Goal: Task Accomplishment & Management: Manage account settings

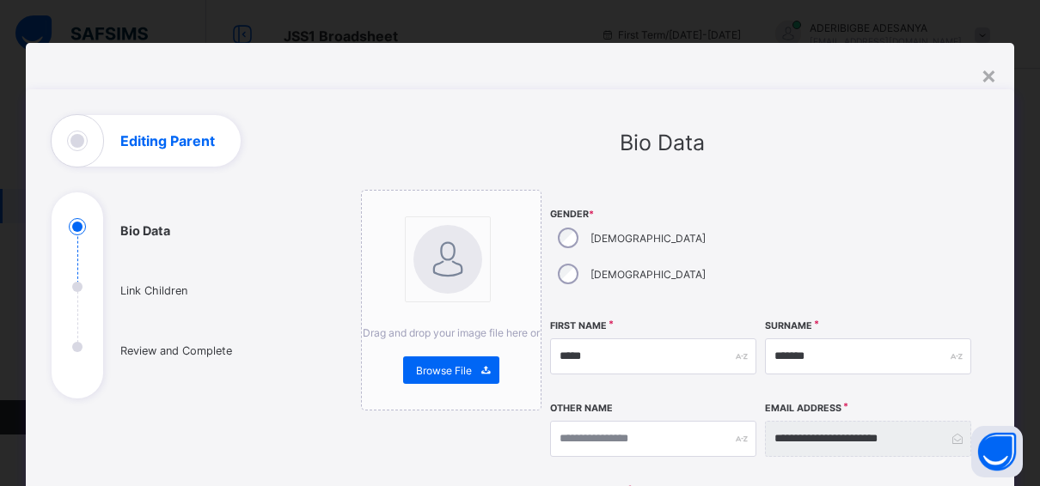
select select "**"
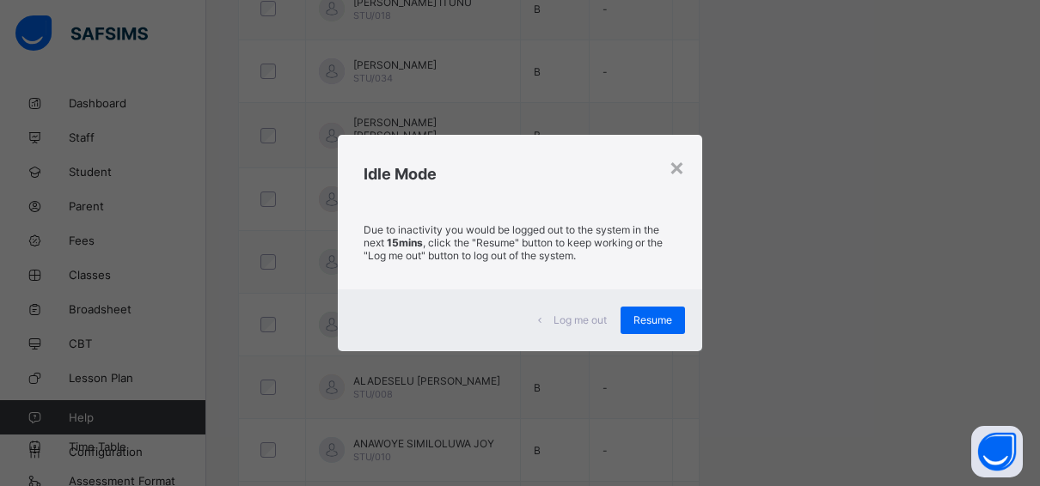
scroll to position [12, 0]
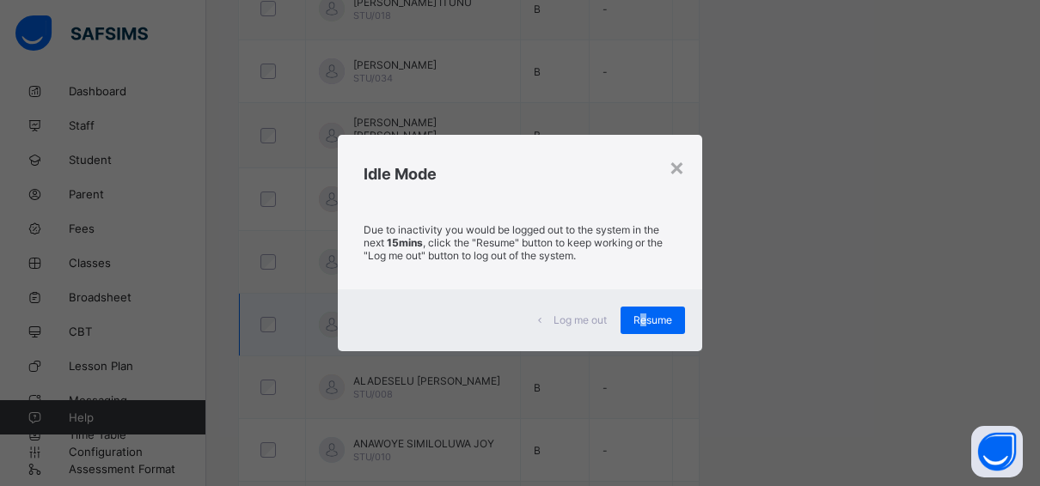
click at [645, 315] on span "Resume" at bounding box center [652, 320] width 39 height 13
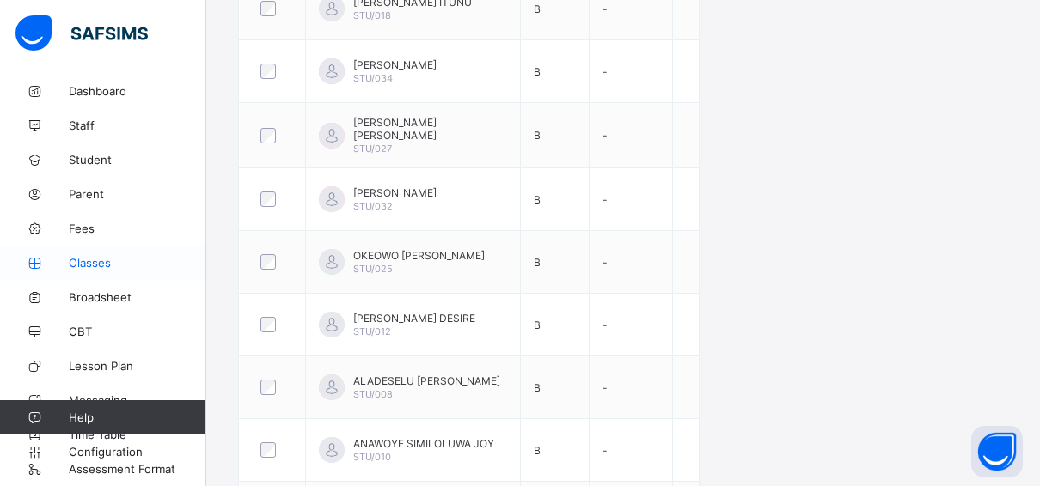
click at [85, 264] on span "Classes" at bounding box center [138, 263] width 138 height 14
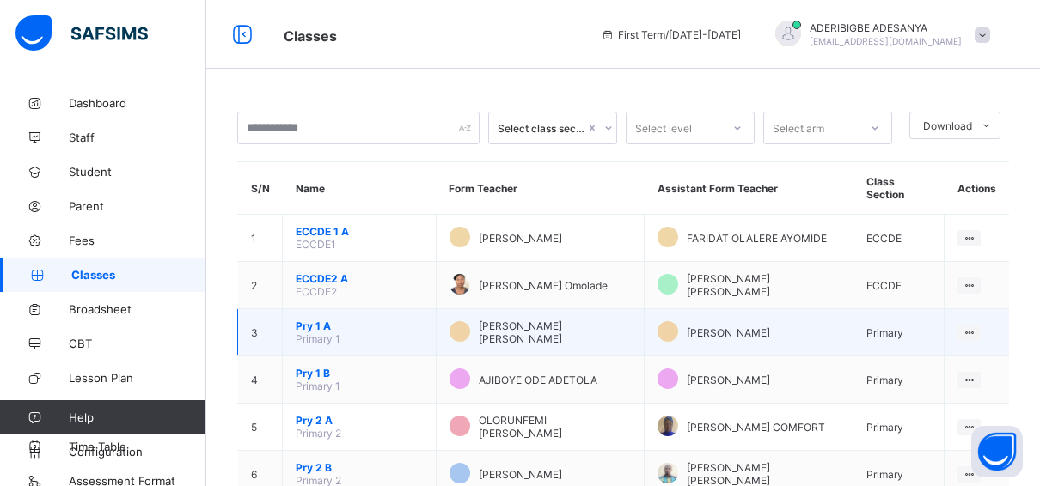
click at [309, 312] on td "Pry 1 A Primary 1" at bounding box center [360, 332] width 154 height 47
click at [307, 320] on span "Pry 1 A" at bounding box center [359, 326] width 127 height 13
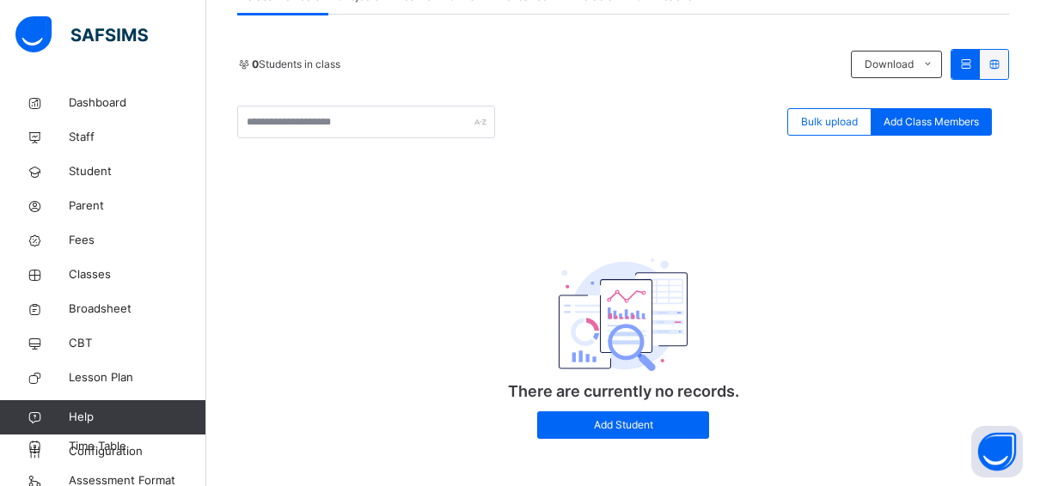
scroll to position [86, 0]
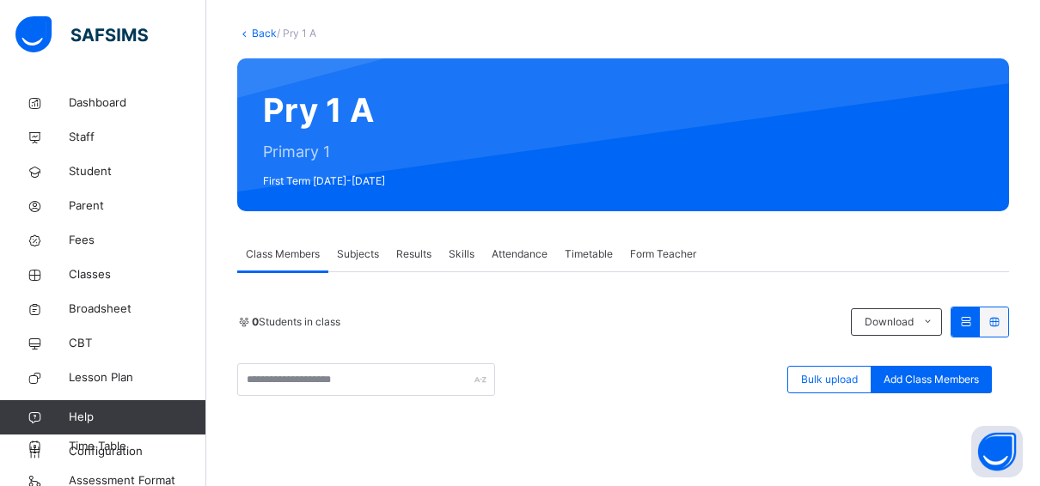
click at [419, 256] on span "Results" at bounding box center [413, 254] width 35 height 15
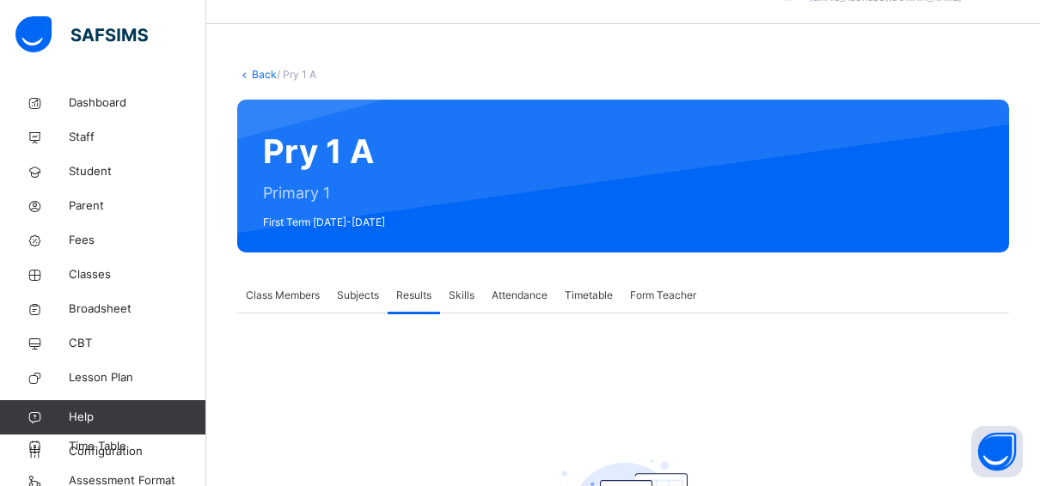
scroll to position [0, 0]
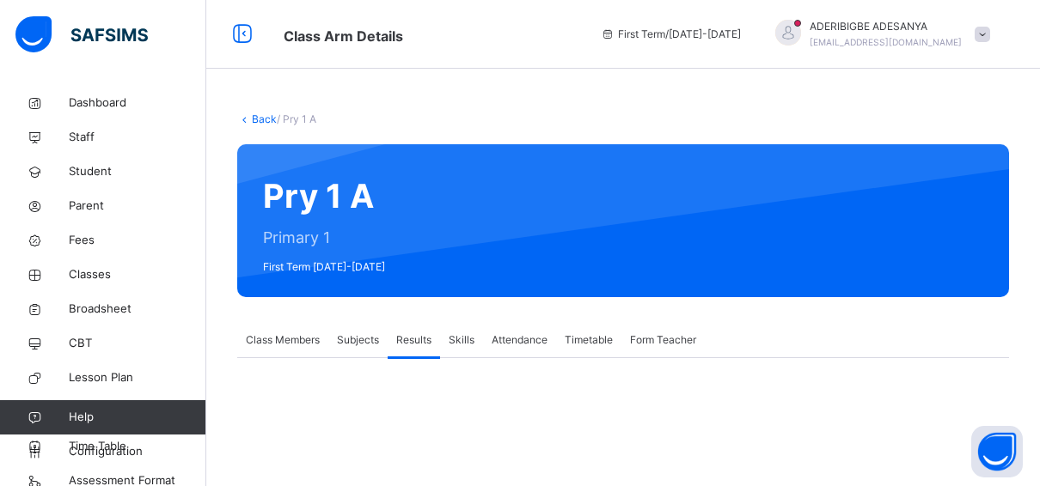
click at [261, 119] on link "Back" at bounding box center [264, 119] width 25 height 13
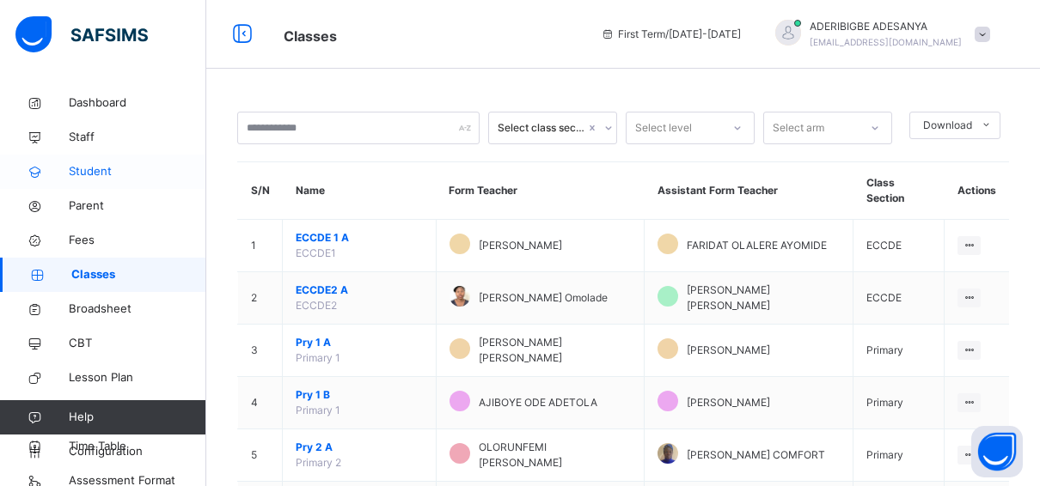
click at [90, 168] on span "Student" at bounding box center [138, 171] width 138 height 17
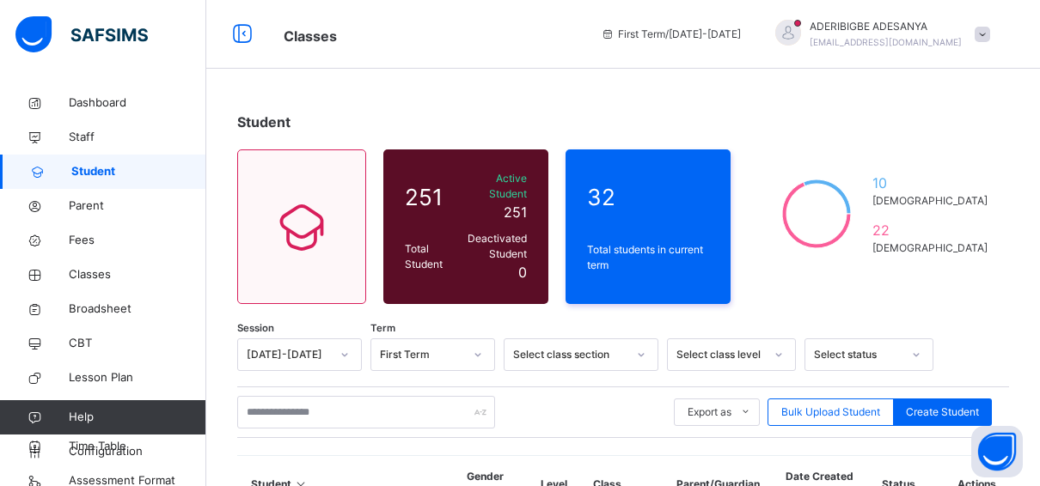
scroll to position [344, 0]
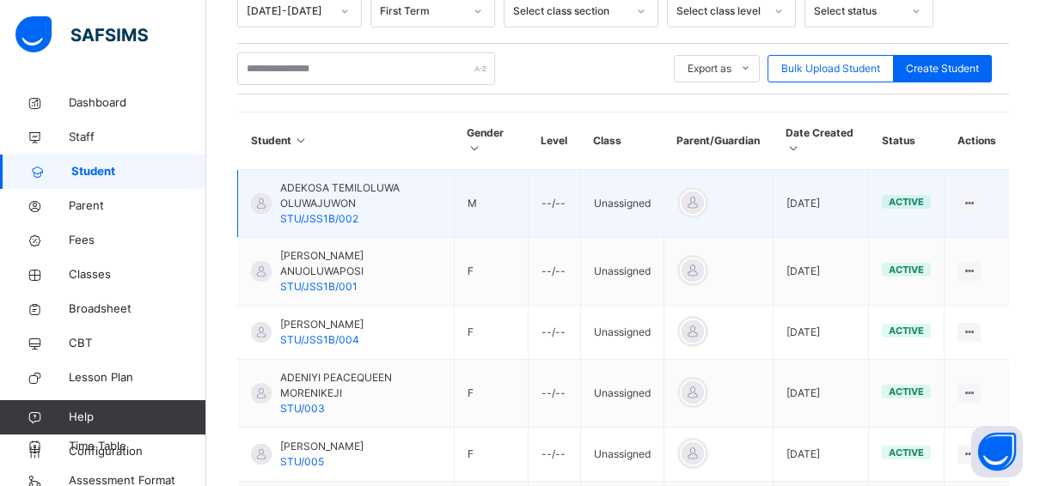
click at [317, 212] on span "STU/JSS1B/002" at bounding box center [319, 218] width 78 height 13
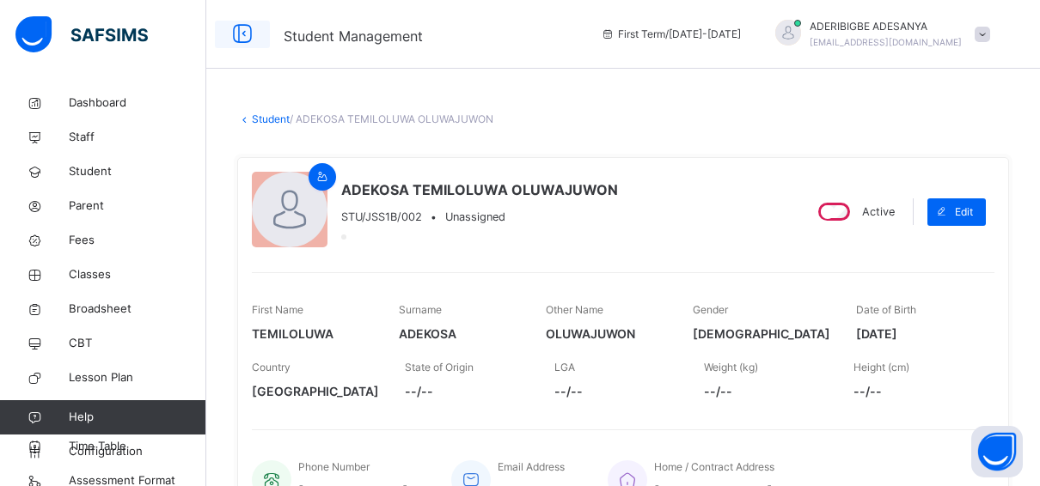
click at [245, 38] on icon at bounding box center [242, 34] width 29 height 31
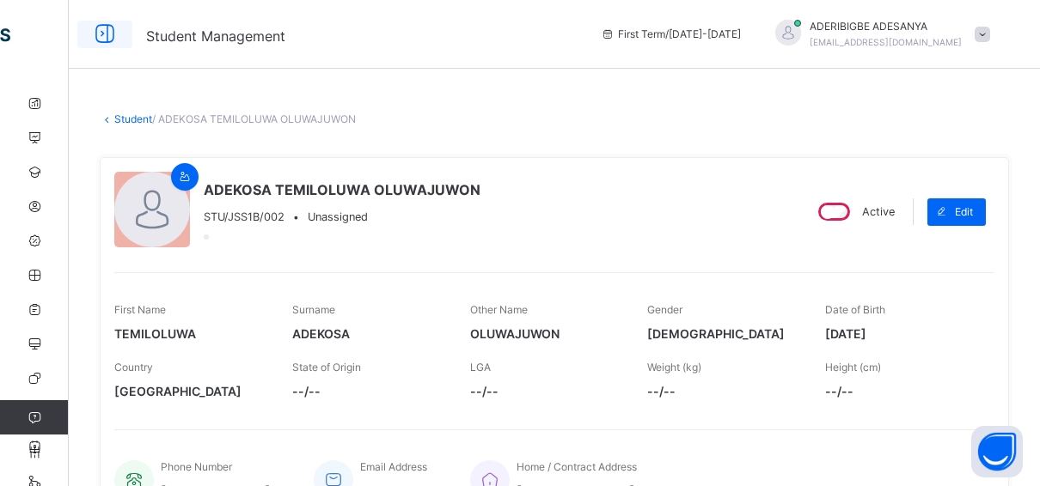
click at [102, 35] on icon at bounding box center [104, 34] width 29 height 31
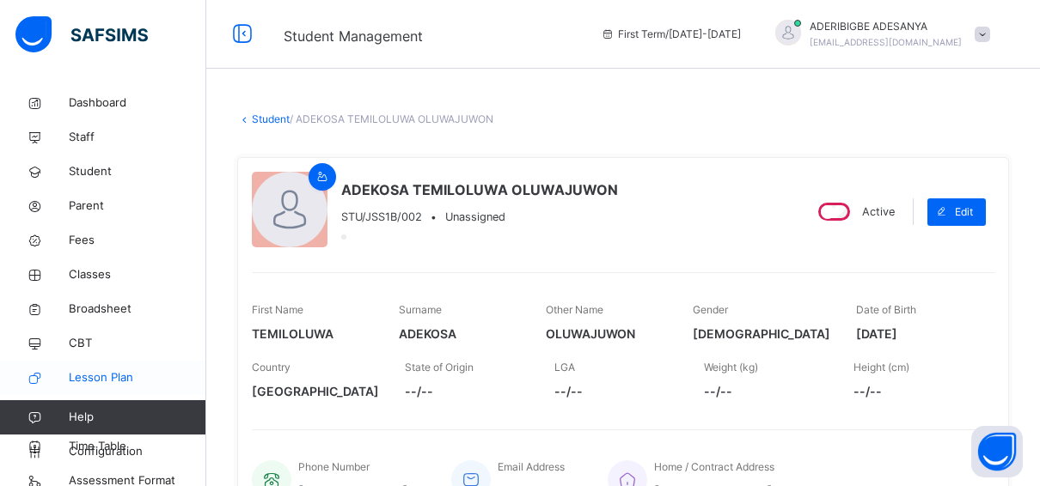
scroll to position [12, 0]
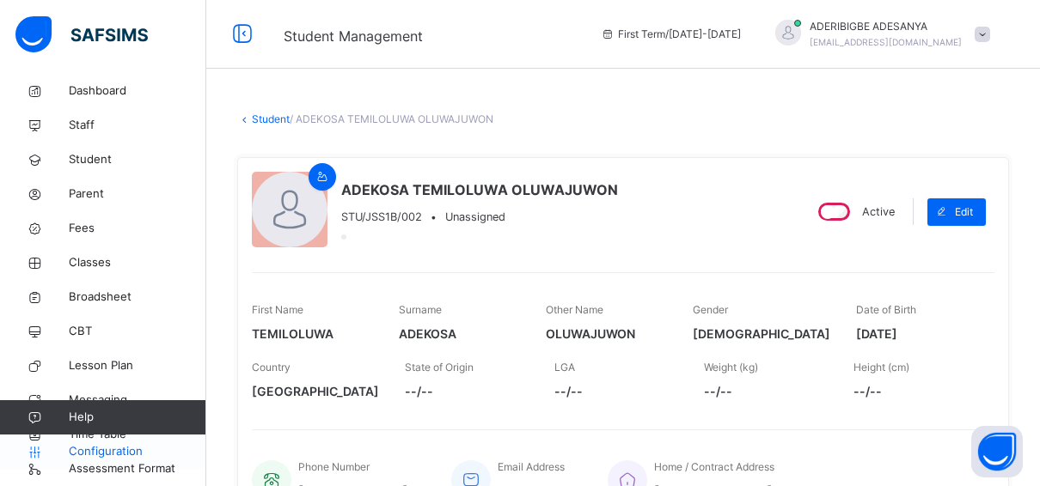
drag, startPoint x: 97, startPoint y: 443, endPoint x: 97, endPoint y: 454, distance: 10.3
click at [97, 450] on span "Configuration" at bounding box center [137, 451] width 137 height 17
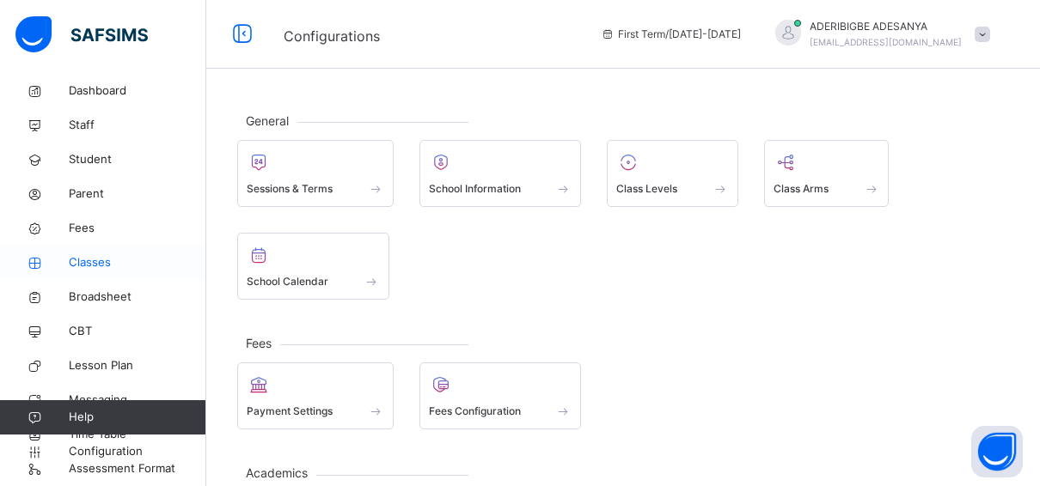
click at [95, 257] on span "Classes" at bounding box center [138, 262] width 138 height 17
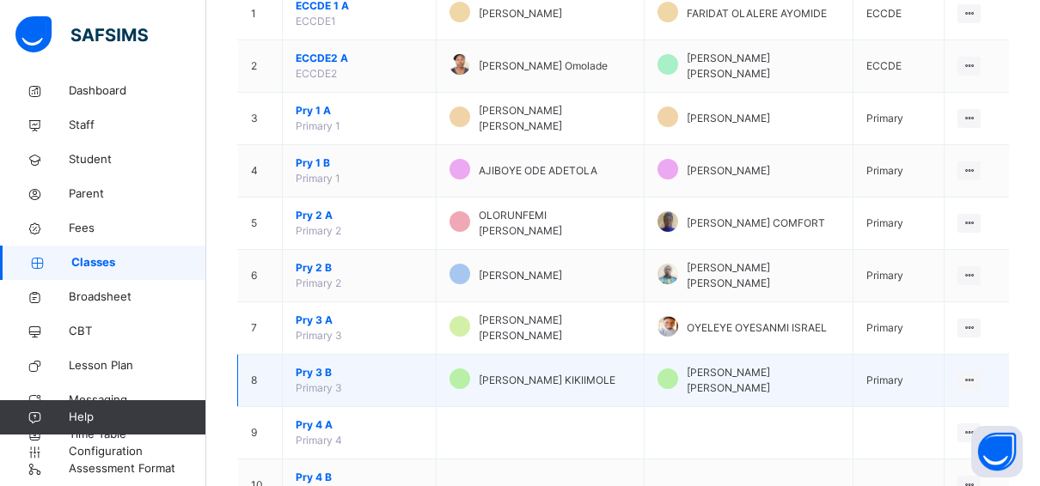
scroll to position [258, 0]
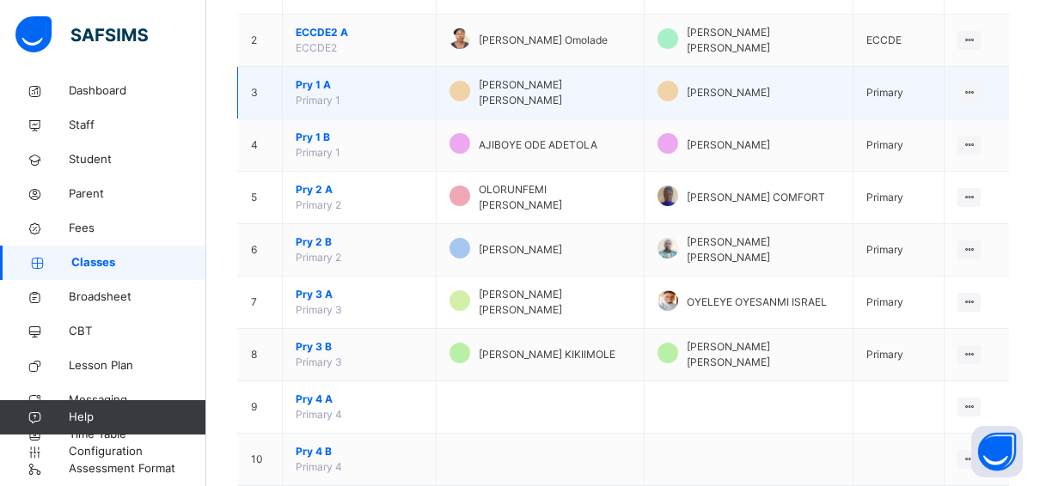
click at [302, 81] on span "Pry 1 A" at bounding box center [359, 84] width 127 height 15
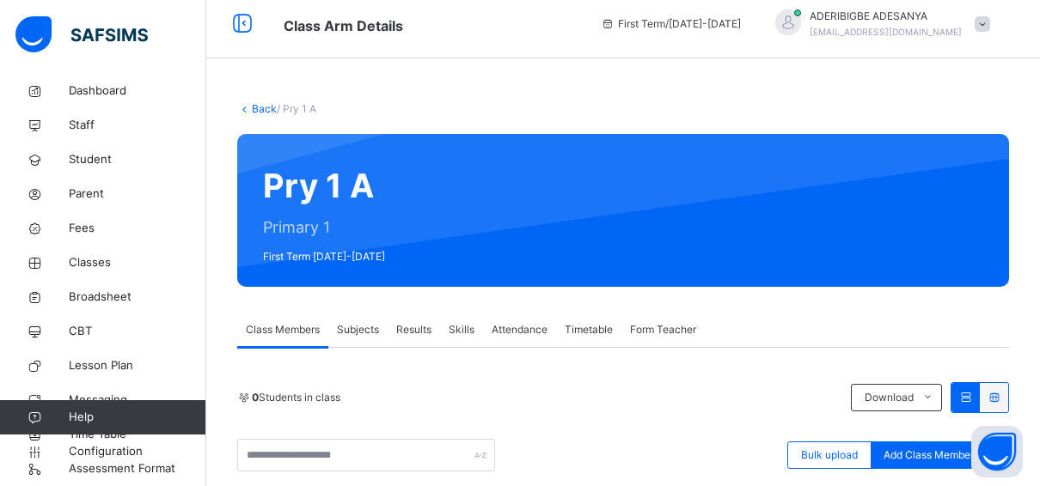
scroll to position [258, 0]
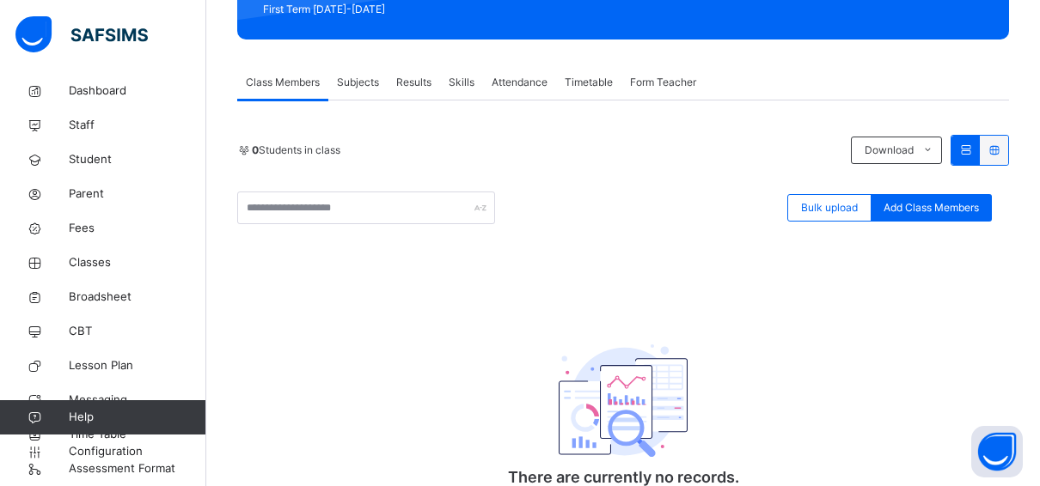
click at [417, 79] on span "Results" at bounding box center [413, 82] width 35 height 15
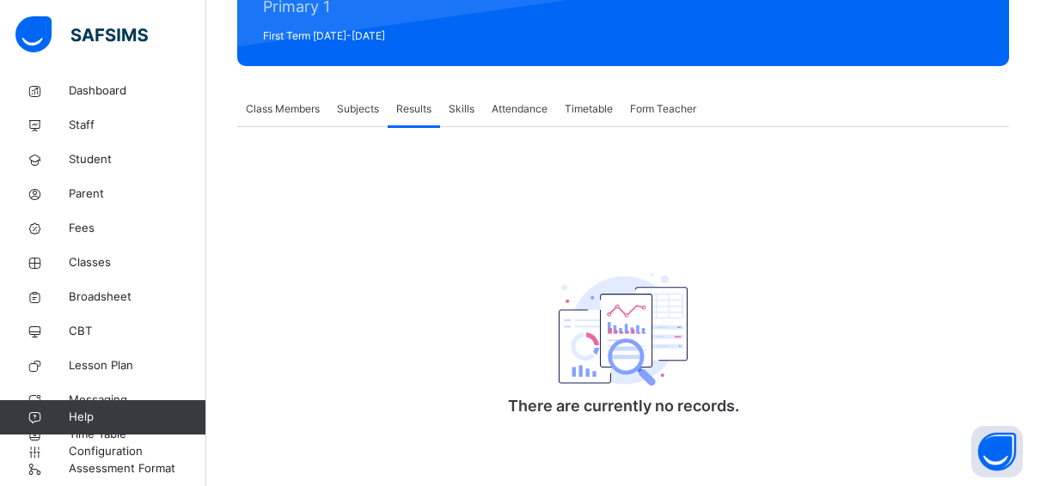
click at [356, 105] on span "Subjects" at bounding box center [358, 108] width 42 height 15
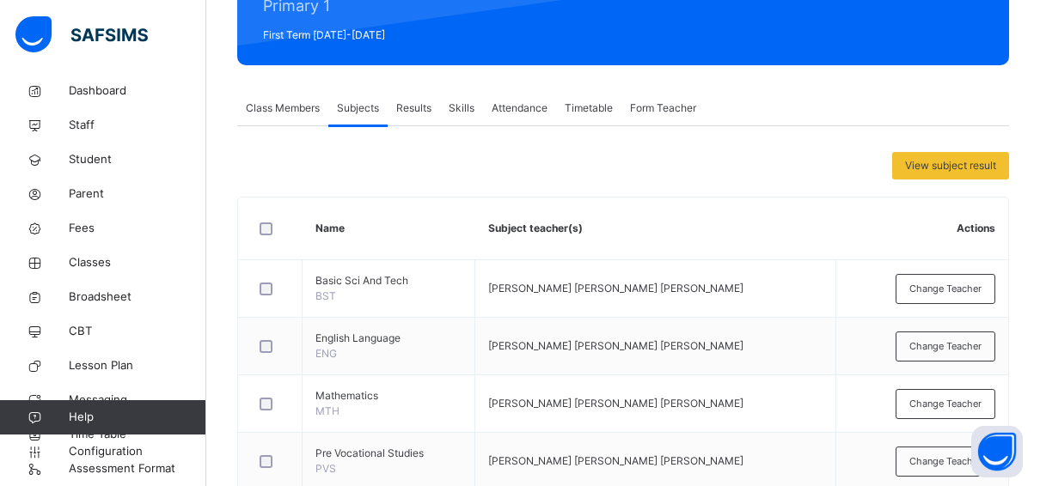
scroll to position [258, 0]
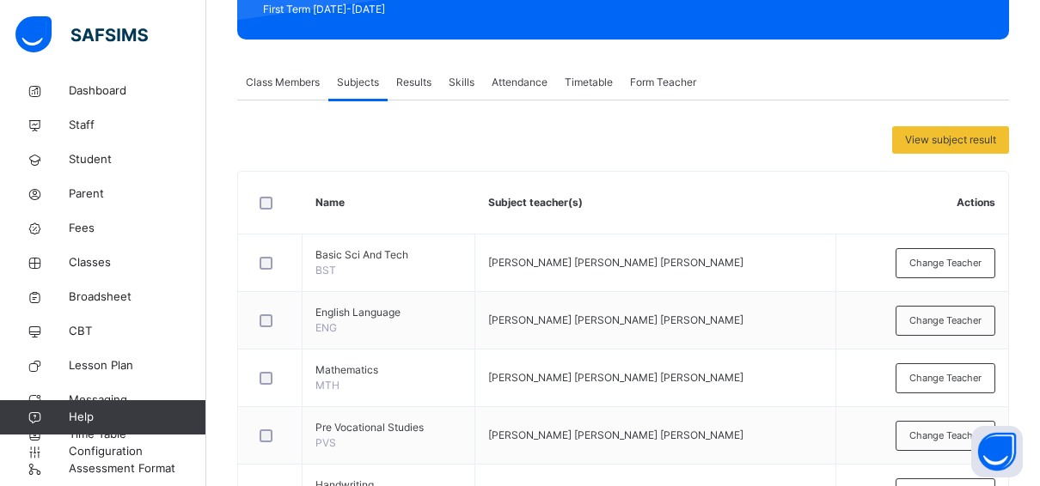
click at [282, 86] on span "Class Members" at bounding box center [283, 82] width 74 height 15
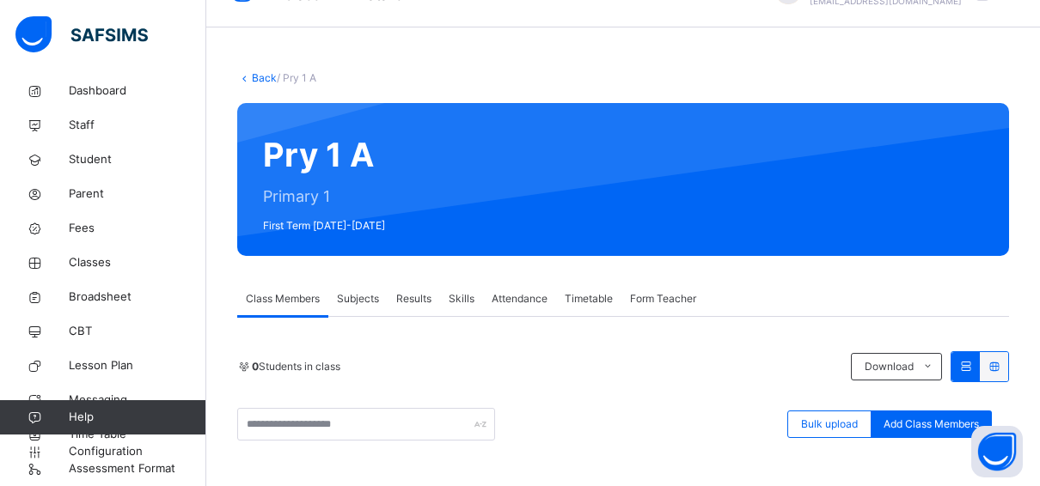
scroll to position [0, 0]
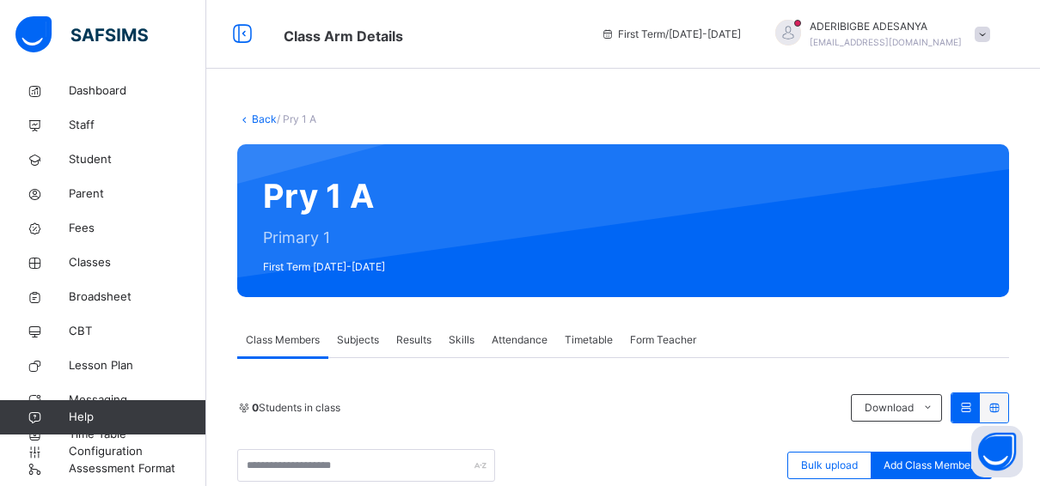
click at [260, 118] on link "Back" at bounding box center [264, 119] width 25 height 13
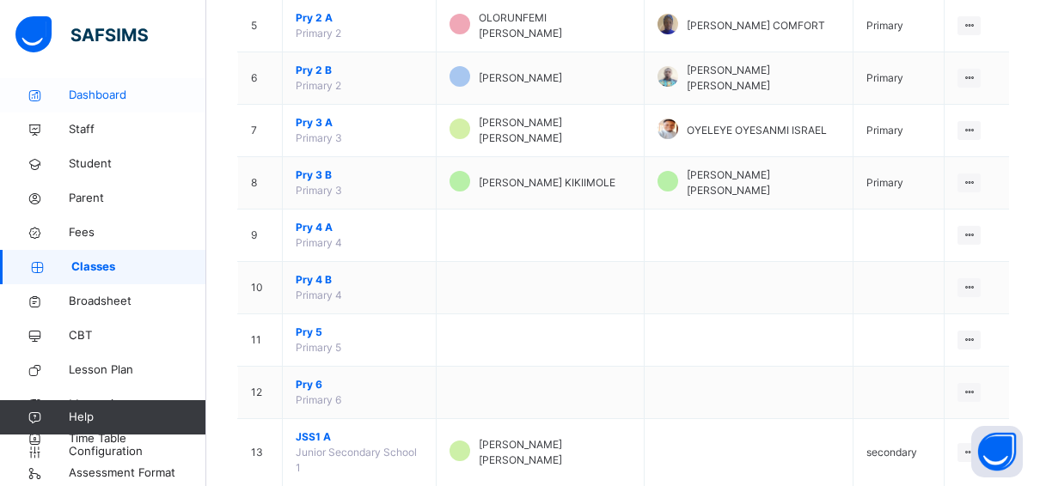
scroll to position [12, 0]
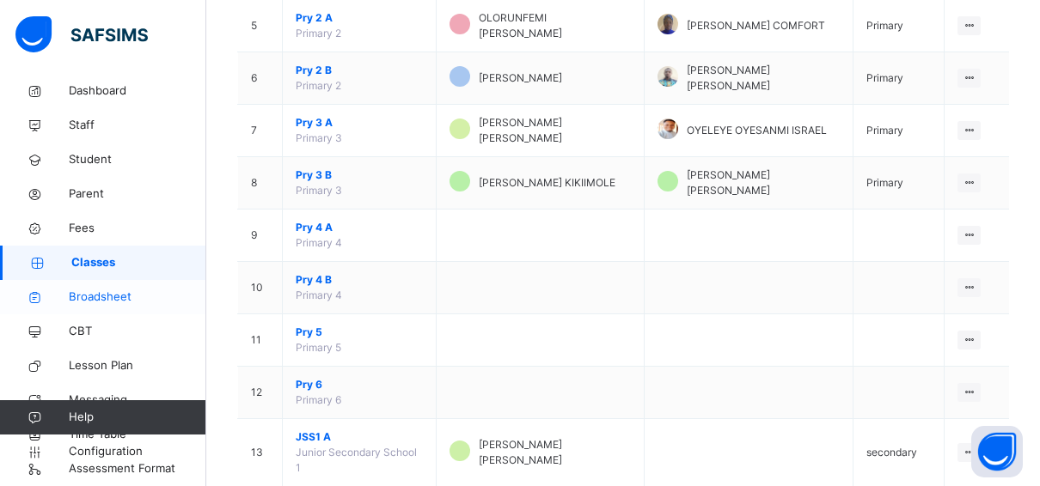
click at [107, 297] on span "Broadsheet" at bounding box center [138, 297] width 138 height 17
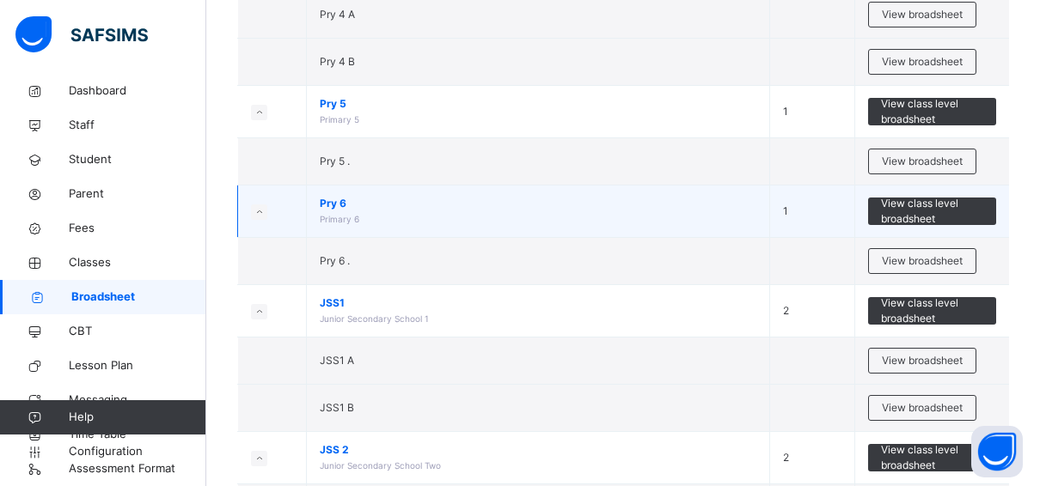
scroll to position [1117, 0]
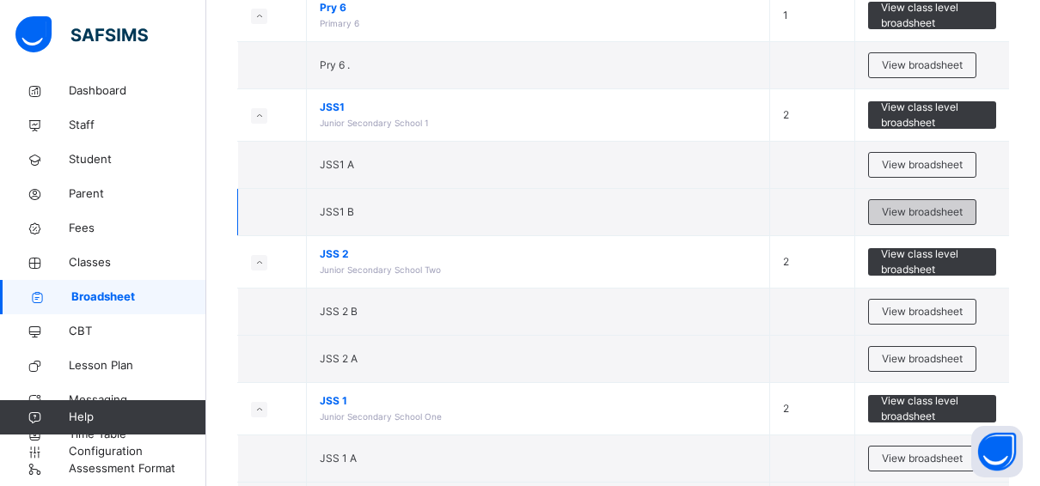
click at [938, 206] on span "View broadsheet" at bounding box center [922, 212] width 81 height 15
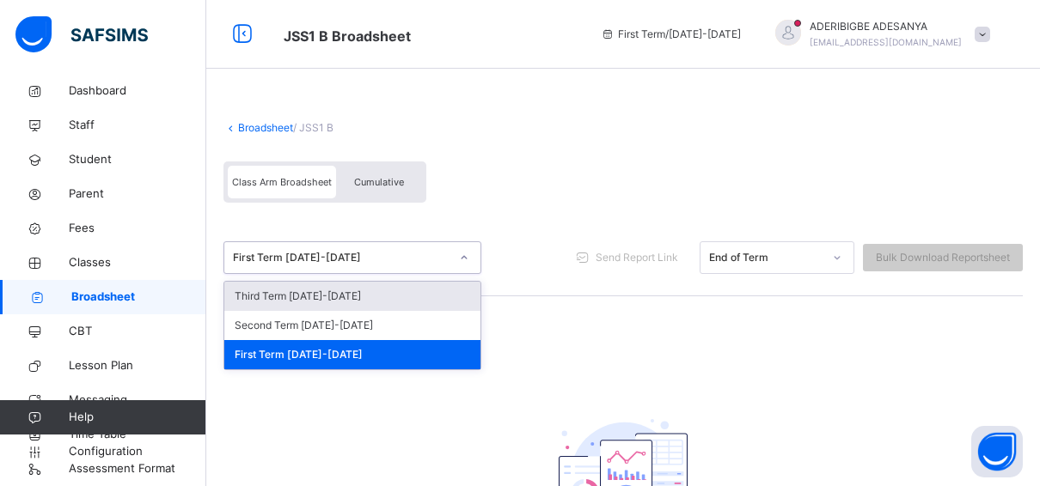
click at [387, 261] on div "First Term 2025-2026" at bounding box center [341, 257] width 217 height 15
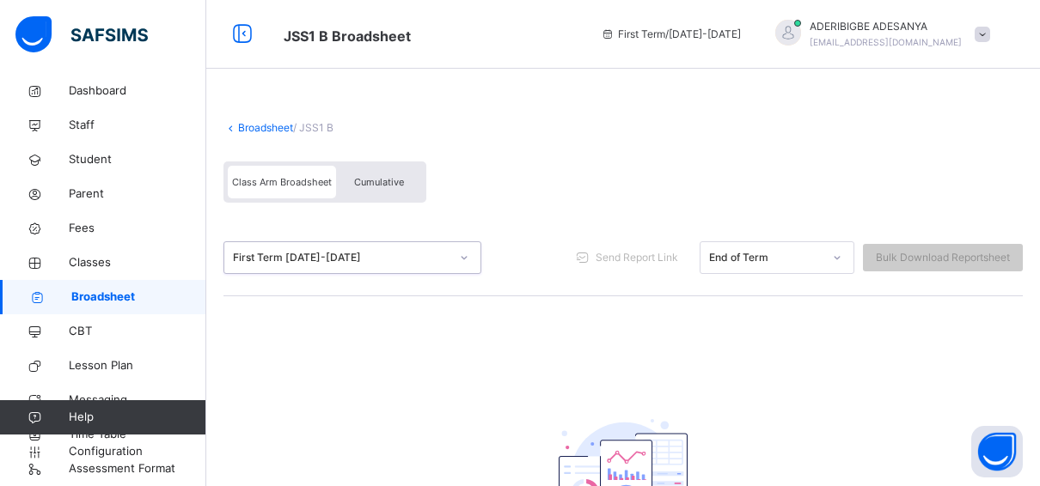
click at [290, 256] on div "First Term 2025-2026" at bounding box center [341, 257] width 217 height 15
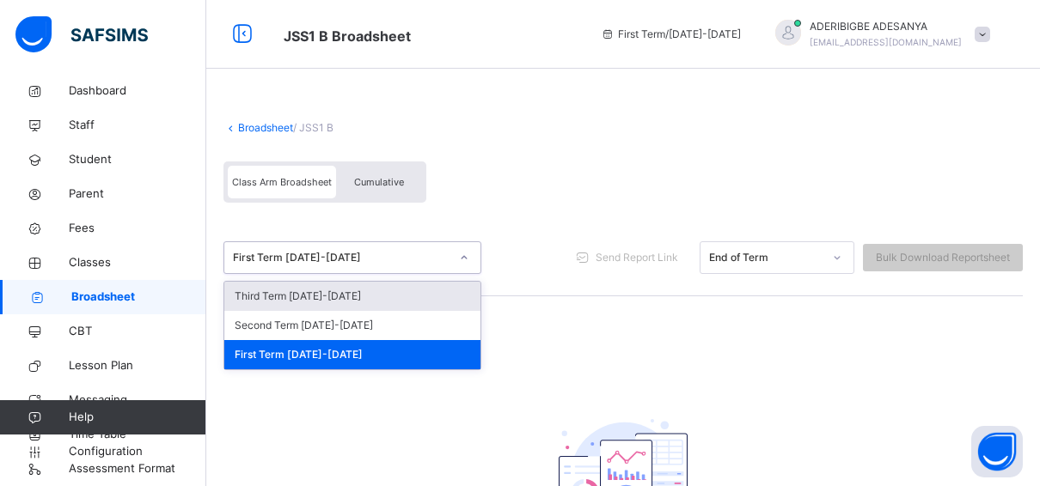
click at [290, 256] on div "First Term 2025-2026" at bounding box center [341, 257] width 217 height 15
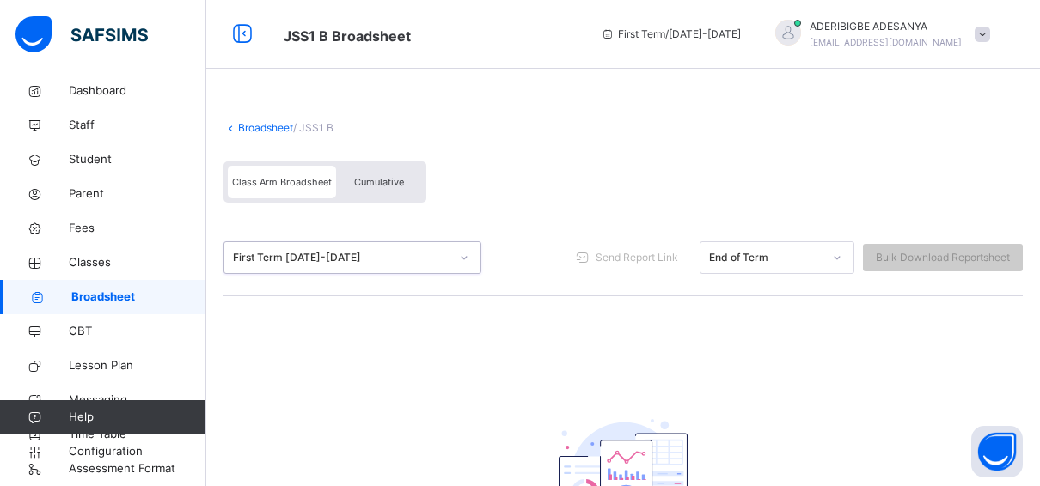
click at [418, 255] on div "First Term 2025-2026" at bounding box center [341, 257] width 217 height 15
click at [125, 448] on span "Configuration" at bounding box center [137, 451] width 137 height 17
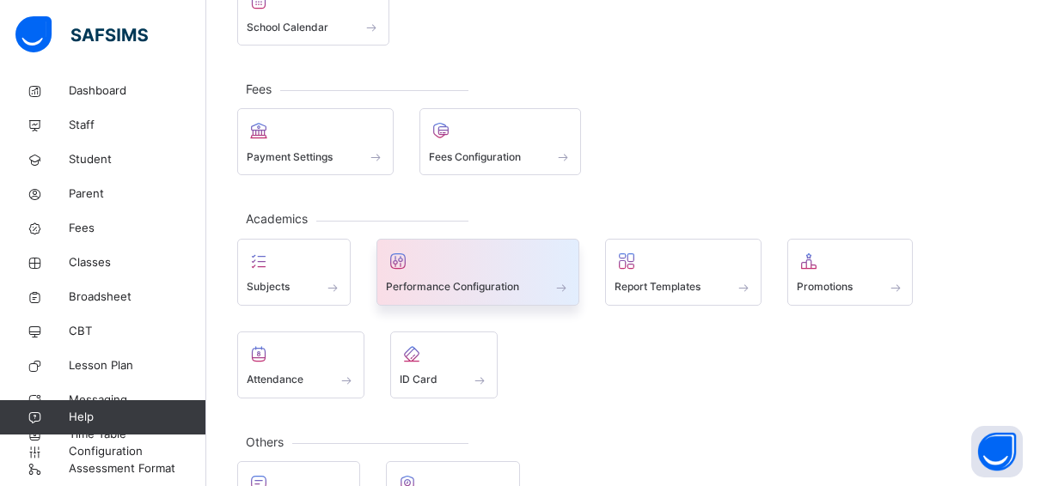
scroll to position [258, 0]
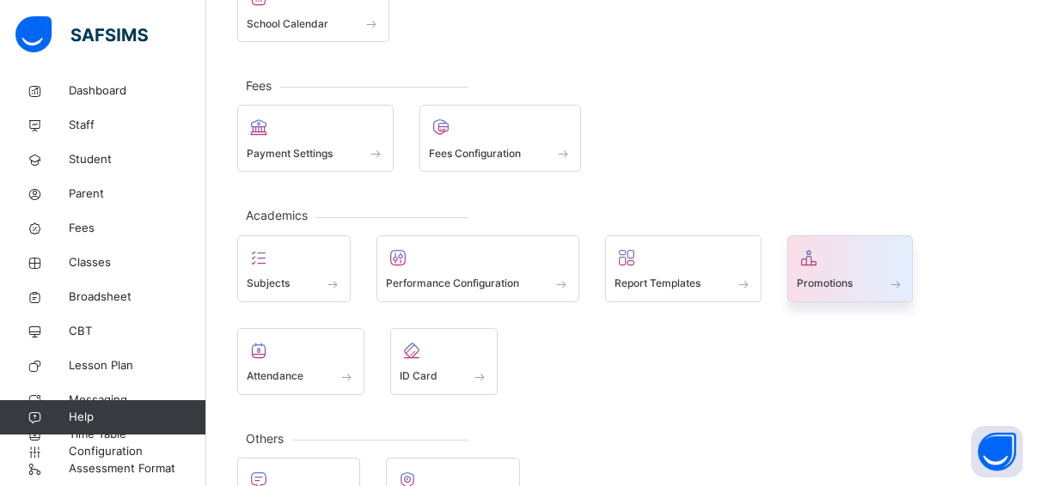
click at [819, 276] on span "Promotions" at bounding box center [825, 283] width 56 height 15
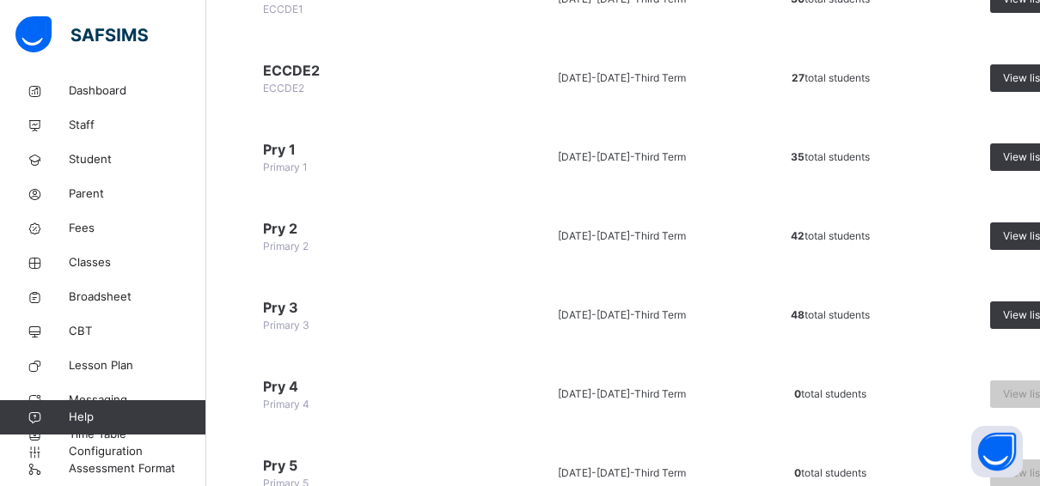
scroll to position [344, 0]
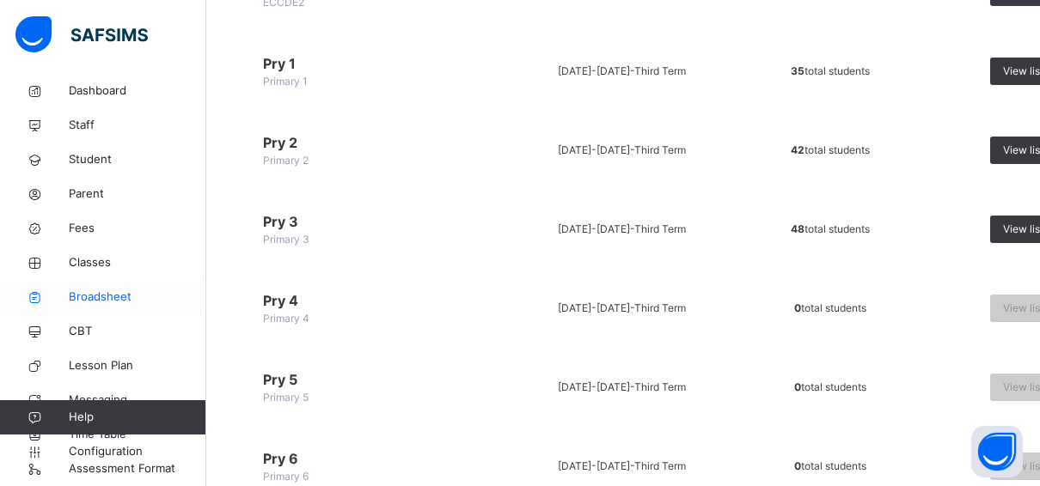
click at [83, 297] on span "Broadsheet" at bounding box center [138, 297] width 138 height 17
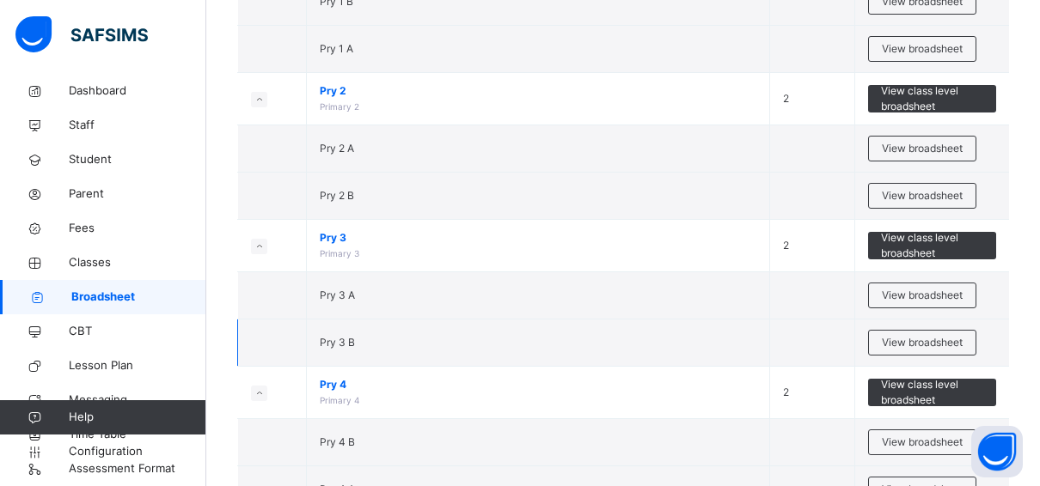
scroll to position [602, 0]
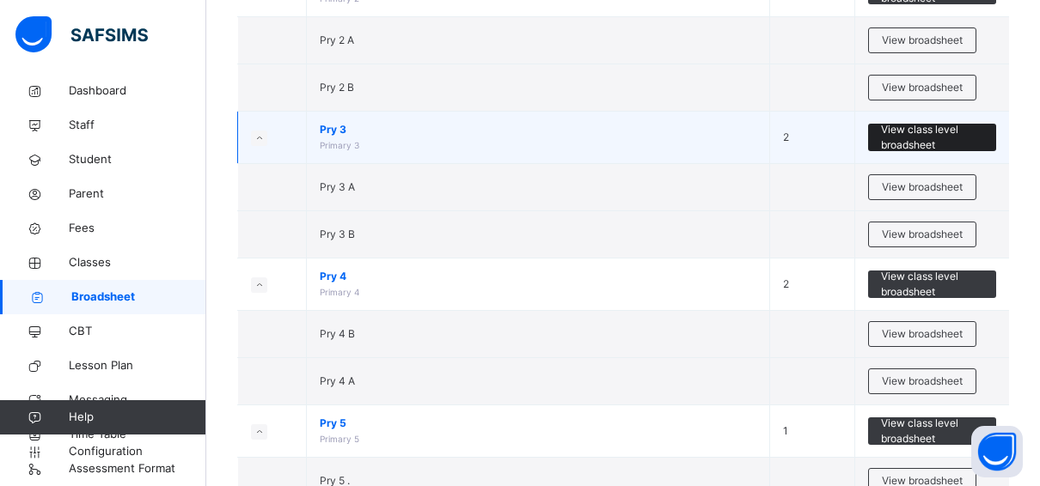
click at [931, 132] on span "View class level broadsheet" at bounding box center [932, 137] width 102 height 31
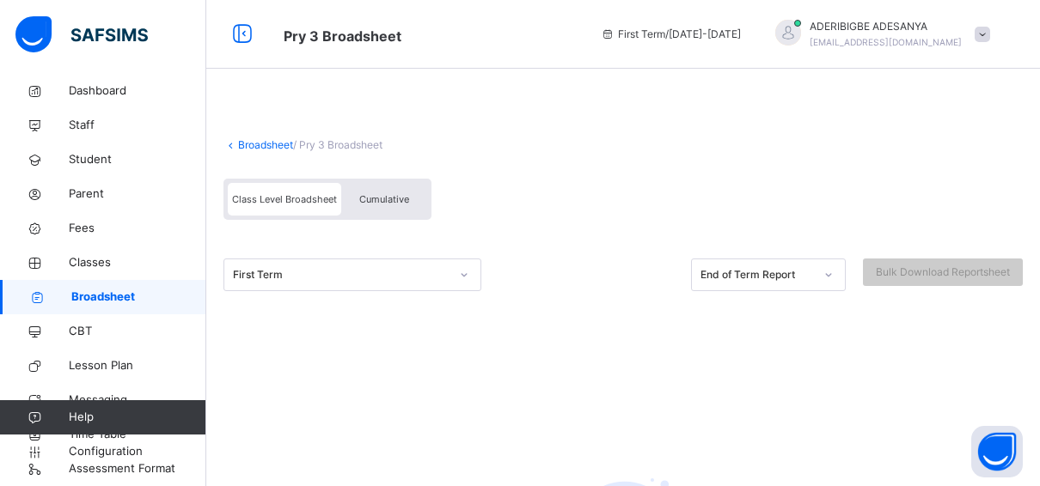
click at [463, 277] on icon at bounding box center [464, 274] width 10 height 17
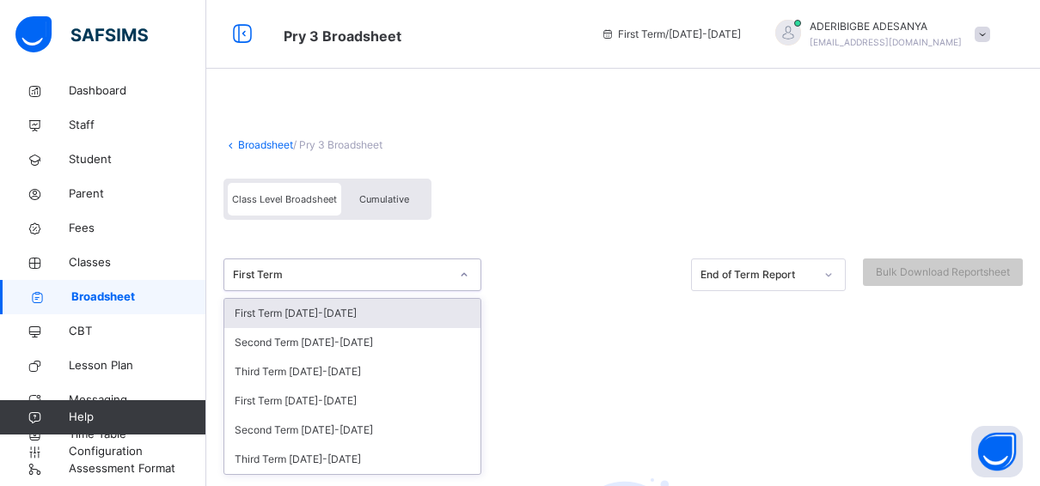
click at [463, 277] on icon at bounding box center [464, 274] width 10 height 17
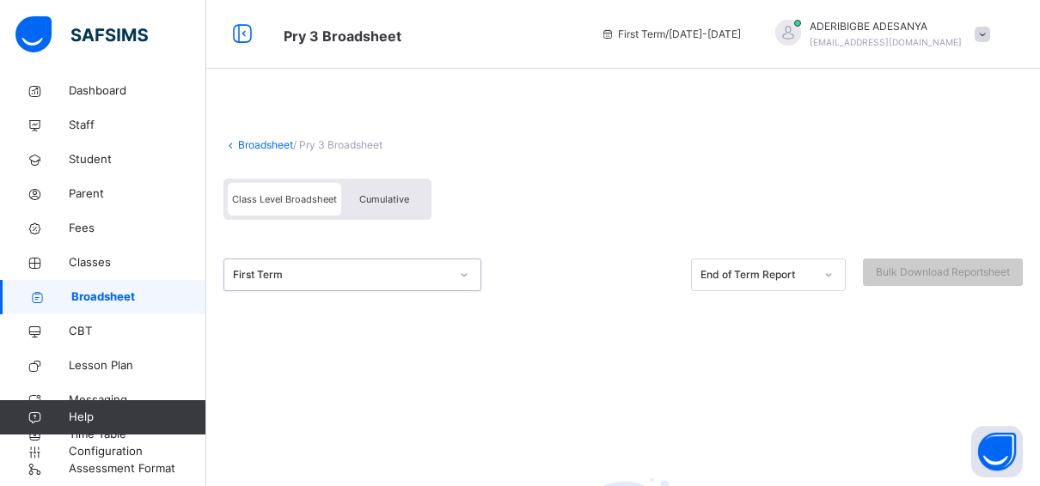
click at [463, 277] on icon at bounding box center [464, 274] width 10 height 17
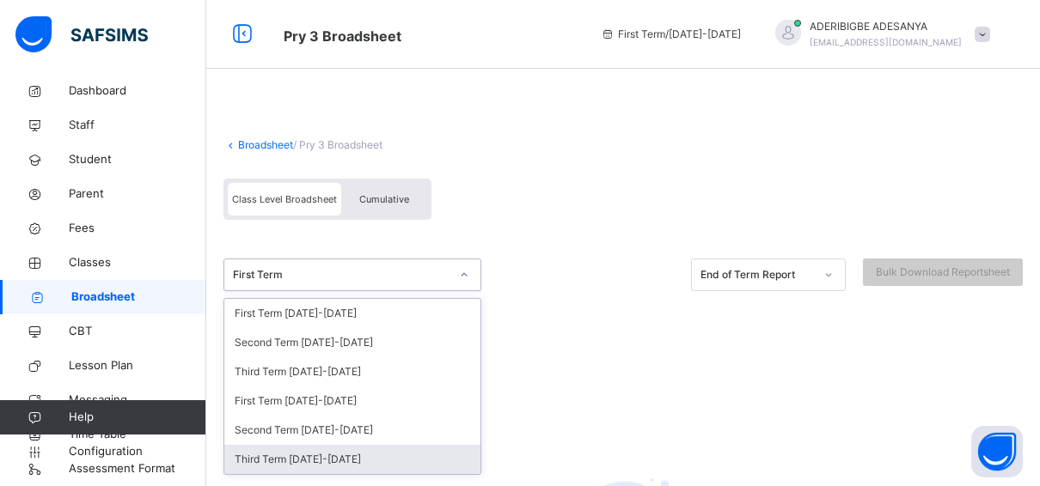
click at [318, 457] on div "Third Term 2024-2025" at bounding box center [352, 459] width 256 height 29
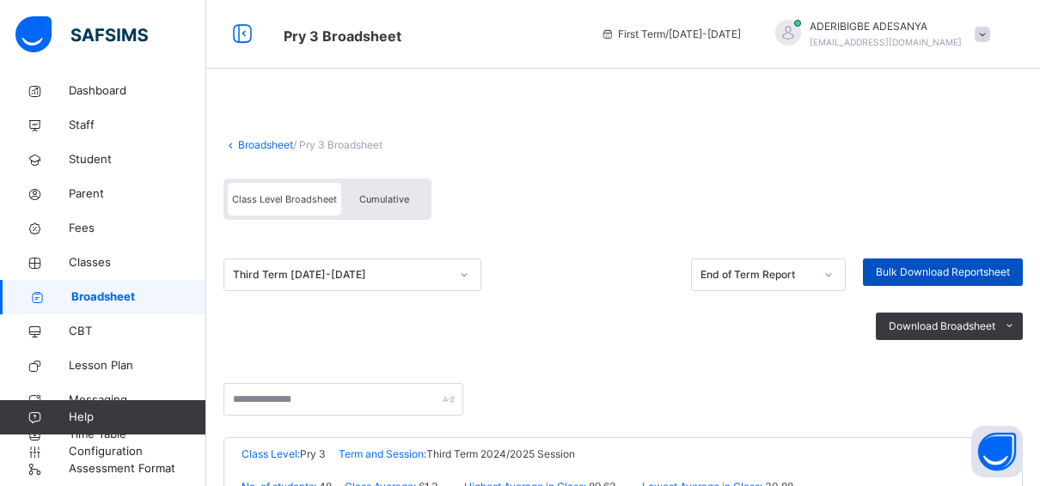
click at [907, 272] on span "Bulk Download Reportsheet" at bounding box center [943, 272] width 134 height 15
click at [247, 141] on link "Broadsheet" at bounding box center [265, 144] width 55 height 13
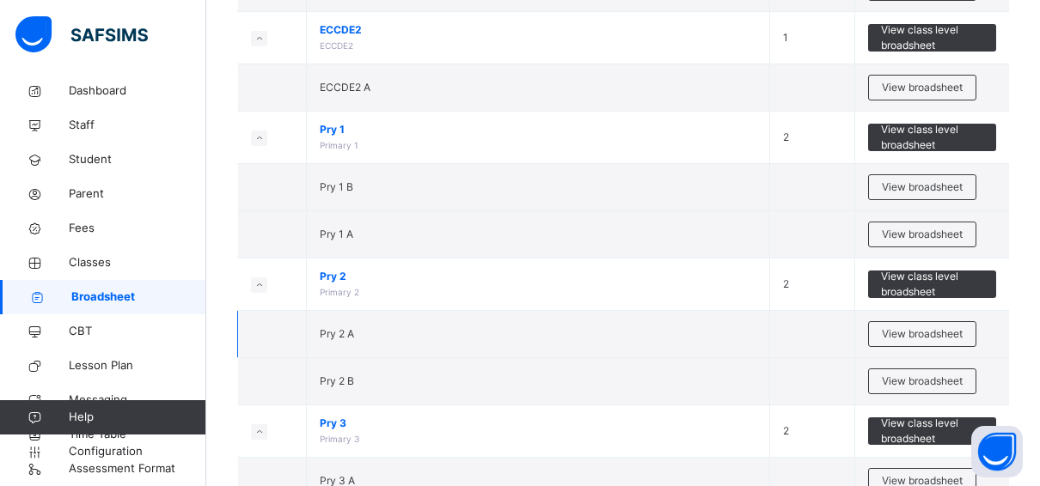
scroll to position [344, 0]
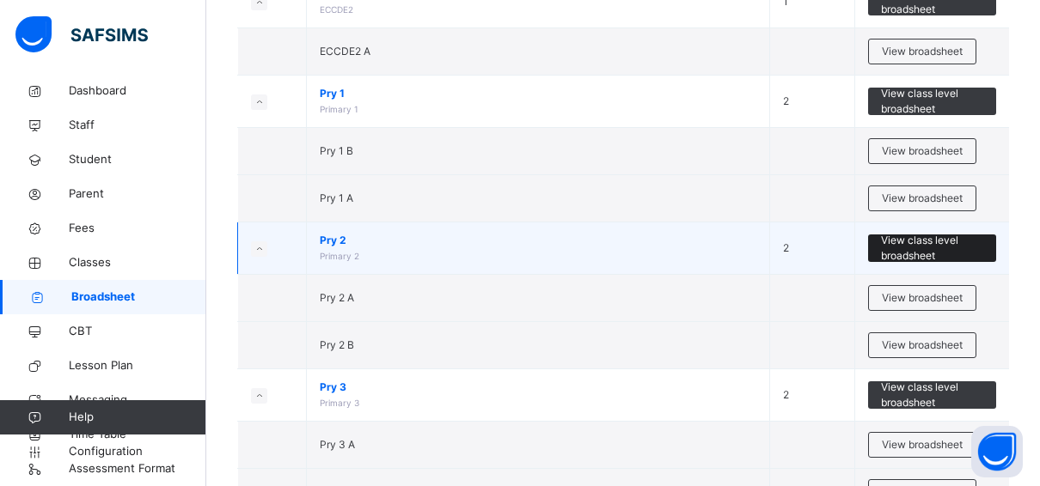
click at [924, 235] on span "View class level broadsheet" at bounding box center [932, 248] width 102 height 31
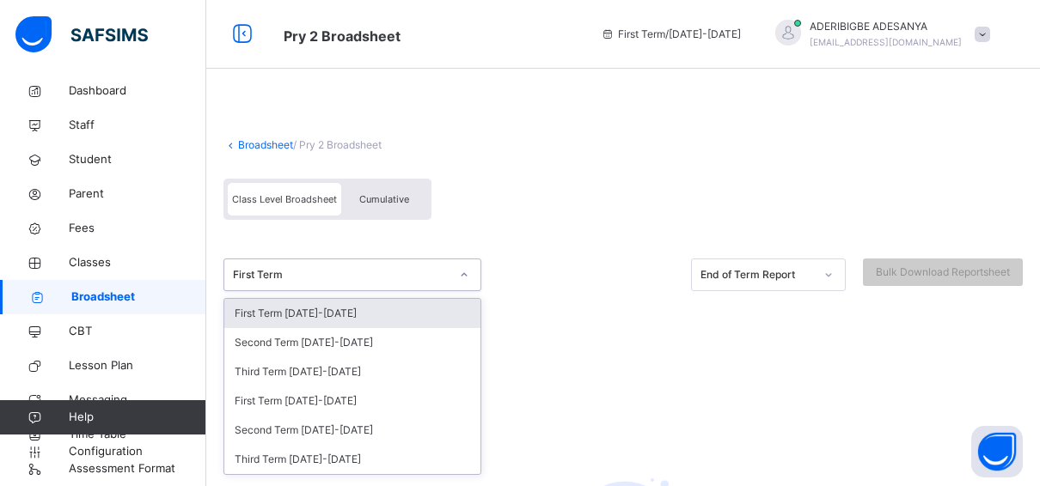
click at [394, 278] on div "First Term" at bounding box center [341, 274] width 217 height 15
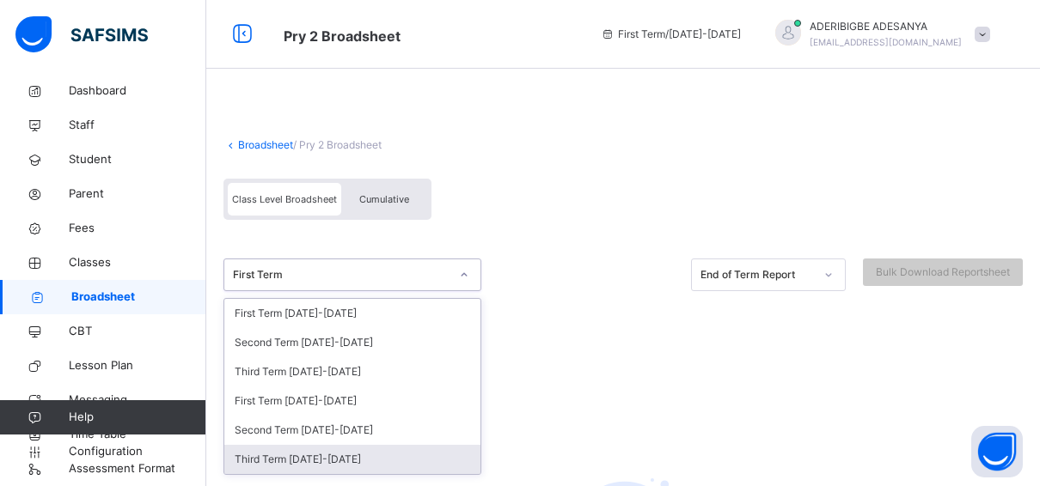
click at [277, 464] on div "Third Term 2024-2025" at bounding box center [352, 459] width 256 height 29
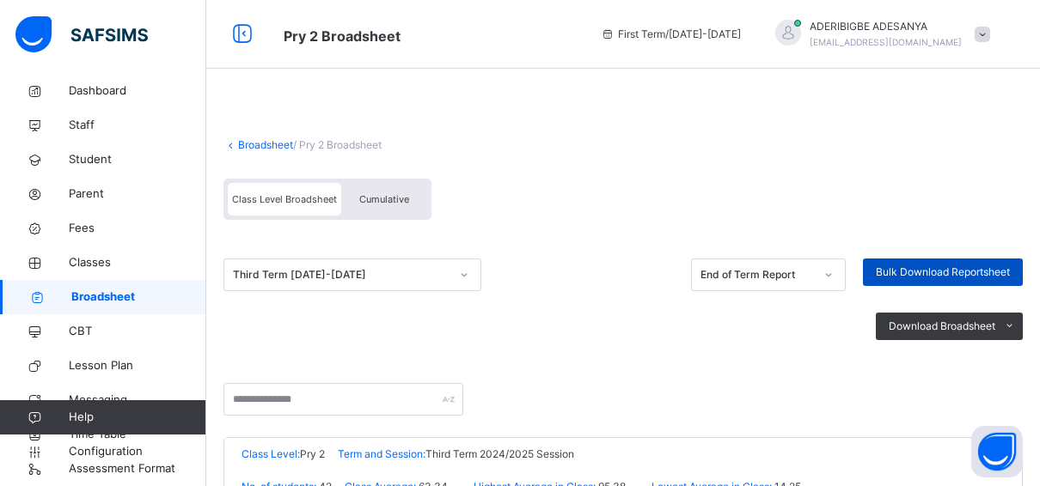
click at [931, 267] on span "Bulk Download Reportsheet" at bounding box center [943, 272] width 134 height 15
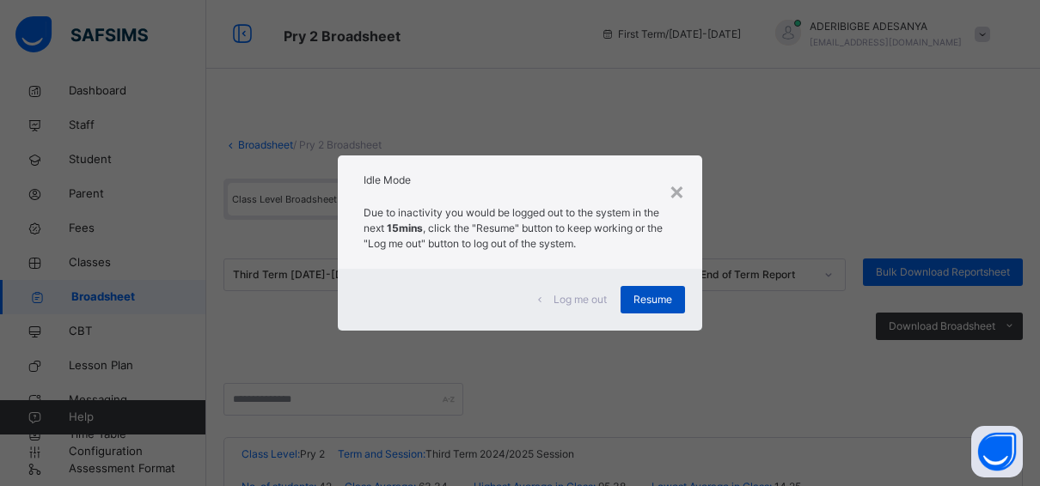
click at [644, 306] on span "Resume" at bounding box center [652, 299] width 39 height 15
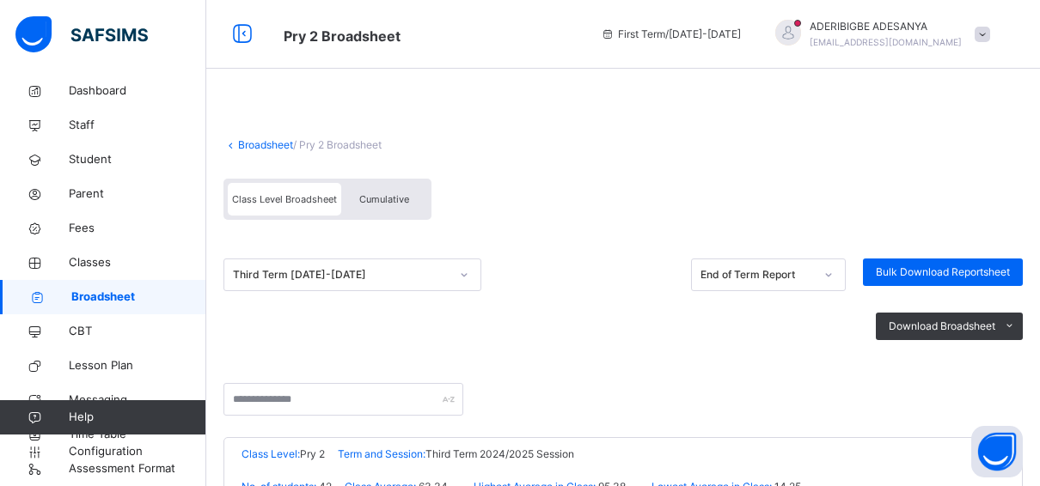
click at [245, 146] on link "Broadsheet" at bounding box center [265, 144] width 55 height 13
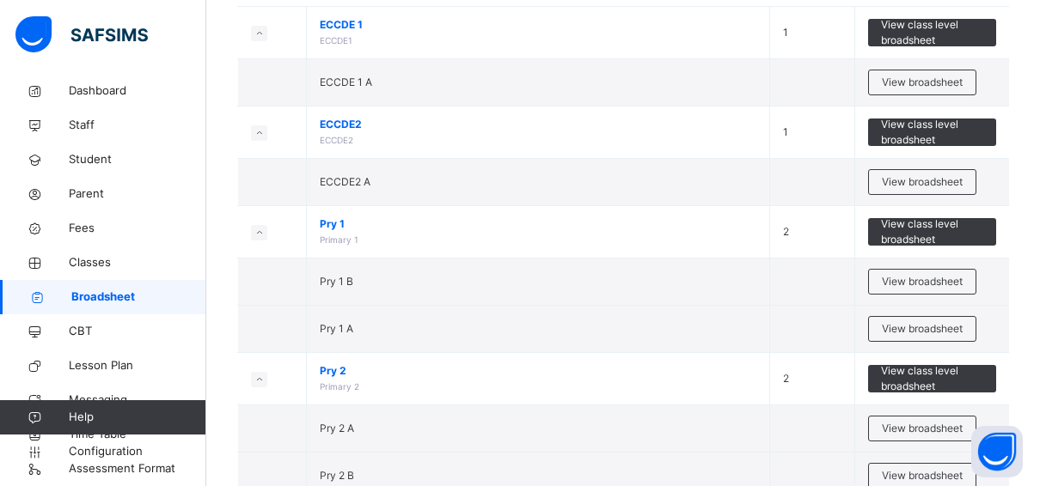
scroll to position [172, 0]
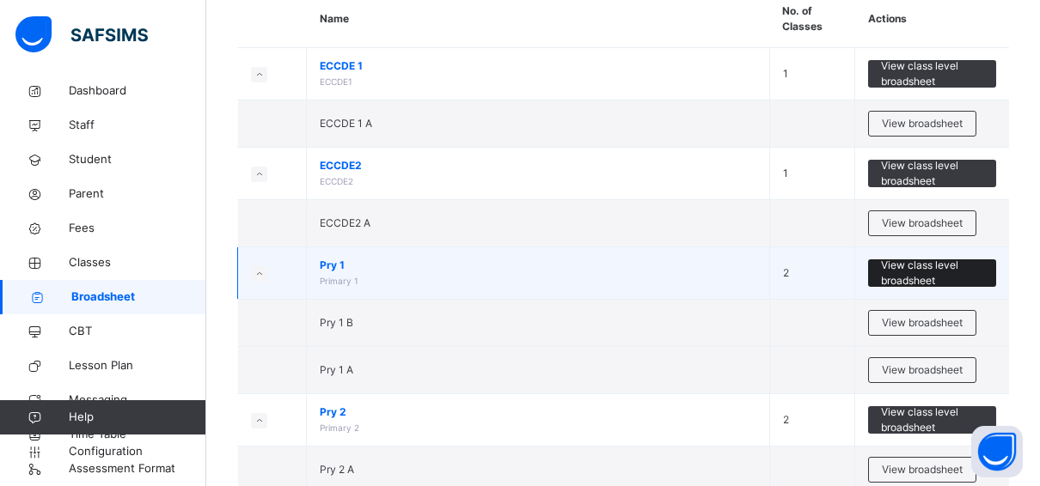
click at [920, 276] on span "View class level broadsheet" at bounding box center [932, 273] width 102 height 31
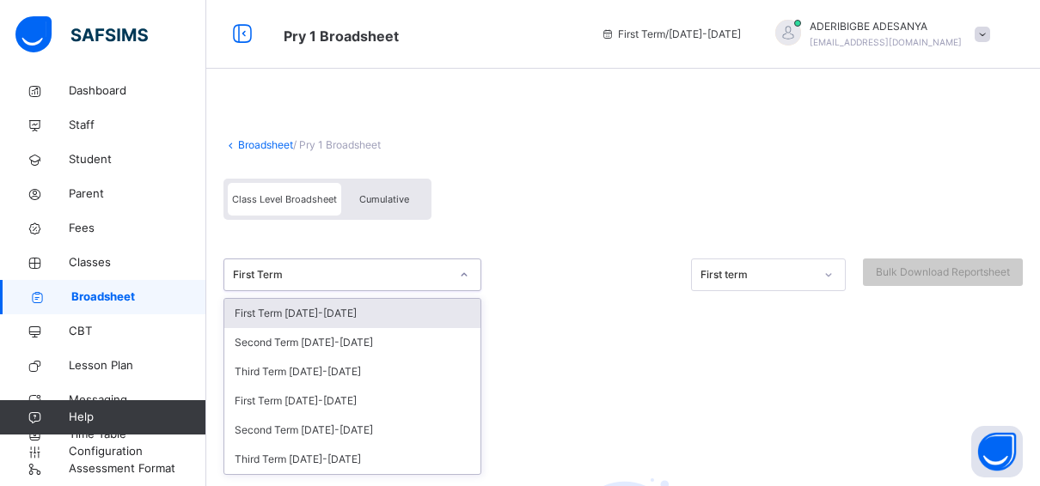
click at [318, 287] on div "First Term" at bounding box center [335, 275] width 223 height 27
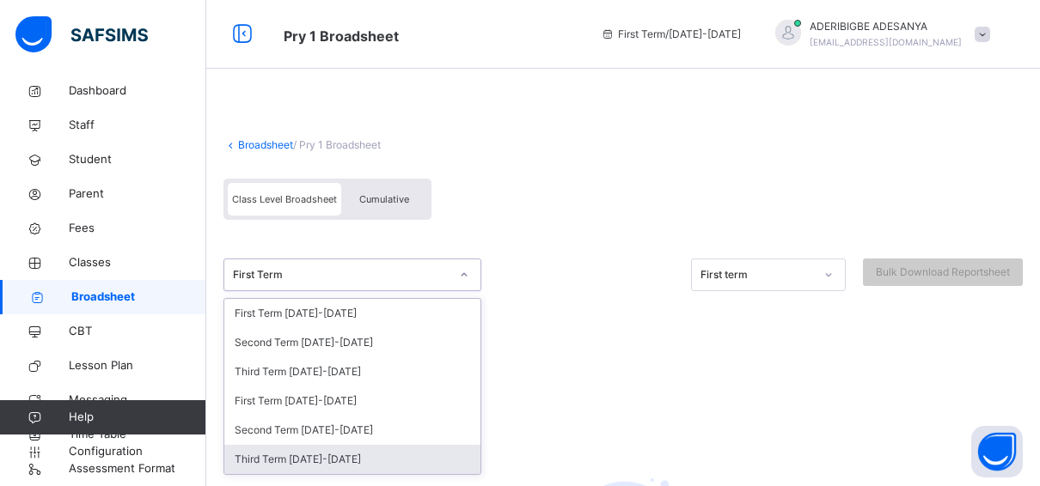
click at [255, 459] on div "Third Term 2024-2025" at bounding box center [352, 459] width 256 height 29
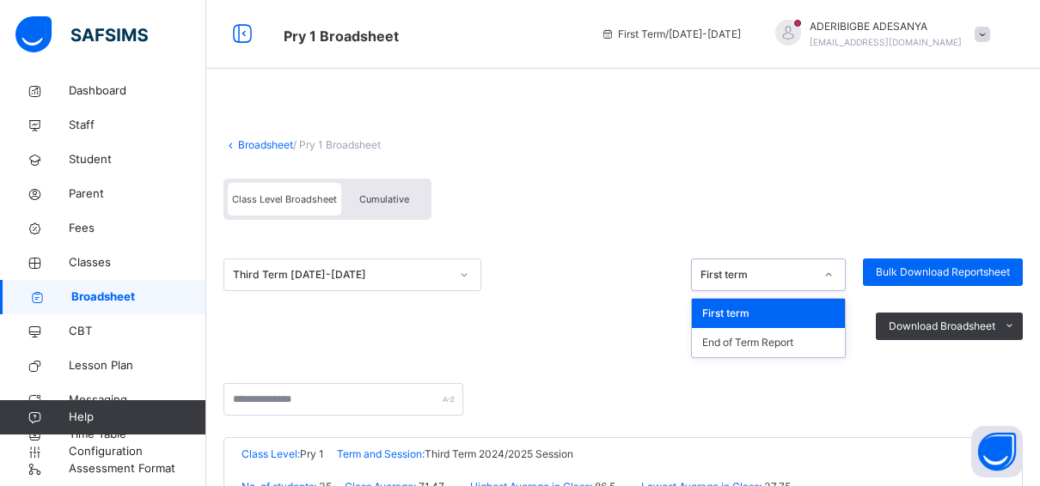
click at [761, 278] on div "First term" at bounding box center [756, 274] width 113 height 15
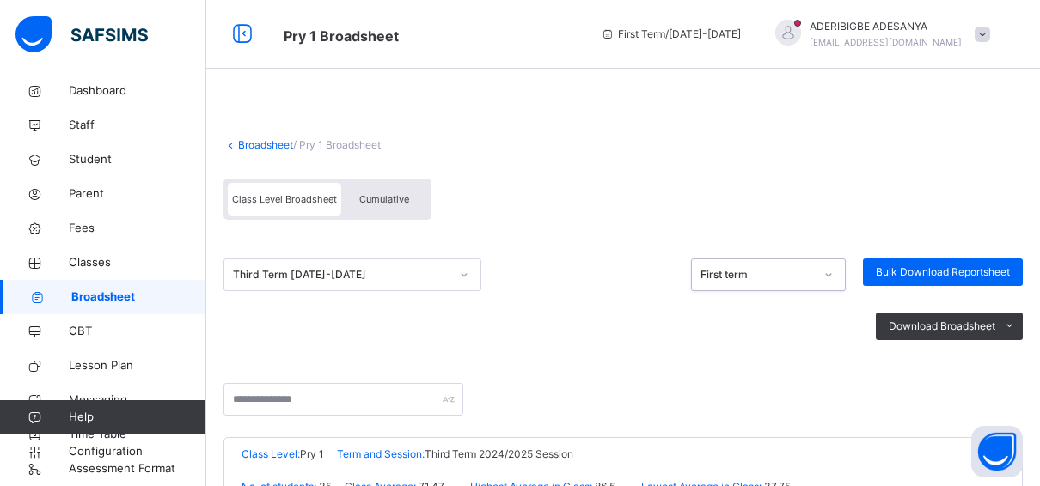
click at [761, 278] on div "First term" at bounding box center [756, 274] width 113 height 15
click at [935, 275] on span "Bulk Download Reportsheet" at bounding box center [943, 272] width 134 height 15
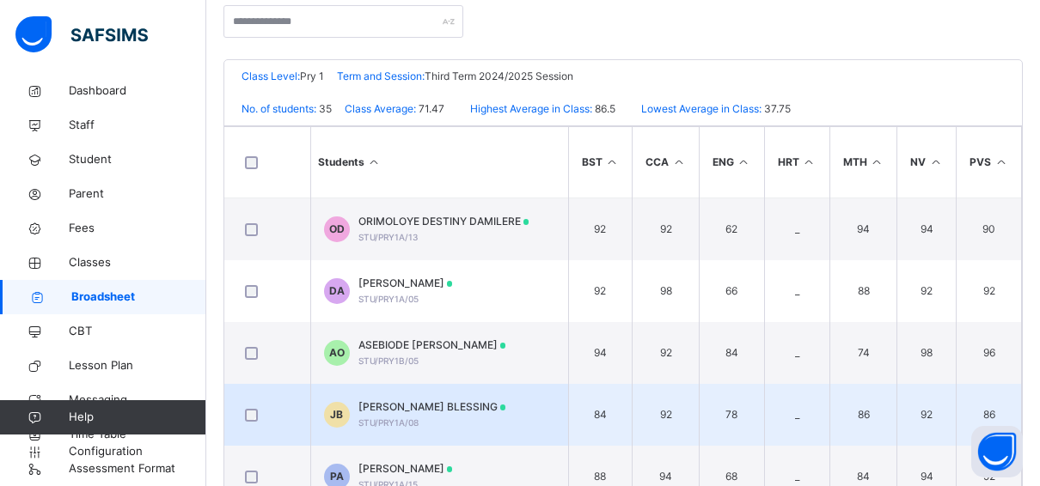
scroll to position [481, 0]
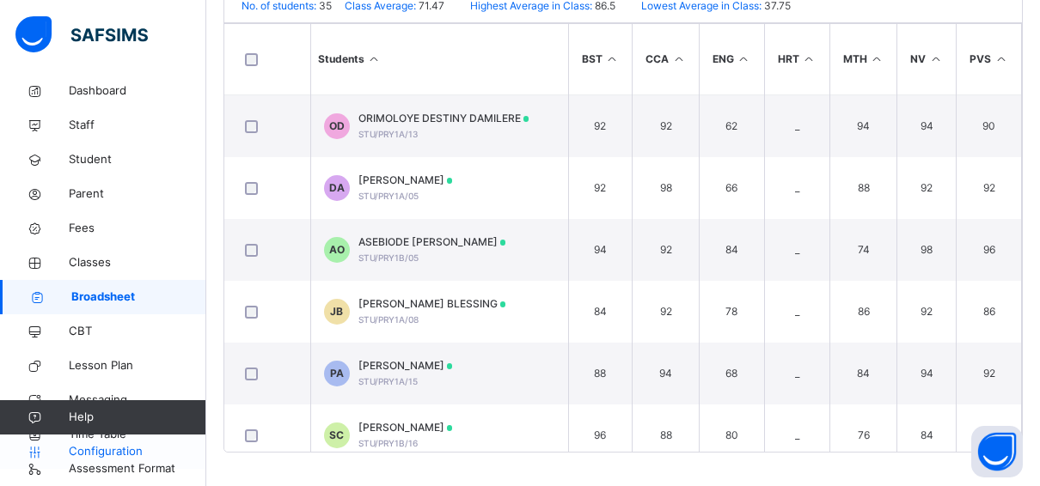
click at [117, 447] on span "Configuration" at bounding box center [137, 451] width 137 height 17
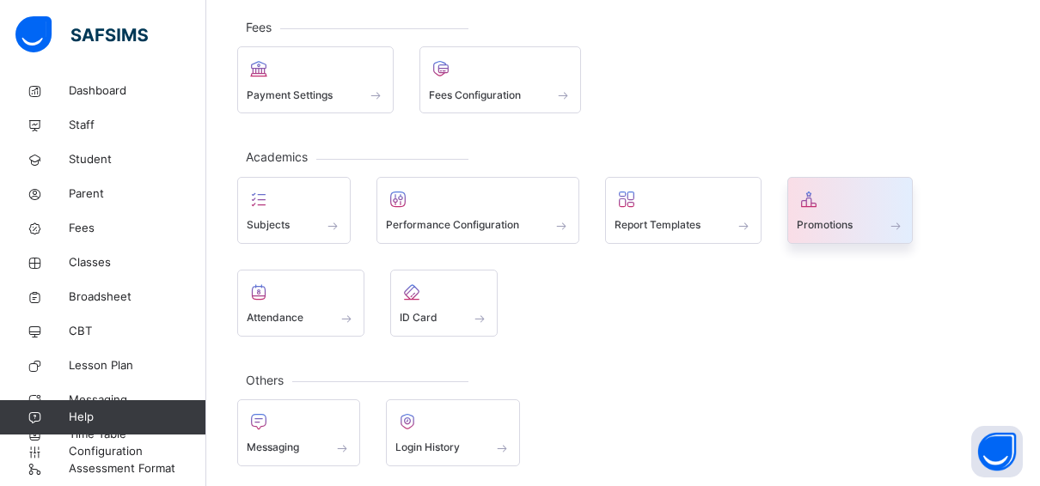
click at [829, 220] on span "Promotions" at bounding box center [825, 224] width 56 height 15
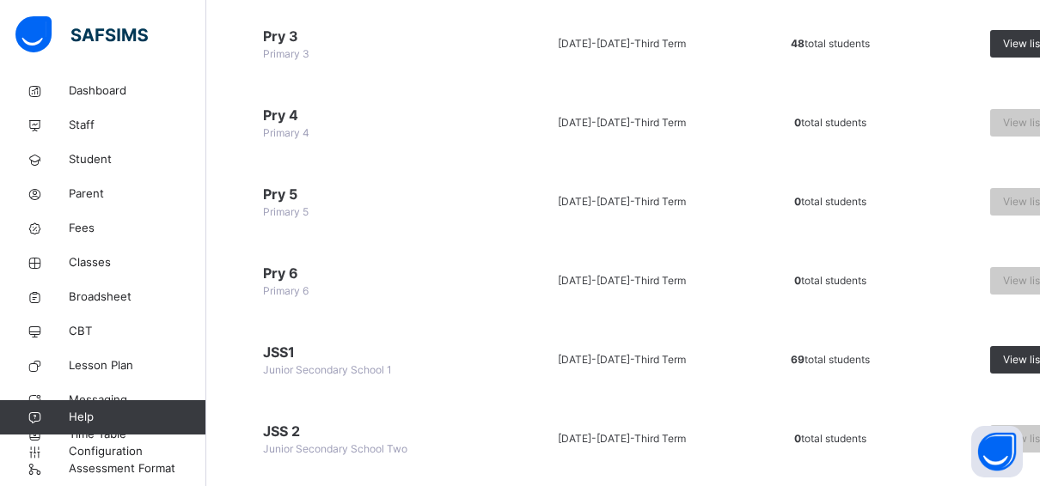
scroll to position [443, 0]
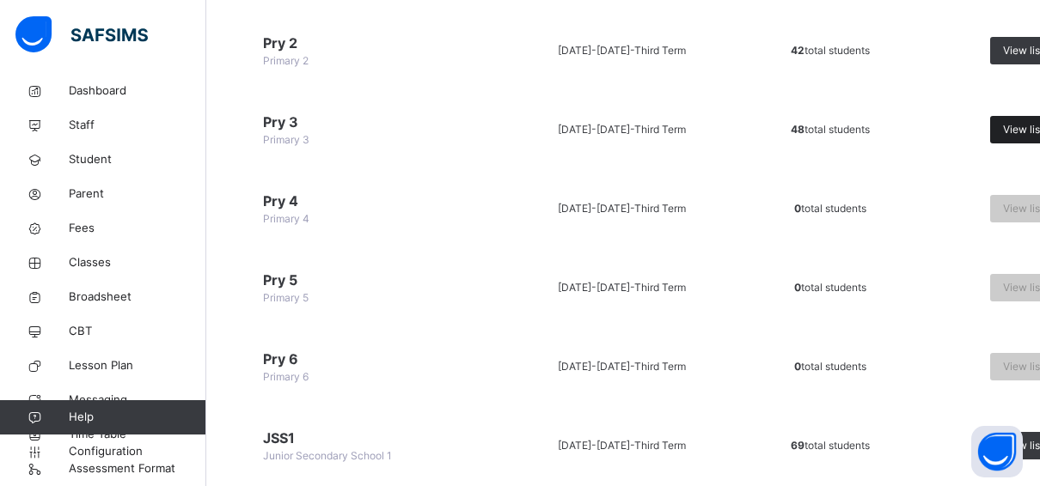
click at [1020, 125] on span "View list" at bounding box center [1023, 129] width 40 height 15
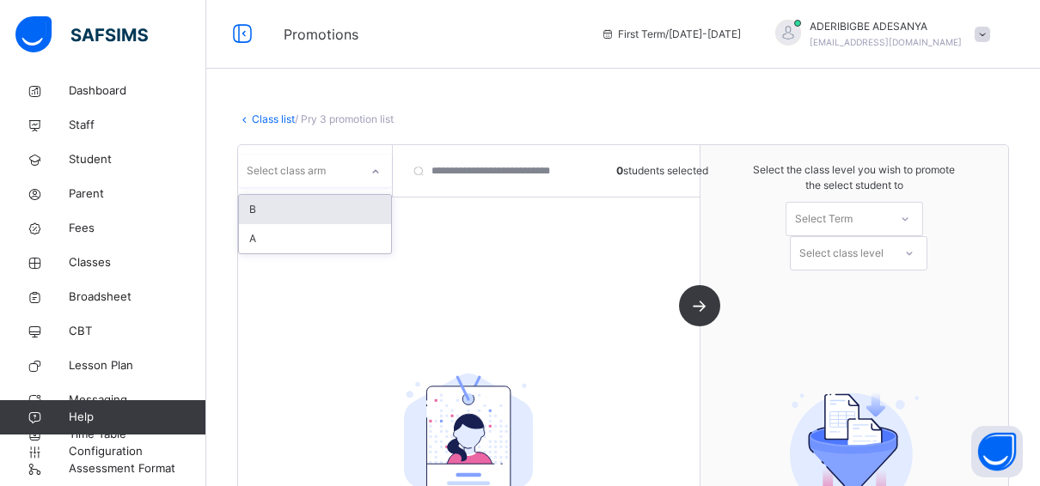
click at [371, 177] on div at bounding box center [375, 172] width 29 height 28
click at [329, 206] on div "B" at bounding box center [315, 209] width 152 height 29
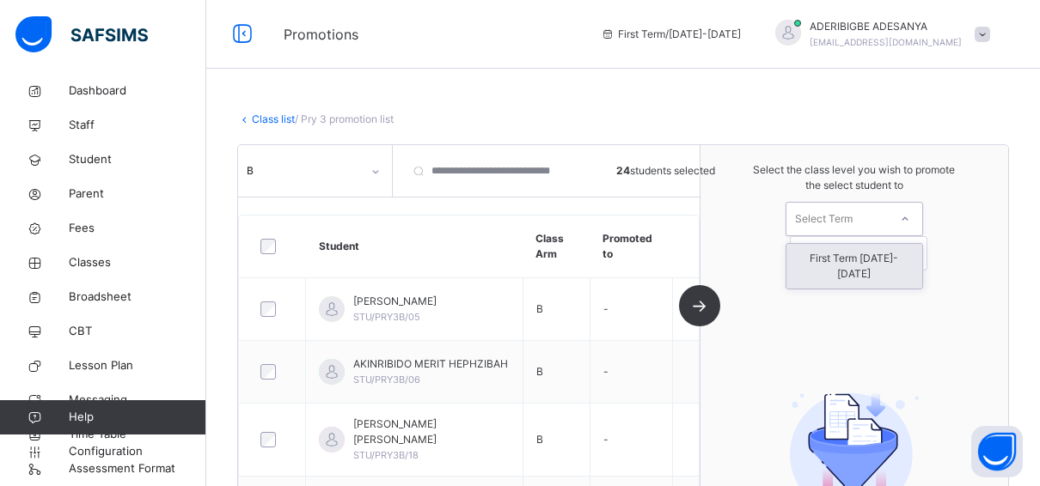
click at [910, 213] on icon at bounding box center [905, 219] width 10 height 17
click at [864, 261] on div "First Term 2025-2026" at bounding box center [854, 266] width 136 height 45
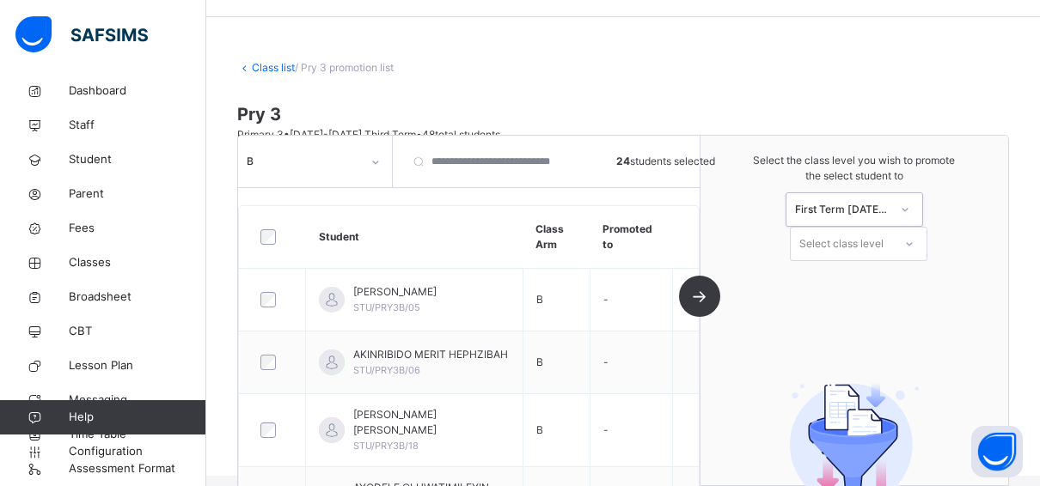
click at [864, 253] on div "Select class level" at bounding box center [841, 244] width 84 height 34
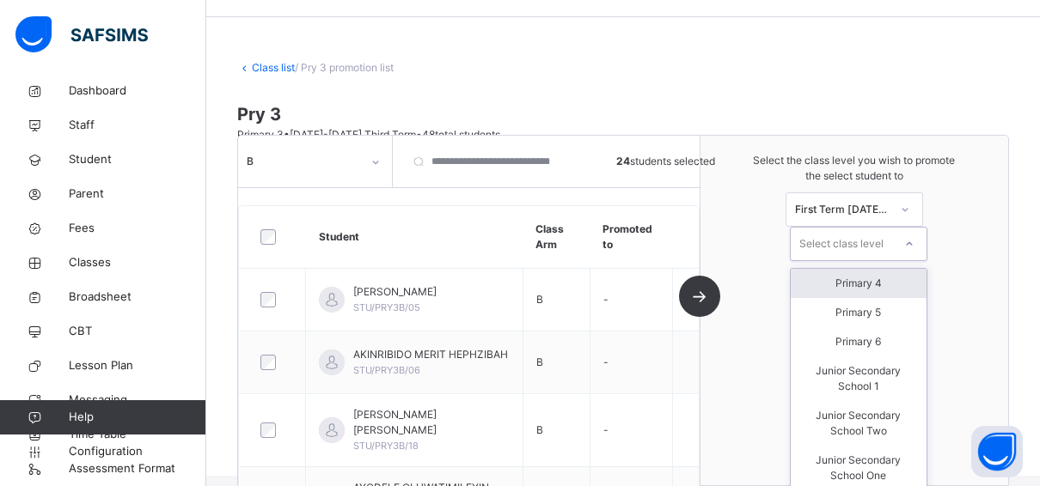
scroll to position [57, 0]
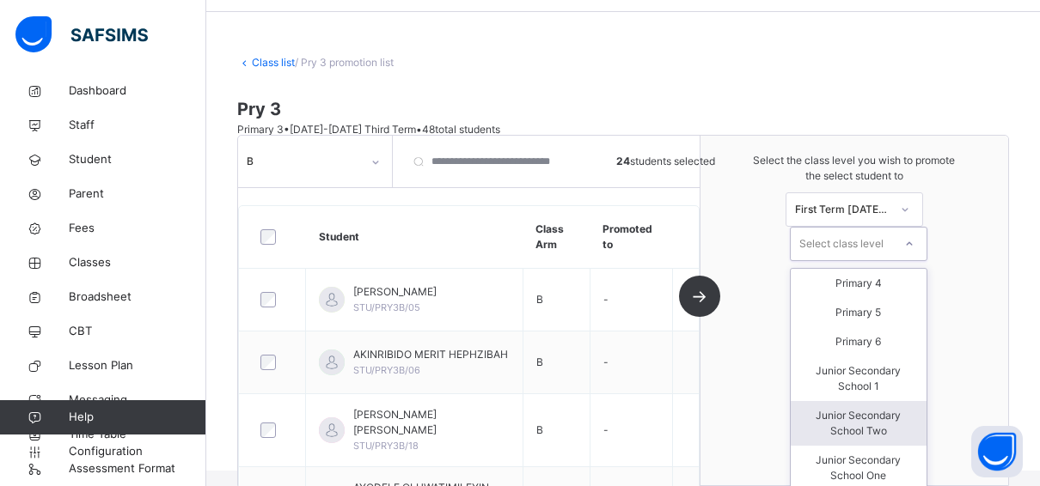
click at [855, 417] on div "Junior Secondary School Two" at bounding box center [859, 423] width 136 height 45
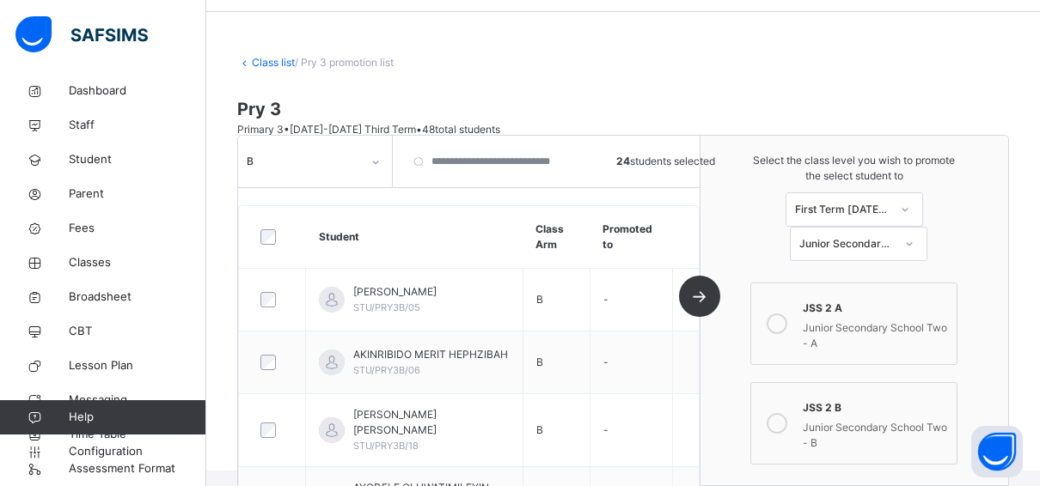
click at [778, 421] on icon at bounding box center [777, 423] width 21 height 21
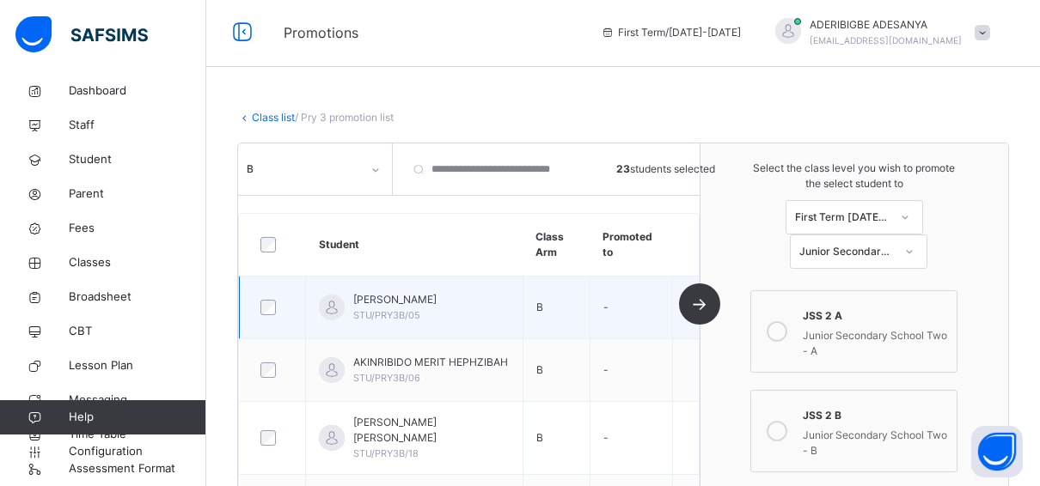
scroll to position [0, 0]
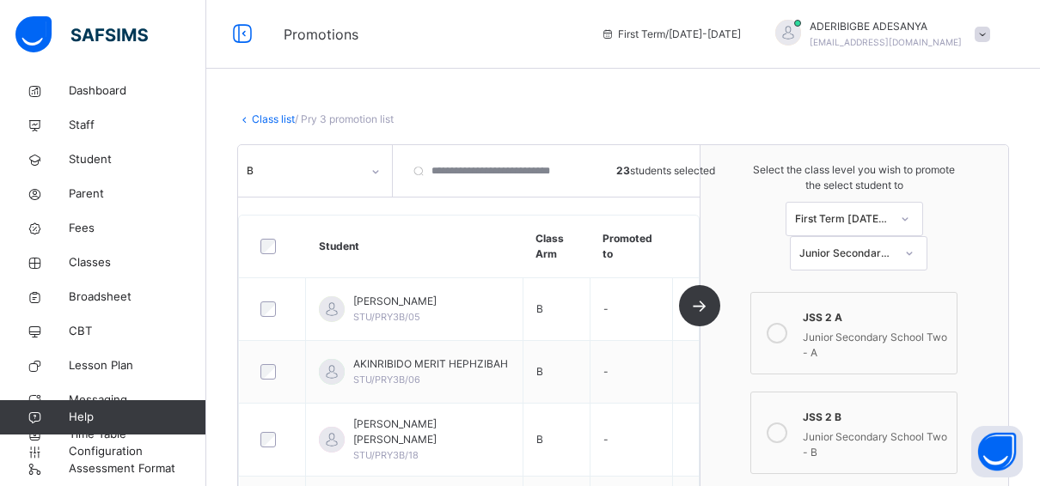
click at [700, 304] on div "B 23 students selected Student Class Arm Promoted to ADEWUMI SAHADANAH WURAOLA …" at bounding box center [469, 320] width 462 height 350
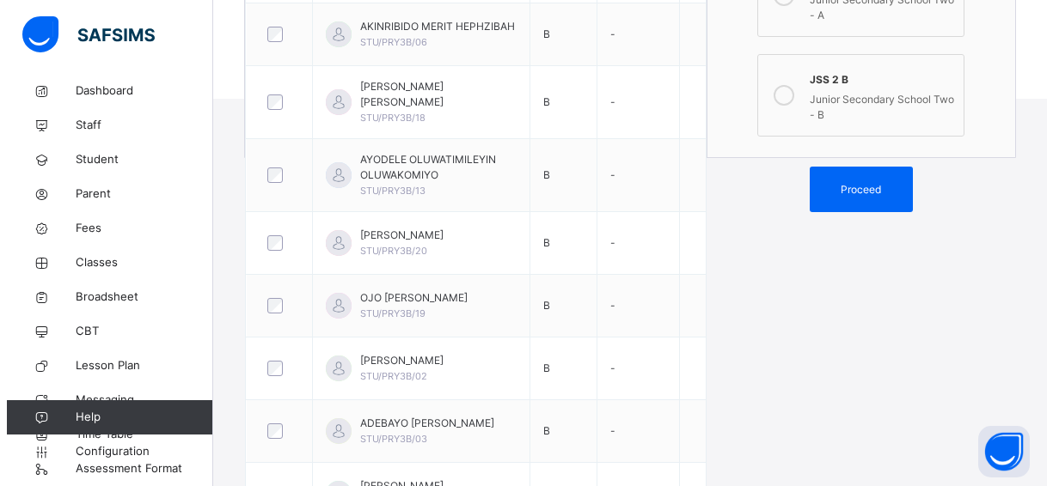
scroll to position [430, 0]
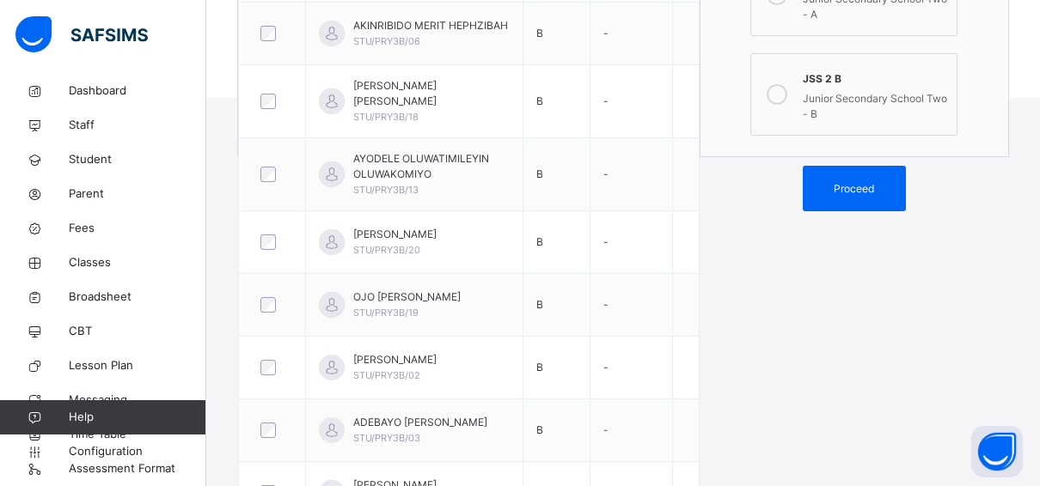
click at [861, 187] on span "Proceed" at bounding box center [854, 188] width 40 height 15
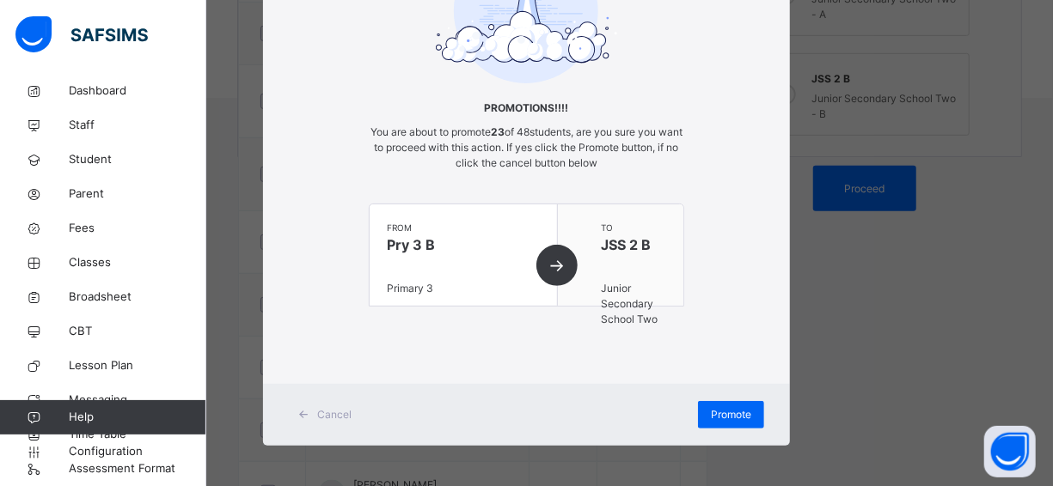
scroll to position [168, 0]
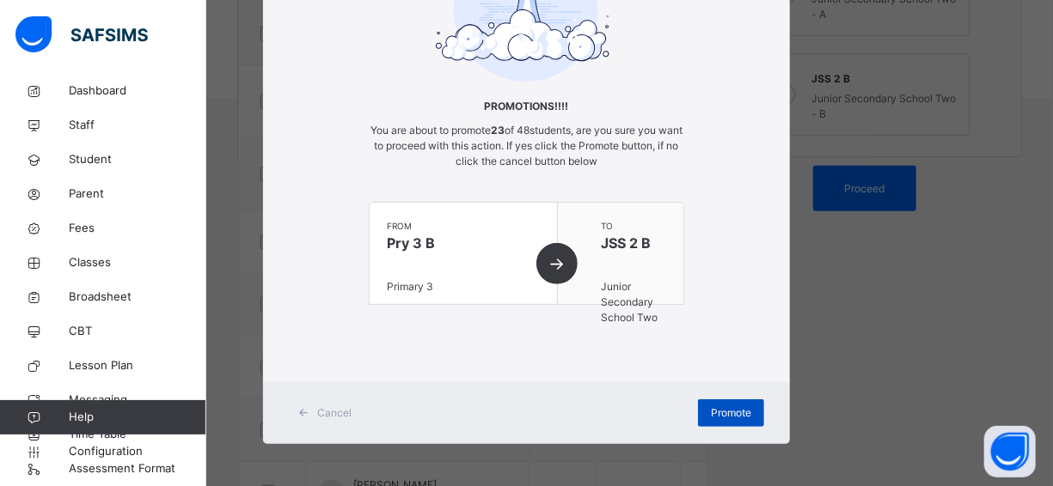
click at [704, 413] on div "Promote" at bounding box center [731, 414] width 66 height 28
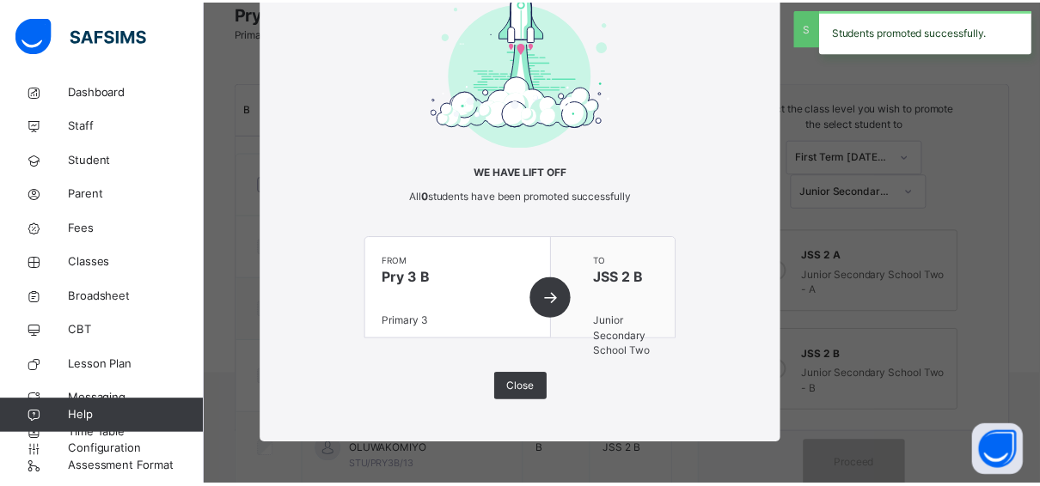
scroll to position [430, 0]
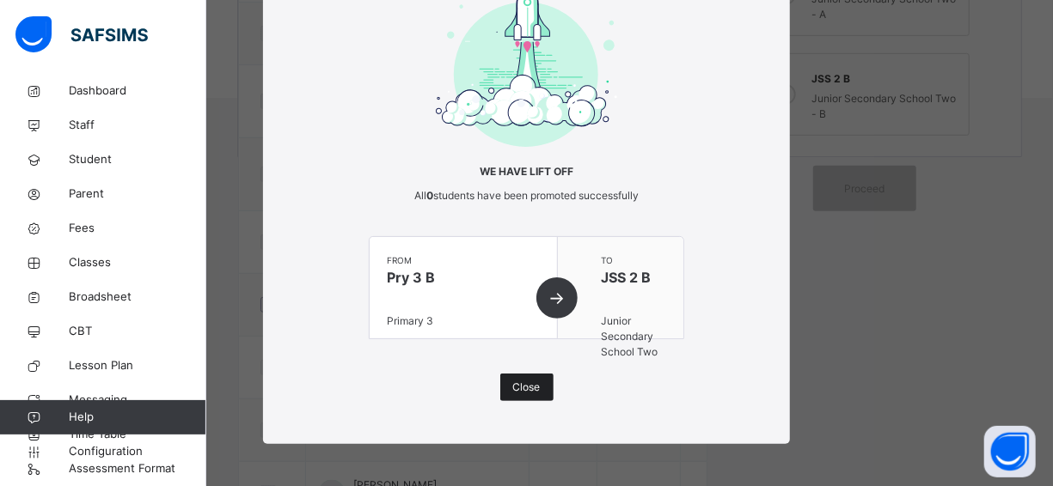
click at [519, 400] on div "Close" at bounding box center [526, 388] width 53 height 28
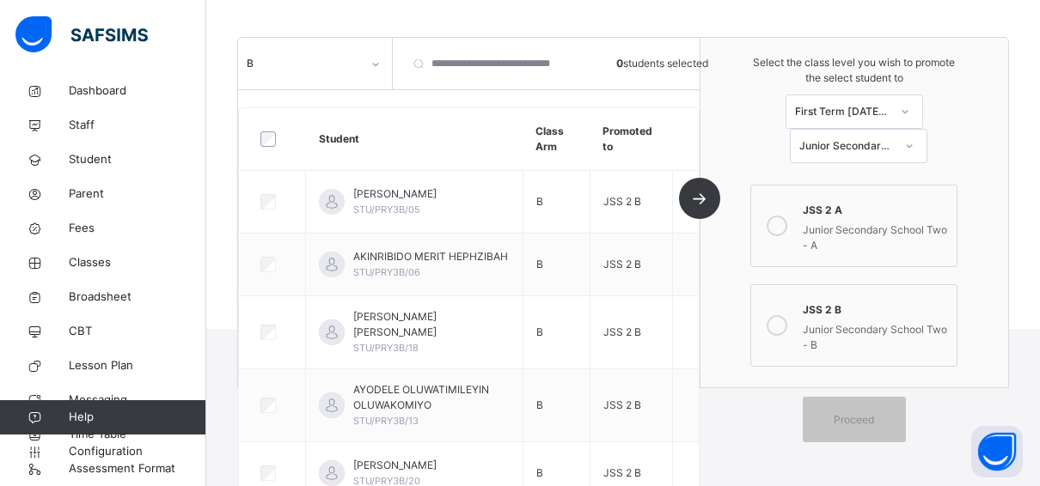
scroll to position [86, 0]
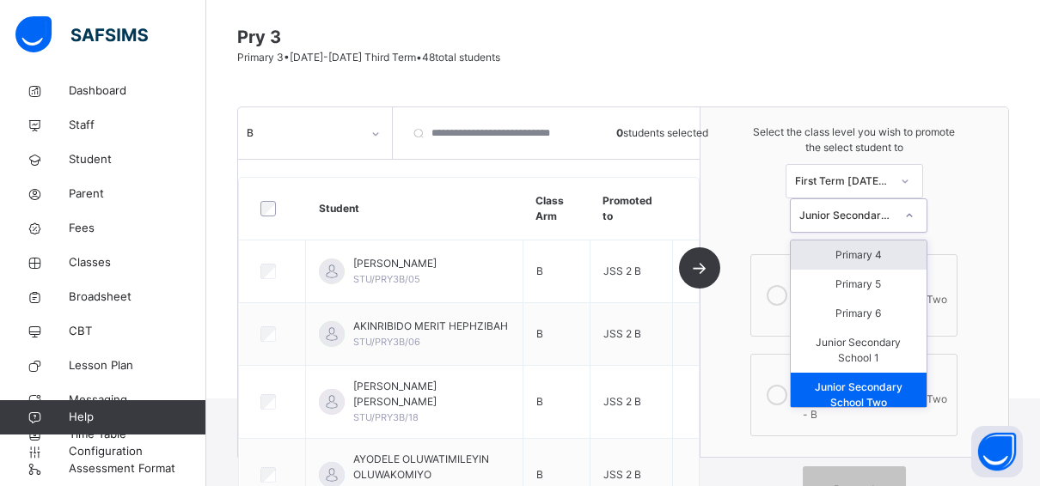
click at [913, 233] on div "option Junior Secondary School Two, selected. option Primary 4 focused, 1 of 12…" at bounding box center [859, 216] width 138 height 34
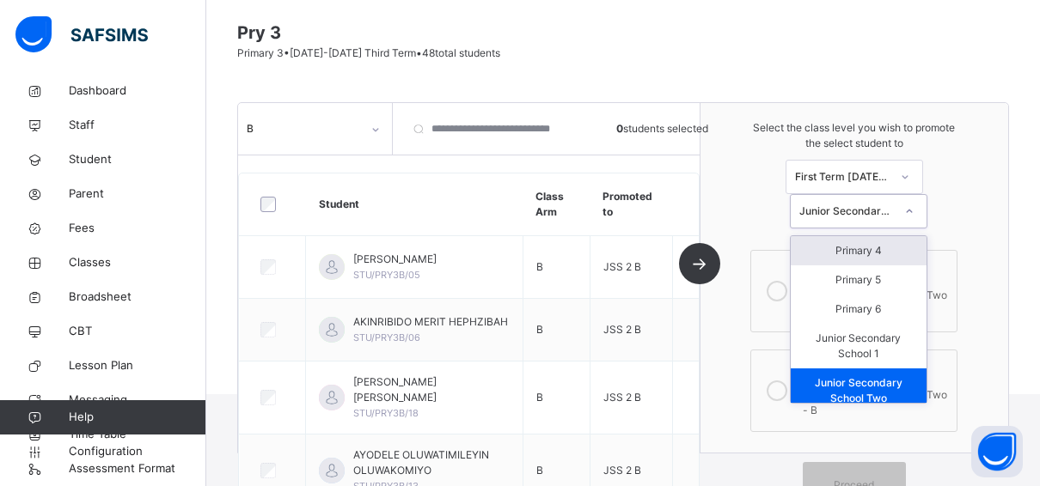
click at [862, 248] on div "Primary 4" at bounding box center [859, 250] width 136 height 29
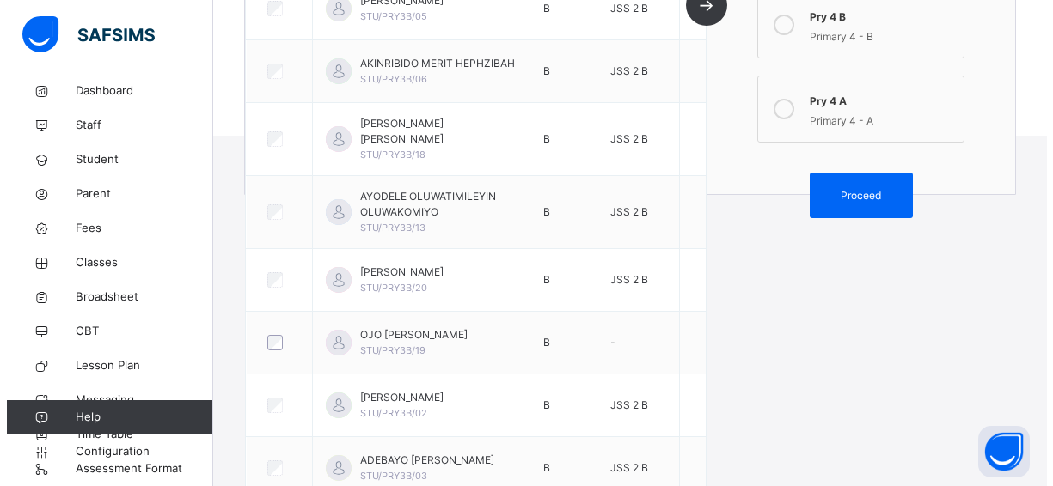
scroll to position [391, 0]
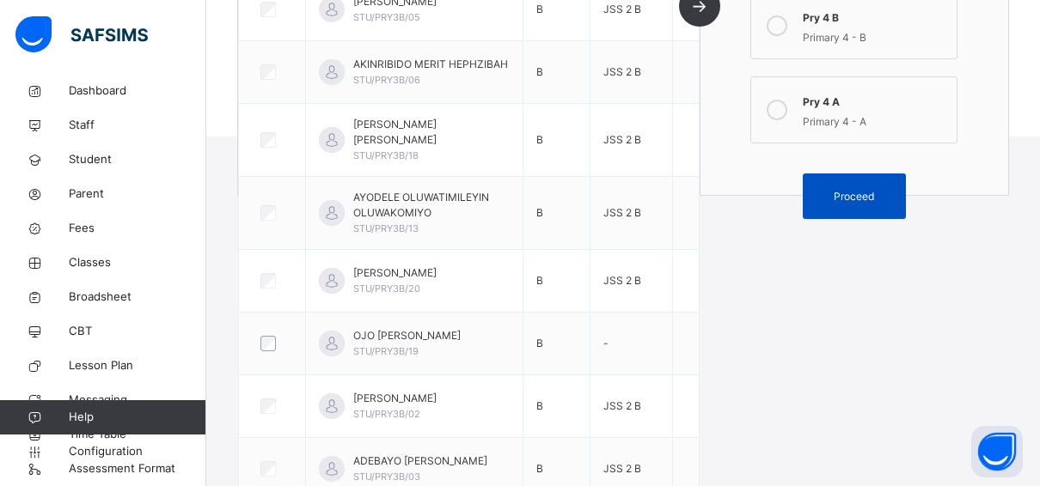
click at [851, 189] on span "Proceed" at bounding box center [854, 196] width 40 height 15
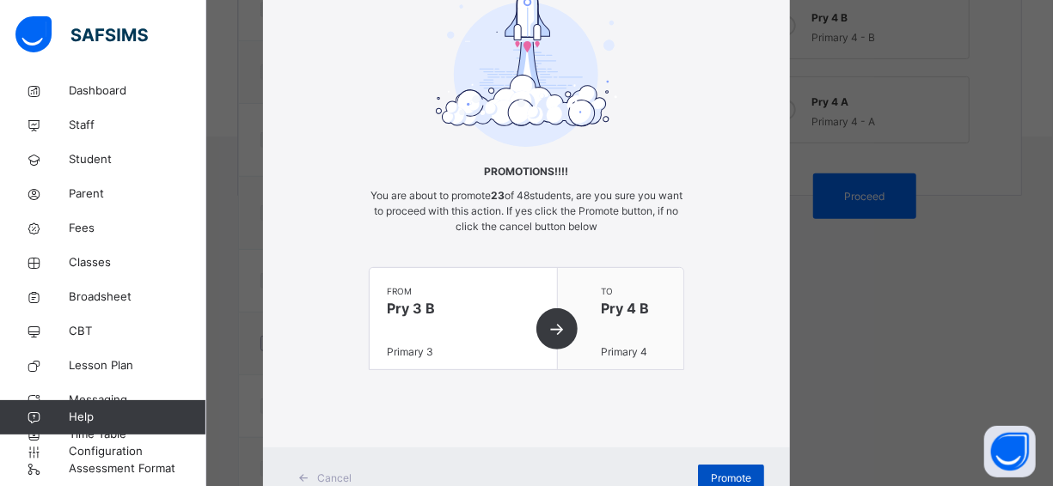
click at [711, 474] on span "Promote" at bounding box center [731, 478] width 40 height 15
click at [924, 143] on div "× Promotions!!!! You are about to promote 23 of 48 students, are you sure you w…" at bounding box center [526, 243] width 1053 height 486
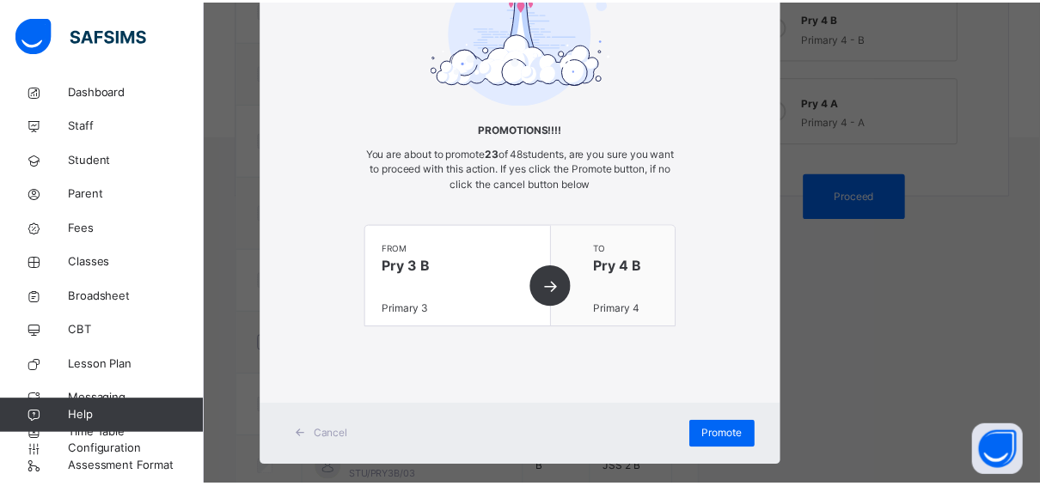
scroll to position [168, 0]
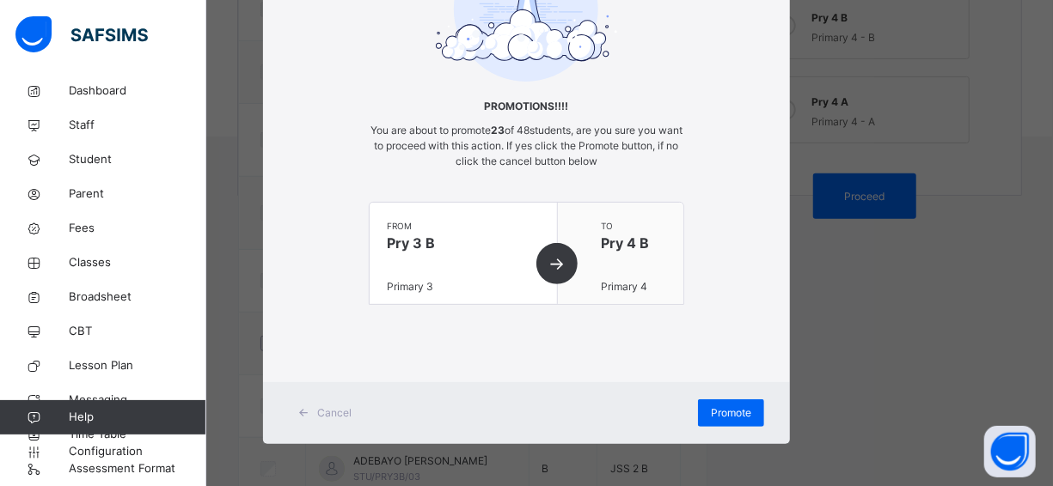
click at [326, 407] on span "Cancel" at bounding box center [334, 413] width 34 height 15
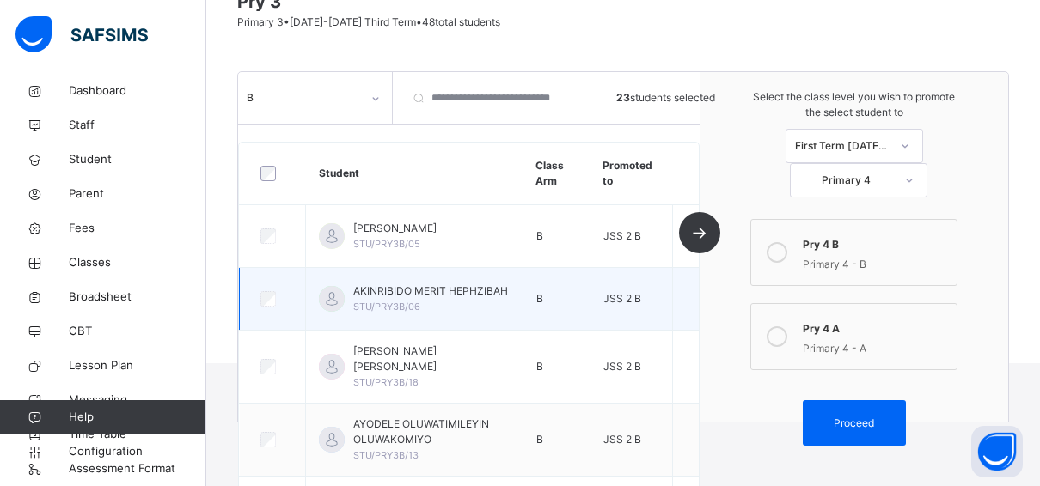
scroll to position [0, 0]
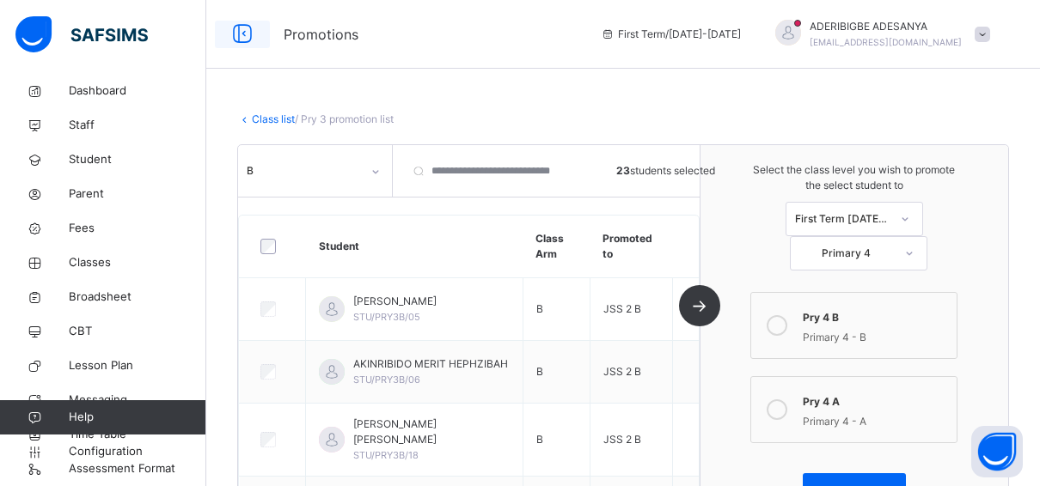
click at [235, 34] on icon at bounding box center [242, 34] width 29 height 31
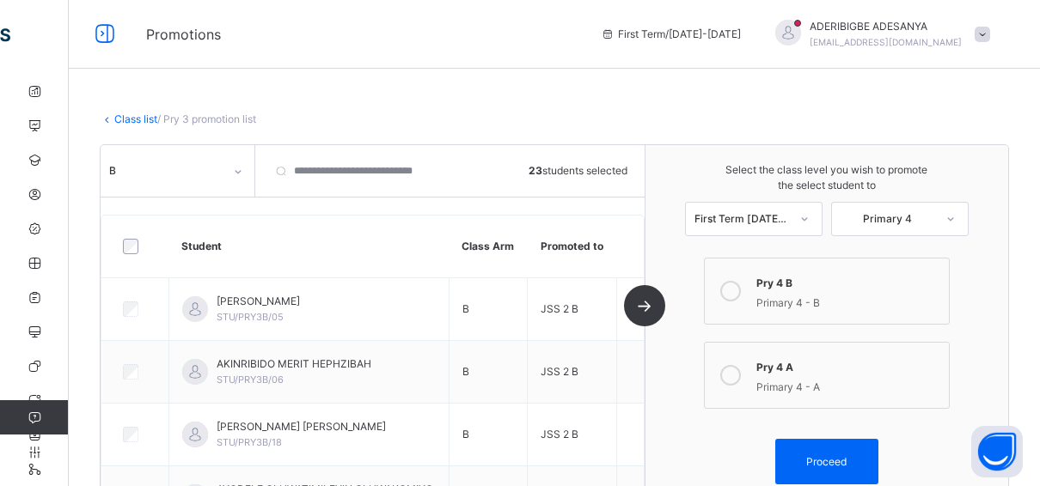
click at [235, 171] on icon at bounding box center [238, 171] width 10 height 17
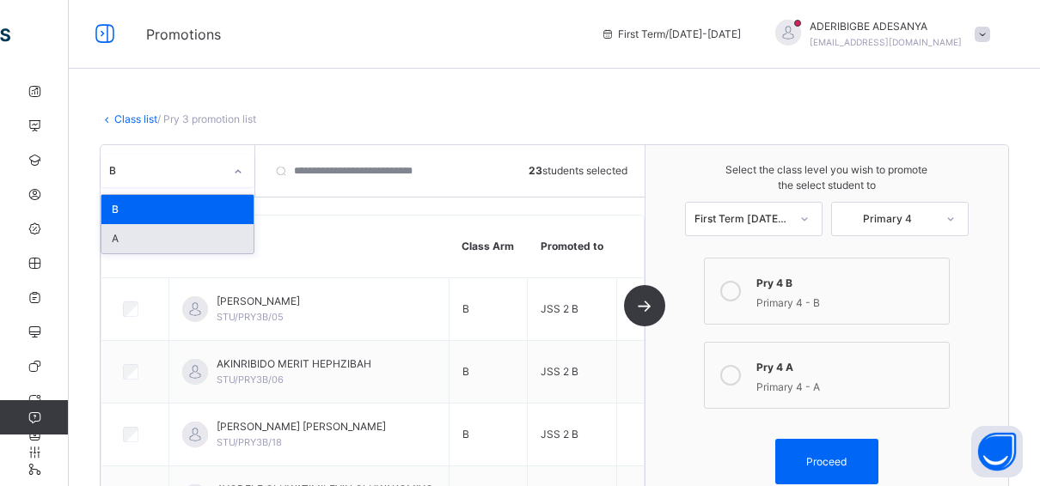
click at [182, 240] on div "A" at bounding box center [177, 238] width 152 height 29
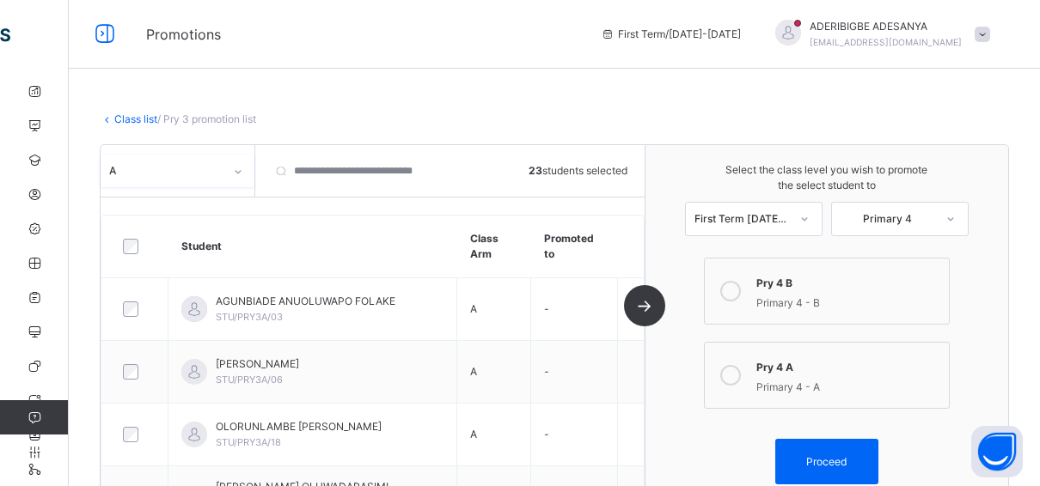
click at [741, 371] on icon at bounding box center [730, 375] width 21 height 21
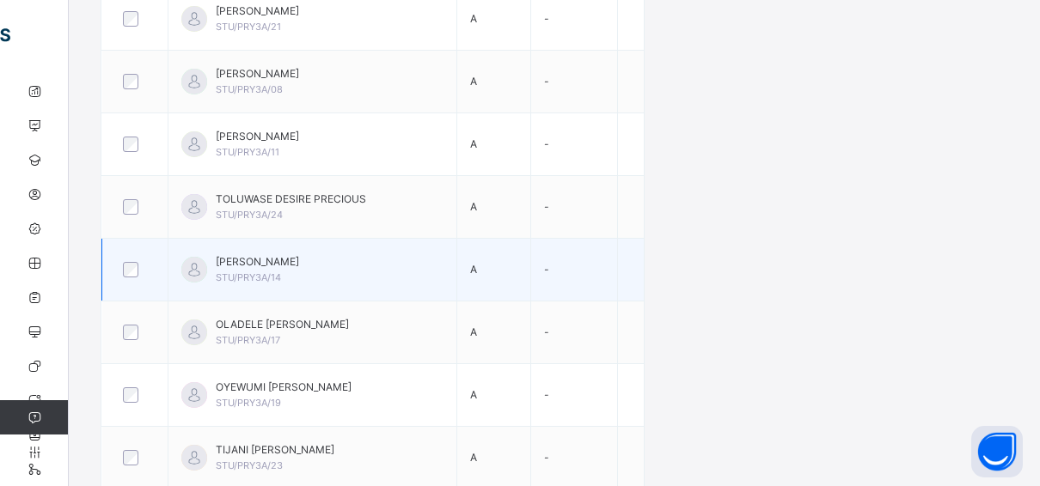
scroll to position [859, 0]
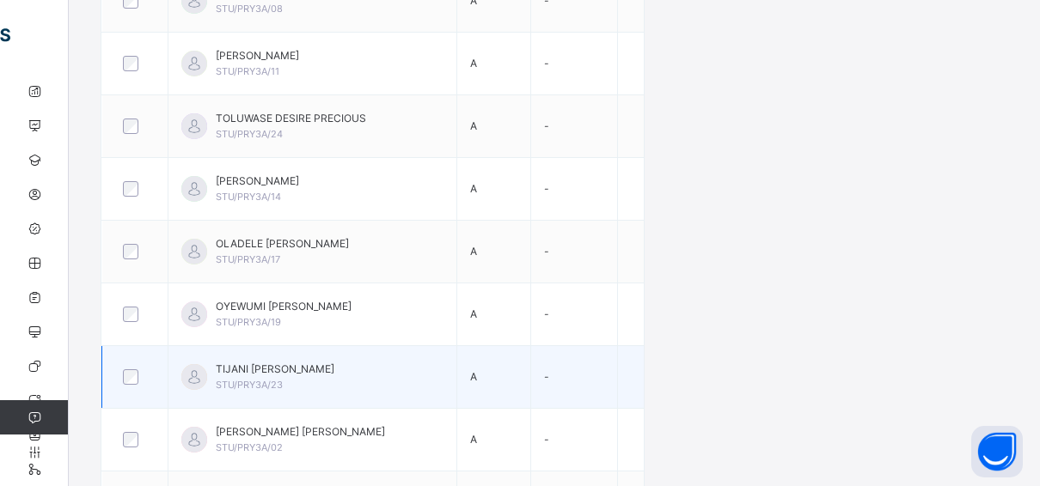
click at [120, 370] on div at bounding box center [134, 377] width 31 height 15
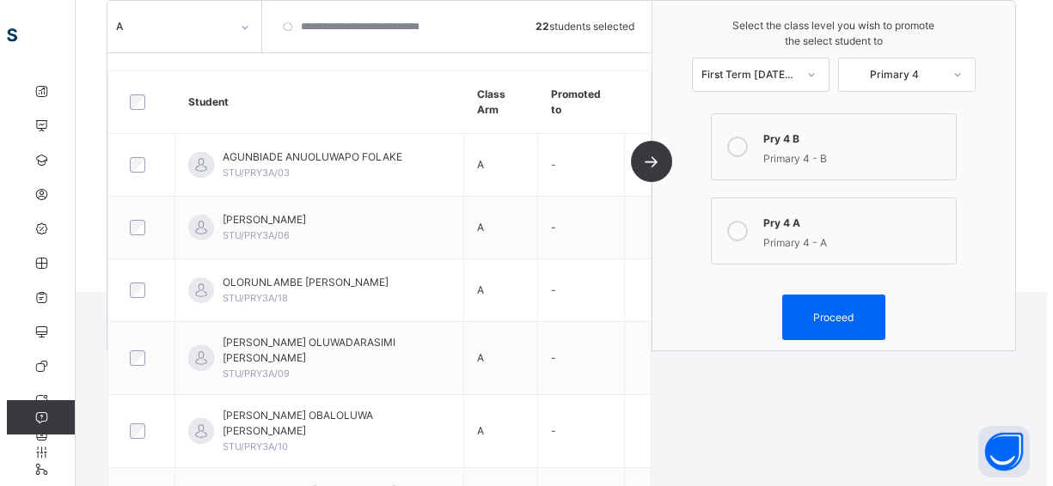
scroll to position [177, 0]
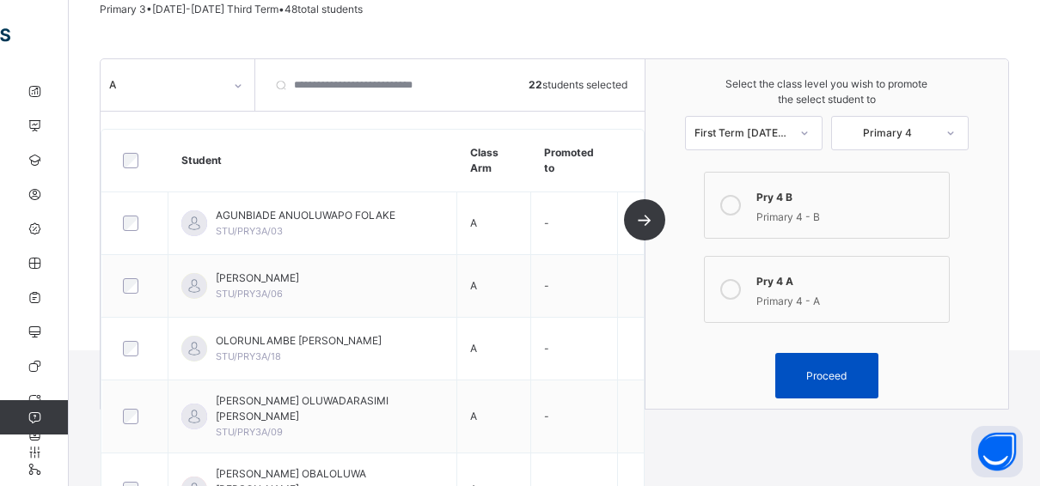
click at [838, 373] on span "Proceed" at bounding box center [826, 376] width 40 height 15
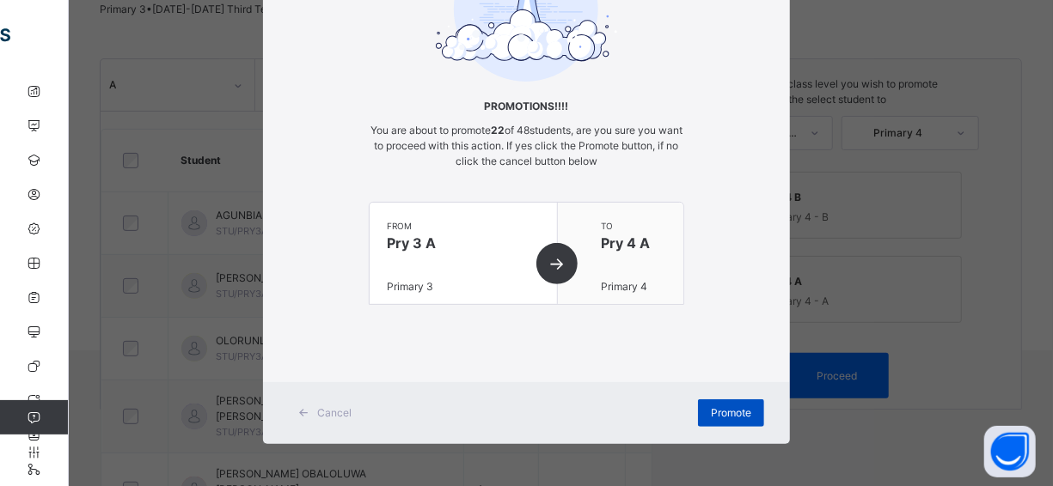
click at [733, 412] on span "Promote" at bounding box center [731, 413] width 40 height 15
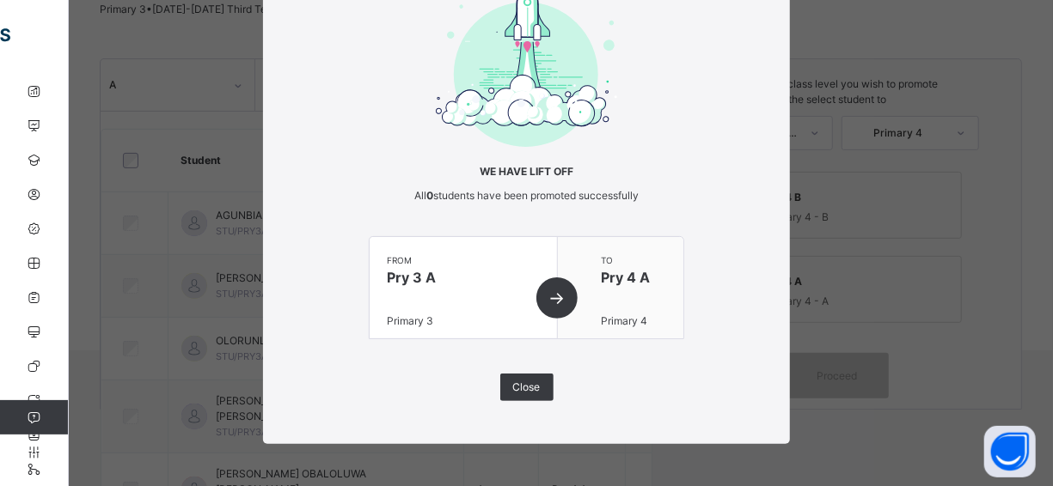
click at [959, 167] on div "× We have lift off All 0 students have been promoted successfully from Pry 3 A …" at bounding box center [526, 243] width 1053 height 486
click at [523, 375] on div "Close" at bounding box center [526, 388] width 53 height 28
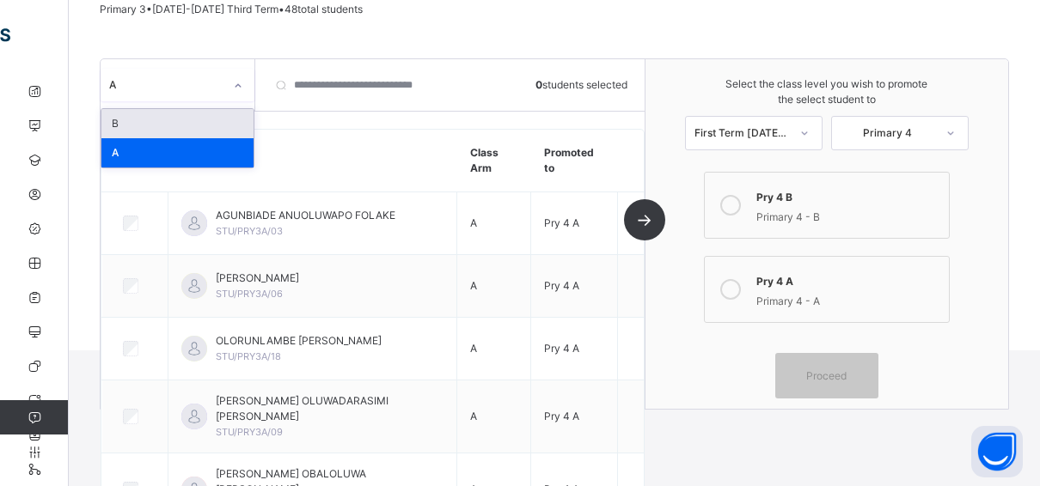
click at [235, 86] on icon at bounding box center [238, 85] width 10 height 17
click at [171, 120] on div "B" at bounding box center [177, 123] width 152 height 29
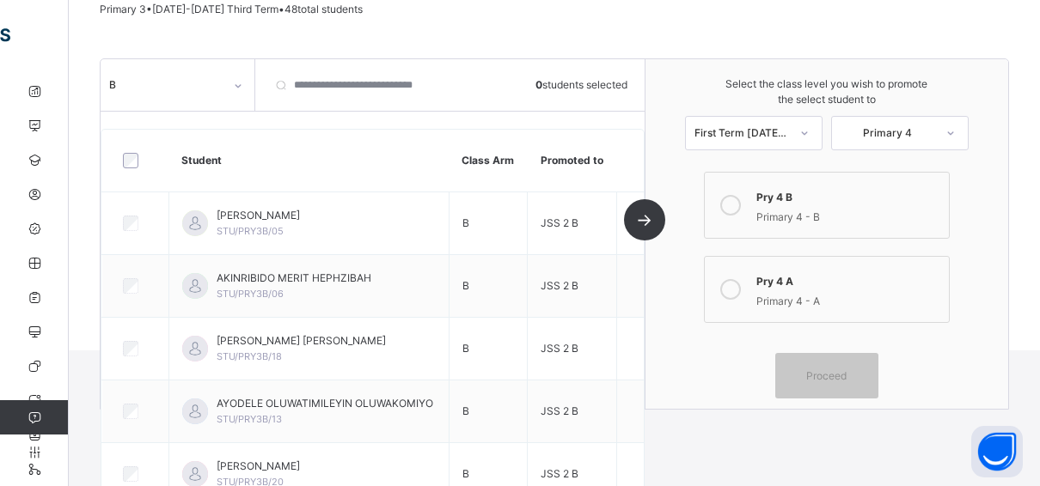
click at [741, 206] on icon at bounding box center [730, 205] width 21 height 21
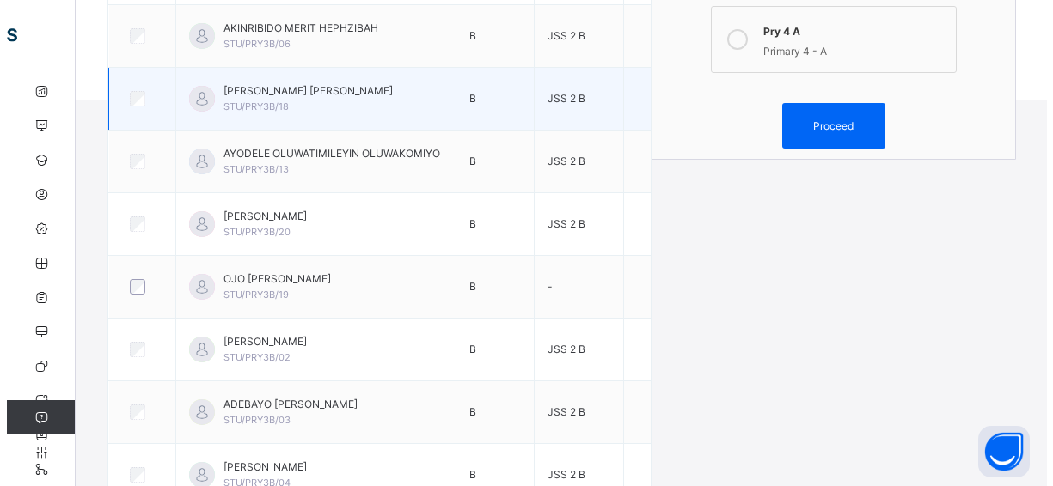
scroll to position [435, 0]
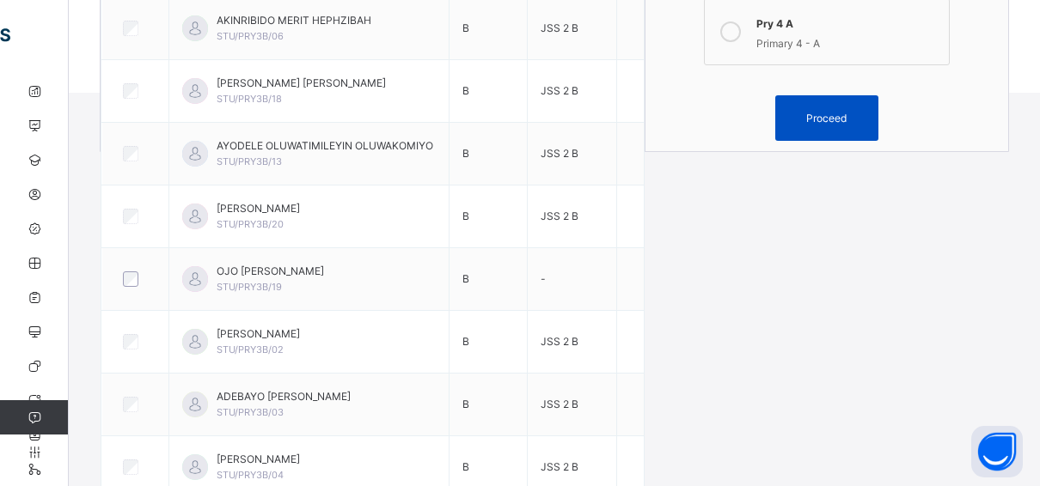
click at [840, 117] on span "Proceed" at bounding box center [826, 118] width 40 height 15
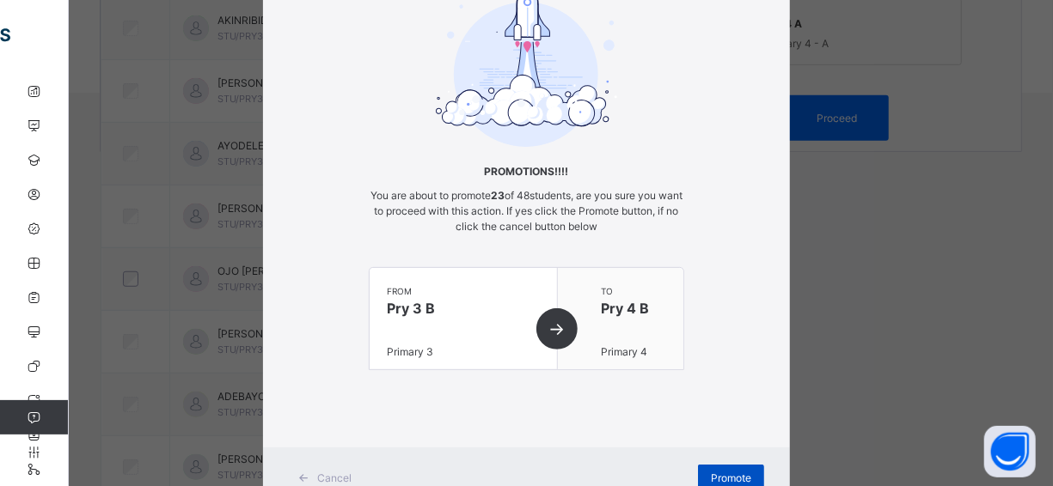
click at [712, 467] on div "Promote" at bounding box center [731, 479] width 66 height 28
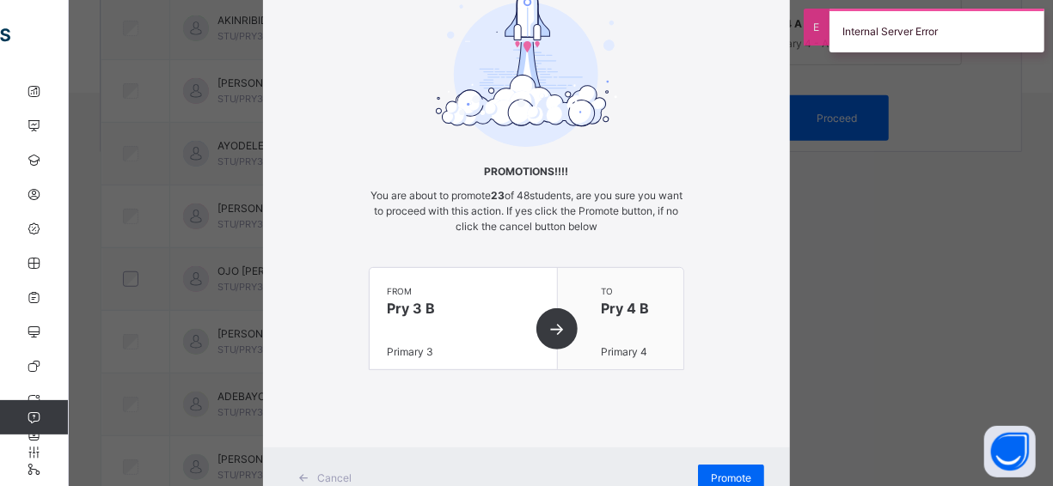
click at [865, 217] on div "× Promotions!!!! You are about to promote 23 of 48 students, are you sure you w…" at bounding box center [526, 243] width 1053 height 486
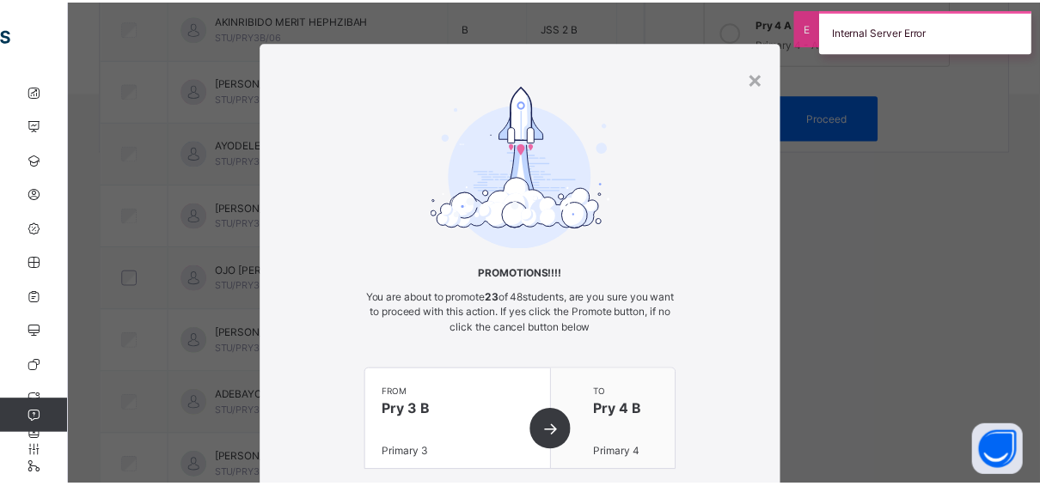
scroll to position [0, 0]
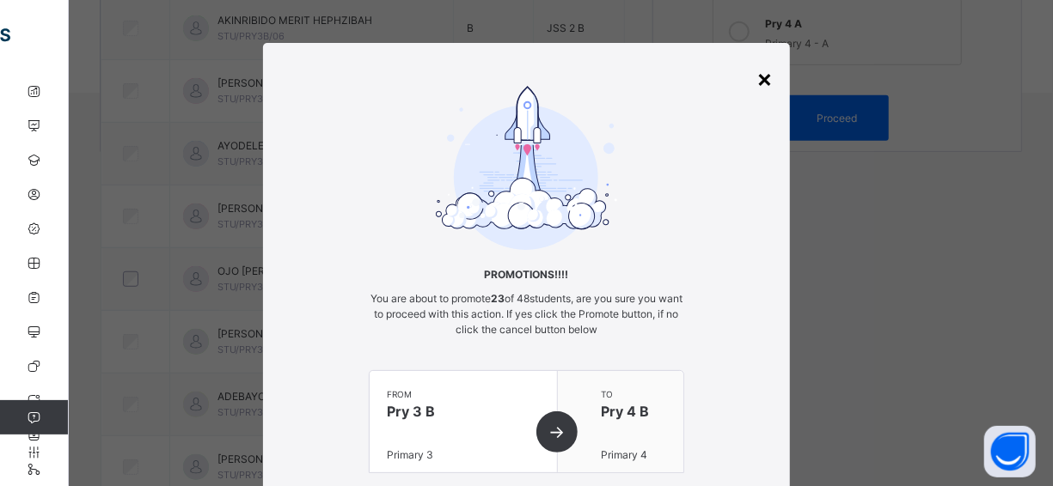
click at [761, 76] on div "×" at bounding box center [764, 78] width 16 height 36
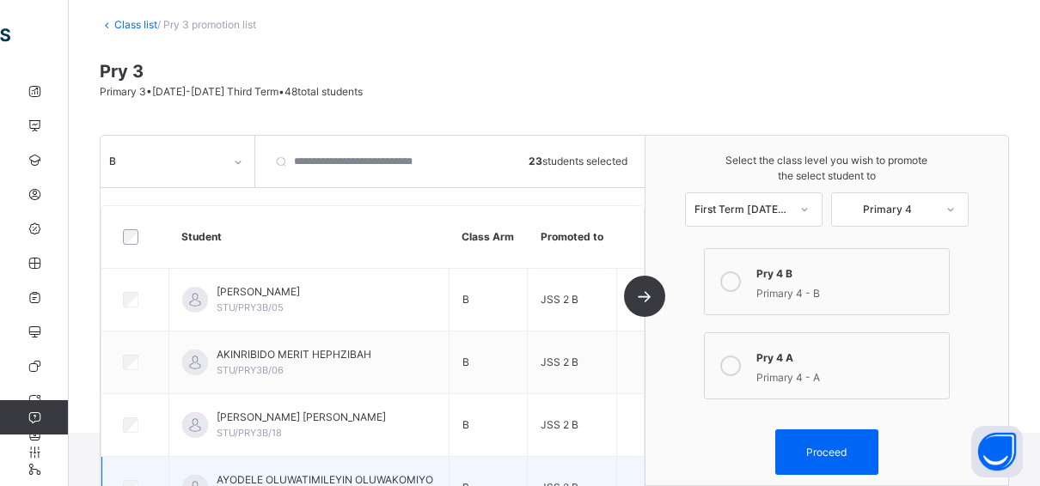
scroll to position [5, 0]
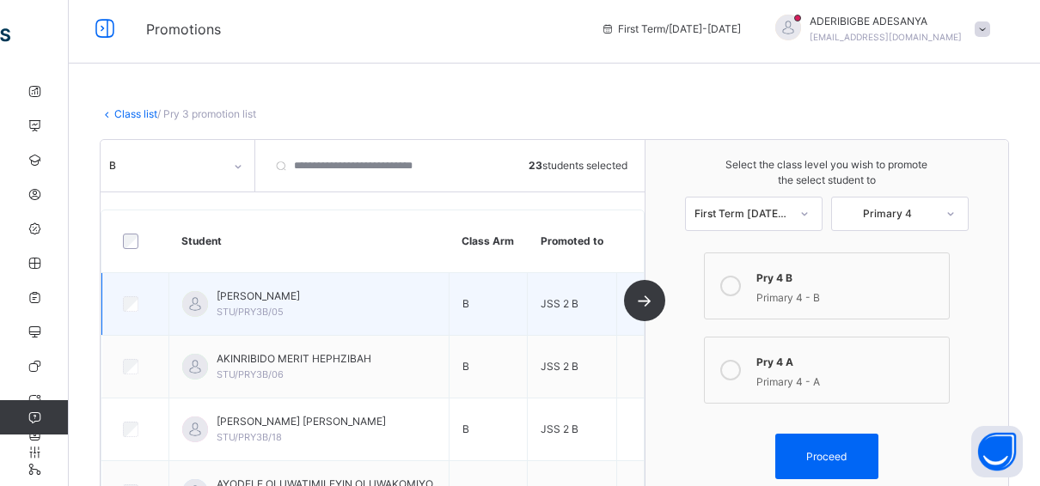
click at [561, 299] on span "JSS 2 B" at bounding box center [560, 303] width 38 height 13
click at [555, 297] on span "JSS 2 B" at bounding box center [560, 303] width 38 height 13
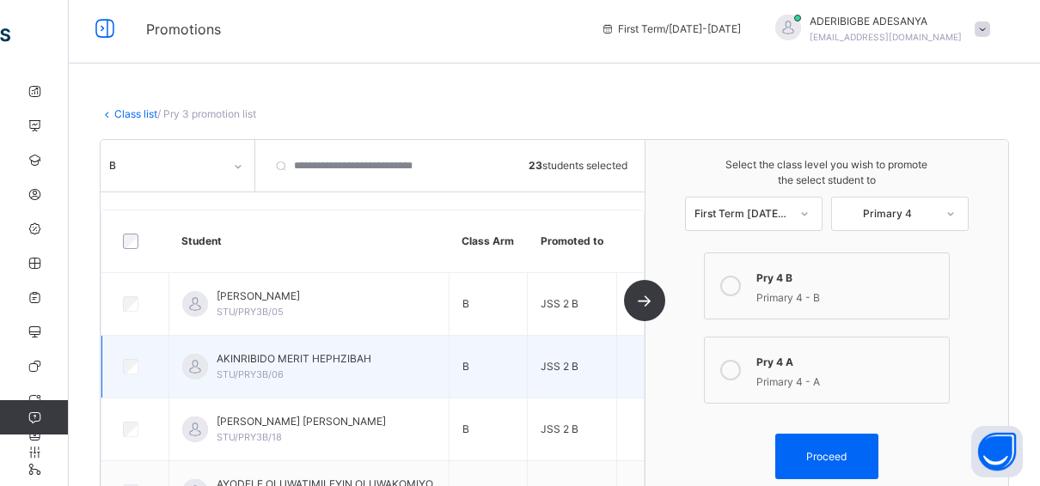
drag, startPoint x: 555, startPoint y: 297, endPoint x: 630, endPoint y: 359, distance: 97.1
click at [630, 359] on td at bounding box center [630, 367] width 27 height 63
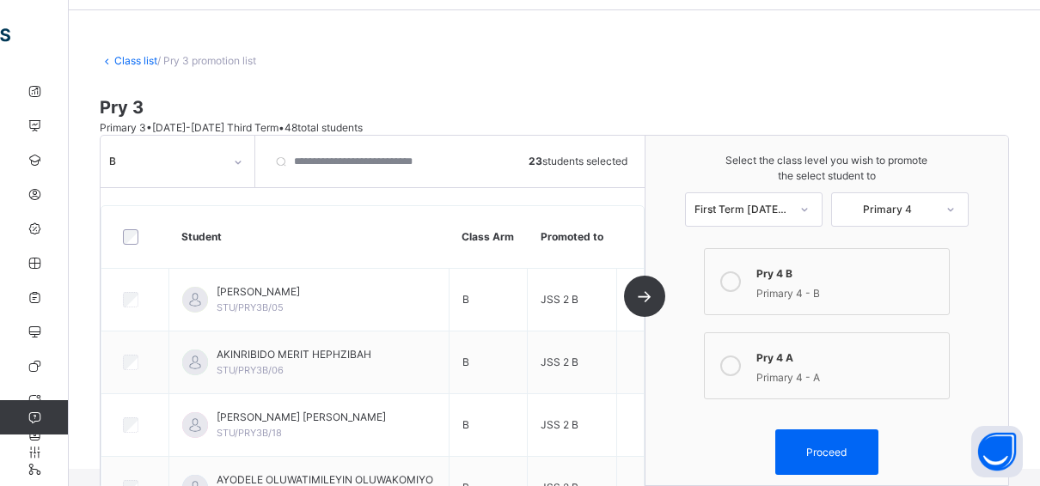
scroll to position [0, 0]
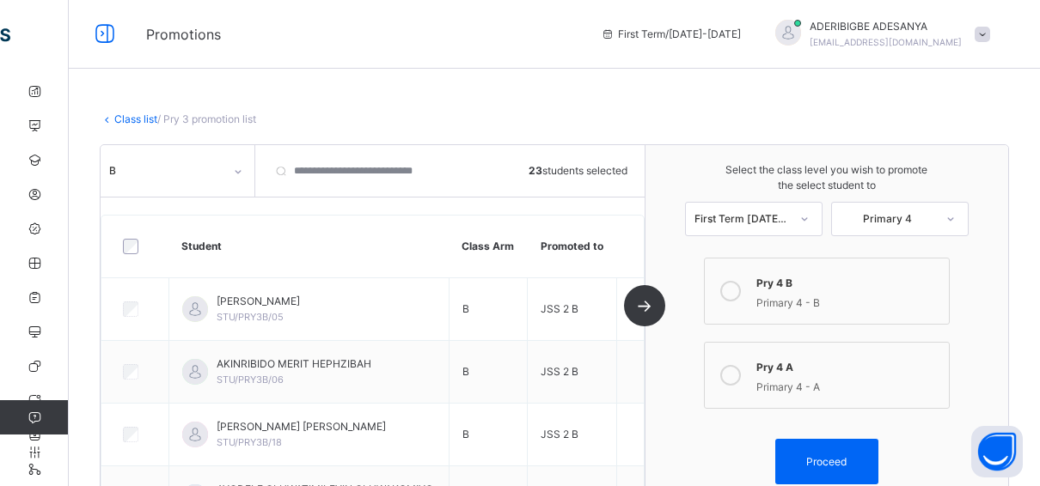
click at [124, 117] on link "Class list" at bounding box center [135, 119] width 43 height 13
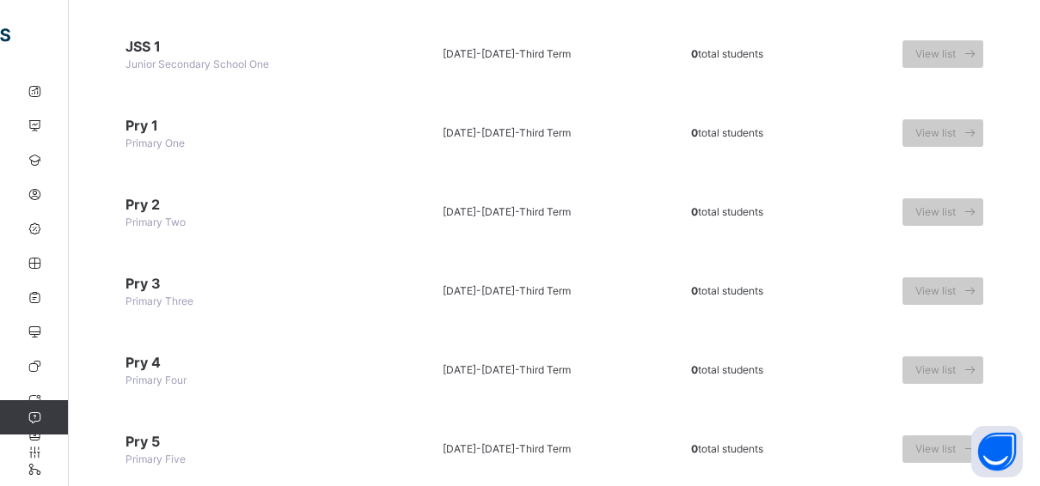
scroll to position [787, 0]
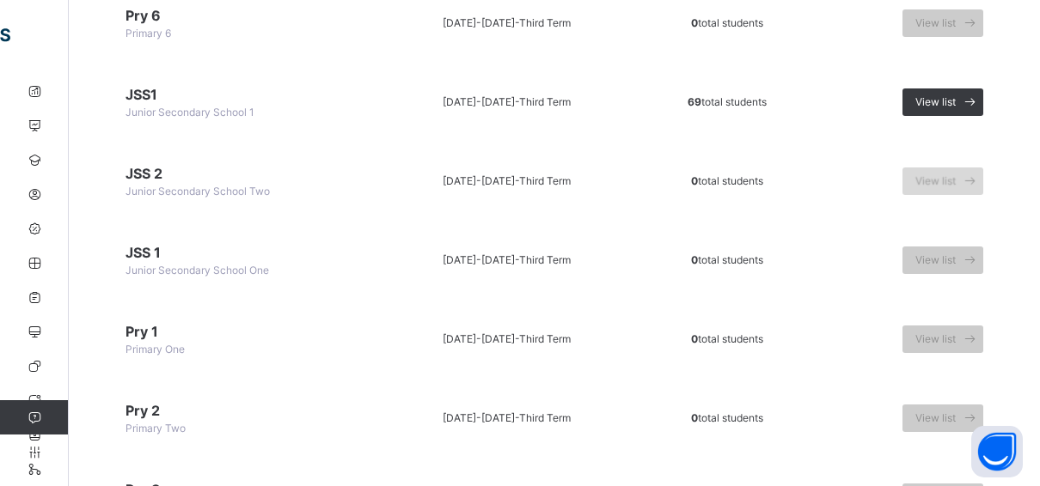
click at [922, 174] on div "View list" at bounding box center [942, 182] width 81 height 28
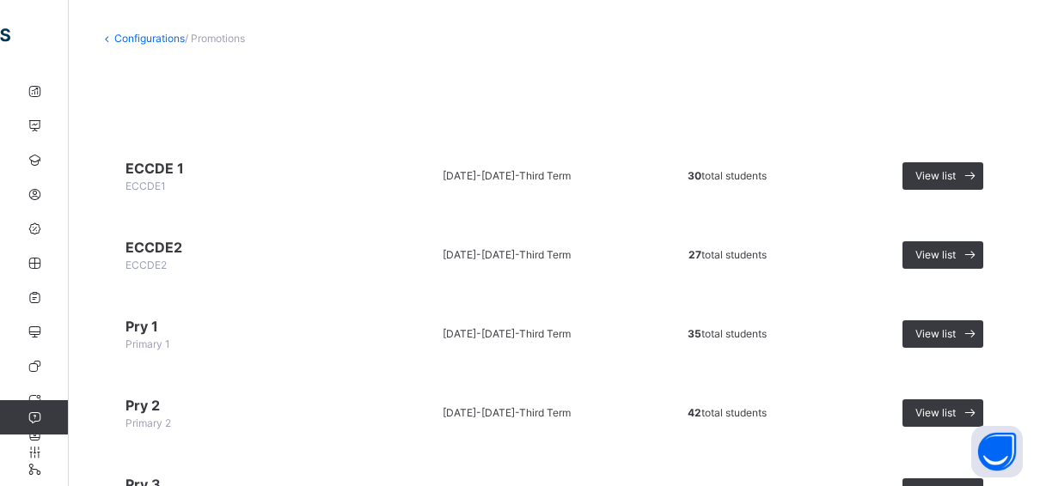
scroll to position [0, 0]
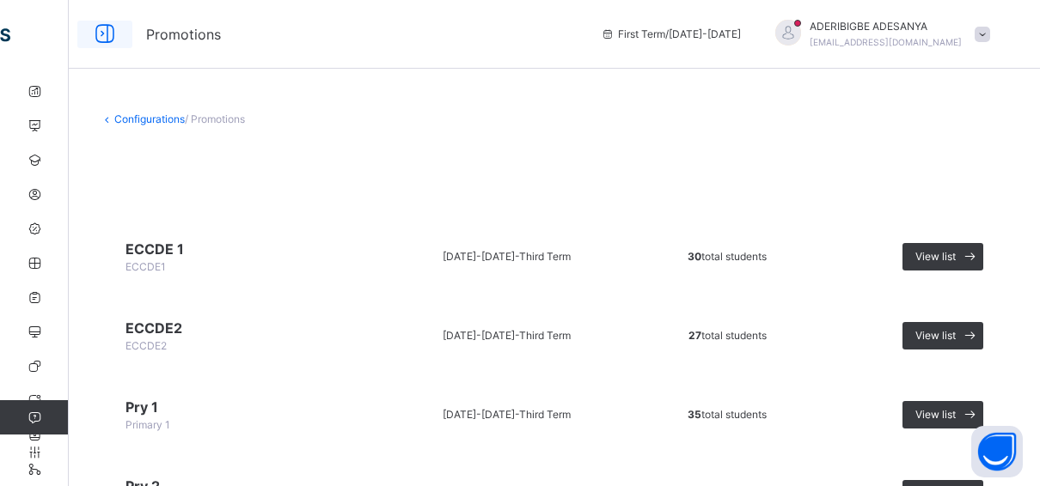
click at [102, 34] on icon at bounding box center [104, 34] width 29 height 31
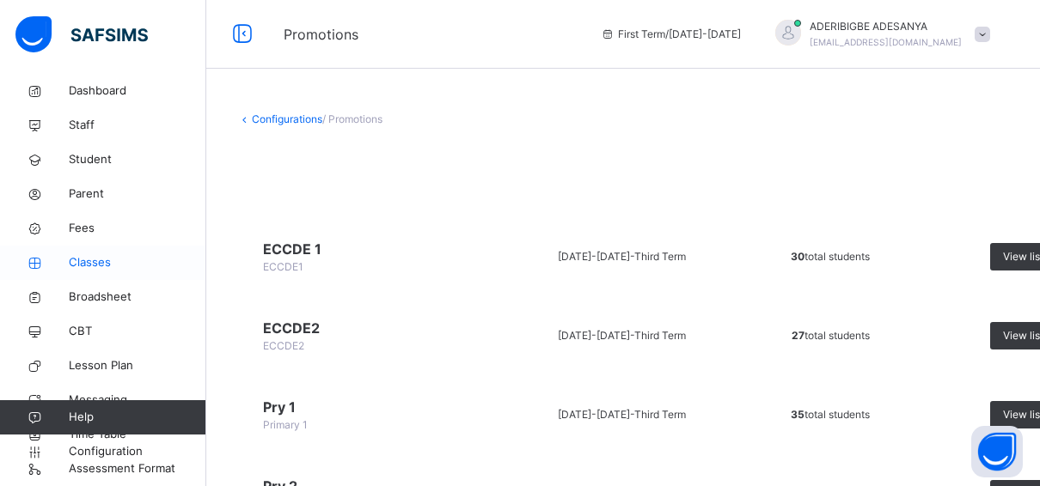
click at [95, 260] on span "Classes" at bounding box center [138, 262] width 138 height 17
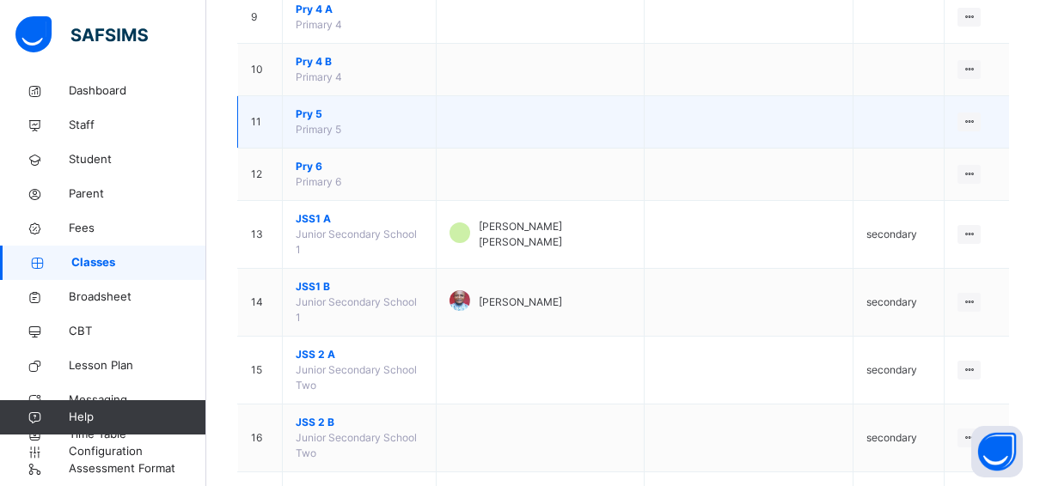
scroll to position [688, 0]
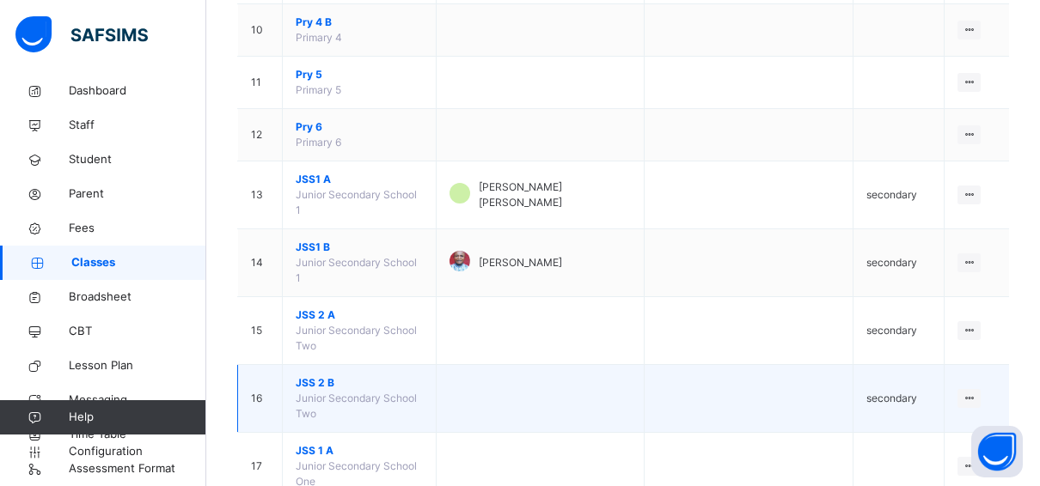
click at [317, 376] on span "JSS 2 B" at bounding box center [359, 383] width 127 height 15
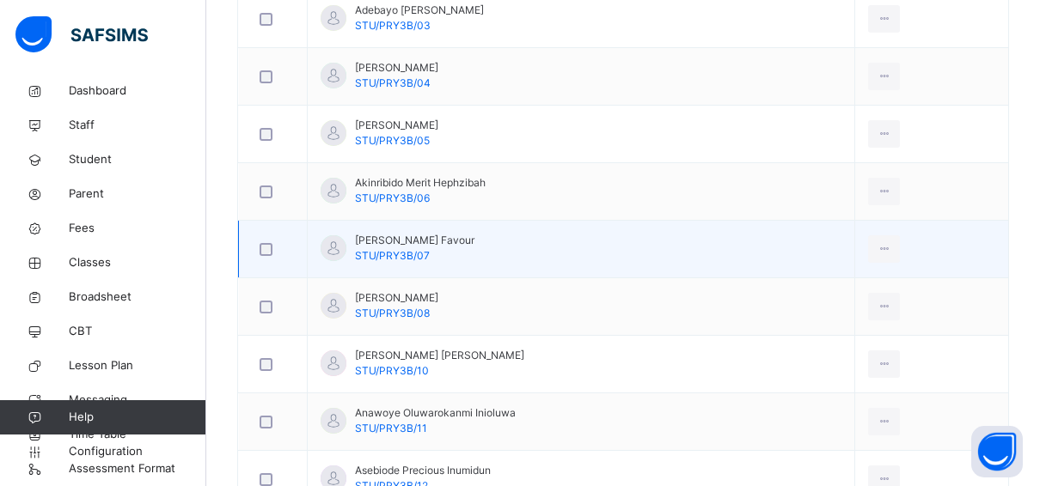
scroll to position [258, 0]
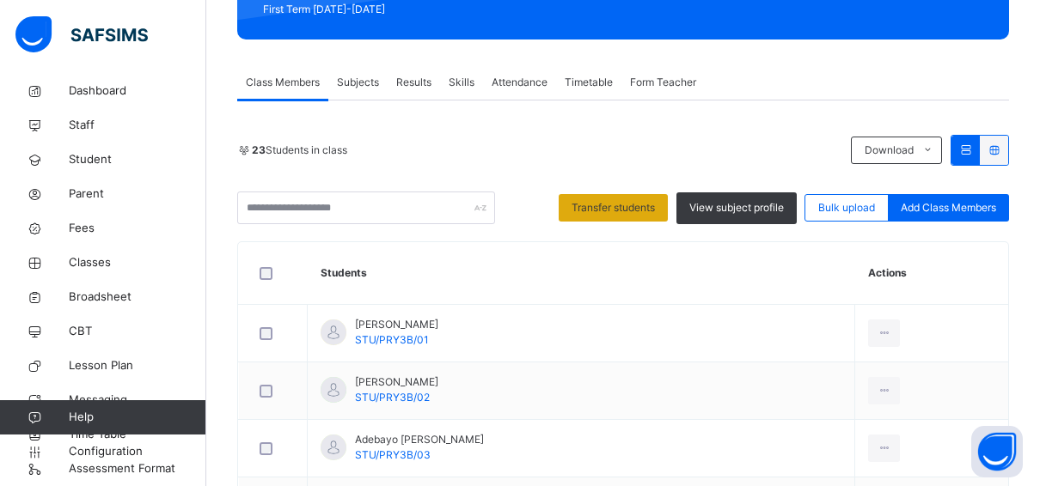
click at [619, 211] on span "Transfer students" at bounding box center [613, 207] width 83 height 15
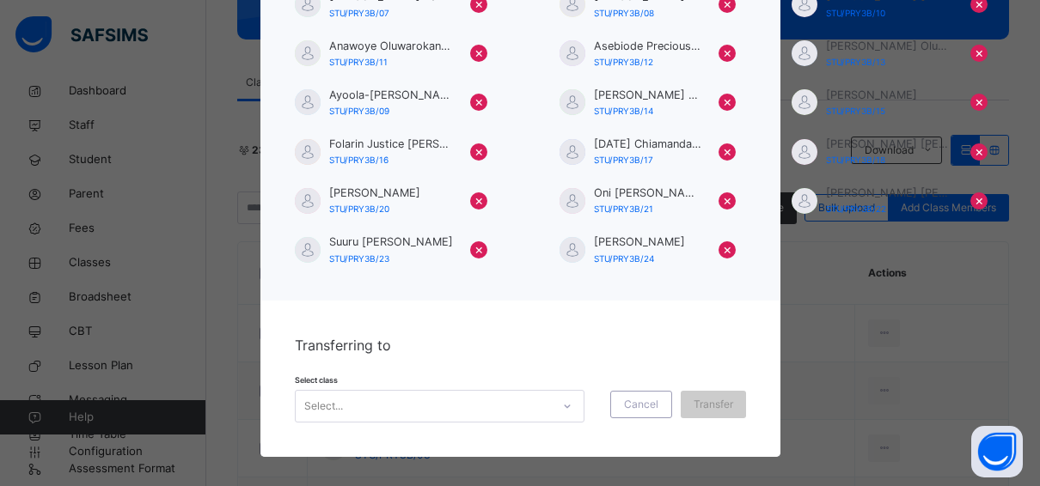
scroll to position [277, 0]
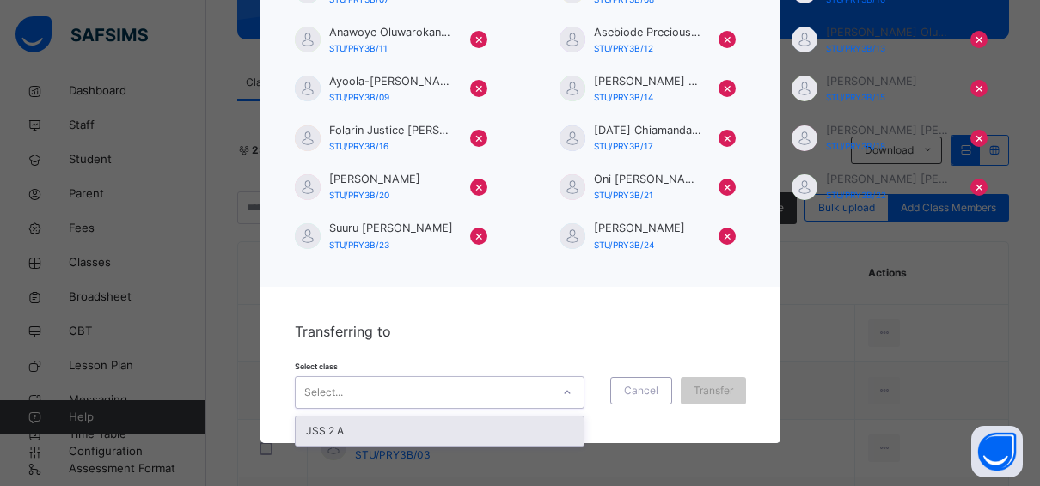
click at [558, 379] on div at bounding box center [567, 393] width 29 height 28
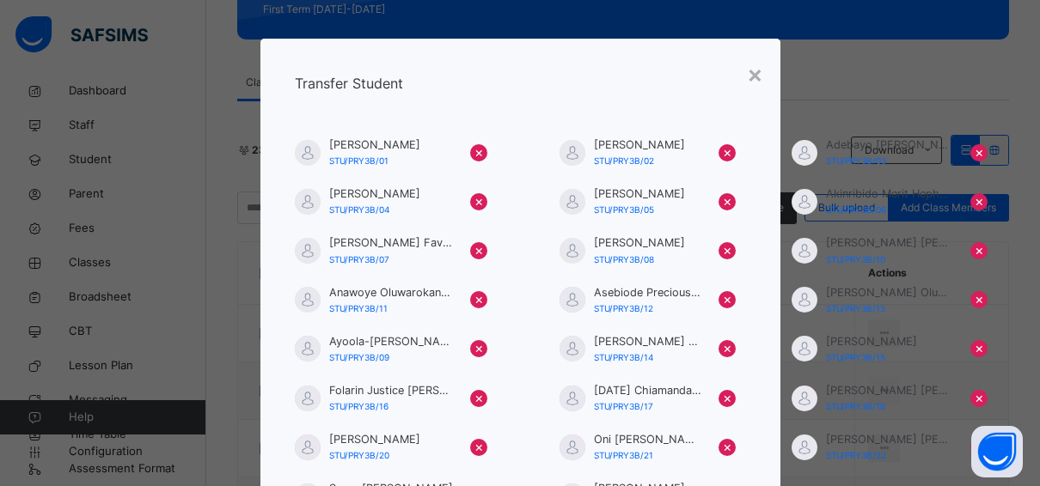
scroll to position [0, 0]
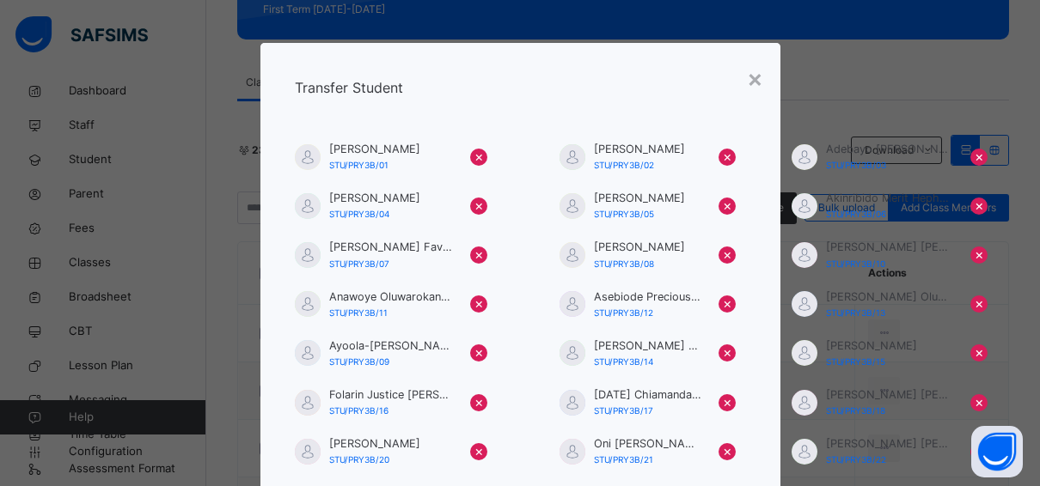
click at [764, 69] on div "Transfer Student Abiodun Michael Oluwaferanmi STU/PRY3B/01 × Adebayo Hamzah Bol…" at bounding box center [520, 297] width 520 height 509
click at [752, 79] on div "×" at bounding box center [755, 78] width 16 height 36
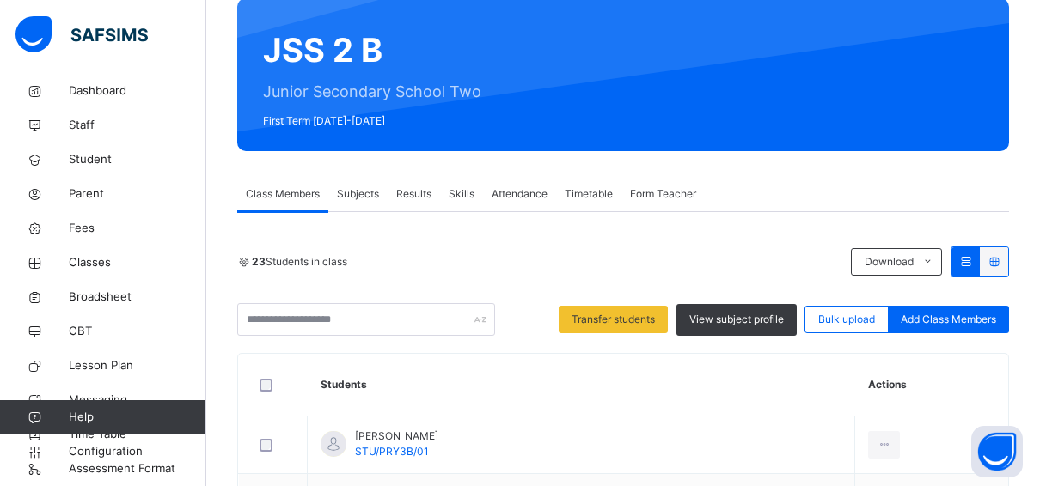
scroll to position [284, 0]
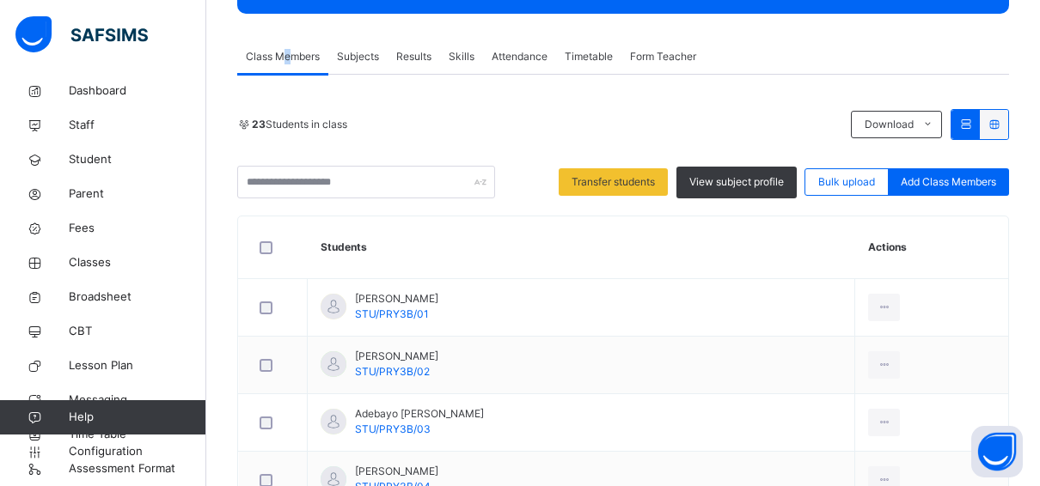
click at [288, 52] on span "Class Members" at bounding box center [283, 56] width 74 height 15
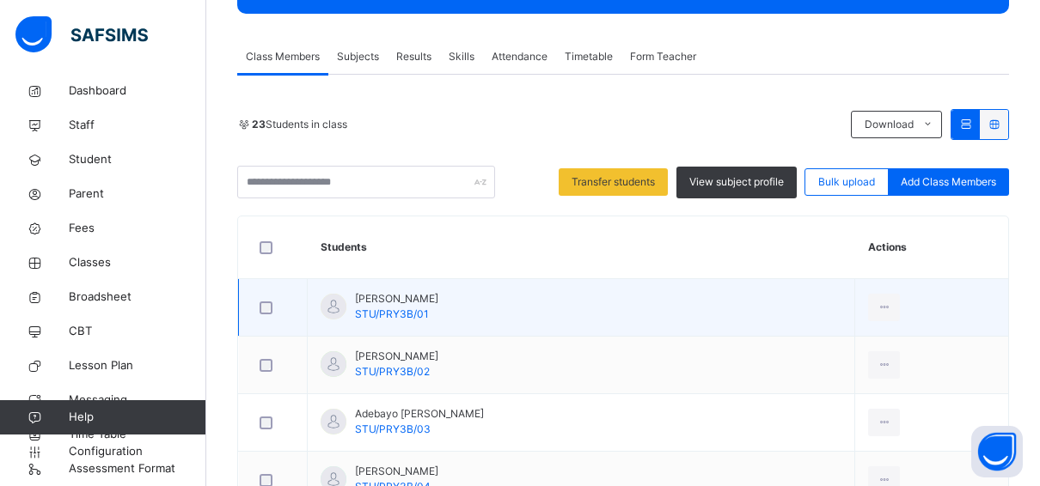
drag, startPoint x: 288, startPoint y: 52, endPoint x: 561, endPoint y: 308, distance: 374.6
click at [561, 308] on td "Abiodun Michael Oluwaferanmi STU/PRY3B/01" at bounding box center [581, 308] width 547 height 58
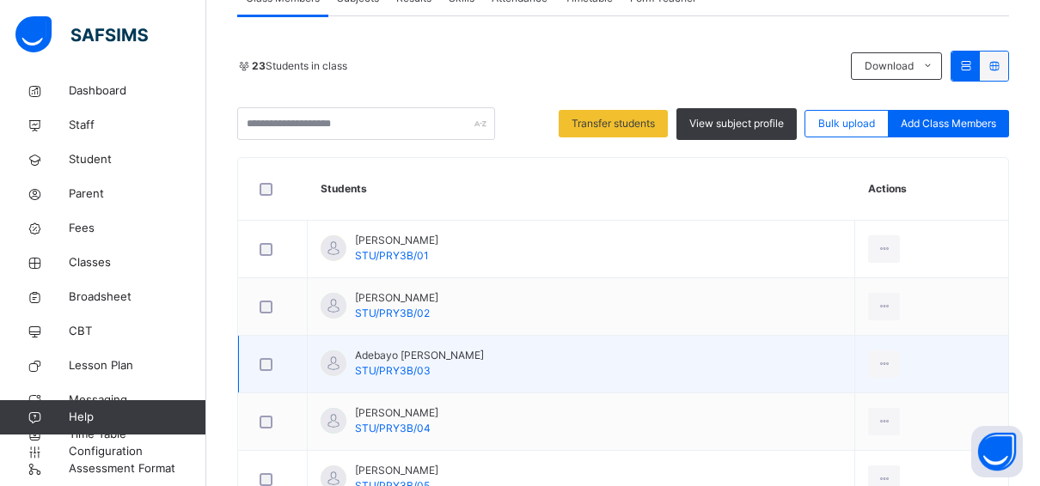
scroll to position [344, 0]
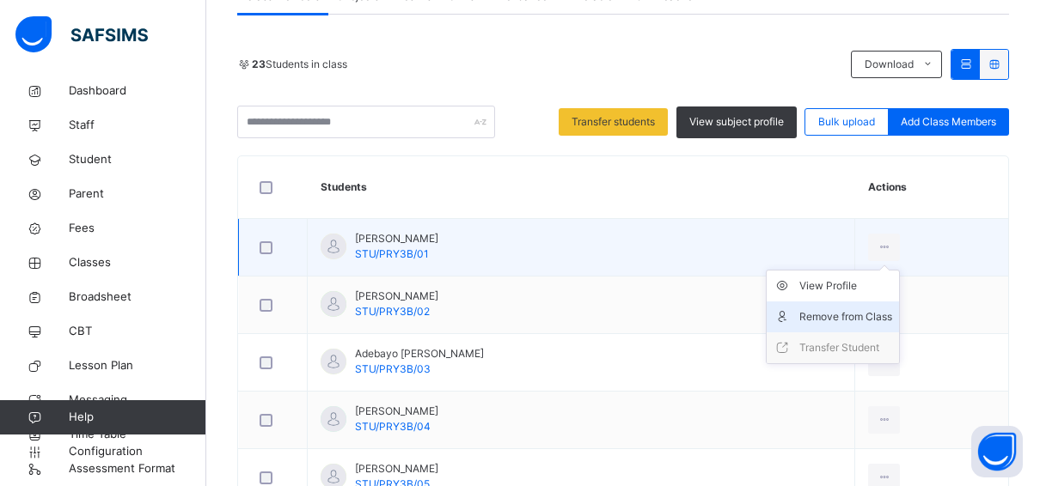
click at [836, 313] on div "Remove from Class" at bounding box center [845, 317] width 93 height 17
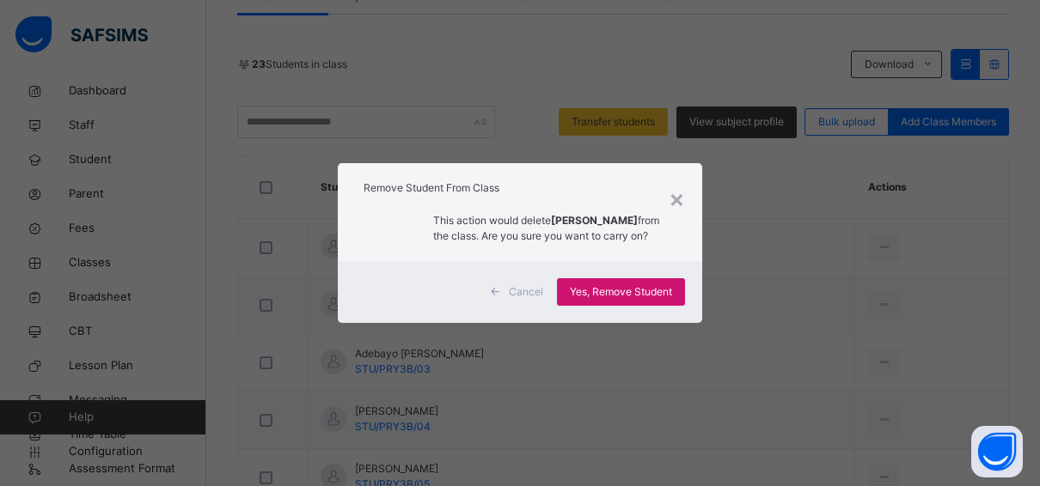
click at [621, 296] on span "Yes, Remove Student" at bounding box center [621, 291] width 102 height 15
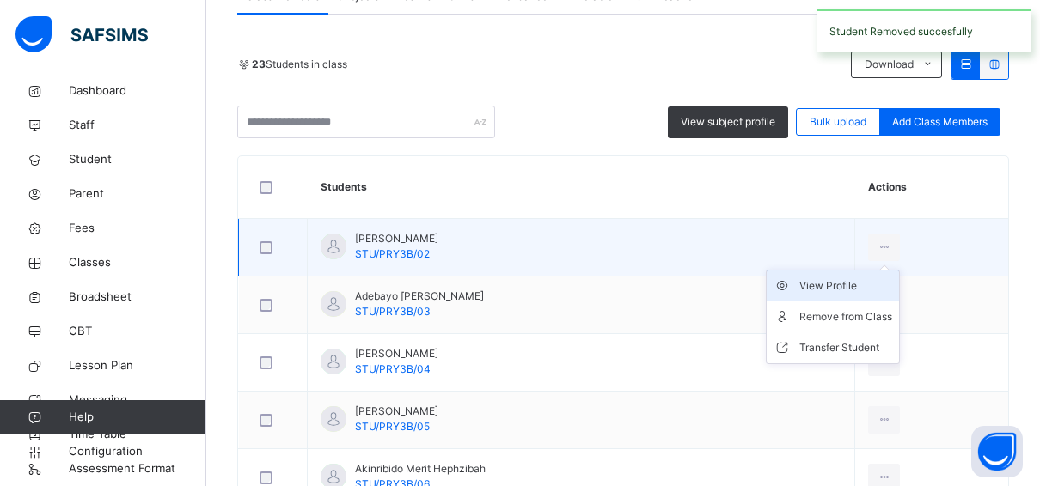
click at [891, 250] on icon at bounding box center [884, 247] width 15 height 15
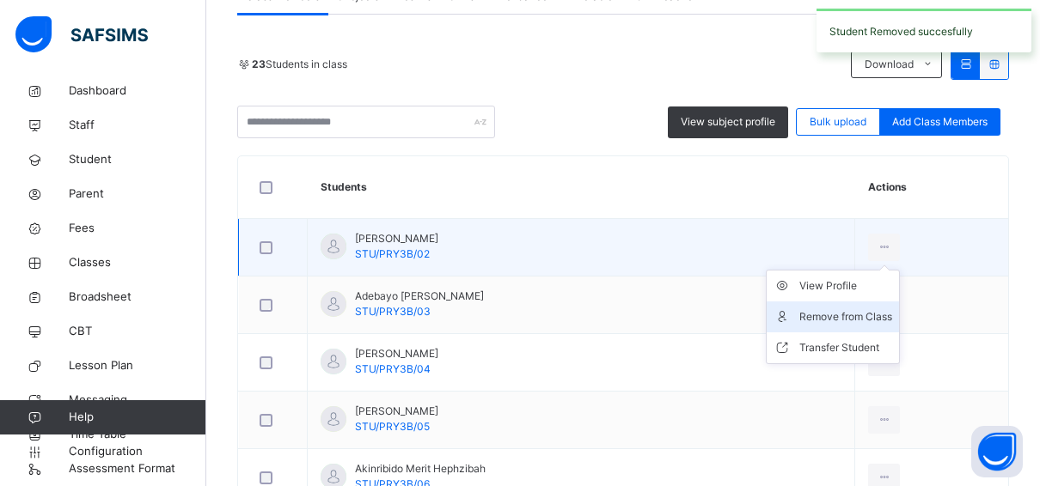
click at [865, 311] on div "Remove from Class" at bounding box center [845, 317] width 93 height 17
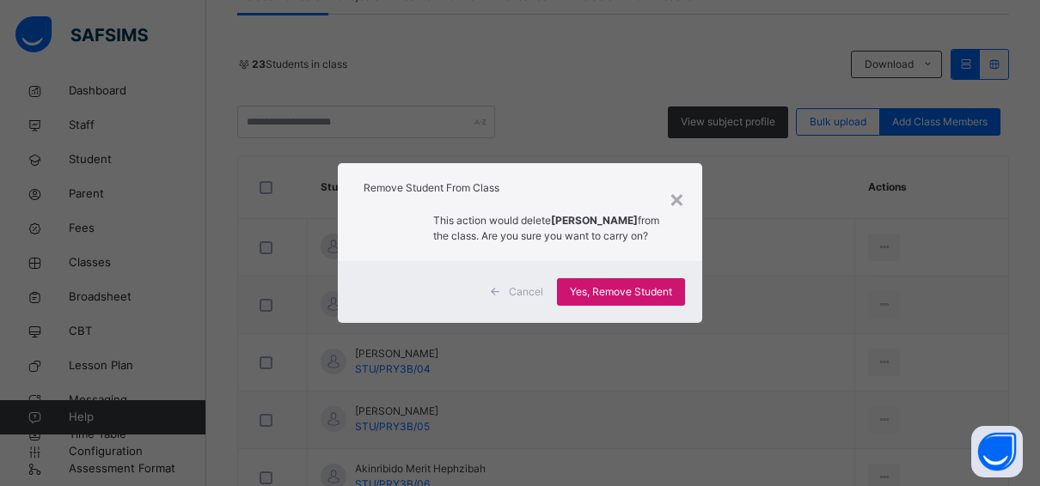
click at [616, 297] on span "Yes, Remove Student" at bounding box center [621, 291] width 102 height 15
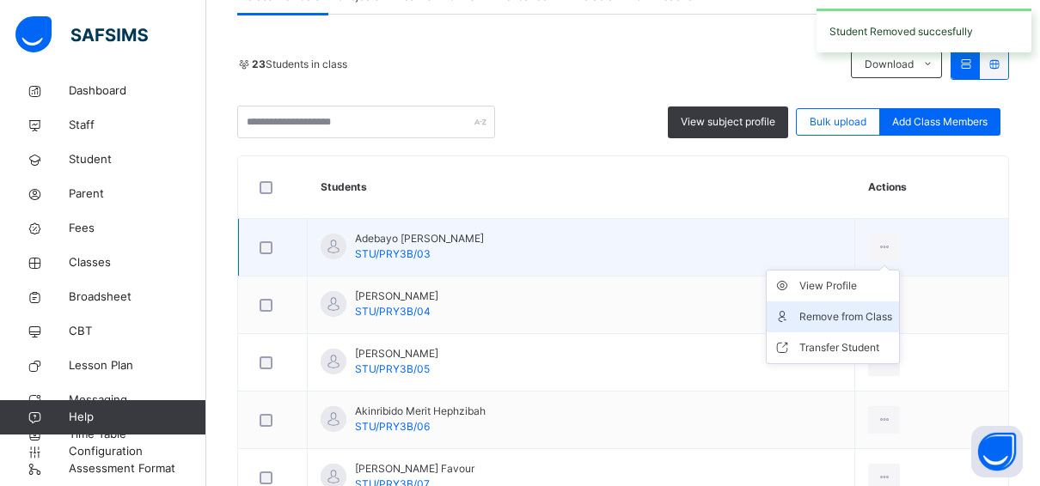
click at [874, 312] on div "Remove from Class" at bounding box center [845, 317] width 93 height 17
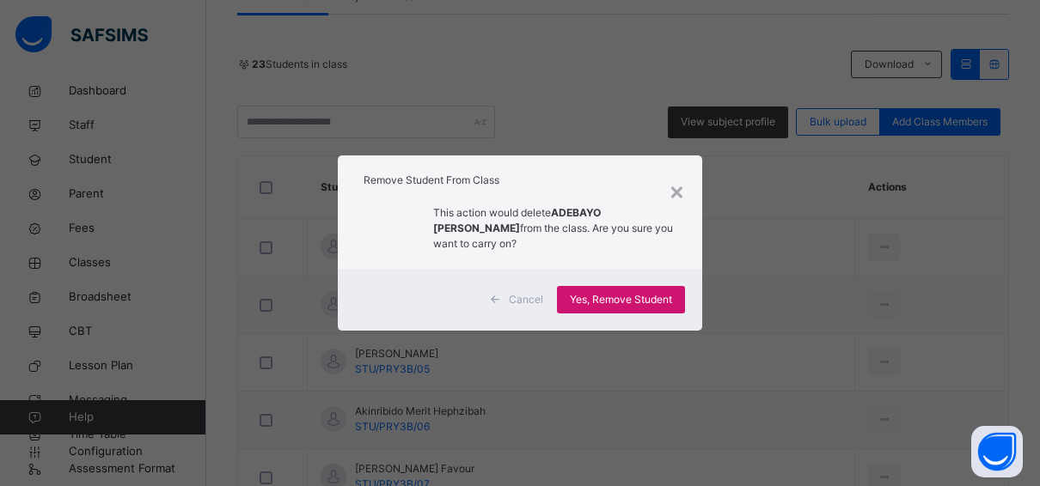
click at [663, 297] on span "Yes, Remove Student" at bounding box center [621, 299] width 102 height 15
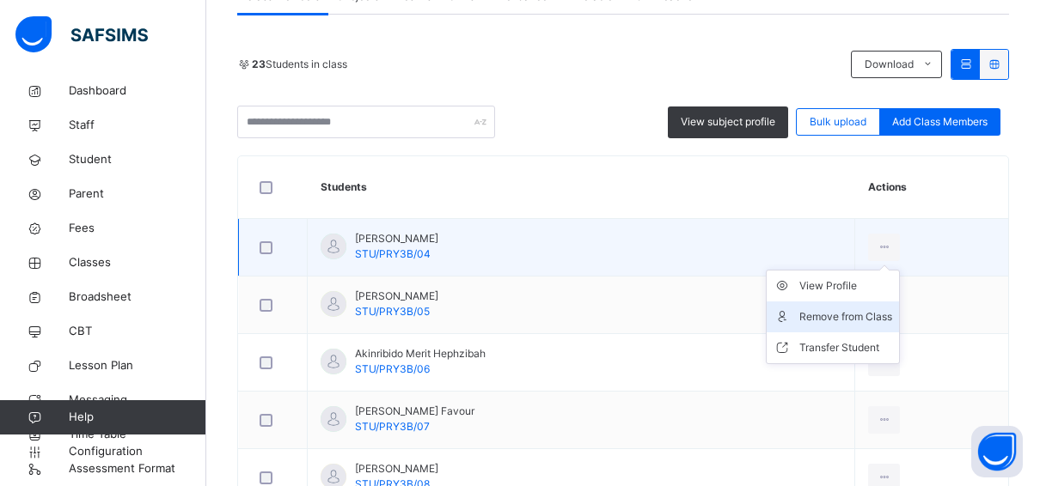
click at [852, 309] on div "Remove from Class" at bounding box center [845, 317] width 93 height 17
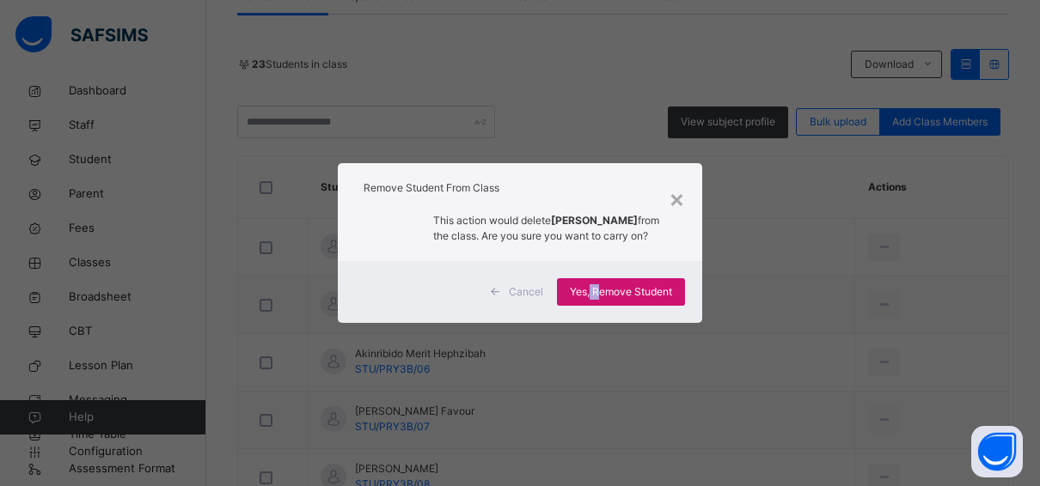
click at [597, 292] on span "Yes, Remove Student" at bounding box center [621, 291] width 102 height 15
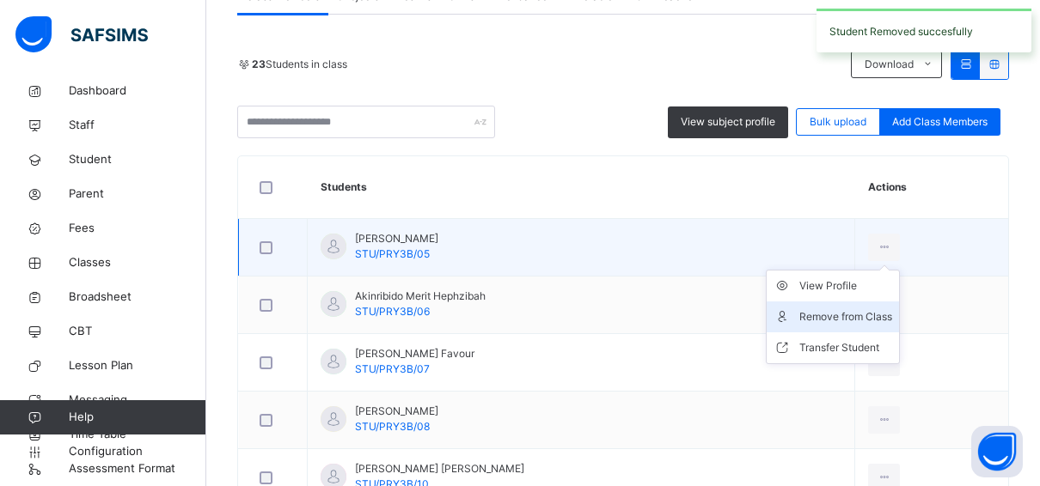
click at [865, 309] on div "Remove from Class" at bounding box center [845, 317] width 93 height 17
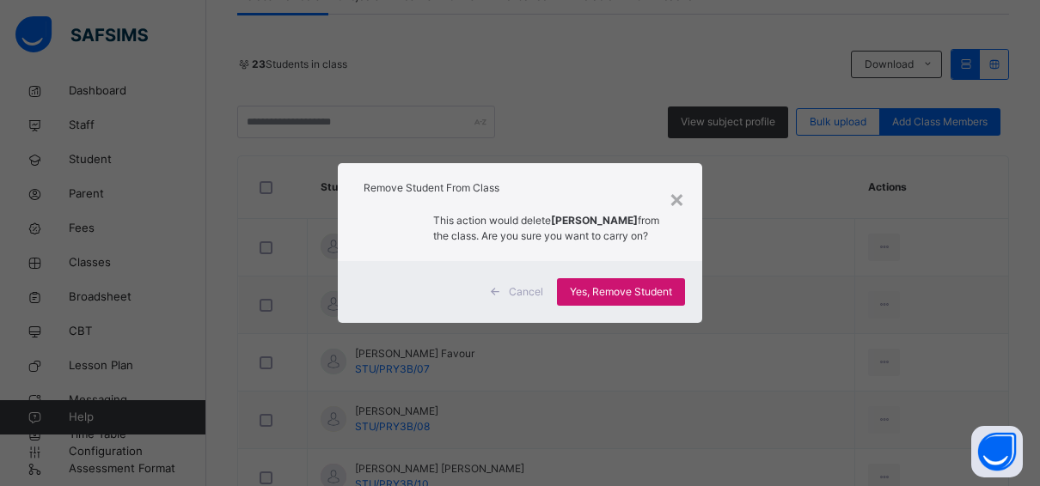
click at [591, 299] on span "Yes, Remove Student" at bounding box center [621, 291] width 102 height 15
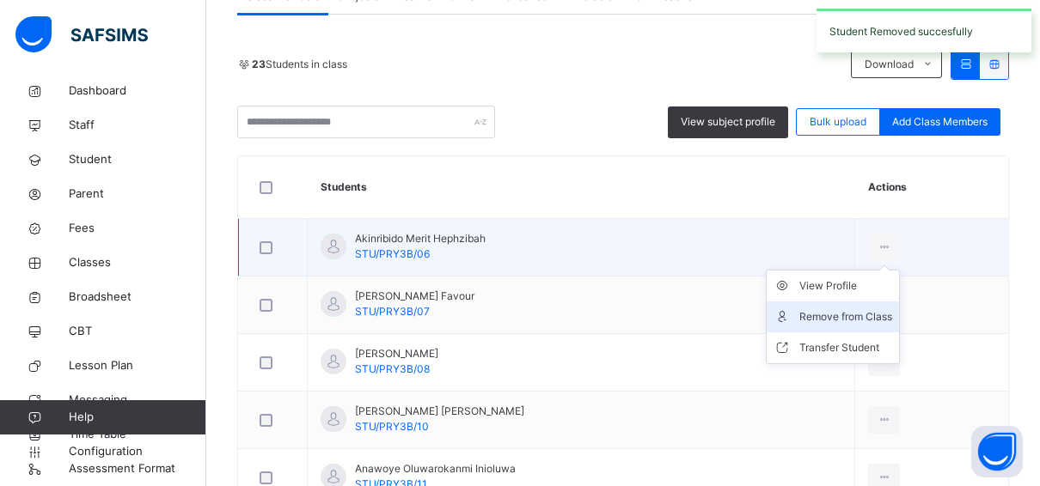
click at [859, 315] on div "Remove from Class" at bounding box center [845, 317] width 93 height 17
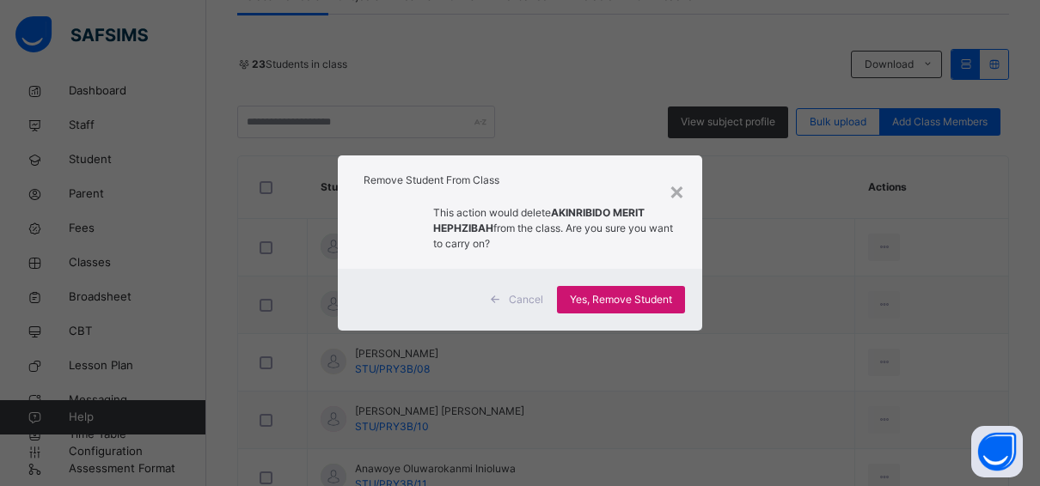
click at [659, 297] on span "Yes, Remove Student" at bounding box center [621, 299] width 102 height 15
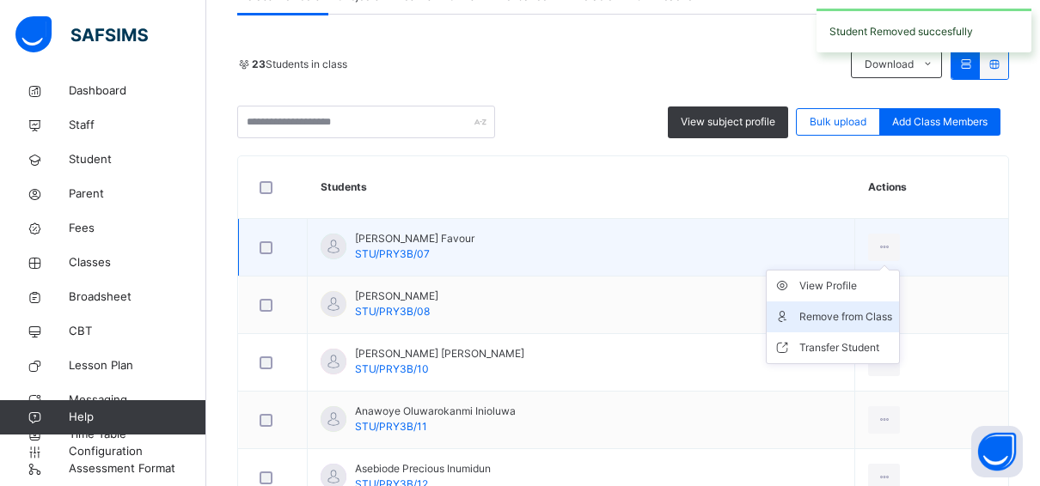
click at [860, 309] on div "Remove from Class" at bounding box center [845, 317] width 93 height 17
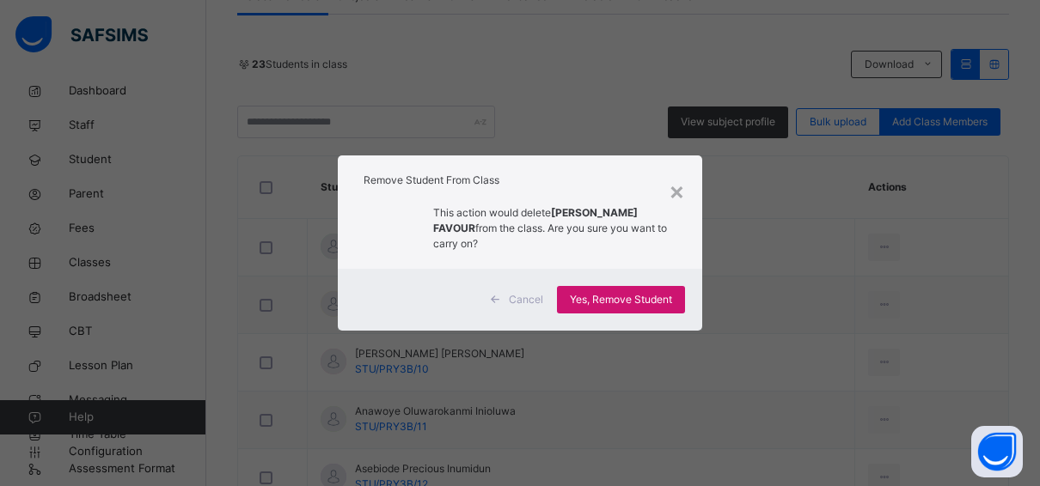
click at [671, 298] on span "Yes, Remove Student" at bounding box center [621, 299] width 102 height 15
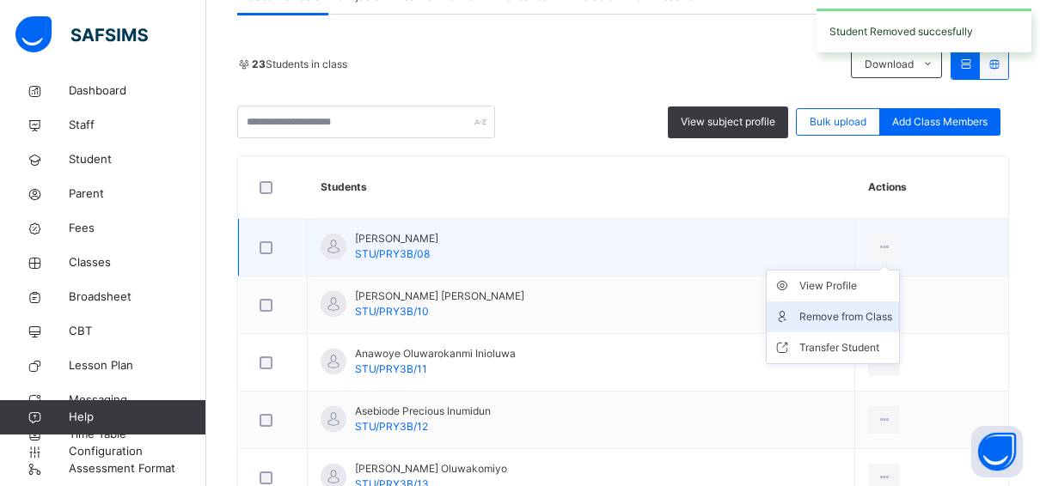
click at [865, 313] on div "Remove from Class" at bounding box center [845, 317] width 93 height 17
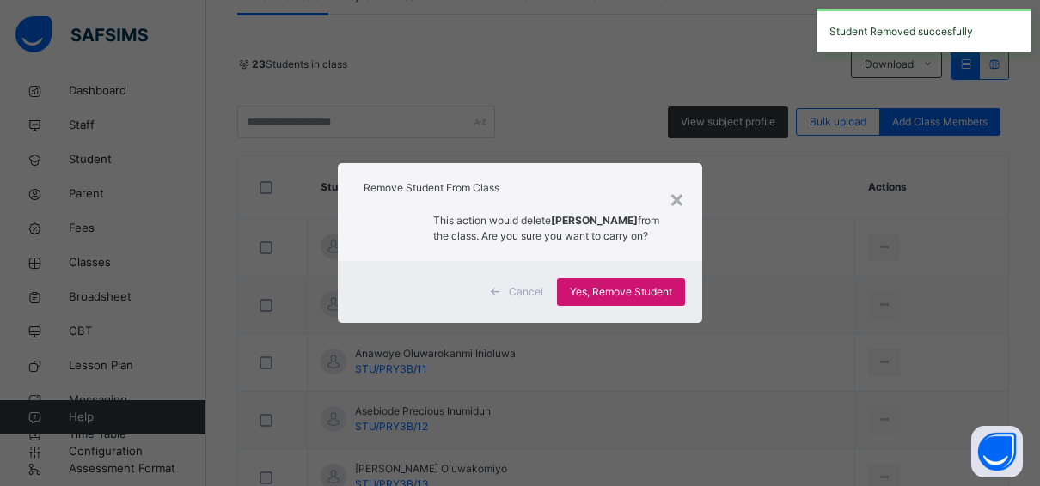
click at [642, 290] on div "Yes, Remove Student" at bounding box center [621, 292] width 128 height 28
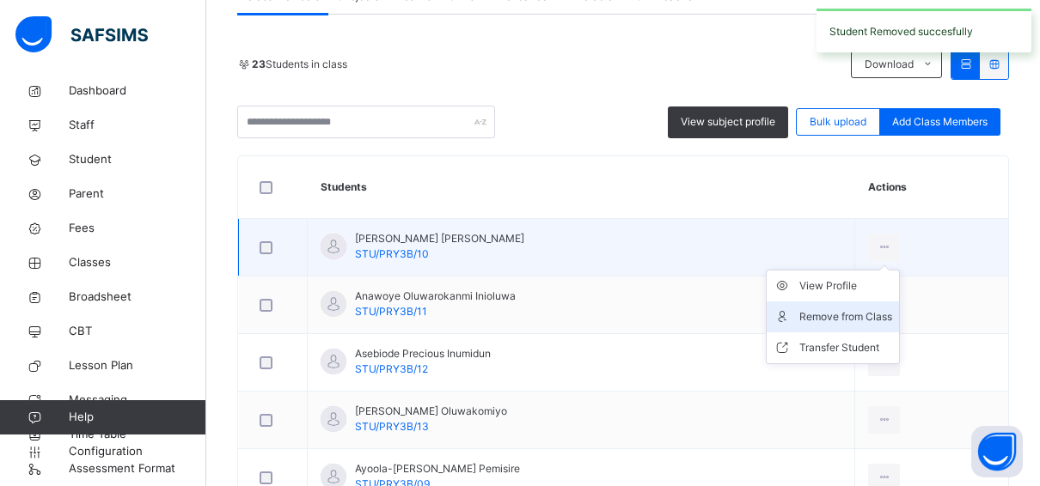
click at [865, 323] on div "Remove from Class" at bounding box center [845, 317] width 93 height 17
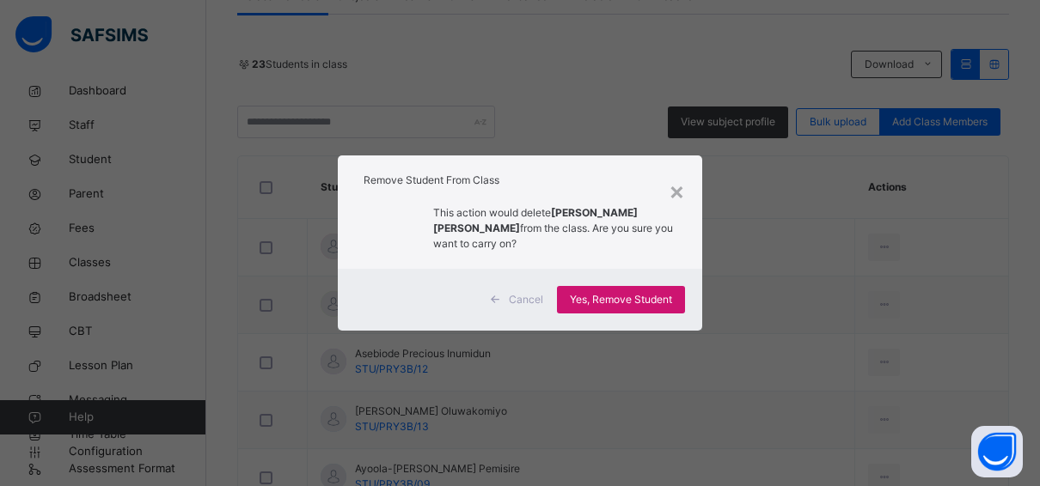
click at [648, 294] on span "Yes, Remove Student" at bounding box center [621, 299] width 102 height 15
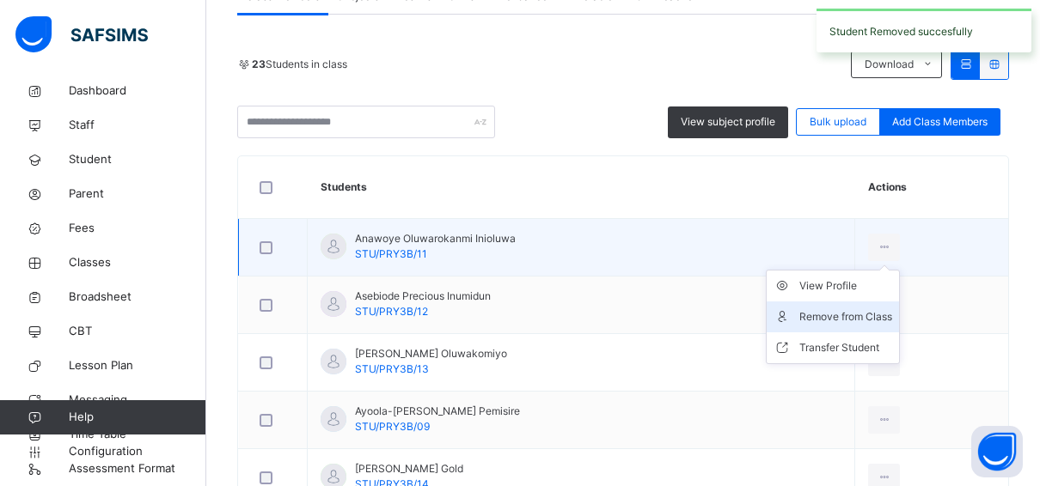
click at [856, 312] on div "Remove from Class" at bounding box center [845, 317] width 93 height 17
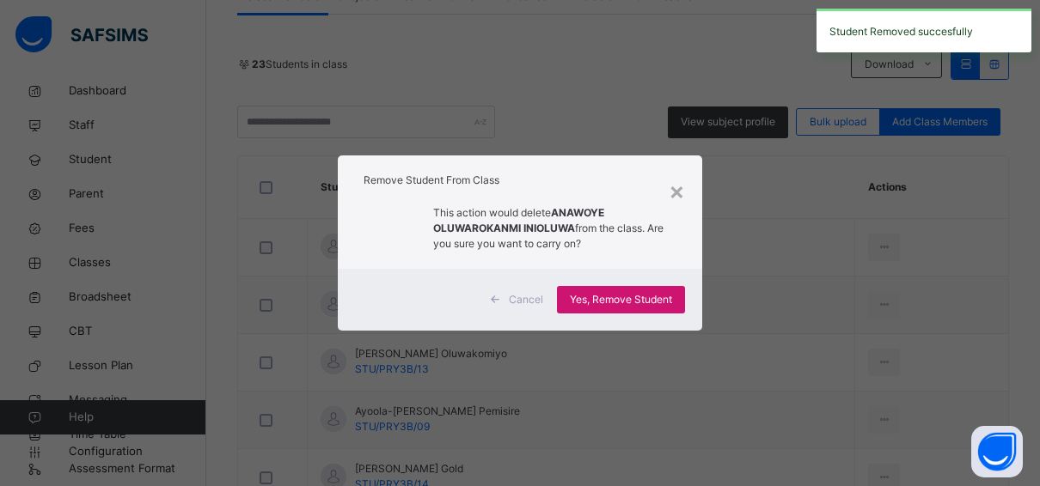
click at [659, 301] on span "Yes, Remove Student" at bounding box center [621, 299] width 102 height 15
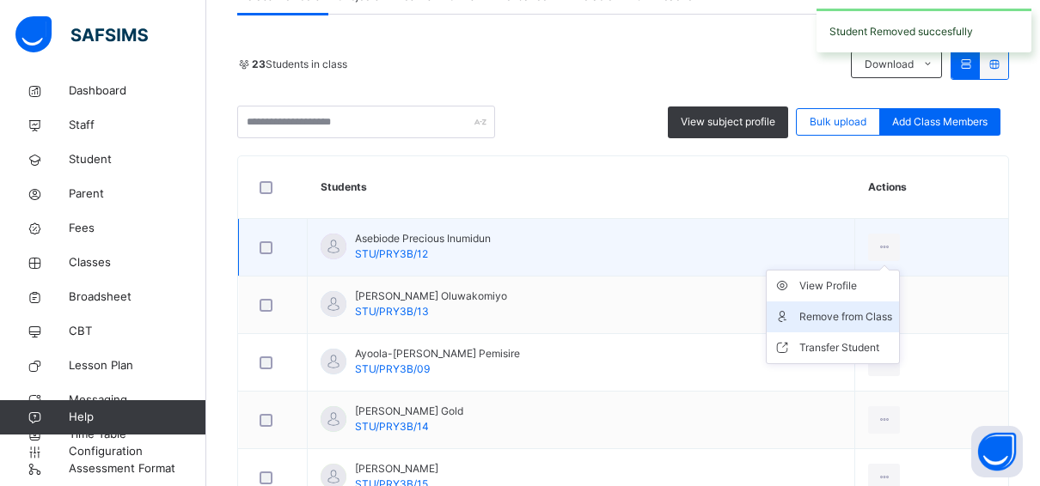
click at [867, 314] on div "Remove from Class" at bounding box center [845, 317] width 93 height 17
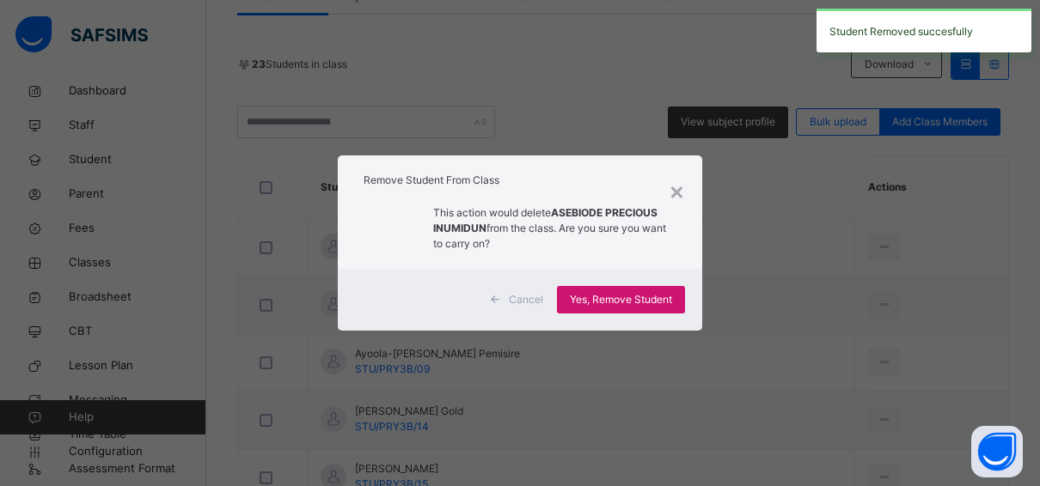
click at [670, 294] on span "Yes, Remove Student" at bounding box center [621, 299] width 102 height 15
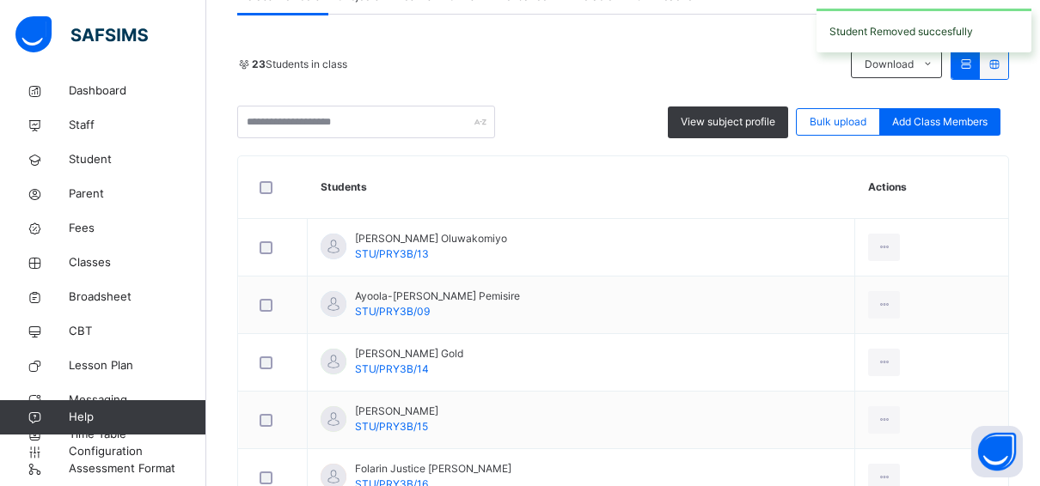
click at [0, 0] on div "Remove from Class" at bounding box center [0, 0] width 0 height 0
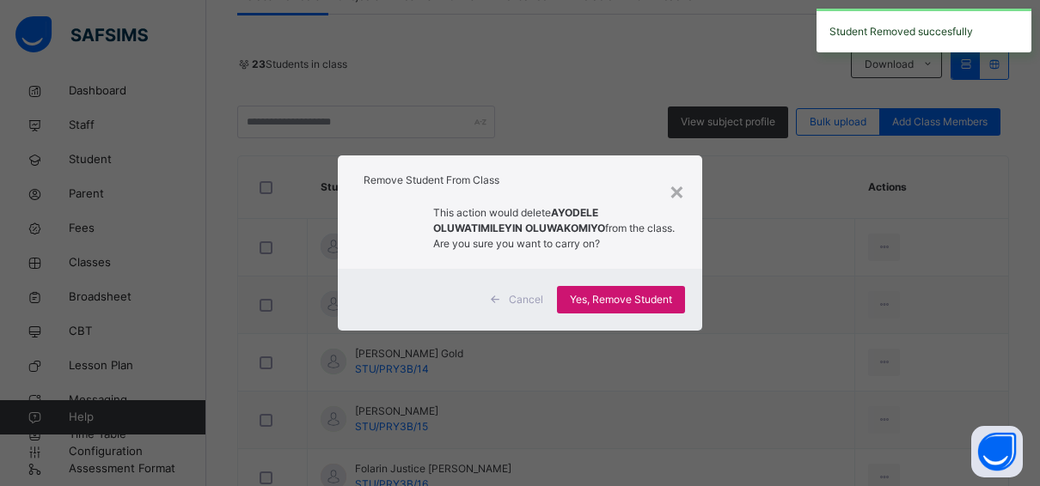
click at [657, 301] on span "Yes, Remove Student" at bounding box center [621, 299] width 102 height 15
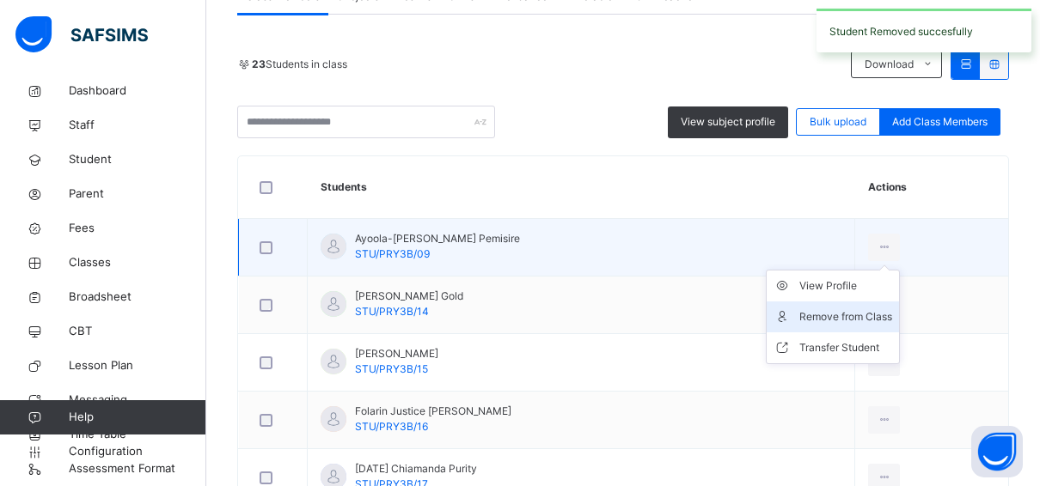
click at [865, 310] on div "Remove from Class" at bounding box center [845, 317] width 93 height 17
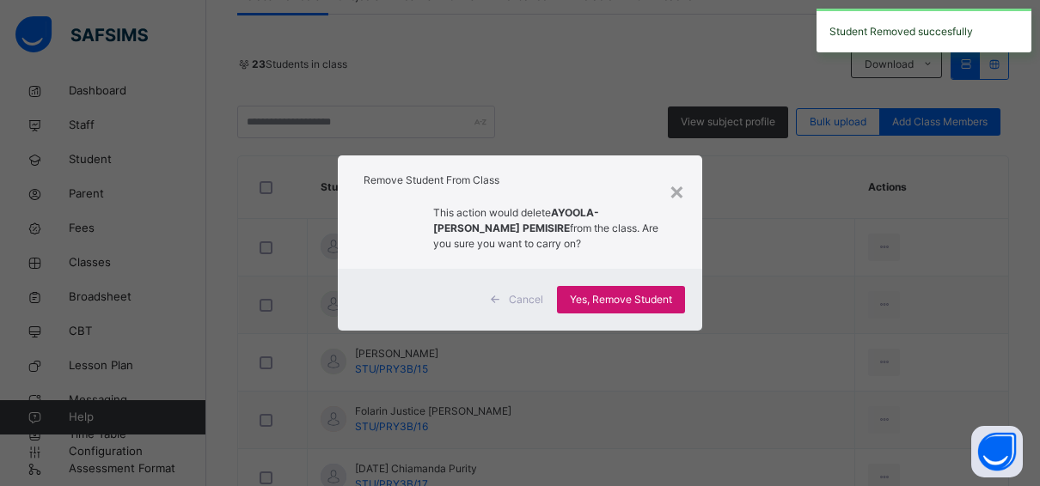
click at [647, 297] on span "Yes, Remove Student" at bounding box center [621, 299] width 102 height 15
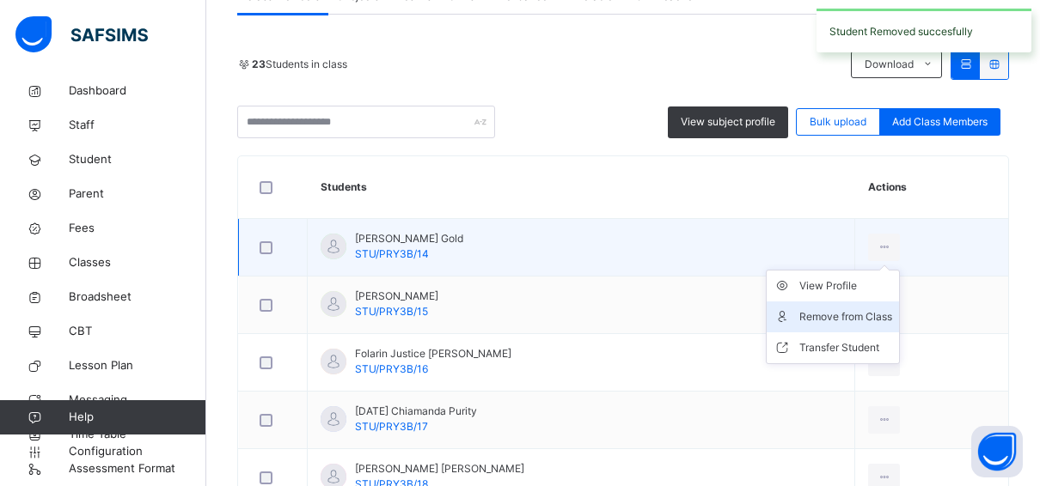
click at [855, 313] on div "Remove from Class" at bounding box center [845, 317] width 93 height 17
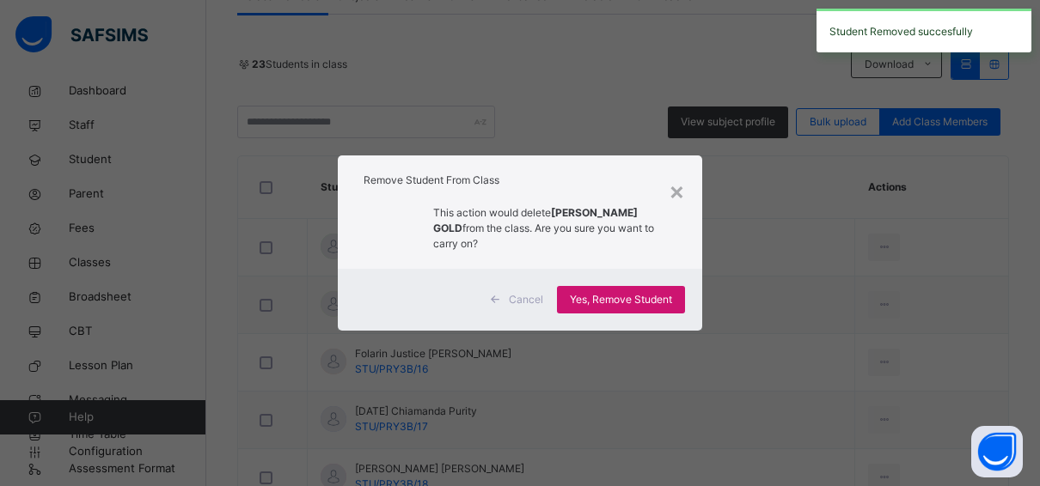
click at [646, 292] on span "Yes, Remove Student" at bounding box center [621, 299] width 102 height 15
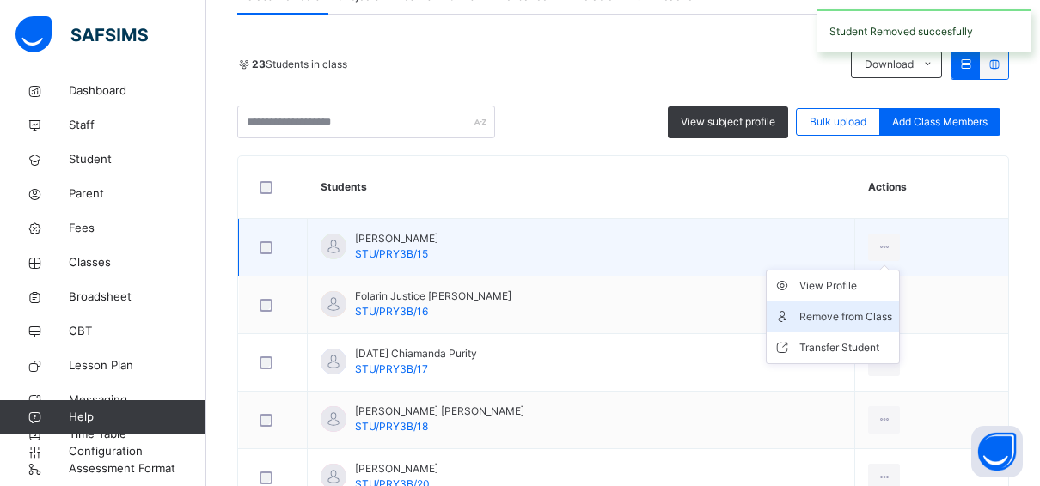
click at [850, 314] on div "Remove from Class" at bounding box center [845, 317] width 93 height 17
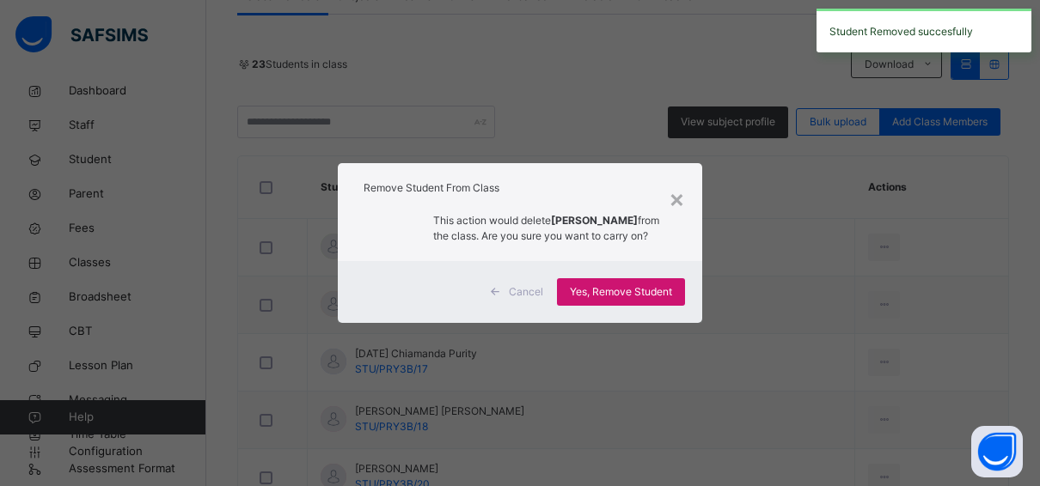
click at [615, 287] on span "Yes, Remove Student" at bounding box center [621, 291] width 102 height 15
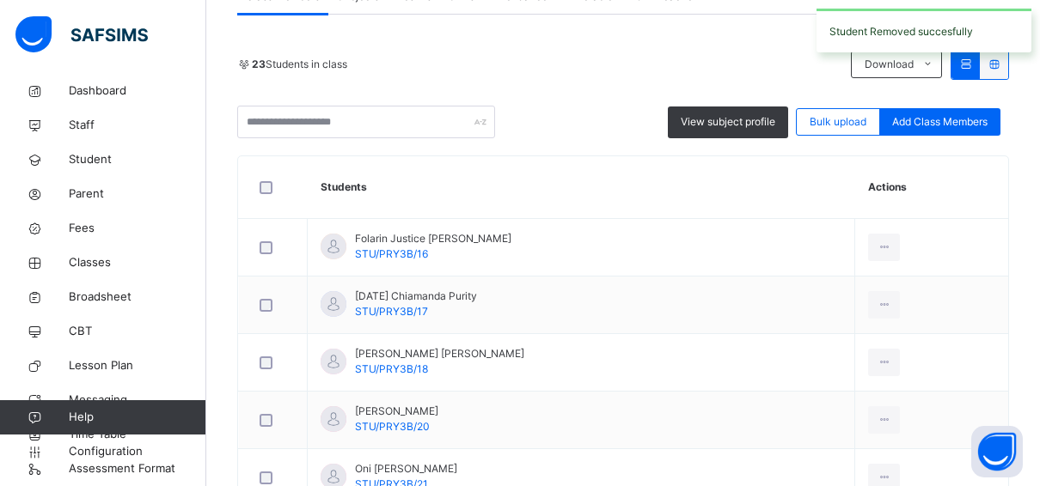
click at [0, 0] on div "Remove from Class" at bounding box center [0, 0] width 0 height 0
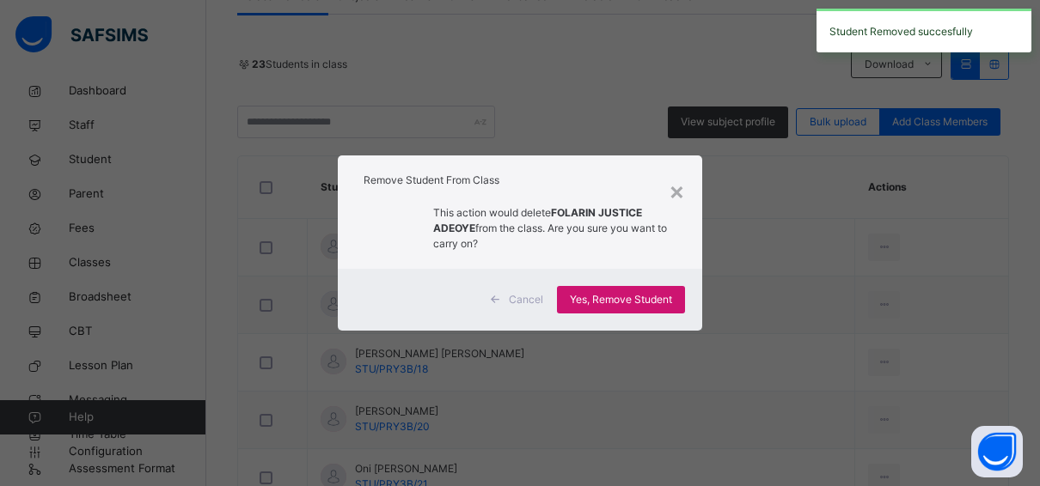
click at [620, 303] on span "Yes, Remove Student" at bounding box center [621, 299] width 102 height 15
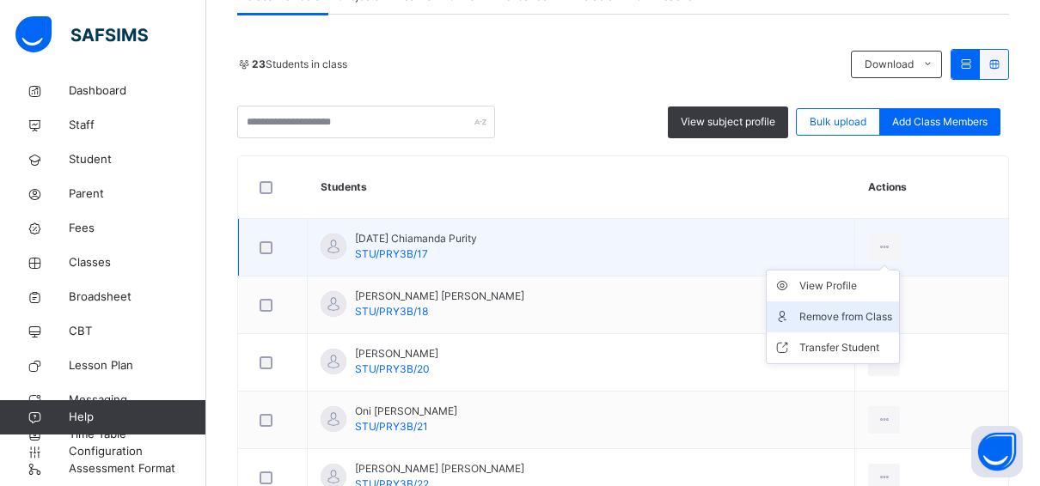
click at [835, 313] on div "Remove from Class" at bounding box center [845, 317] width 93 height 17
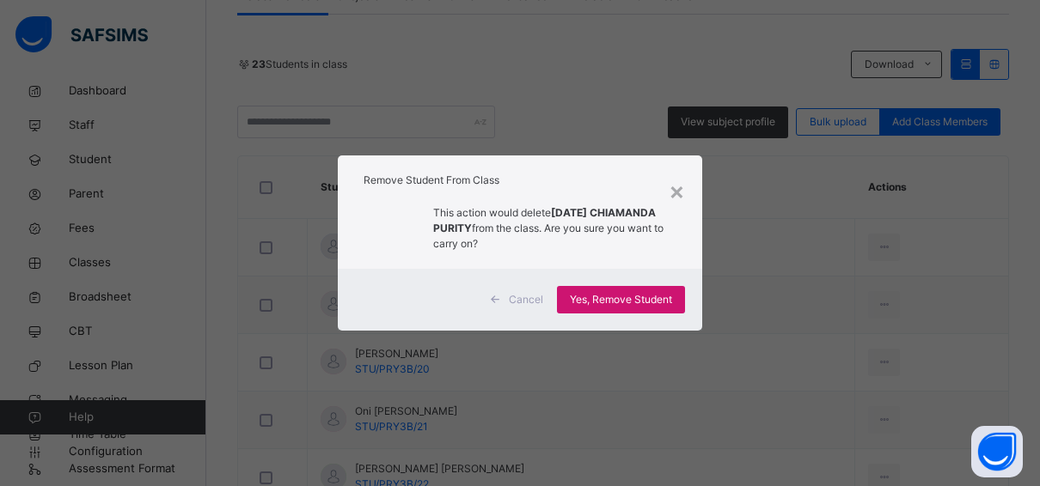
click at [625, 294] on span "Yes, Remove Student" at bounding box center [621, 299] width 102 height 15
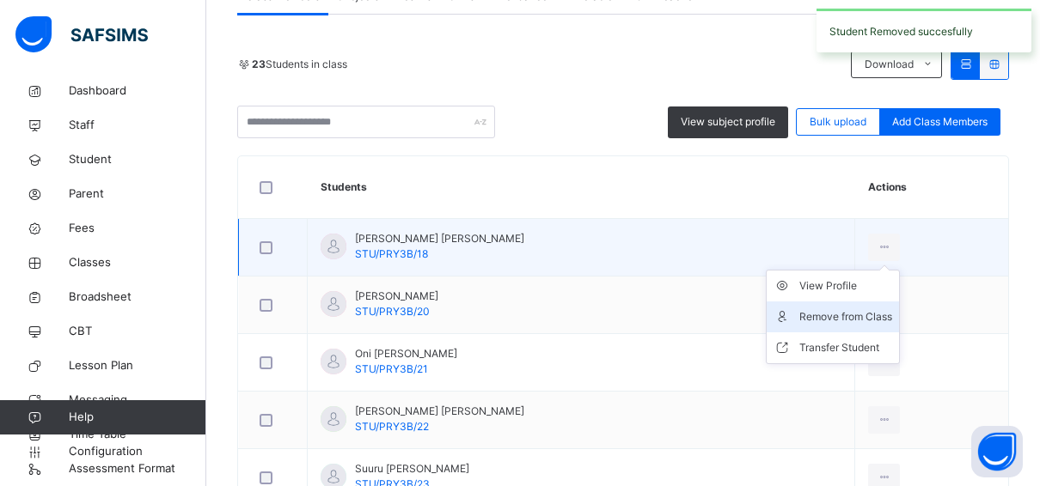
click at [835, 313] on div "Remove from Class" at bounding box center [845, 317] width 93 height 17
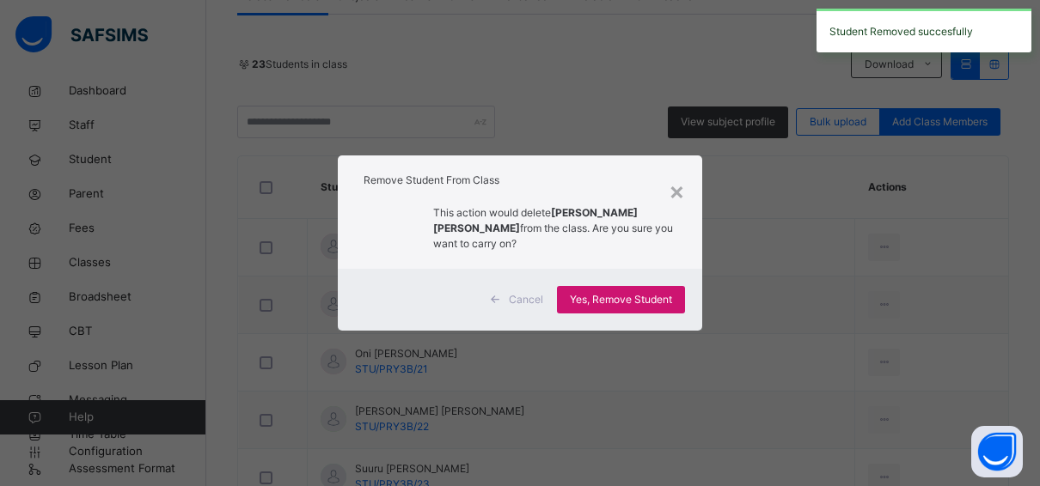
click at [654, 292] on span "Yes, Remove Student" at bounding box center [621, 299] width 102 height 15
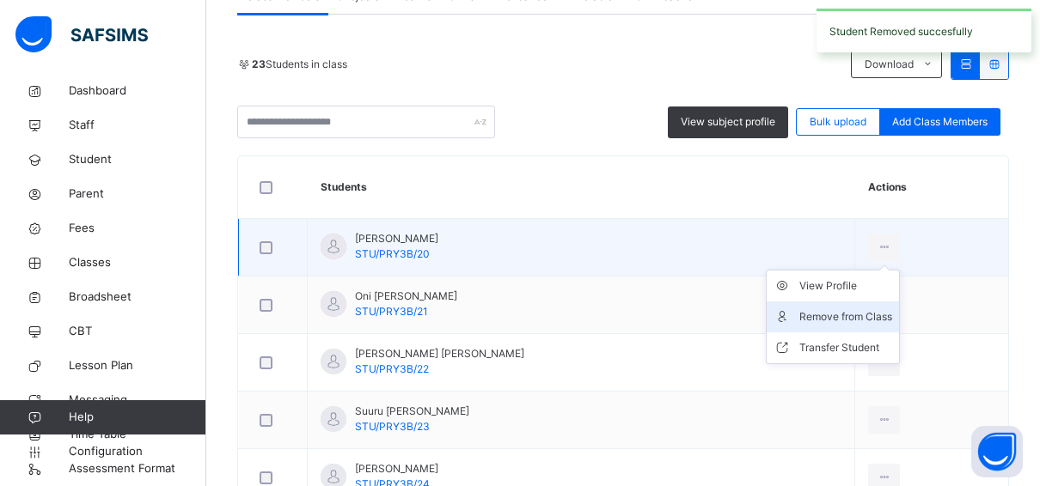
click at [821, 312] on div "Remove from Class" at bounding box center [845, 317] width 93 height 17
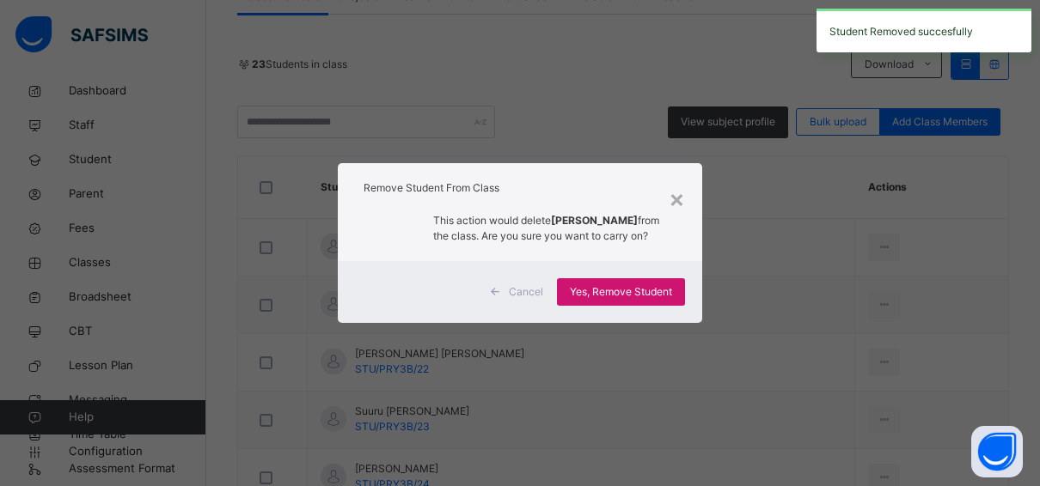
click at [651, 300] on span "Yes, Remove Student" at bounding box center [621, 291] width 102 height 15
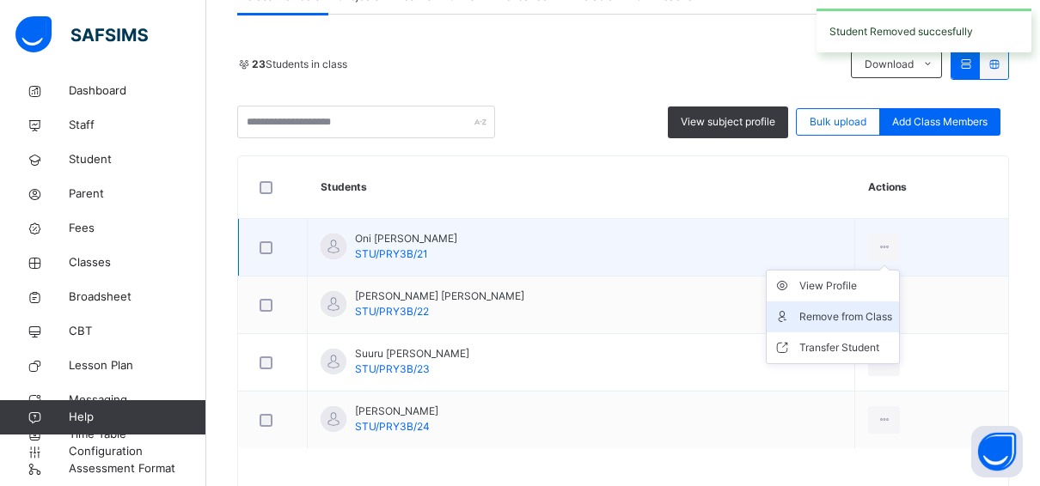
click at [825, 313] on div "Remove from Class" at bounding box center [845, 317] width 93 height 17
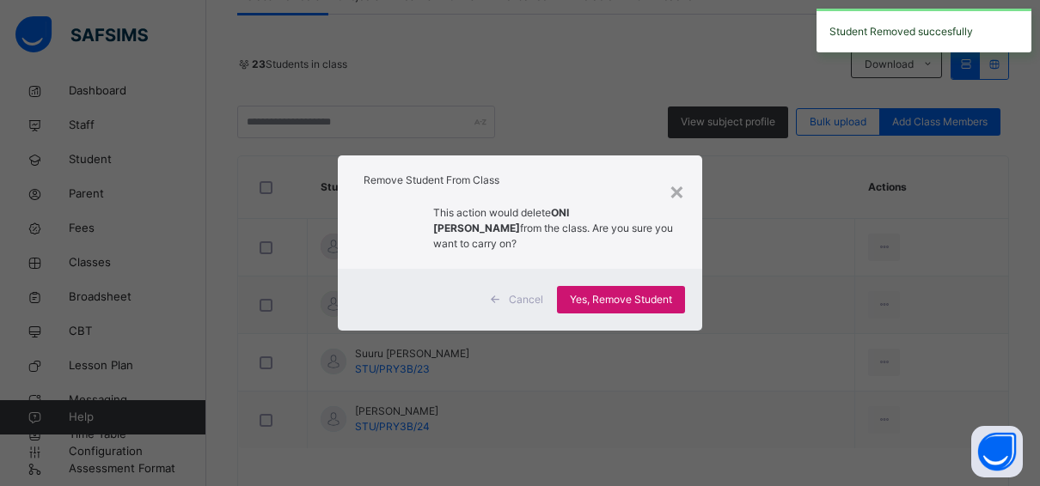
click at [632, 292] on span "Yes, Remove Student" at bounding box center [621, 299] width 102 height 15
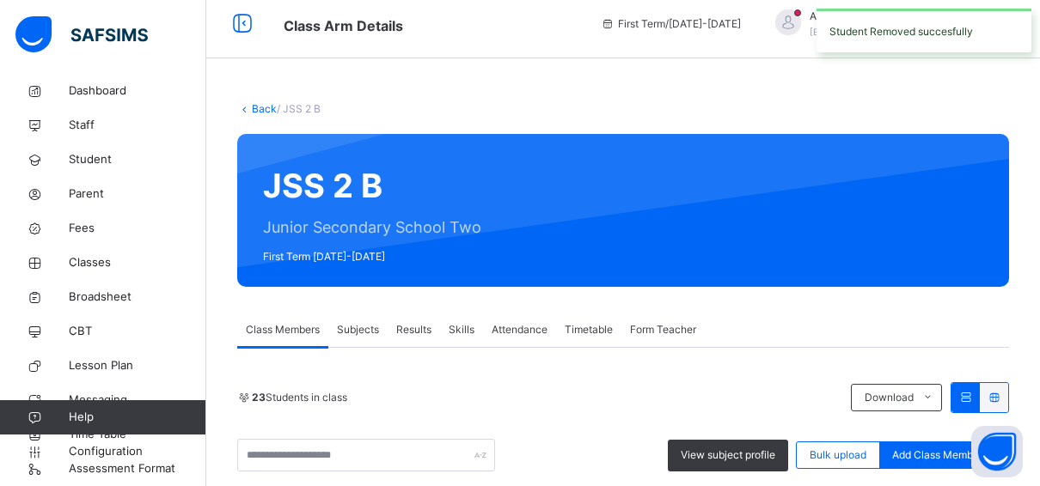
scroll to position [341, 0]
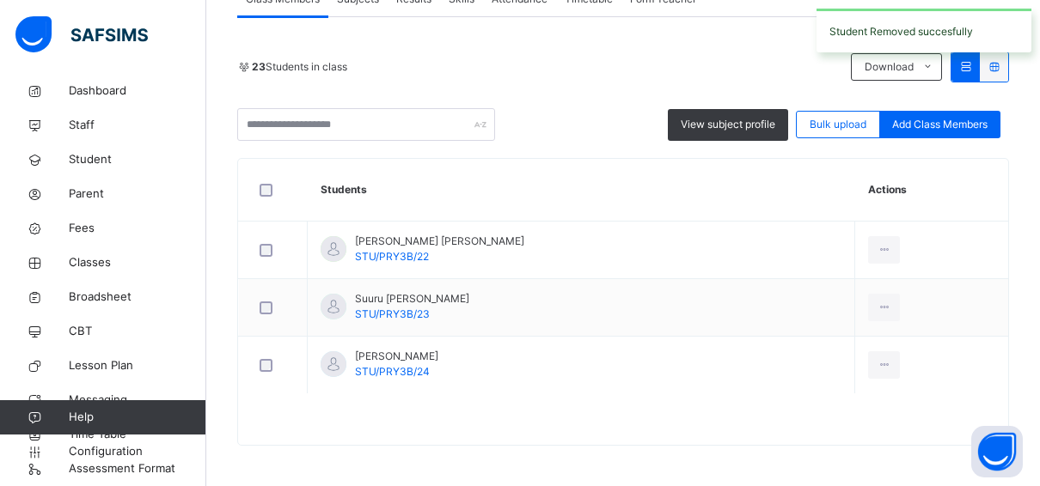
click at [0, 0] on div "Remove from Class" at bounding box center [0, 0] width 0 height 0
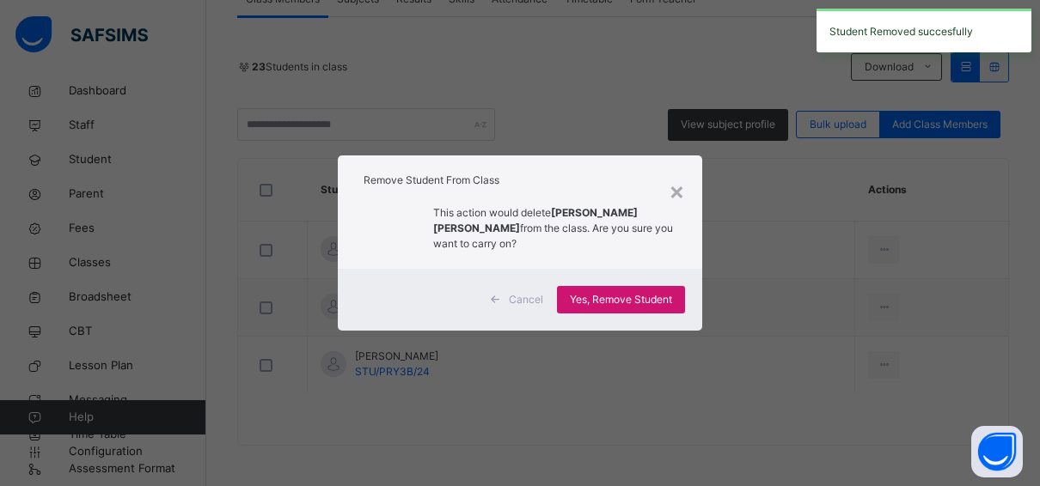
click at [682, 300] on div "Yes, Remove Student" at bounding box center [621, 300] width 128 height 28
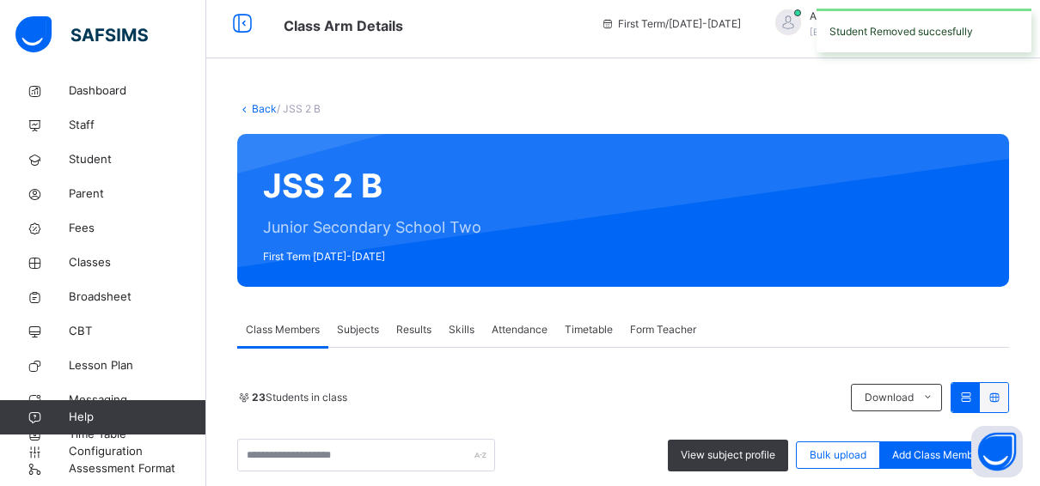
scroll to position [284, 0]
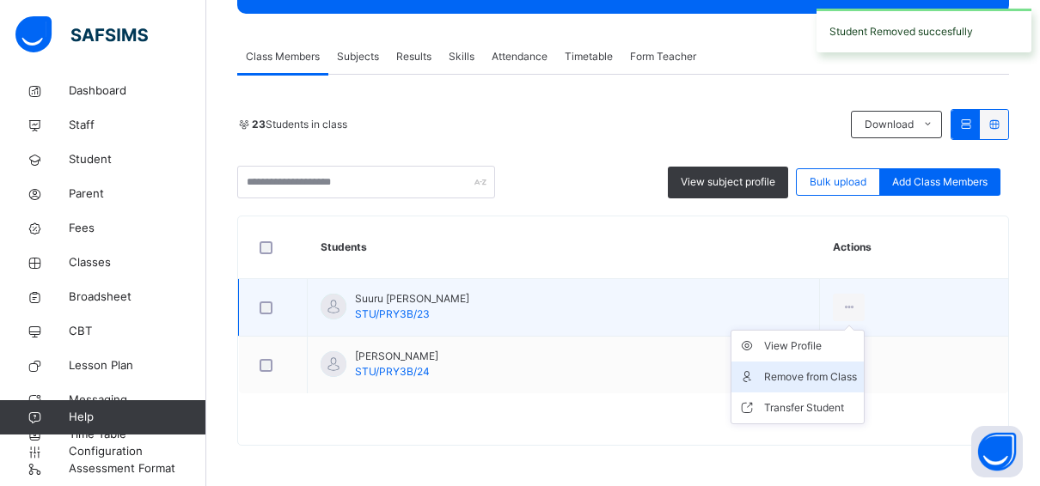
click at [833, 376] on div "Remove from Class" at bounding box center [810, 377] width 93 height 17
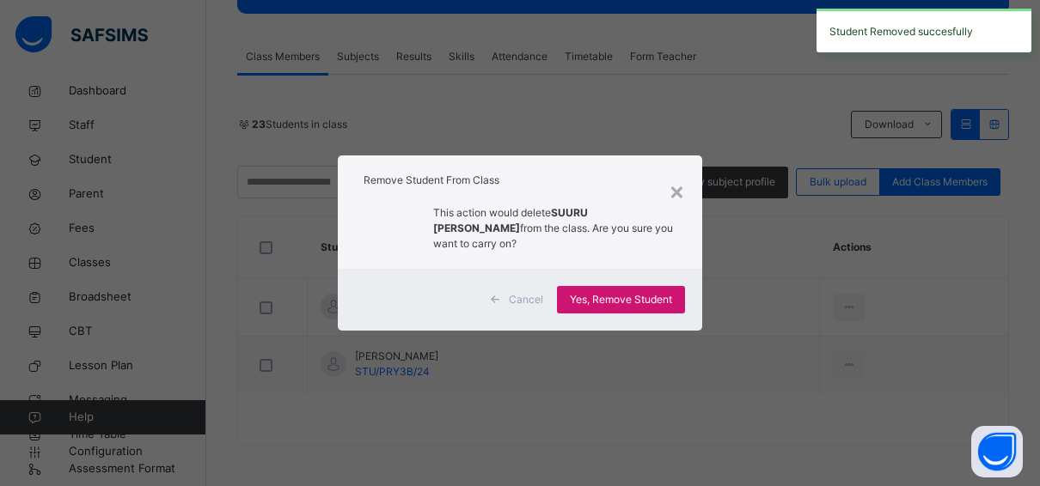
click at [650, 292] on span "Yes, Remove Student" at bounding box center [621, 299] width 102 height 15
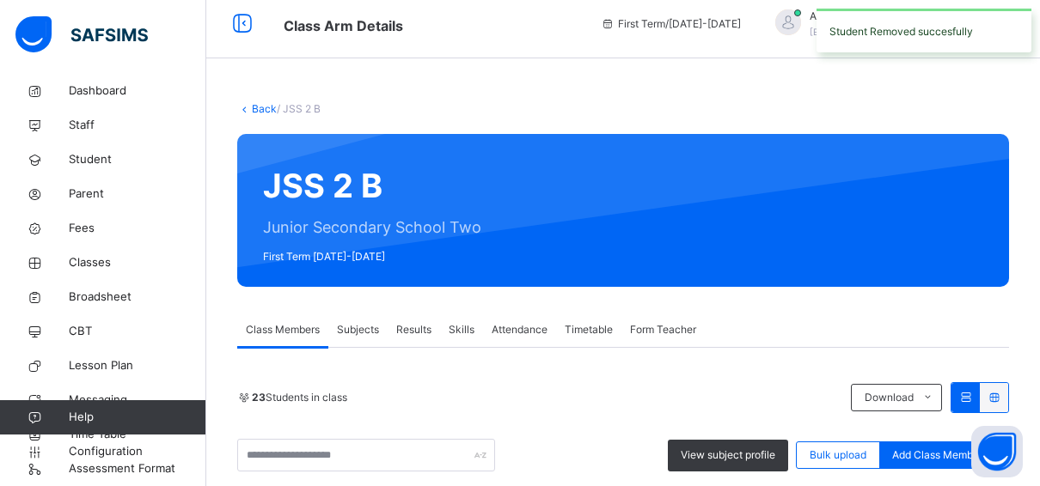
scroll to position [227, 0]
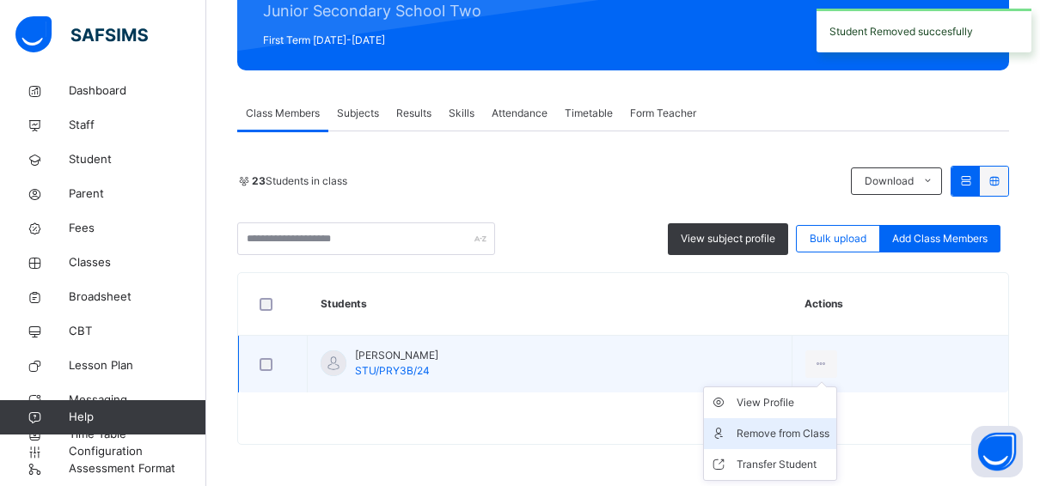
click at [805, 425] on div "Remove from Class" at bounding box center [783, 433] width 93 height 17
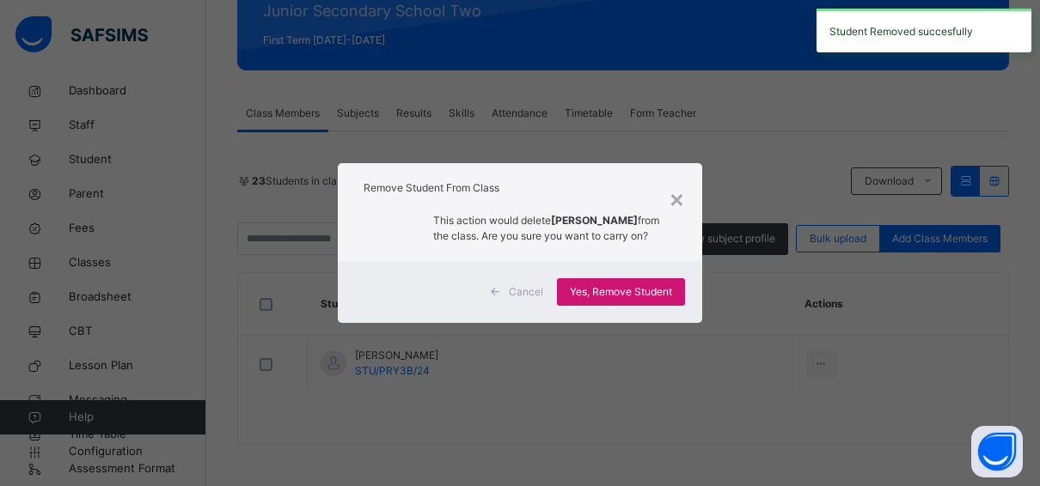
click at [660, 297] on span "Yes, Remove Student" at bounding box center [621, 291] width 102 height 15
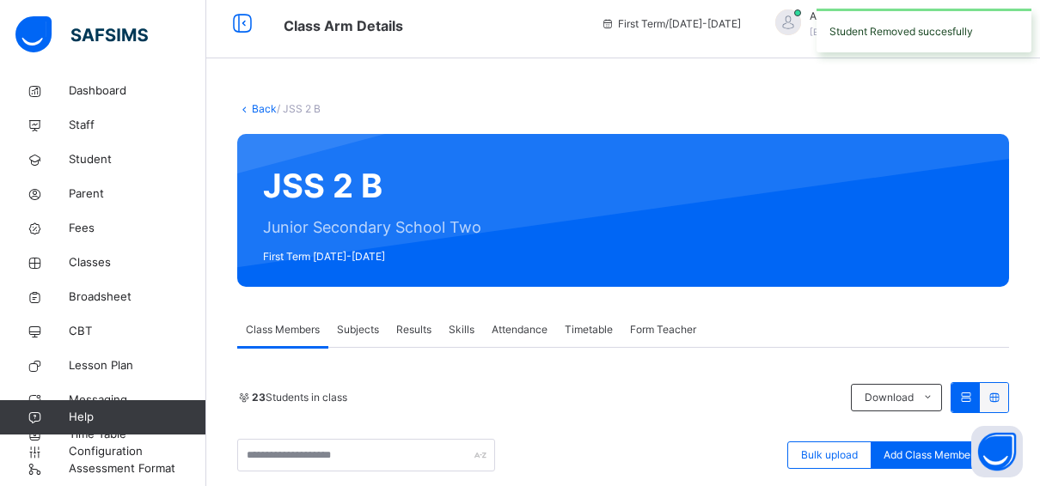
scroll to position [344, 0]
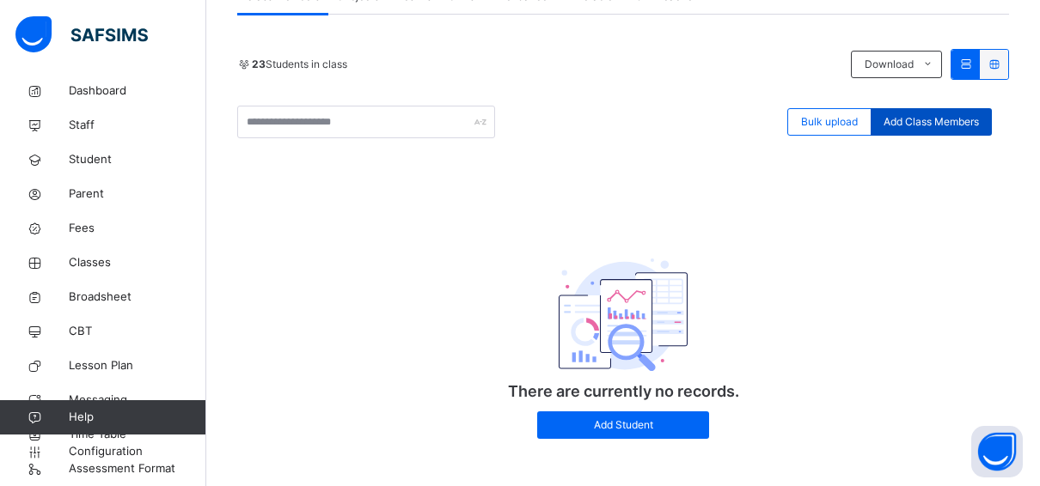
click at [905, 117] on span "Add Class Members" at bounding box center [931, 121] width 95 height 15
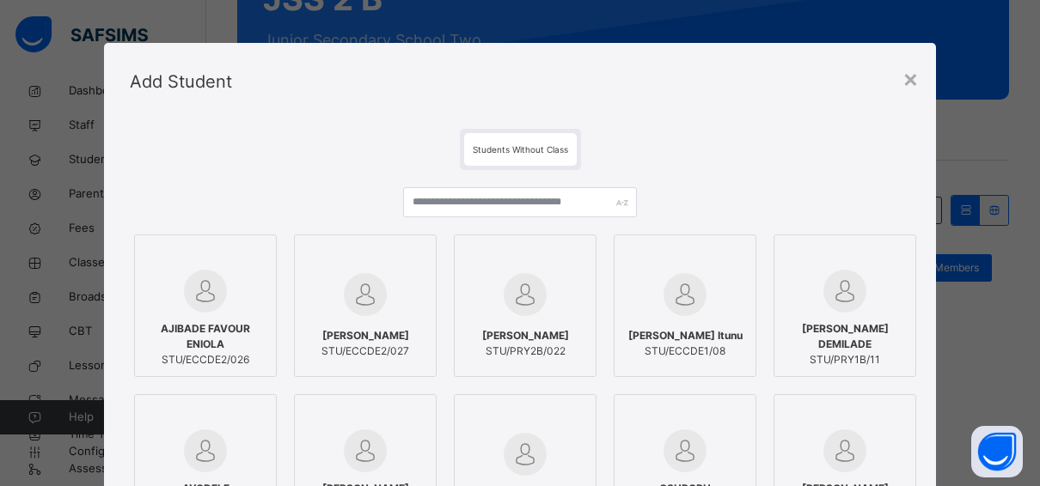
scroll to position [172, 0]
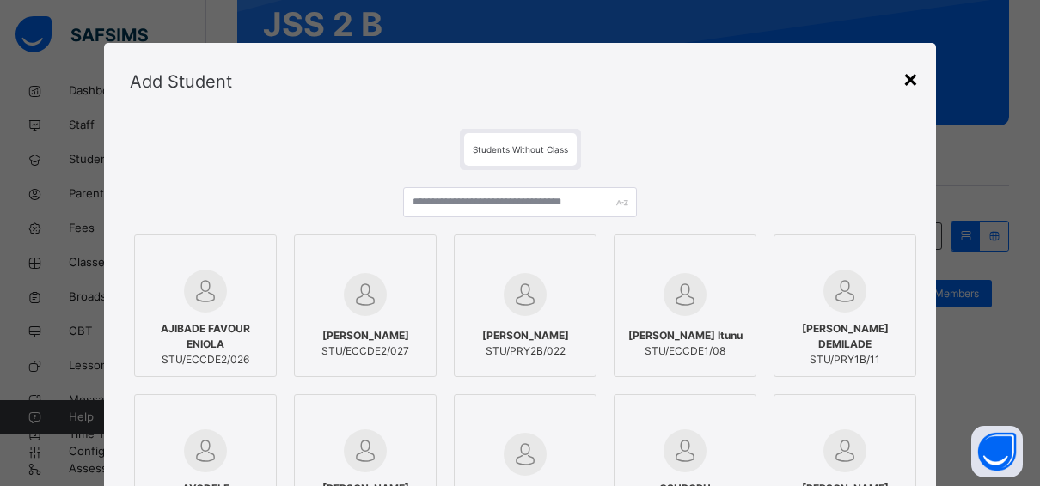
click at [914, 80] on div "×" at bounding box center [910, 78] width 16 height 36
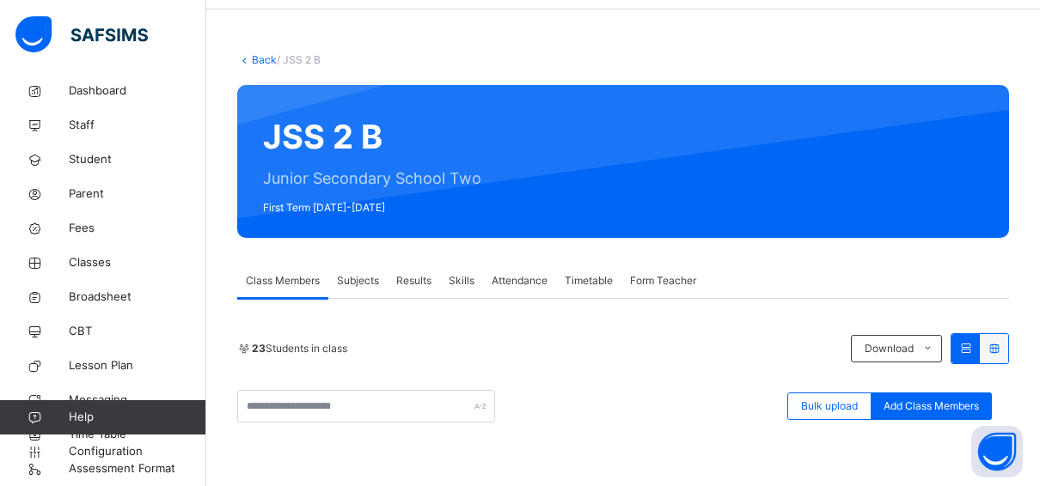
scroll to position [0, 0]
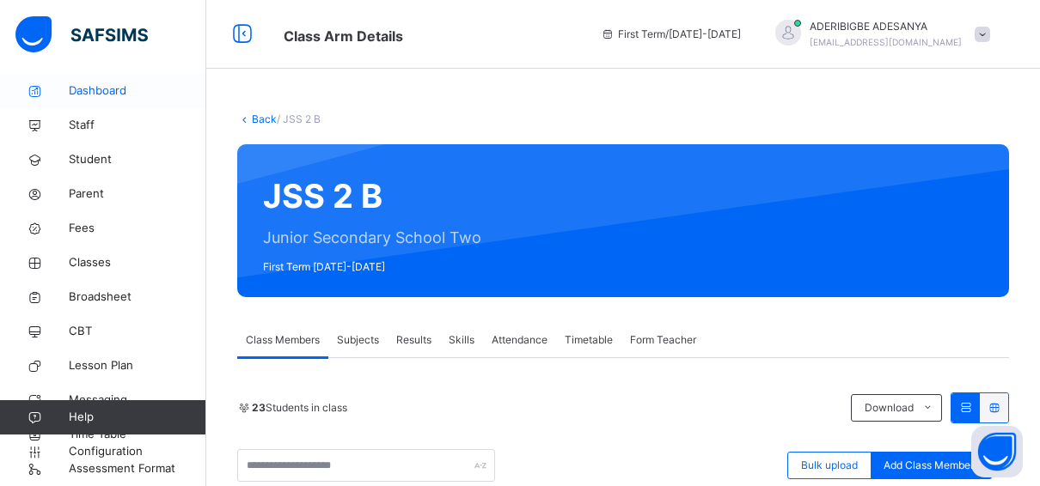
click at [119, 88] on span "Dashboard" at bounding box center [138, 91] width 138 height 17
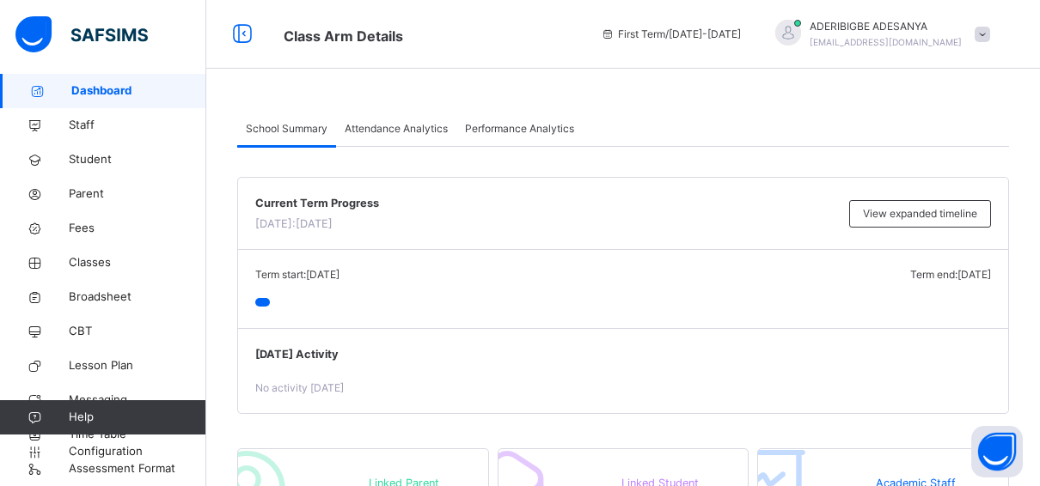
click at [906, 33] on span "ADERIBIGBE ADESANYA" at bounding box center [886, 26] width 152 height 15
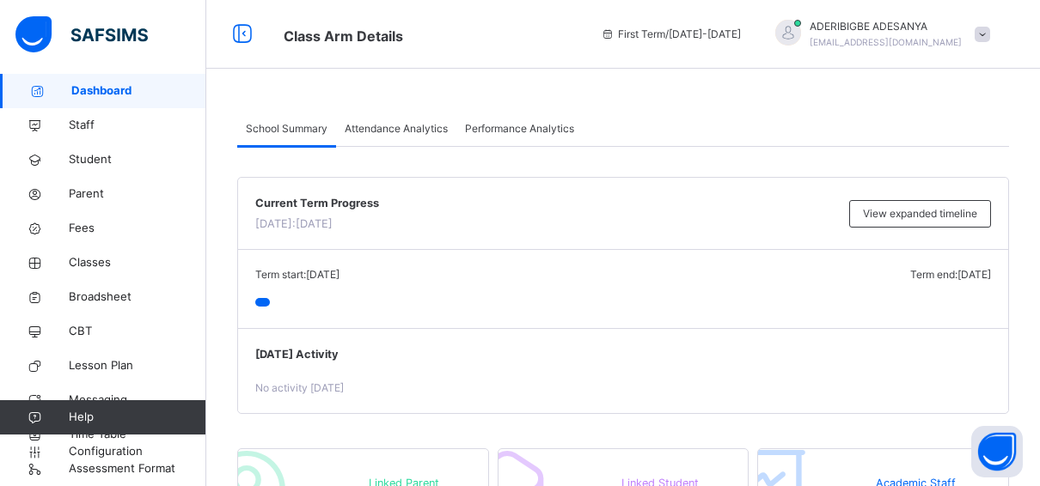
click at [122, 86] on span "Dashboard" at bounding box center [138, 91] width 135 height 17
click at [106, 155] on span "Student" at bounding box center [138, 159] width 138 height 17
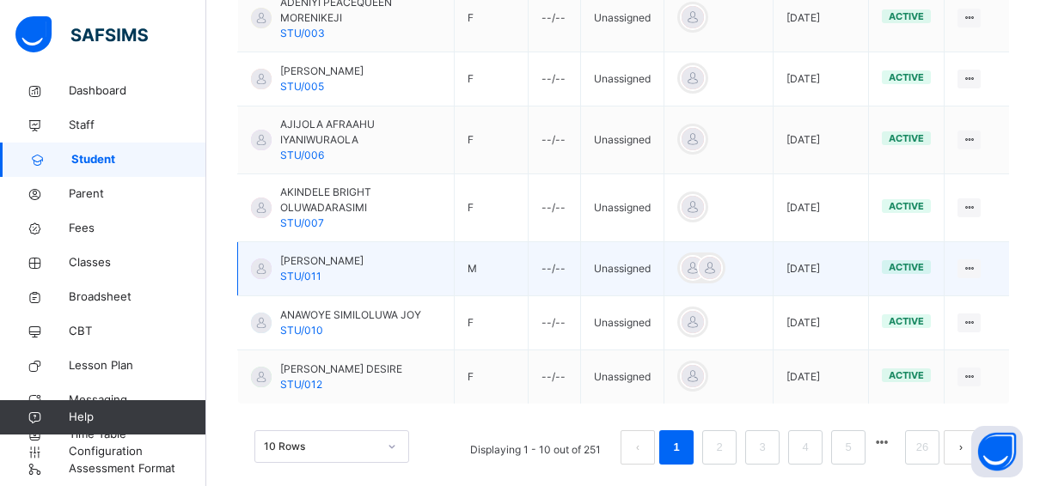
scroll to position [720, 0]
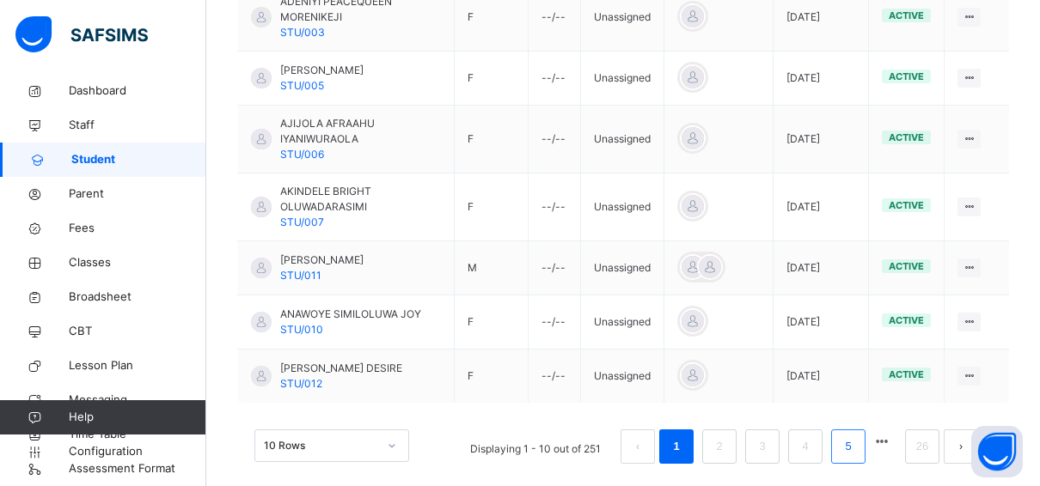
click at [856, 436] on link "5" at bounding box center [848, 447] width 16 height 22
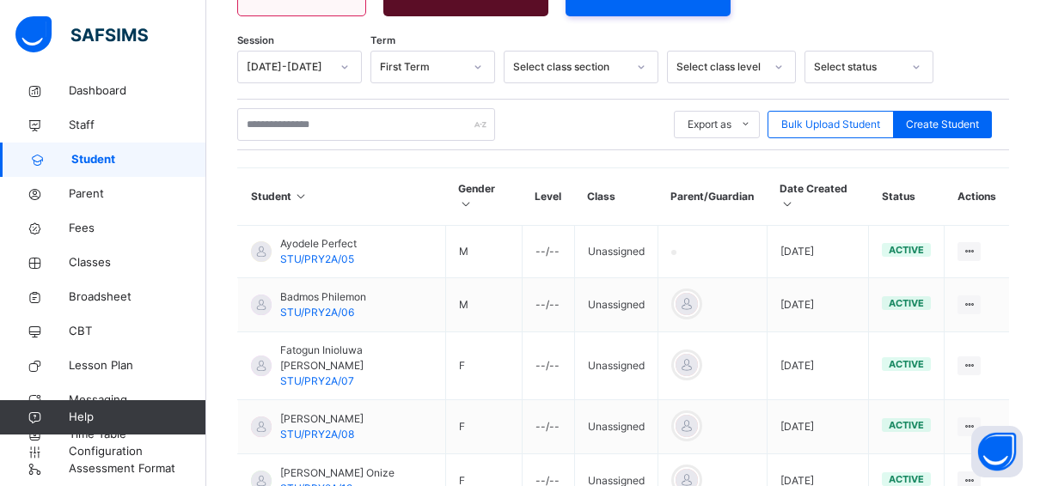
scroll to position [630, 0]
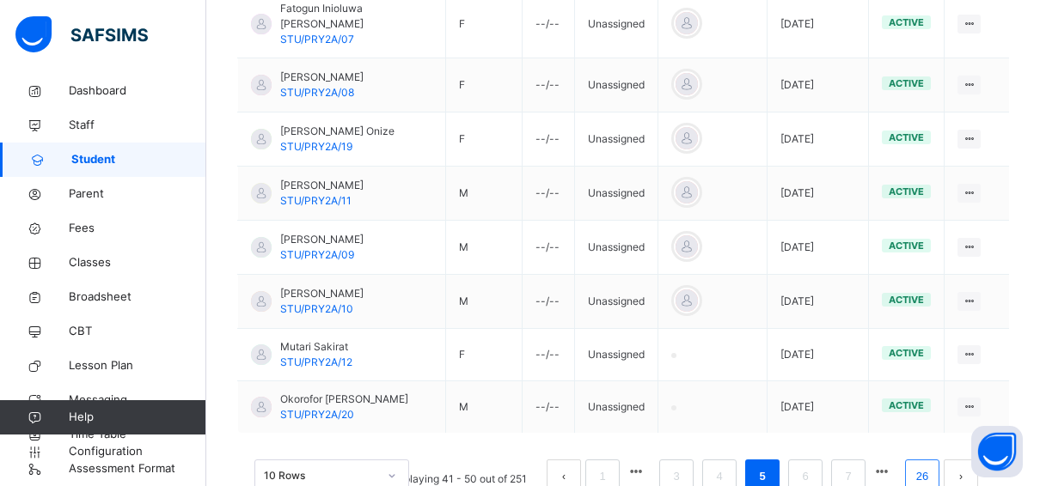
click at [933, 466] on link "26" at bounding box center [922, 477] width 22 height 22
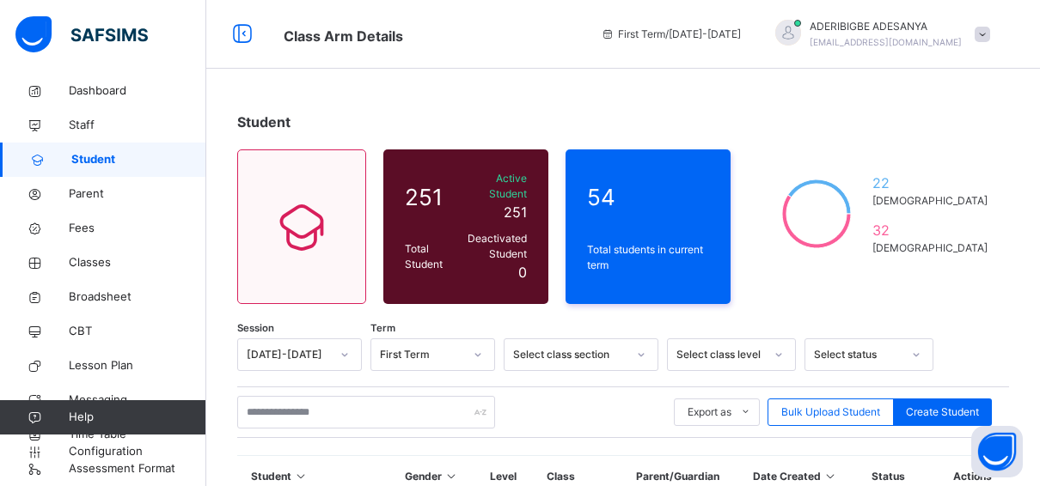
scroll to position [0, 0]
click at [133, 449] on span "Configuration" at bounding box center [137, 451] width 137 height 17
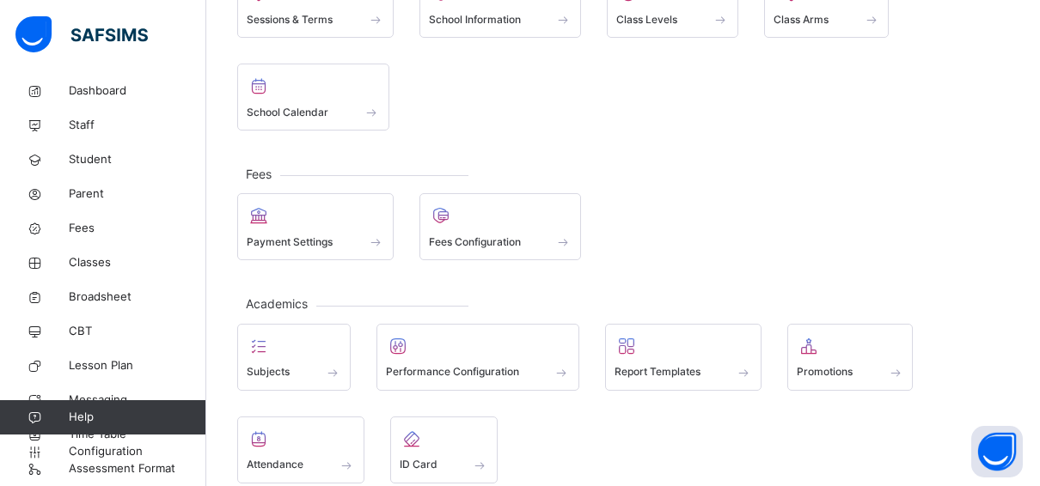
scroll to position [172, 0]
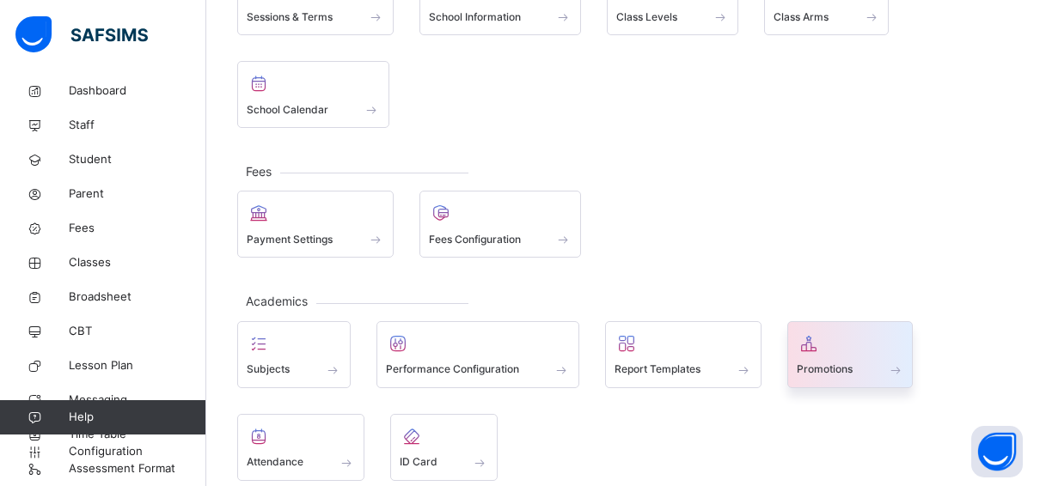
click at [828, 362] on span "Promotions" at bounding box center [825, 369] width 56 height 15
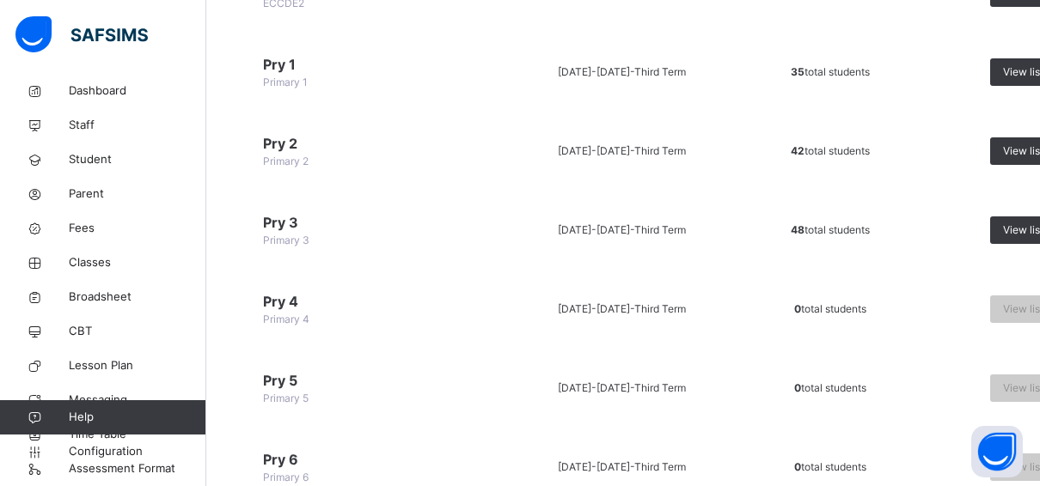
scroll to position [344, 0]
click at [1012, 223] on span "View list" at bounding box center [1023, 229] width 40 height 15
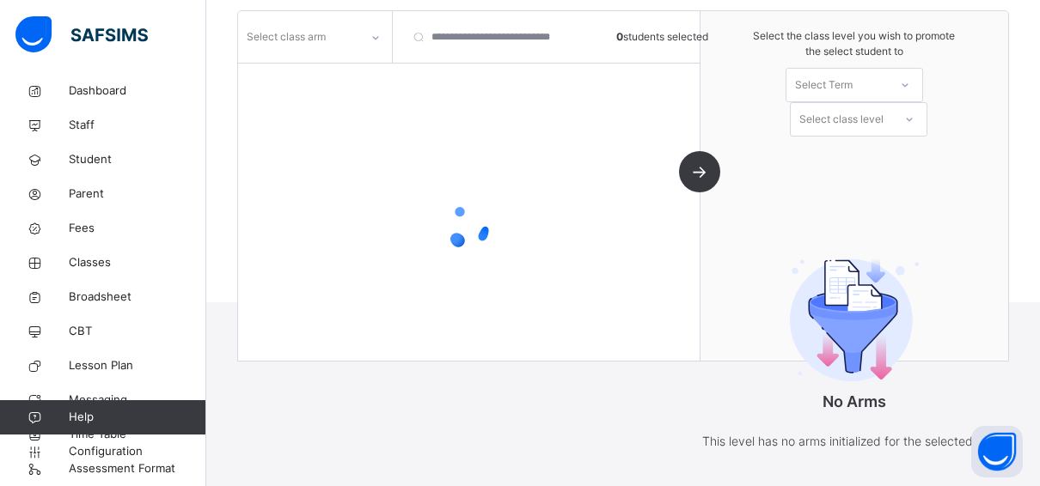
scroll to position [244, 0]
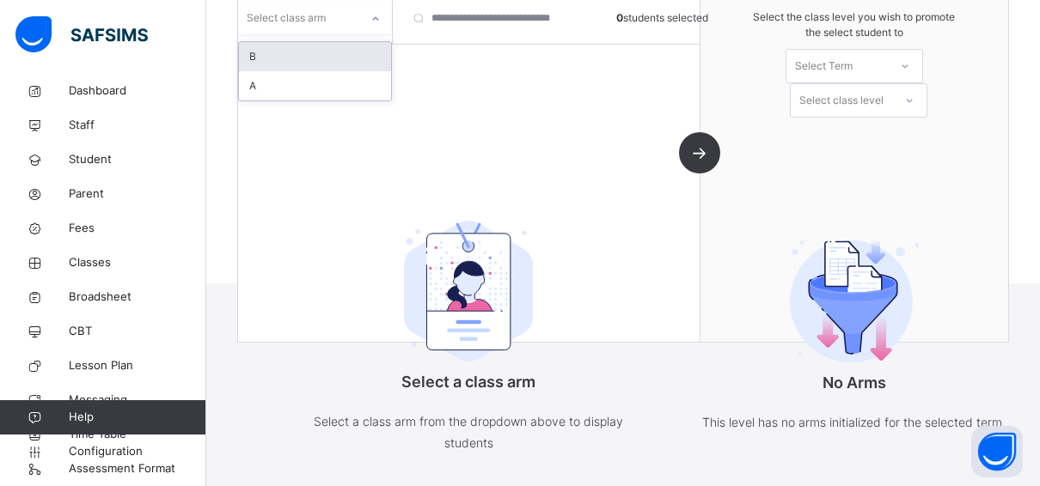
click at [302, 29] on div "Select class arm" at bounding box center [286, 18] width 79 height 33
click at [278, 56] on div "B" at bounding box center [315, 56] width 152 height 29
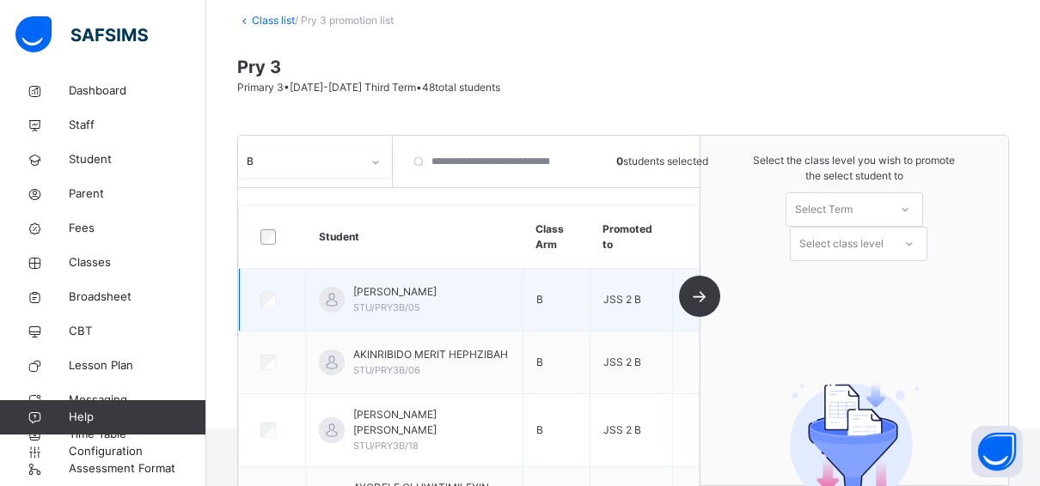
scroll to position [72, 0]
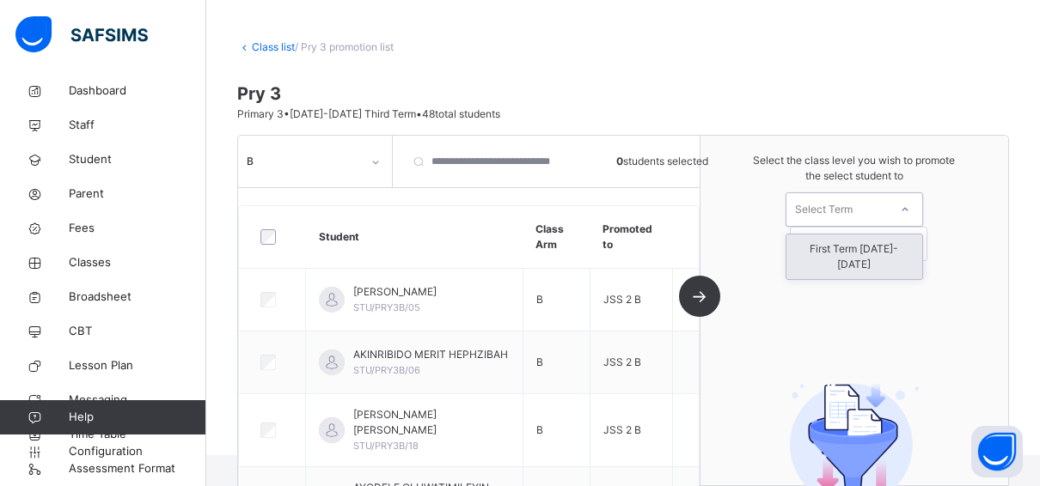
click at [910, 210] on icon at bounding box center [905, 209] width 10 height 17
click at [893, 258] on div "First Term 2025-2026" at bounding box center [854, 257] width 136 height 45
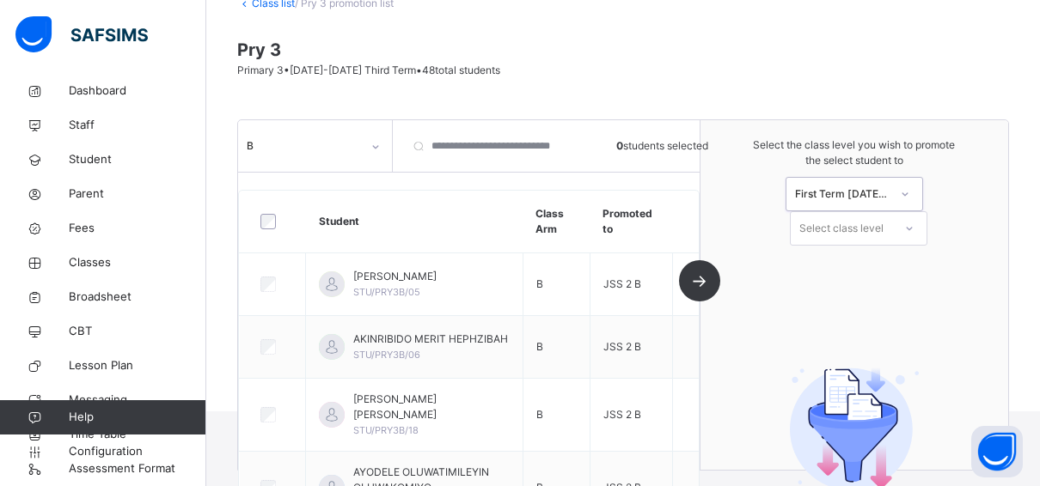
click at [884, 242] on div "Select the class level you wish to promote the select student to option First T…" at bounding box center [854, 191] width 308 height 143
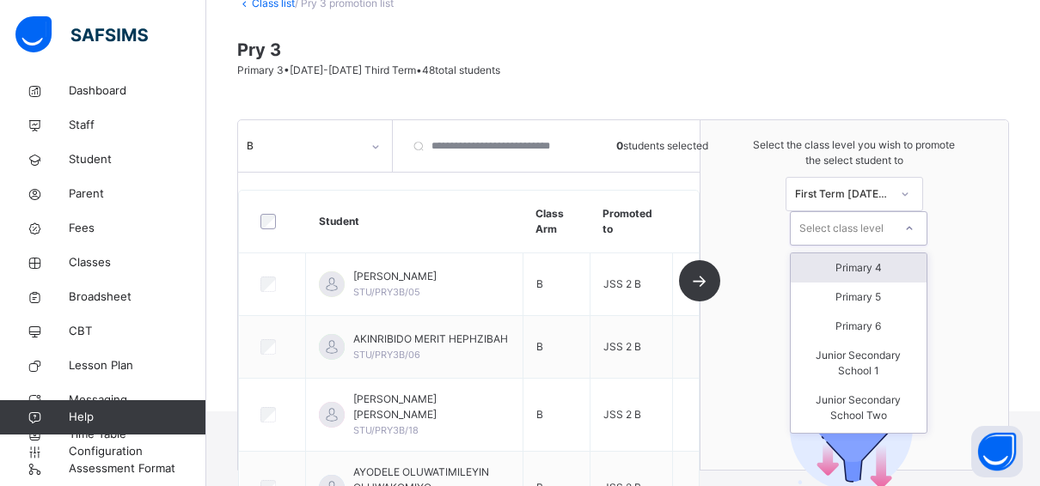
scroll to position [120, 0]
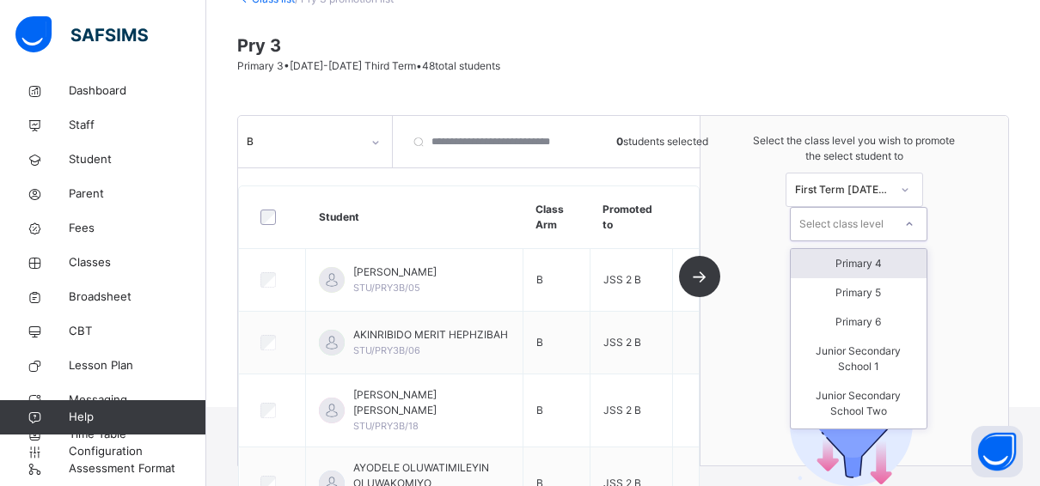
click at [865, 268] on div "Primary 4" at bounding box center [859, 263] width 136 height 29
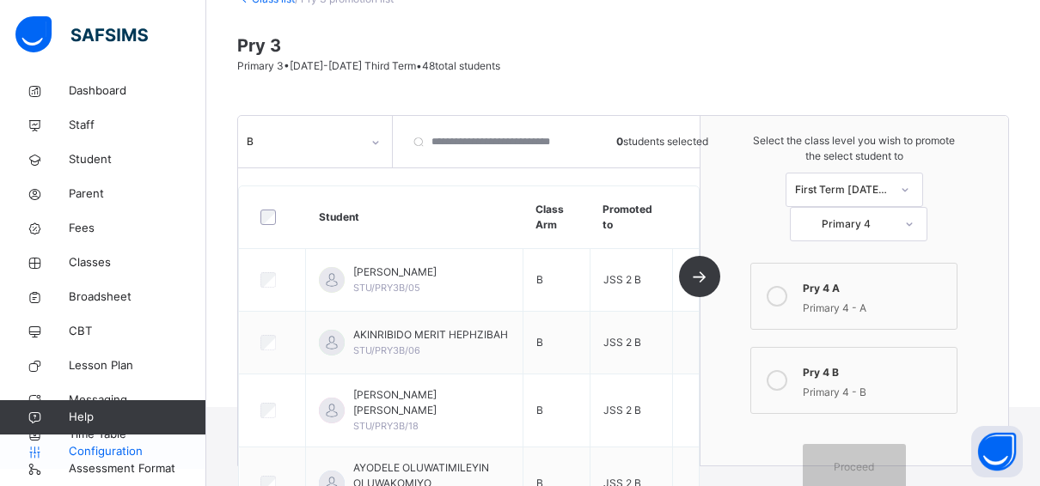
click at [131, 448] on span "Configuration" at bounding box center [137, 451] width 137 height 17
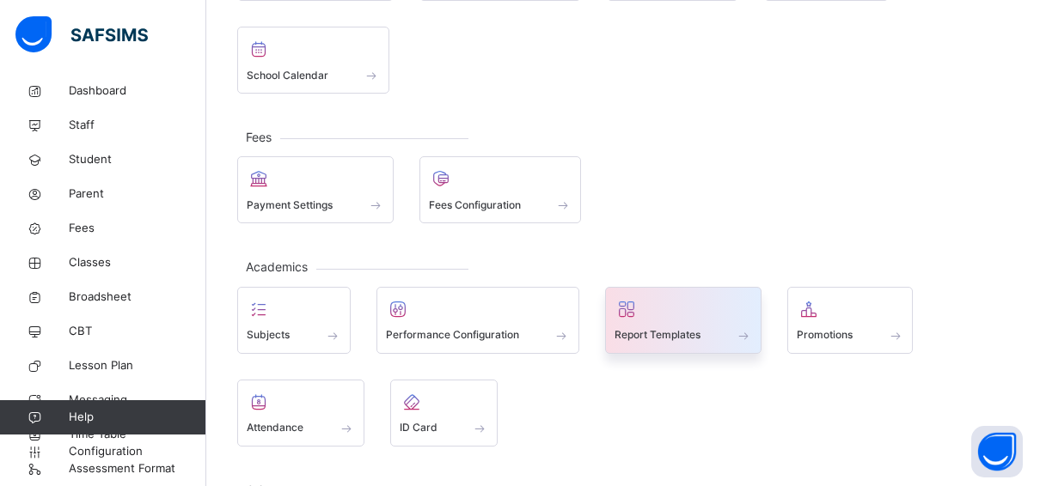
scroll to position [292, 0]
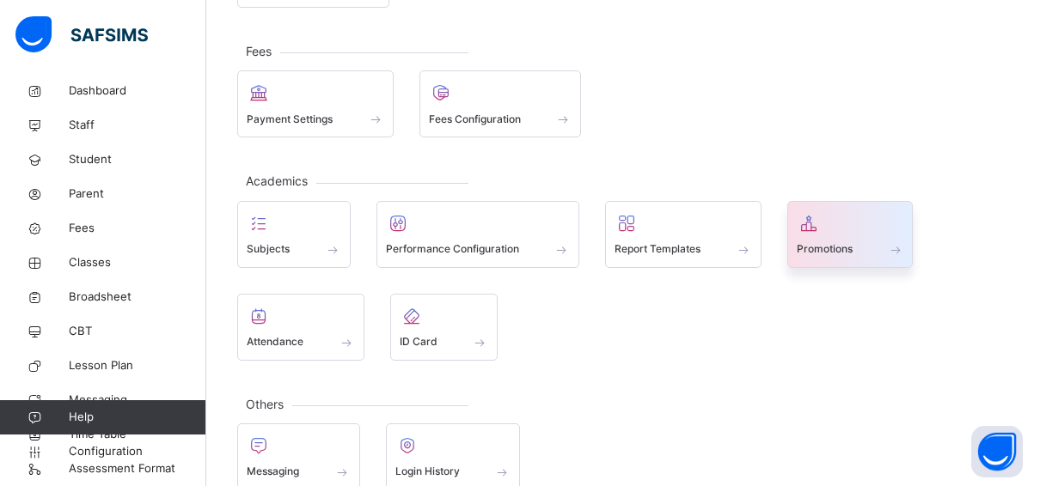
click at [827, 242] on span "Promotions" at bounding box center [825, 249] width 56 height 15
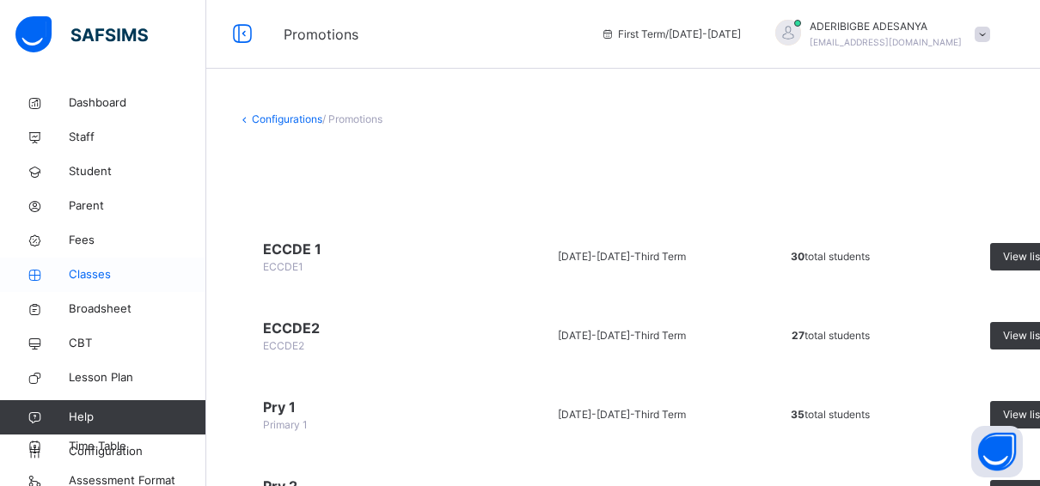
click at [94, 272] on span "Classes" at bounding box center [138, 274] width 138 height 17
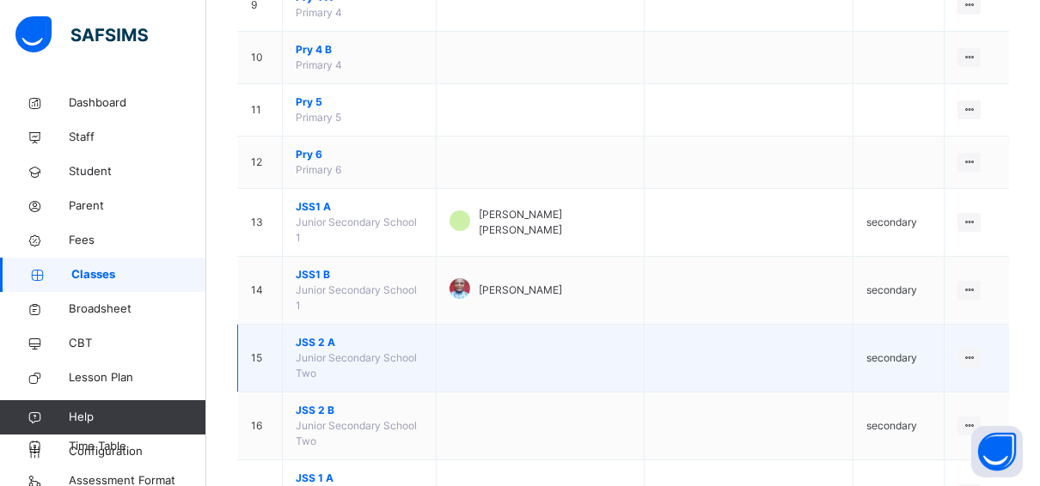
scroll to position [688, 0]
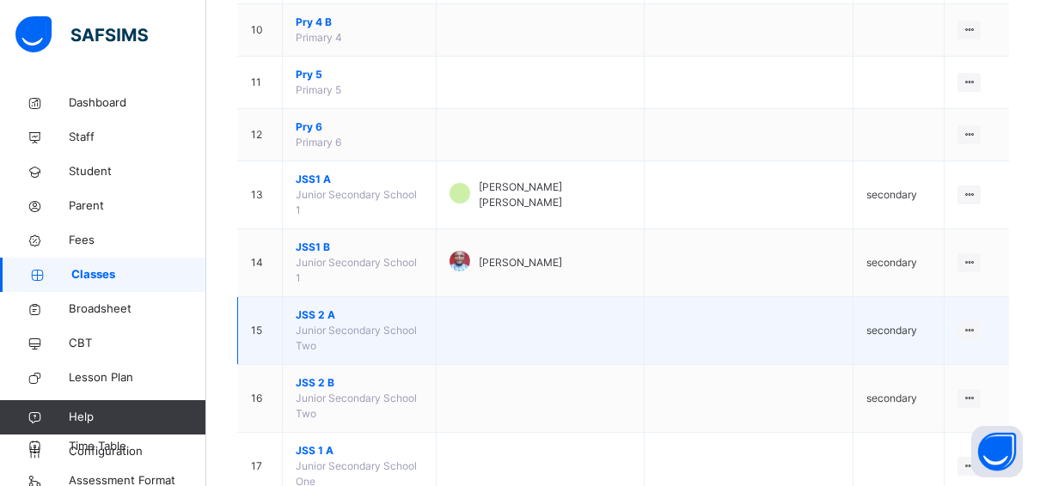
click at [327, 308] on span "JSS 2 A" at bounding box center [359, 315] width 127 height 15
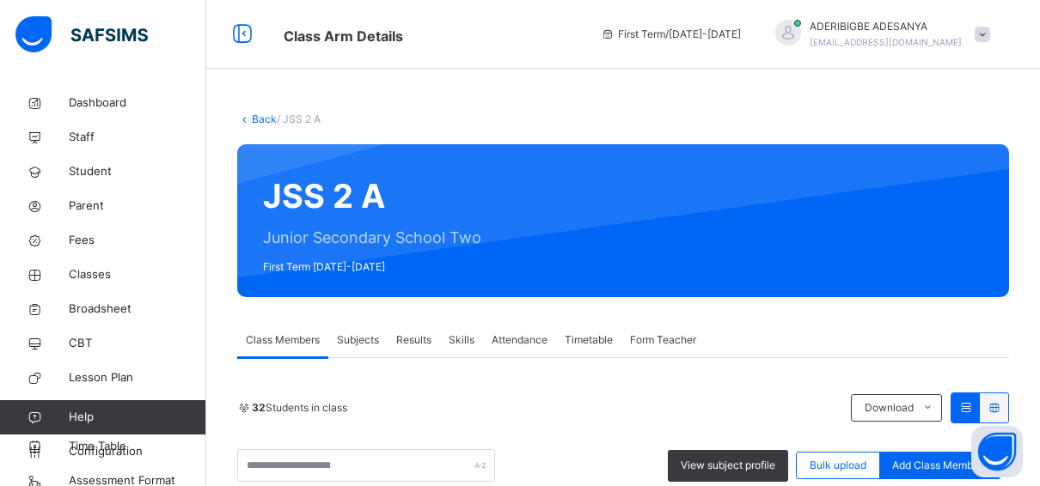
click at [258, 119] on link "Back" at bounding box center [264, 119] width 25 height 13
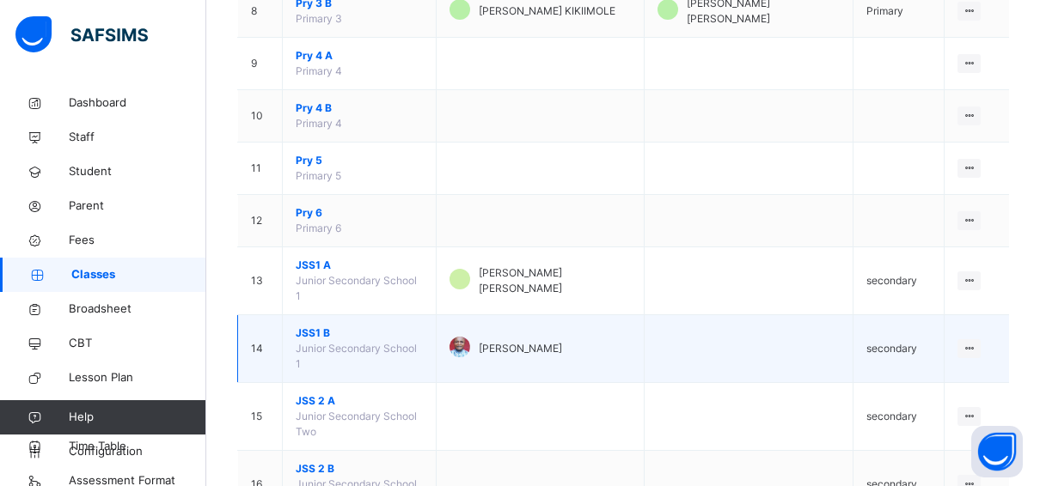
scroll to position [688, 0]
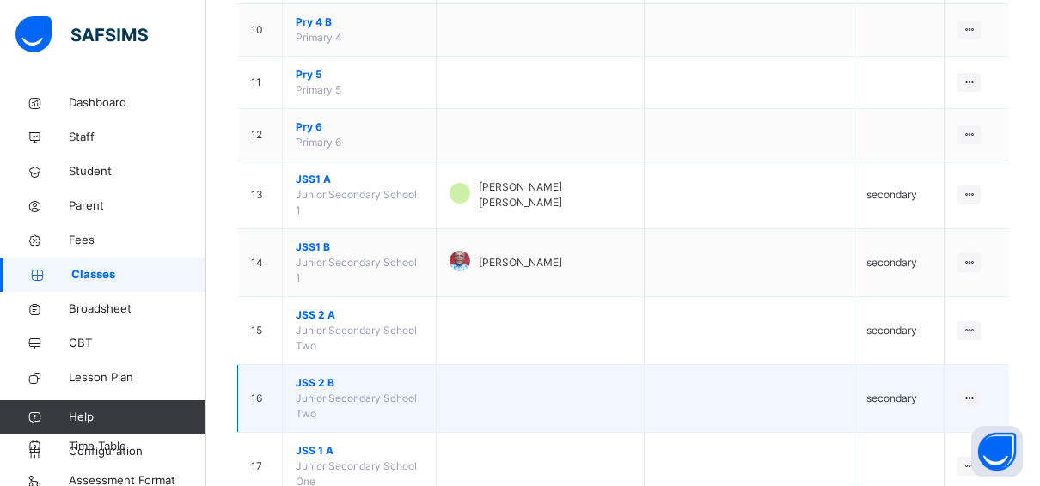
click at [312, 376] on span "JSS 2 B" at bounding box center [359, 383] width 127 height 15
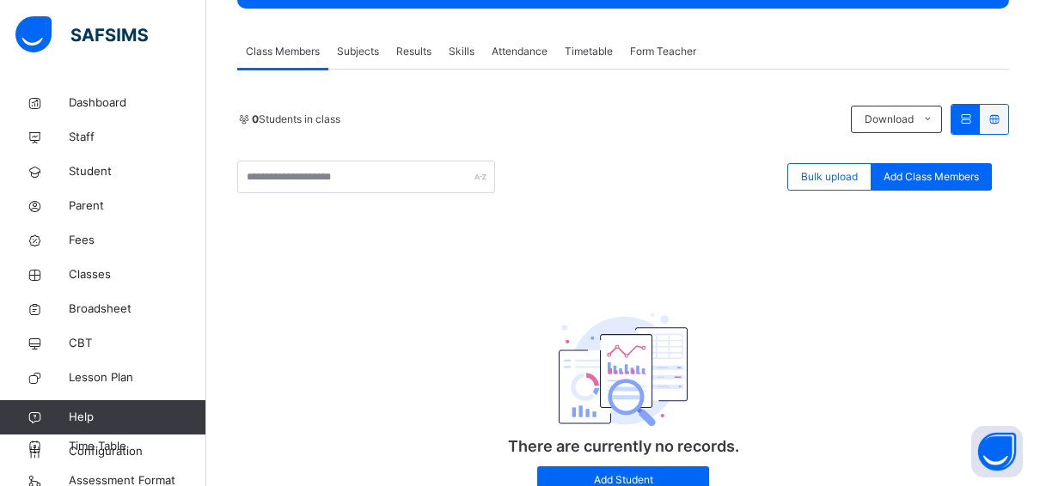
scroll to position [100, 0]
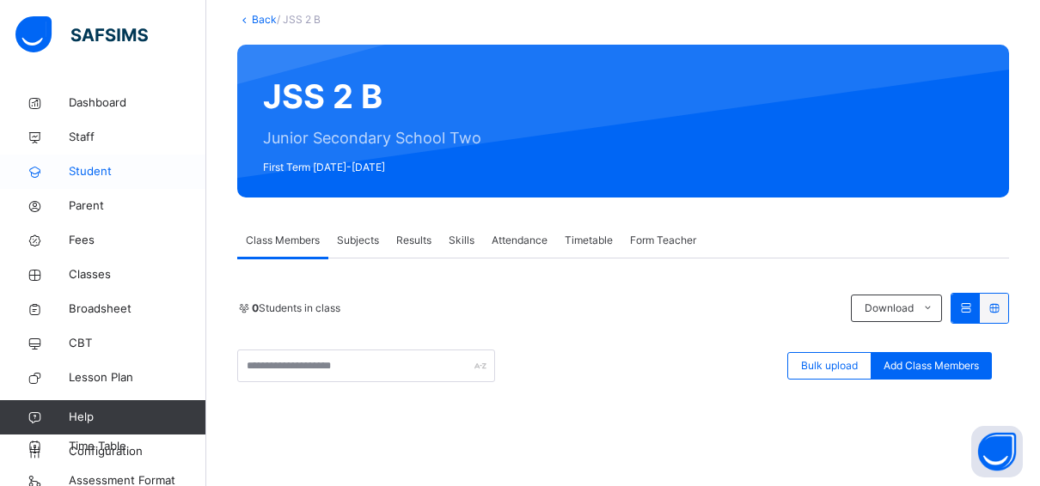
click at [99, 167] on span "Student" at bounding box center [138, 171] width 138 height 17
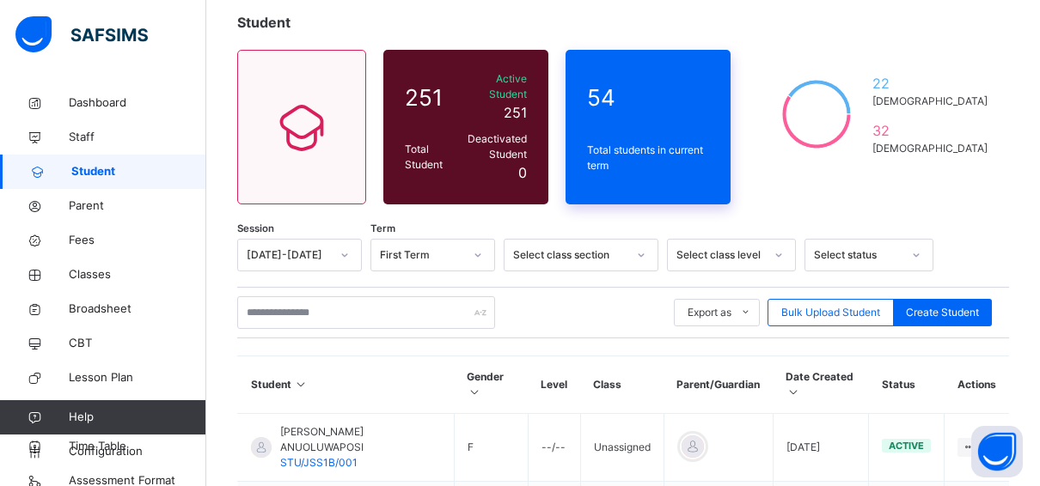
click at [692, 122] on div "54 Total students in current term" at bounding box center [648, 127] width 165 height 155
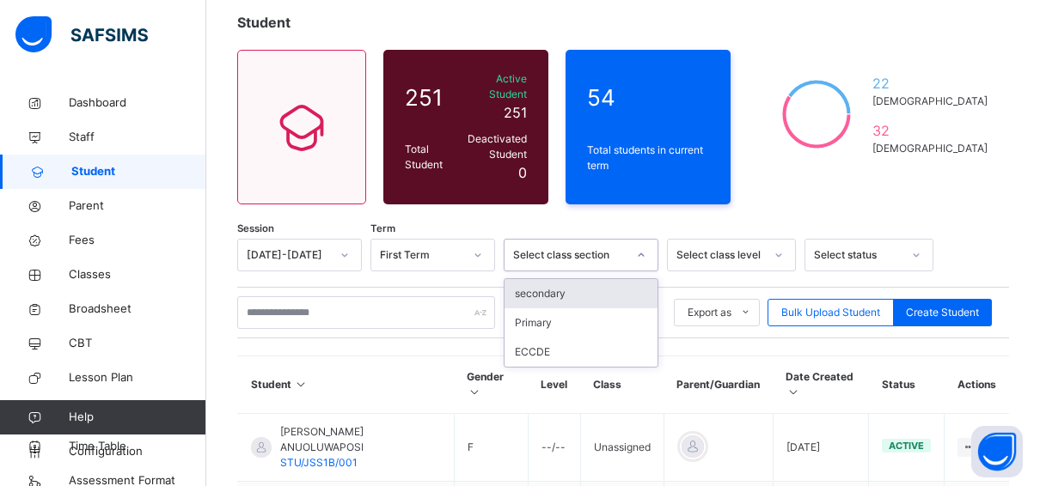
click at [647, 242] on div at bounding box center [641, 256] width 29 height 28
click at [547, 279] on div "secondary" at bounding box center [580, 293] width 153 height 29
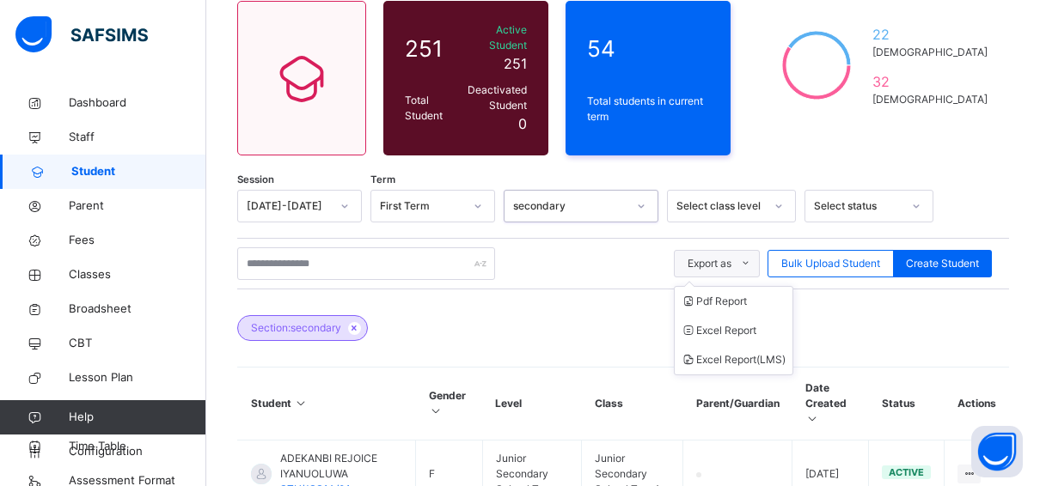
scroll to position [272, 0]
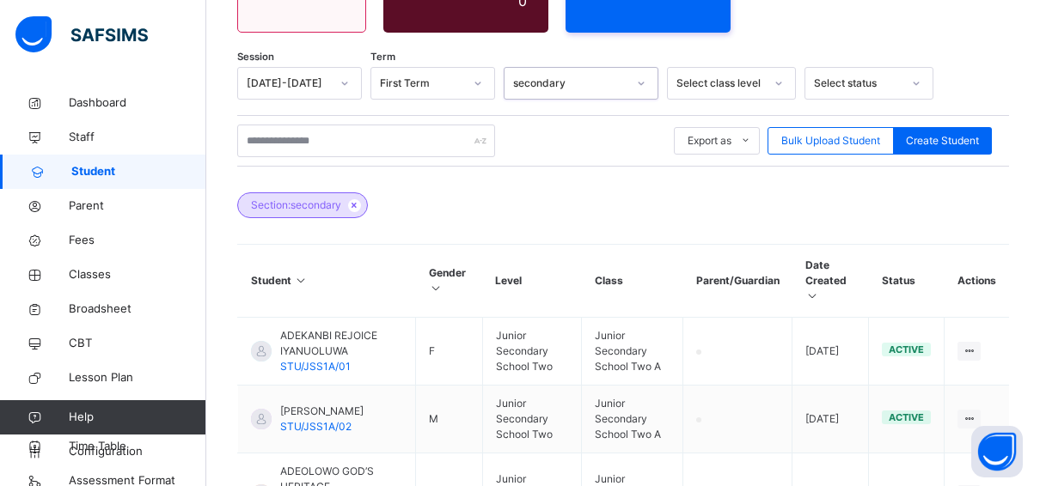
click at [784, 70] on div at bounding box center [778, 84] width 29 height 28
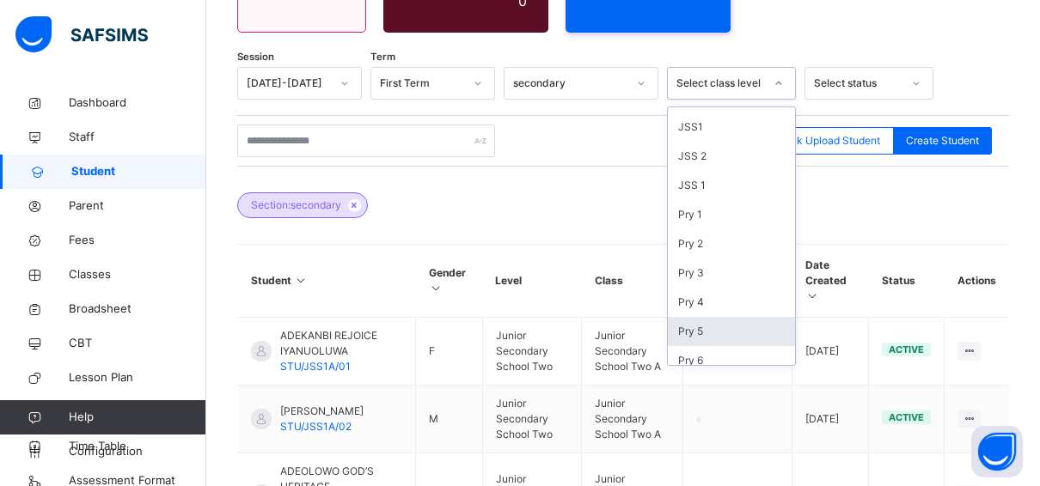
scroll to position [268, 0]
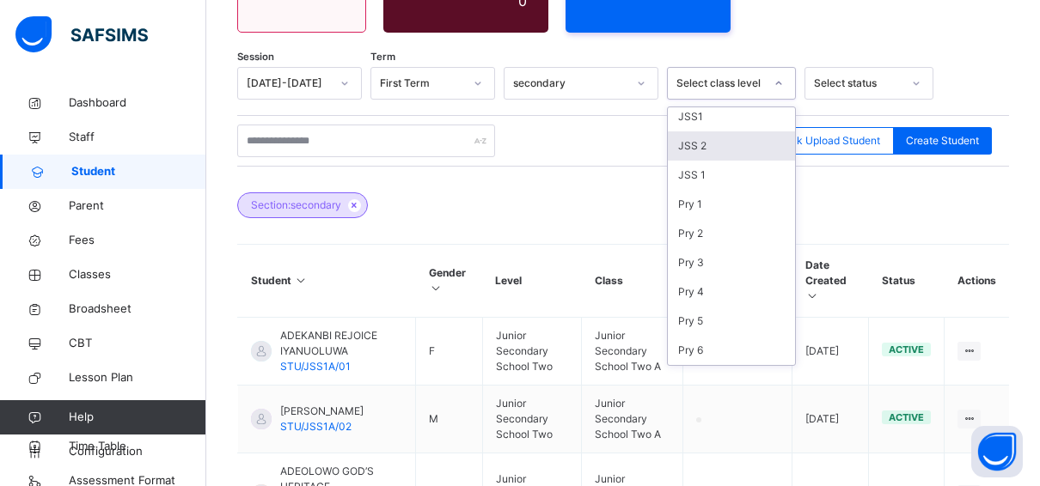
click at [699, 132] on div "JSS 2" at bounding box center [731, 145] width 127 height 29
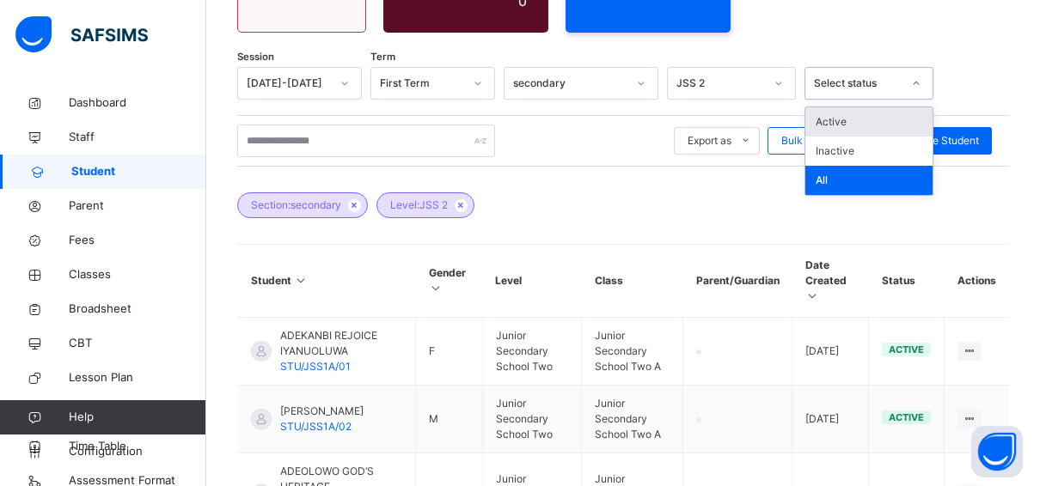
click at [913, 75] on icon at bounding box center [916, 83] width 10 height 17
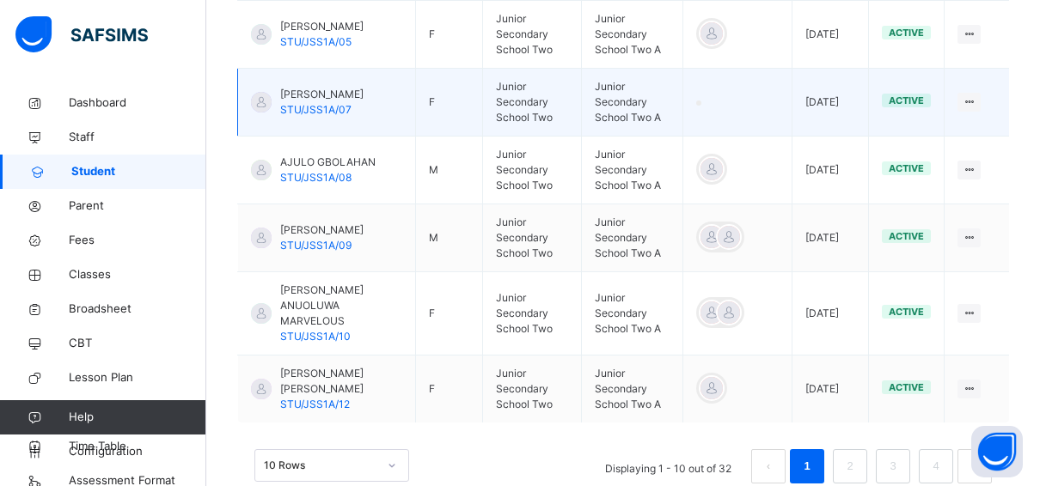
scroll to position [881, 0]
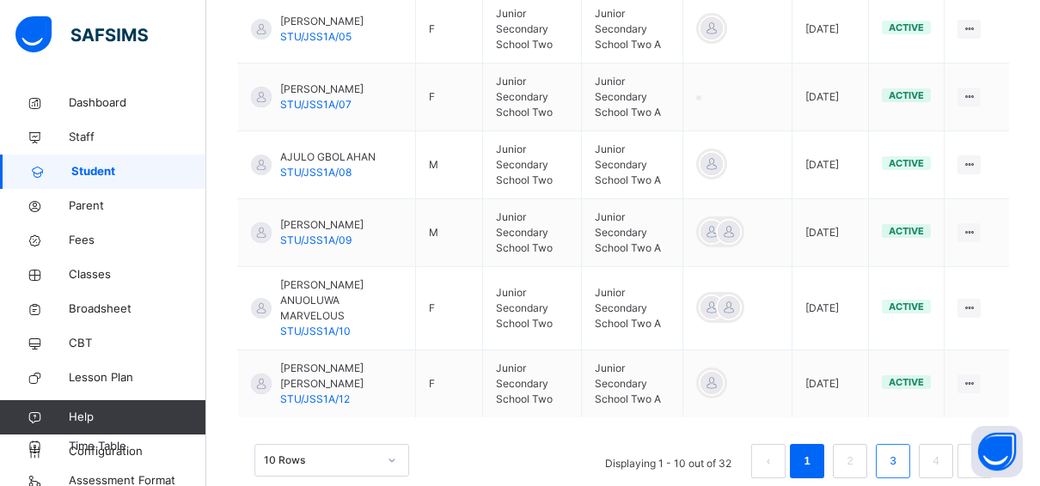
click at [901, 450] on link "3" at bounding box center [892, 461] width 16 height 22
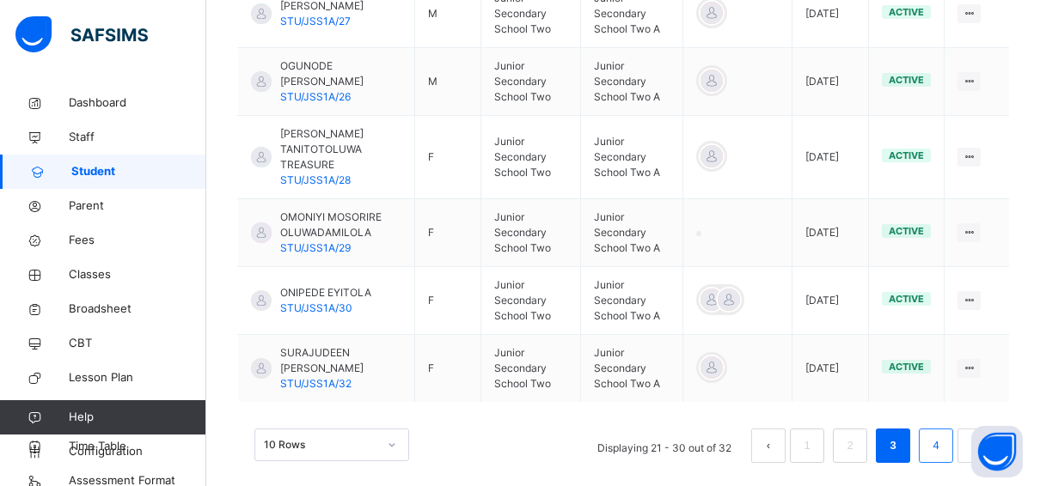
click at [944, 435] on link "4" at bounding box center [935, 446] width 16 height 22
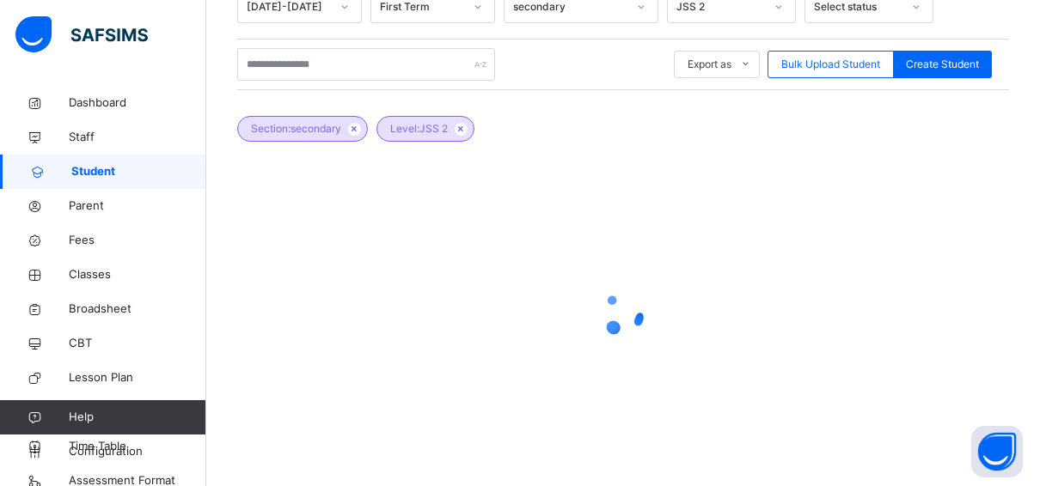
scroll to position [340, 0]
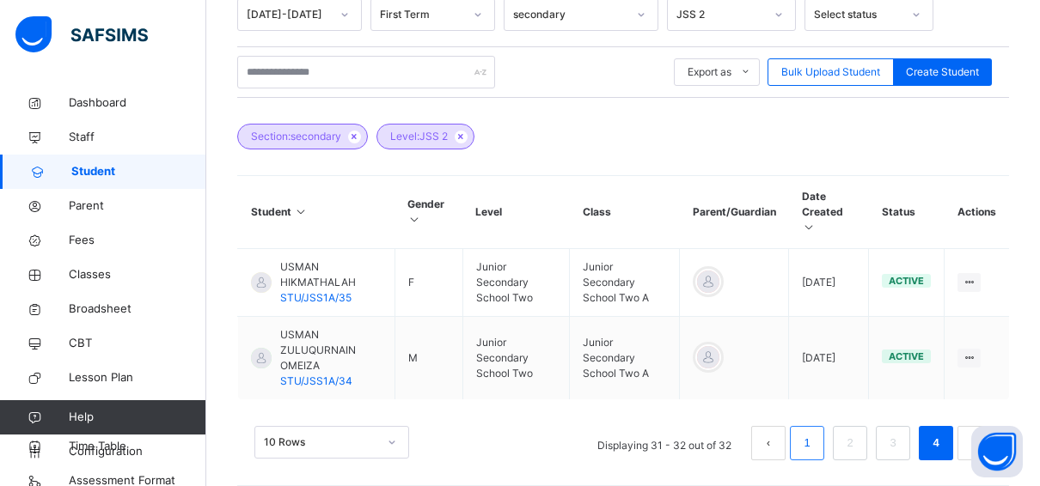
click at [815, 432] on link "1" at bounding box center [806, 443] width 16 height 22
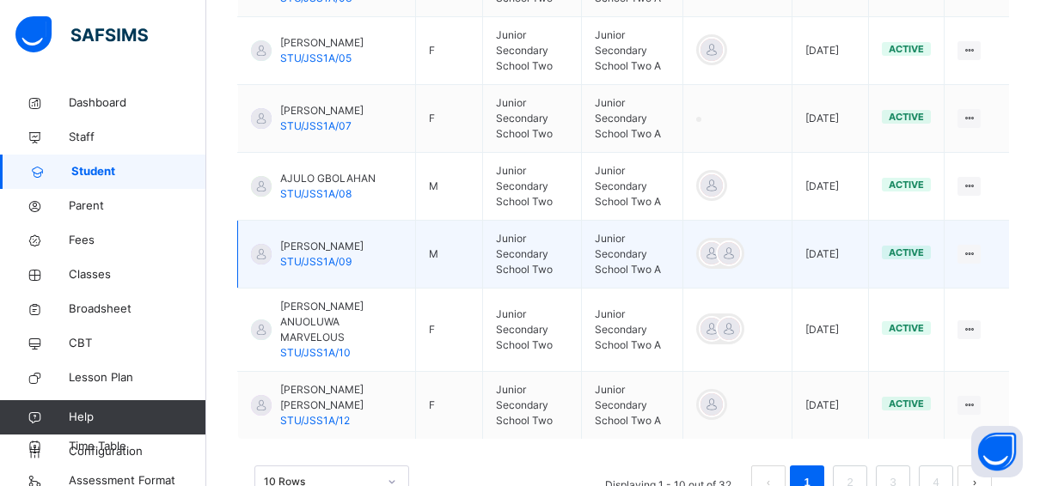
scroll to position [881, 0]
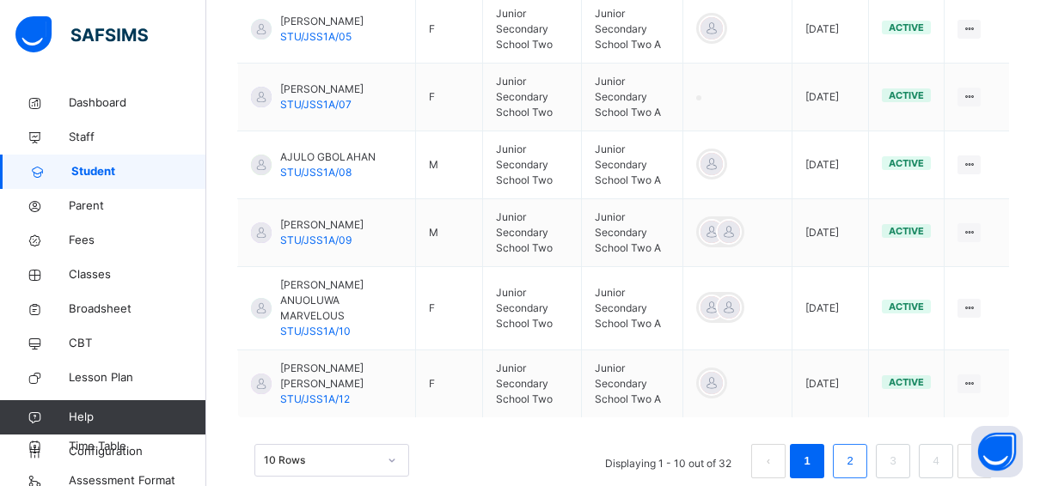
click at [858, 450] on link "2" at bounding box center [849, 461] width 16 height 22
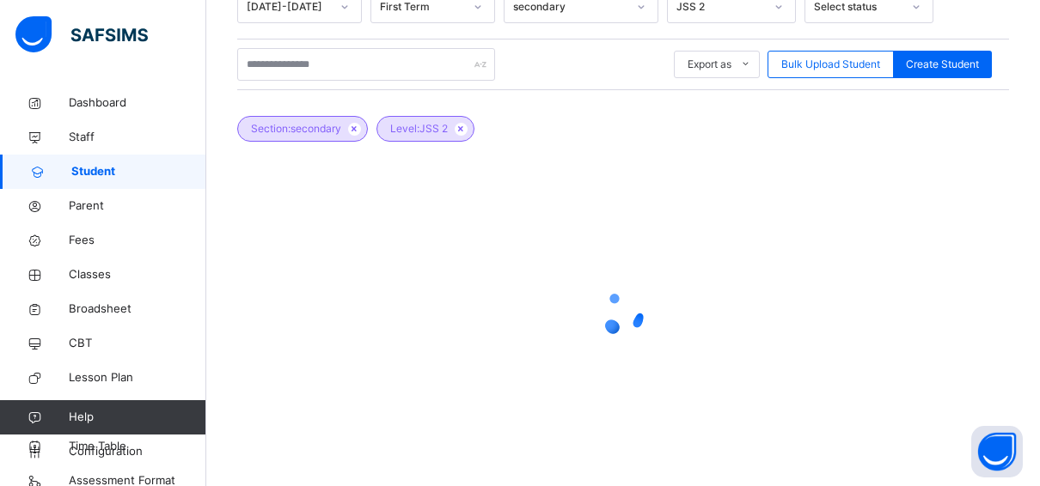
scroll to position [865, 0]
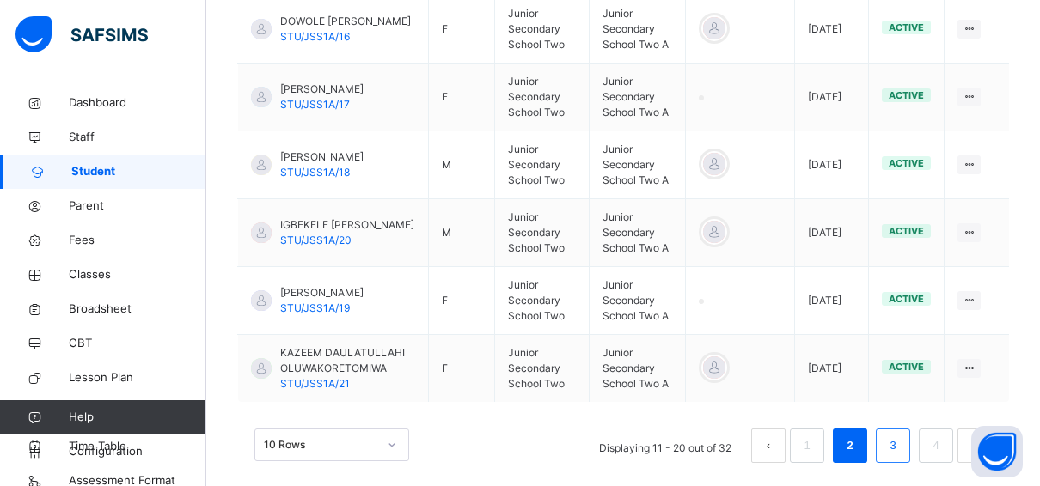
click at [901, 435] on link "3" at bounding box center [892, 446] width 16 height 22
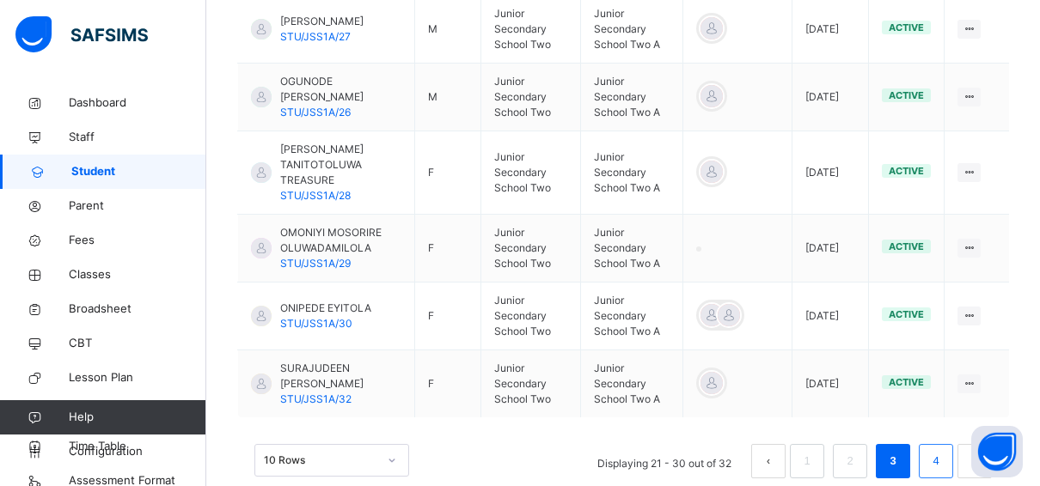
click at [953, 444] on li "4" at bounding box center [936, 461] width 34 height 34
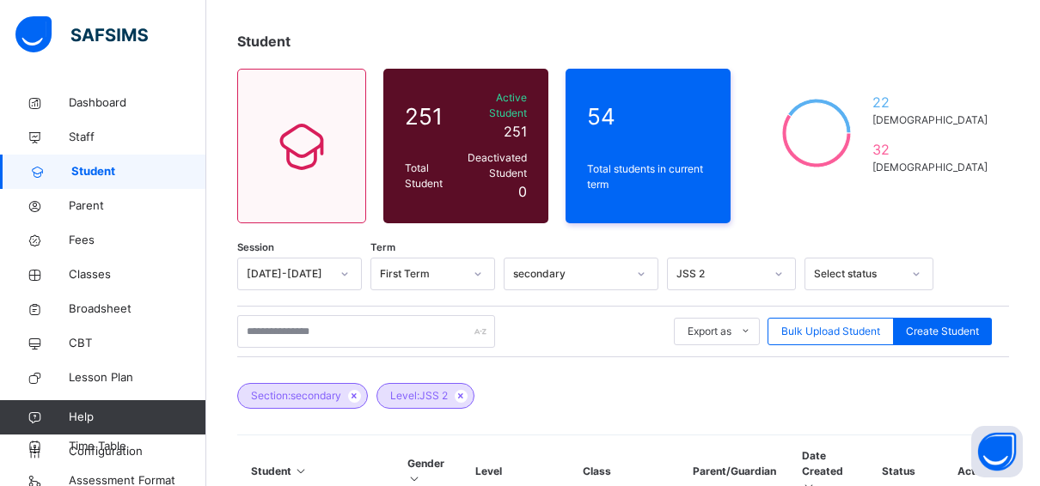
scroll to position [0, 0]
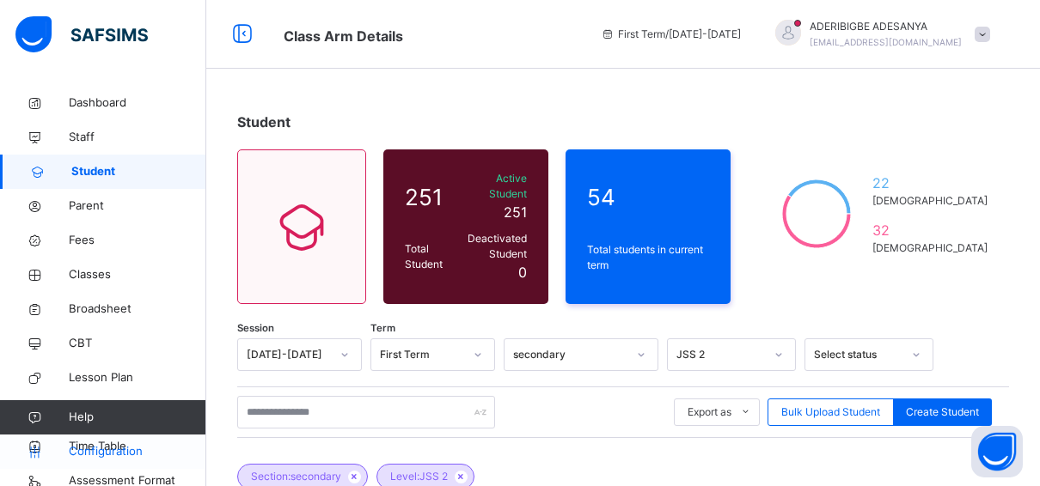
click at [136, 450] on span "Configuration" at bounding box center [137, 451] width 137 height 17
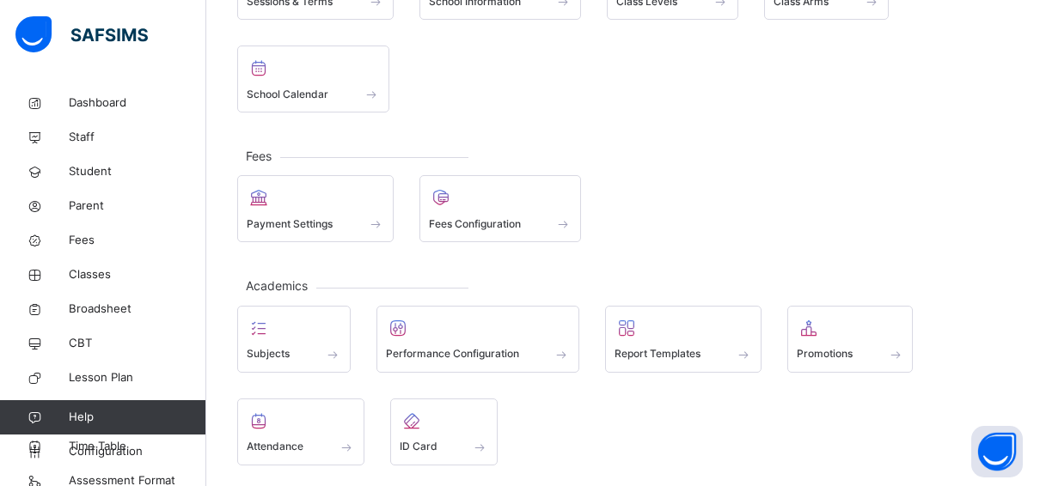
scroll to position [316, 0]
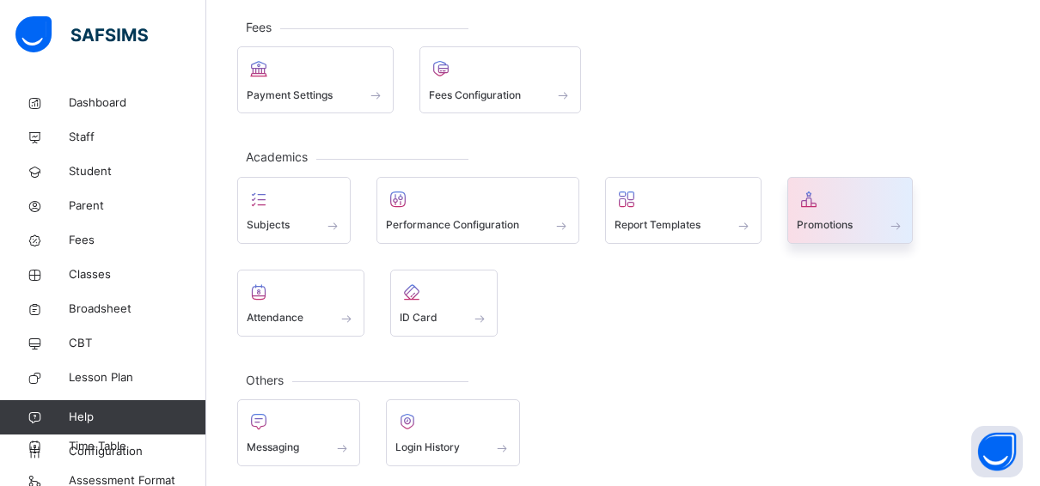
click at [817, 223] on span "Promotions" at bounding box center [825, 224] width 56 height 15
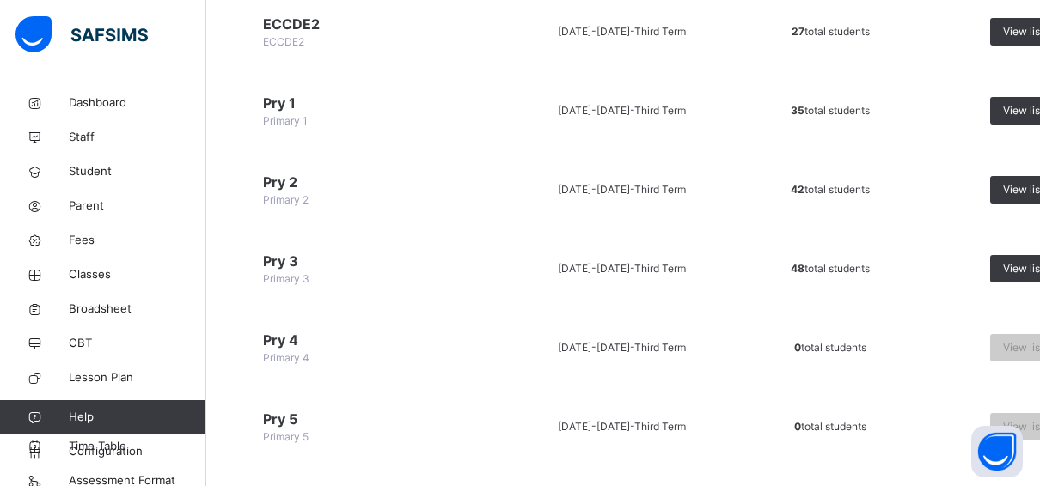
scroll to position [290, 0]
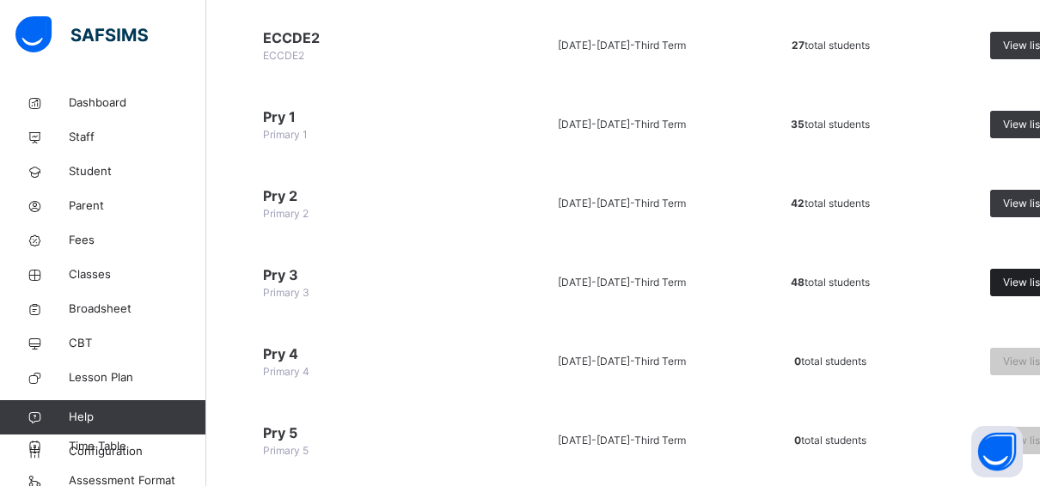
click at [1017, 282] on span "View list" at bounding box center [1023, 282] width 40 height 15
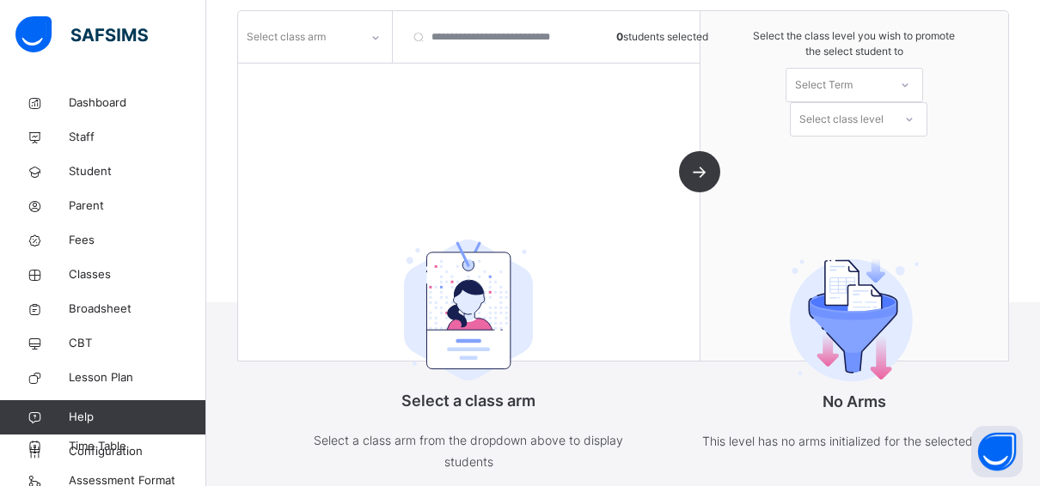
scroll to position [244, 0]
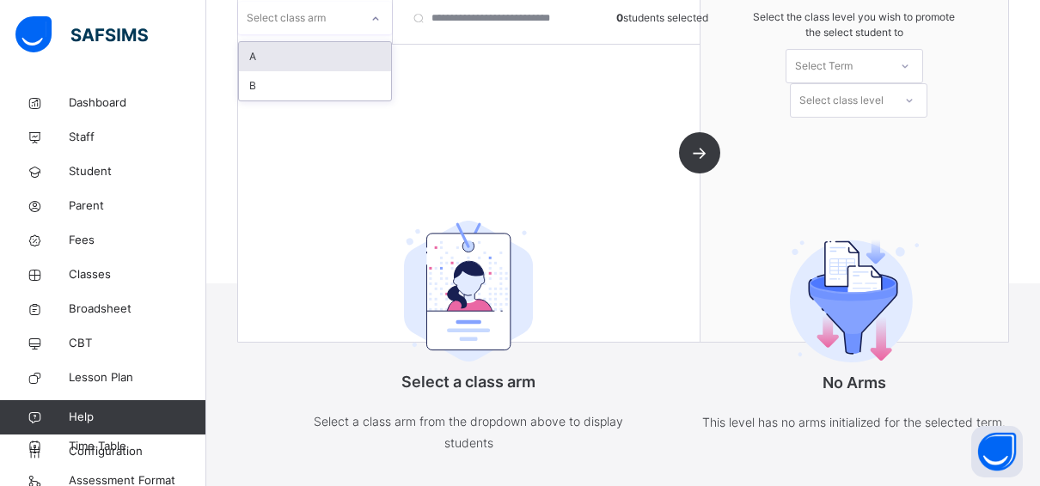
click at [378, 21] on icon at bounding box center [375, 18] width 10 height 17
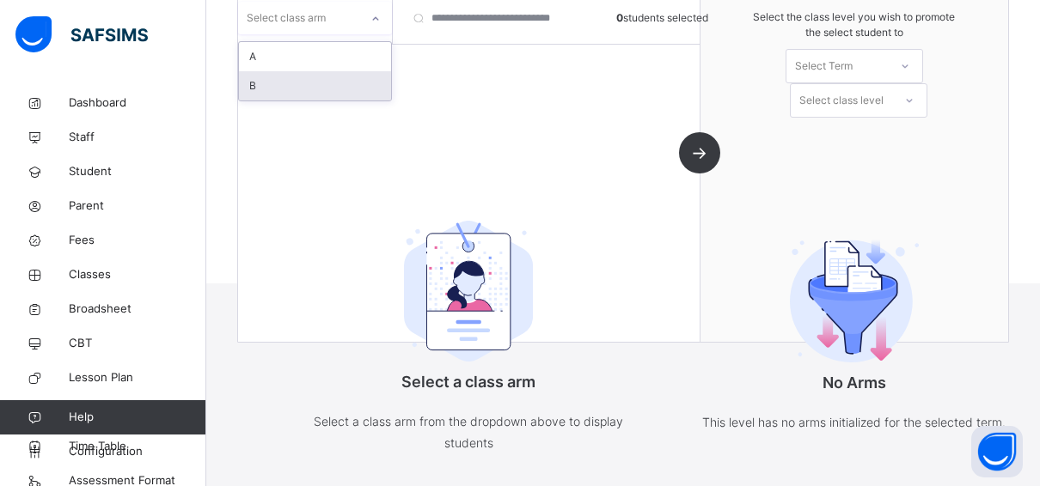
click at [262, 83] on div "B" at bounding box center [315, 85] width 152 height 29
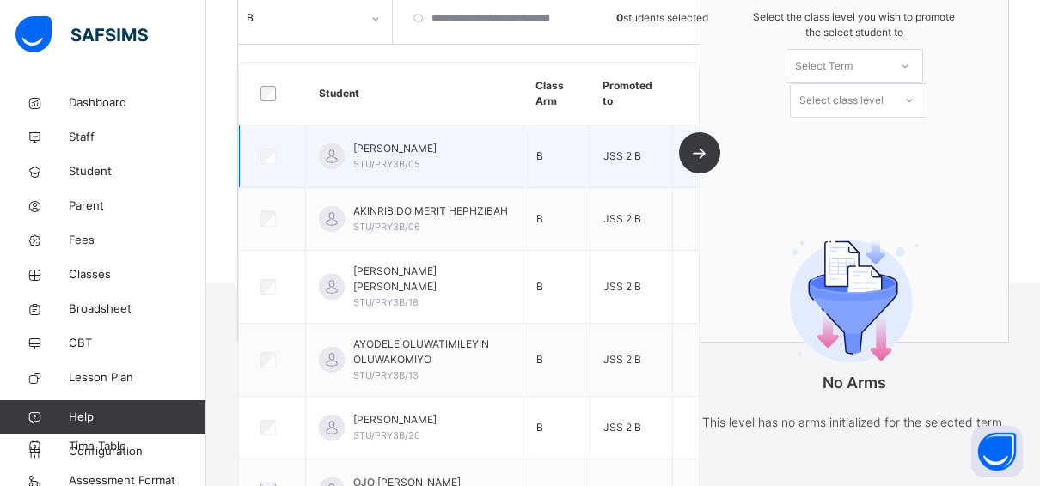
click at [630, 156] on span "JSS 2 B" at bounding box center [622, 156] width 38 height 13
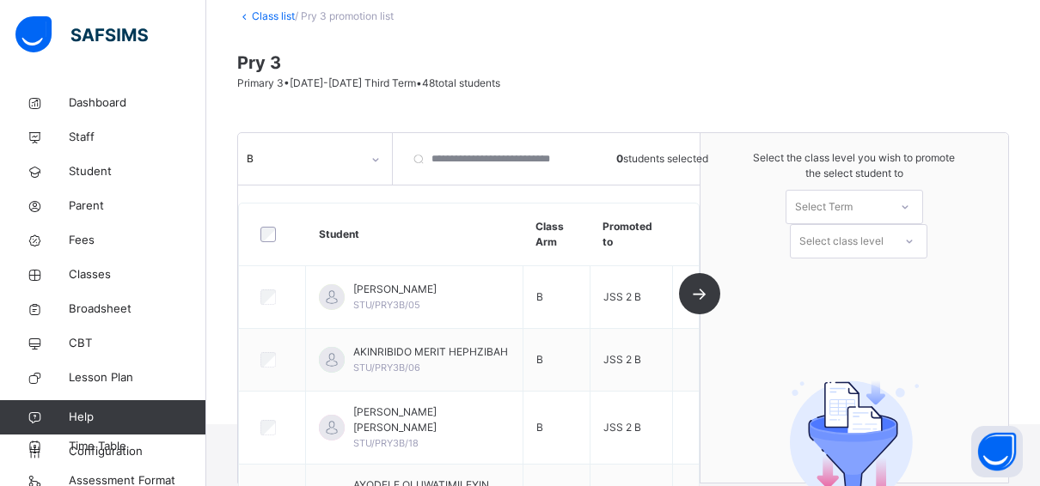
scroll to position [0, 0]
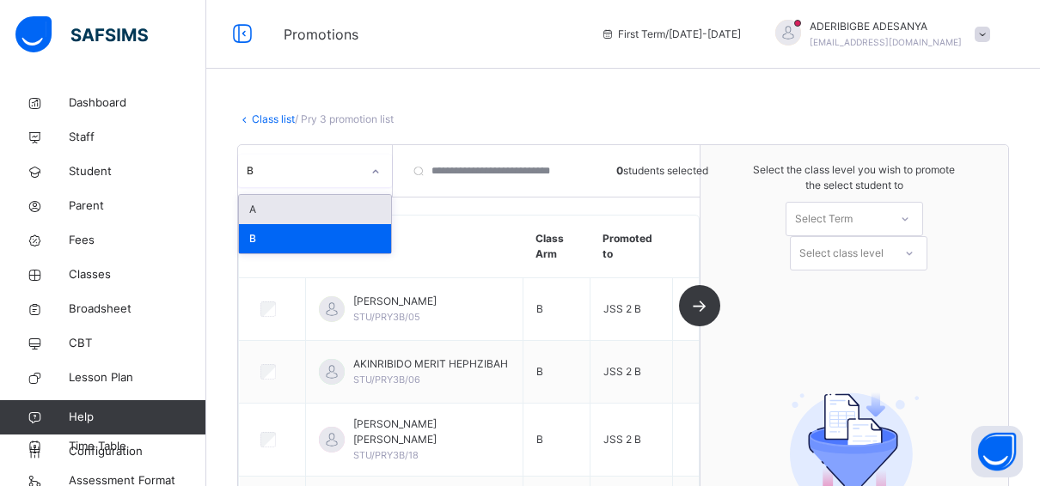
click at [366, 165] on div at bounding box center [375, 172] width 29 height 28
click at [281, 210] on div "A" at bounding box center [315, 209] width 152 height 29
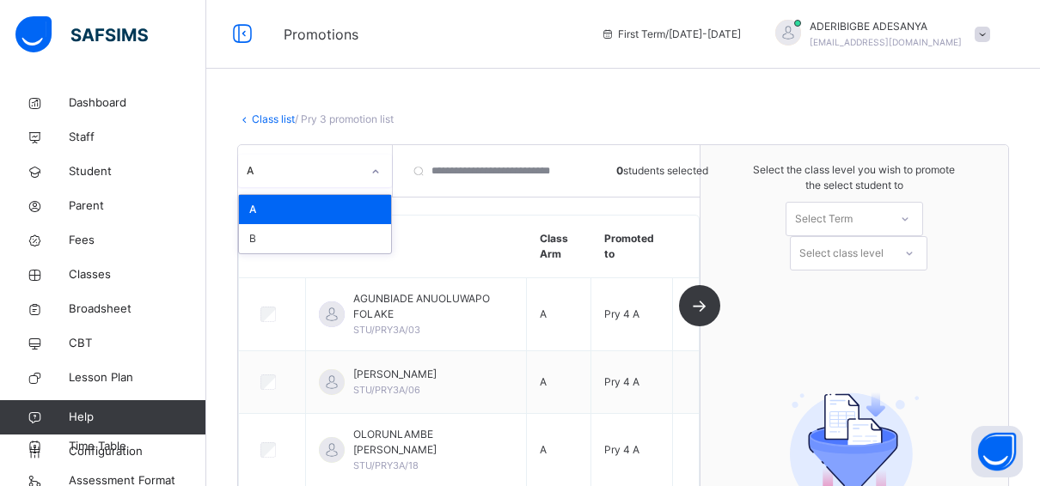
click at [334, 153] on div "option A, selected. option A focused, 1 of 2. 2 results available. Use Up and D…" at bounding box center [315, 171] width 155 height 52
click at [267, 242] on div "B" at bounding box center [315, 238] width 152 height 29
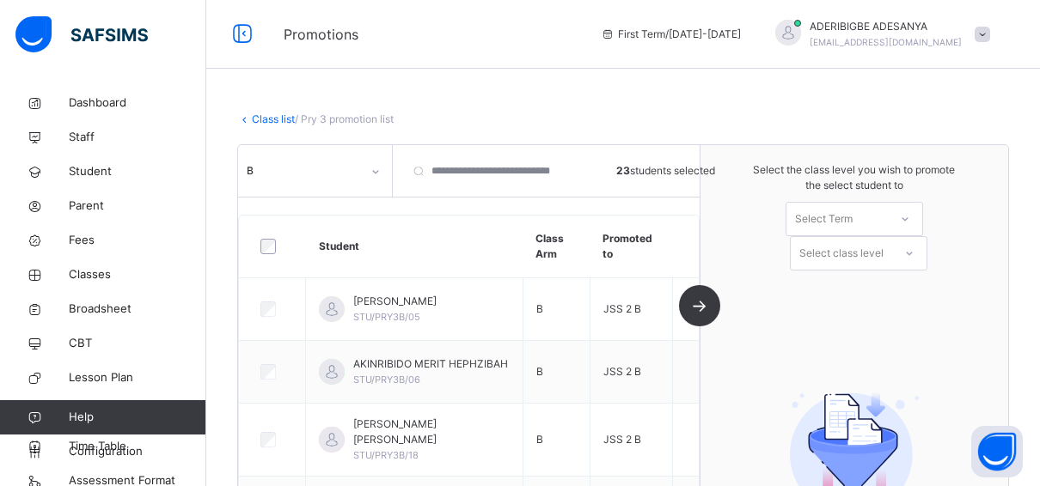
click at [851, 217] on div "Select Term" at bounding box center [824, 219] width 58 height 34
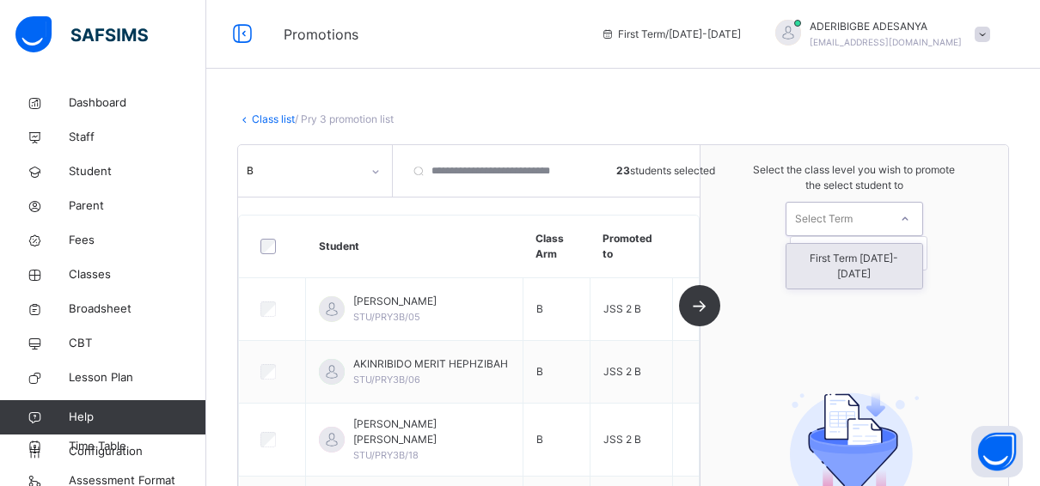
click at [843, 255] on div "First Term 2025-2026" at bounding box center [854, 266] width 136 height 45
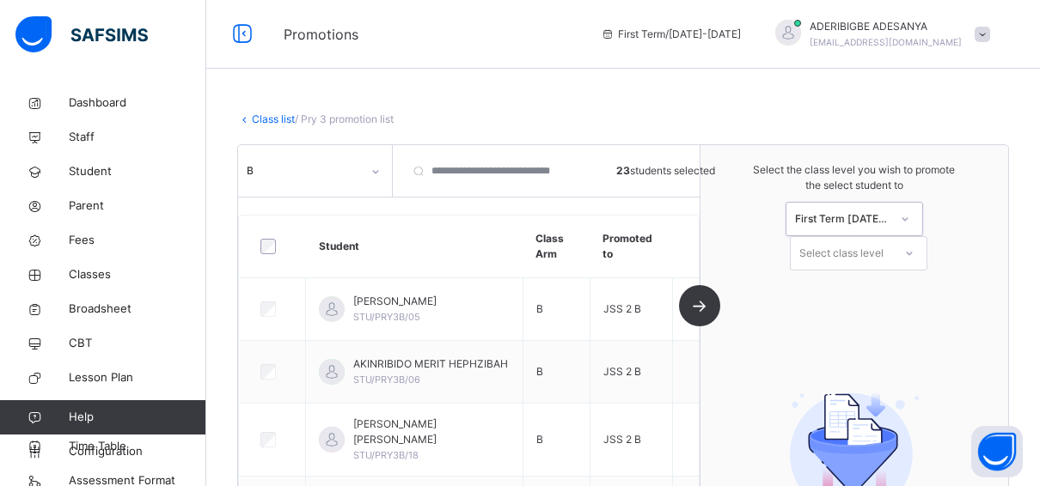
click at [843, 255] on div "Select class level" at bounding box center [841, 253] width 84 height 34
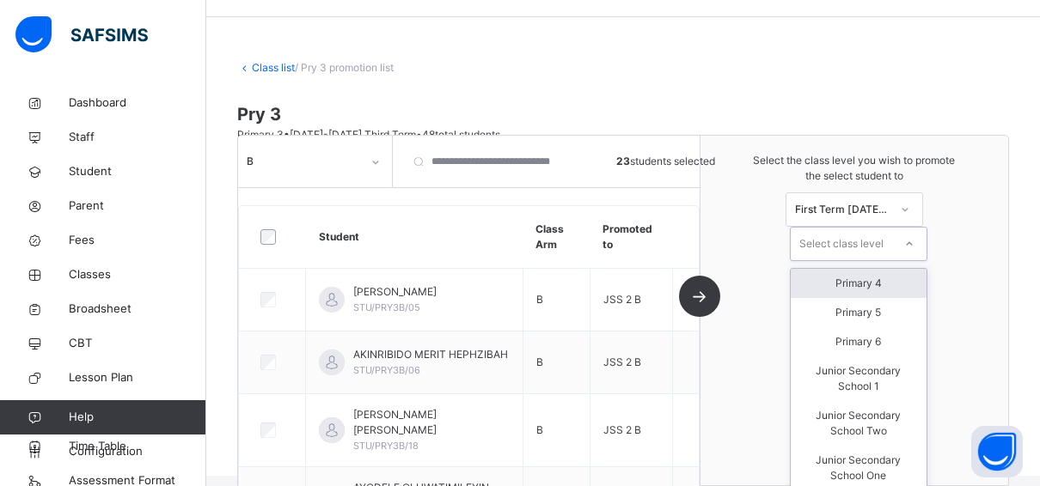
scroll to position [57, 0]
click at [857, 285] on div "Primary 4" at bounding box center [859, 283] width 136 height 29
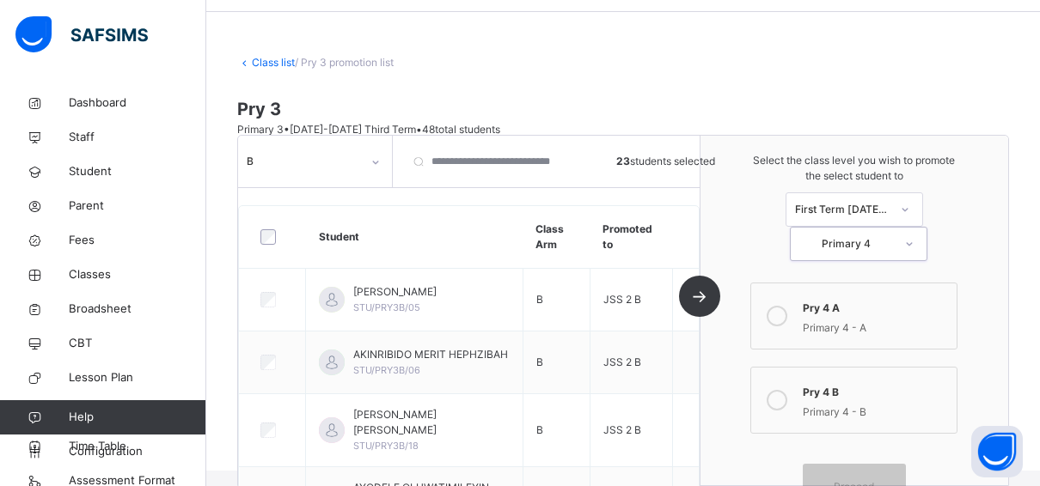
click at [787, 402] on icon at bounding box center [777, 400] width 21 height 21
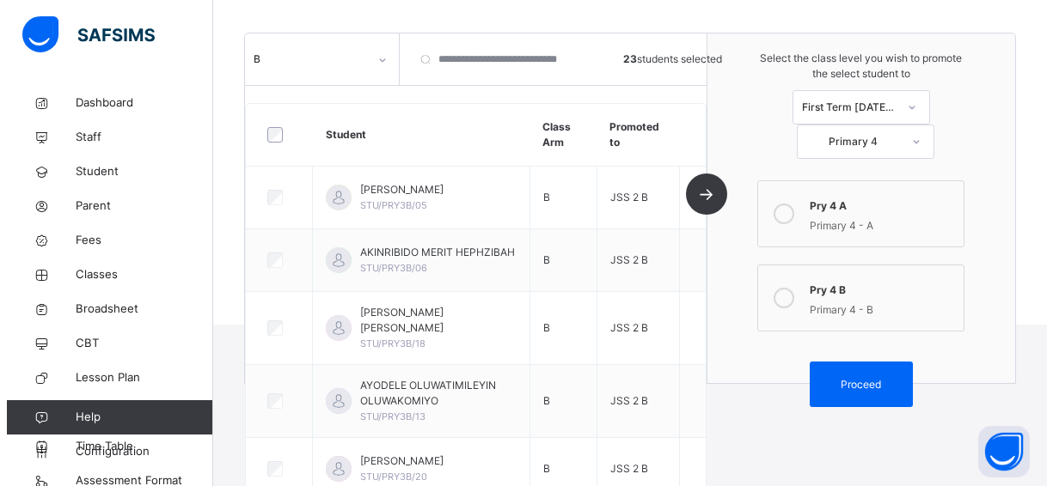
scroll to position [229, 0]
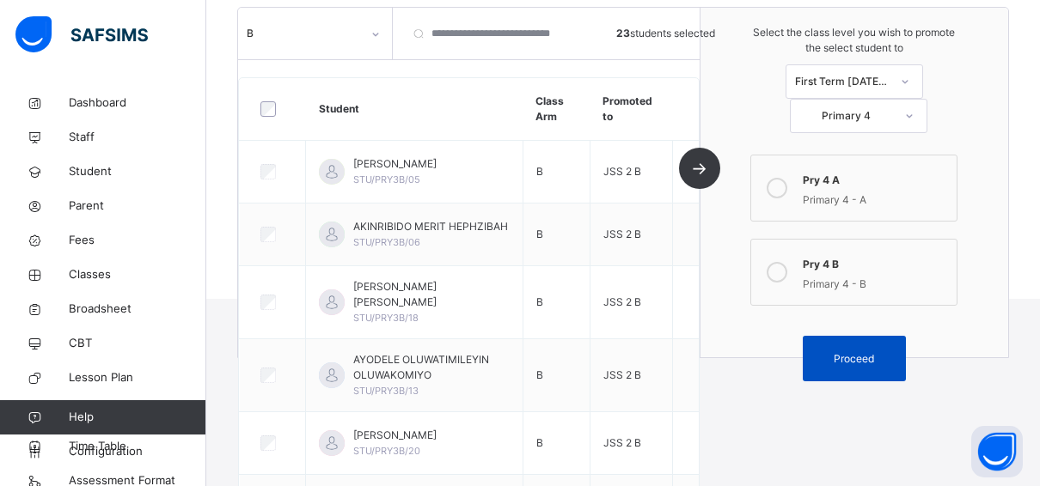
click at [874, 352] on span "Proceed" at bounding box center [854, 359] width 40 height 15
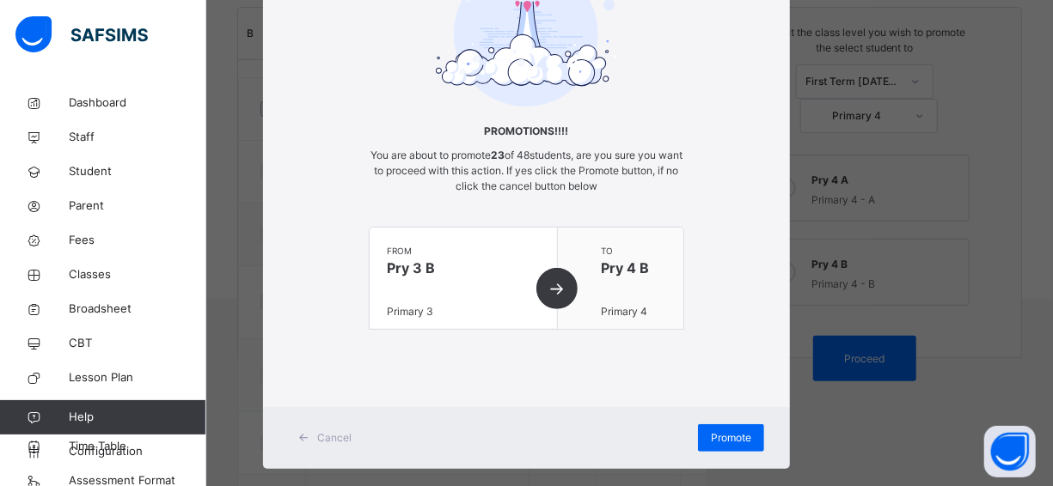
scroll to position [168, 0]
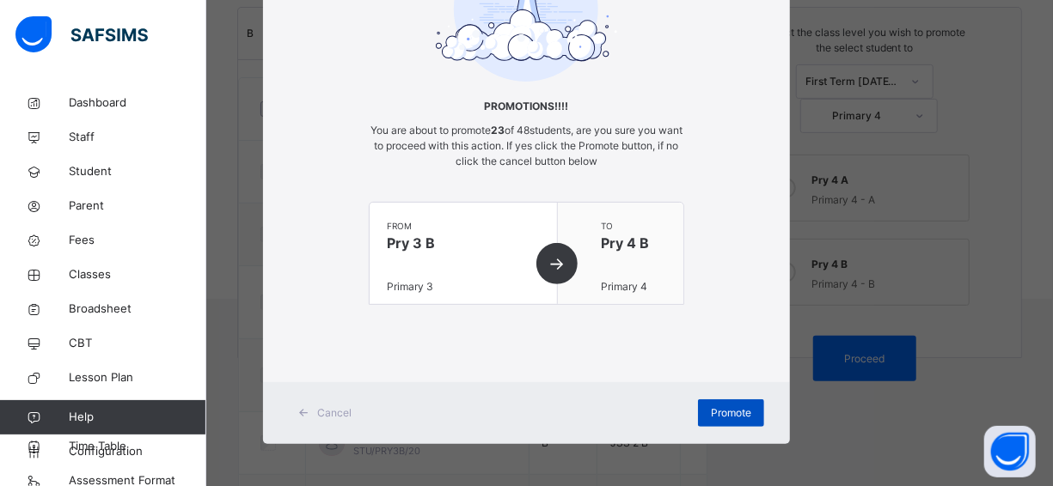
click at [720, 413] on span "Promote" at bounding box center [731, 413] width 40 height 15
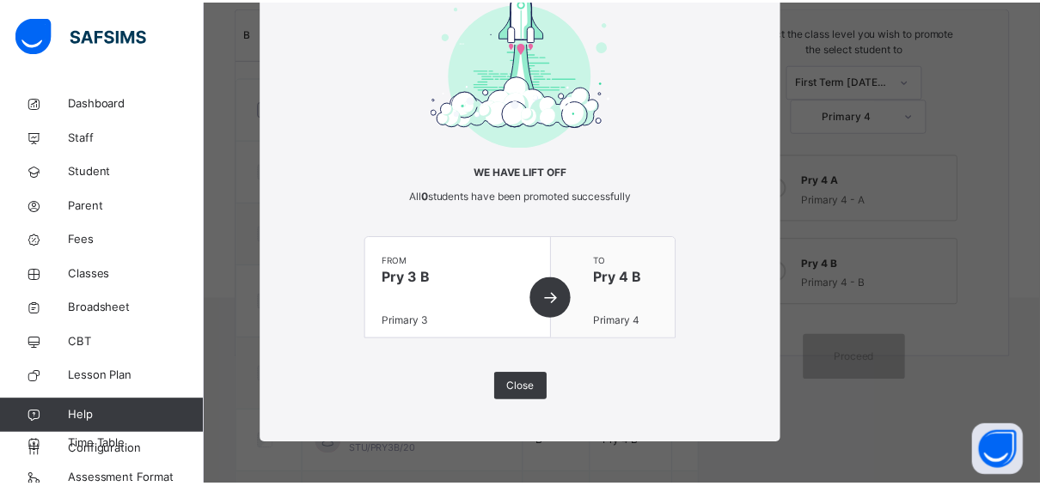
scroll to position [17, 0]
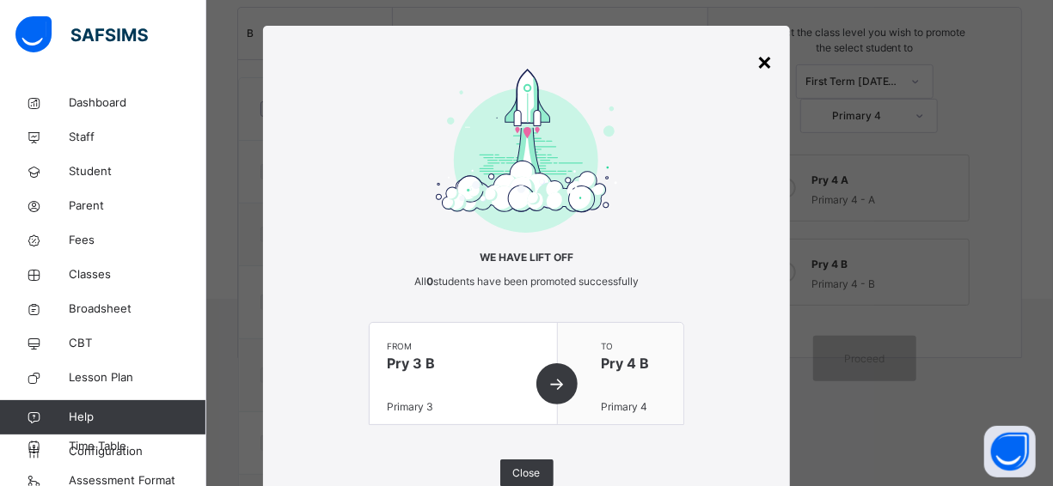
click at [762, 59] on div "×" at bounding box center [764, 61] width 16 height 36
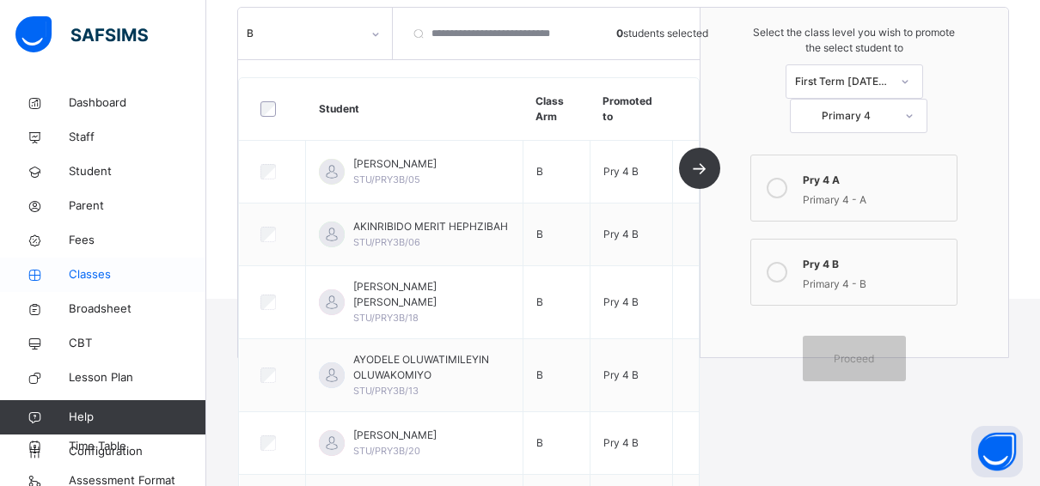
click at [100, 270] on span "Classes" at bounding box center [138, 274] width 138 height 17
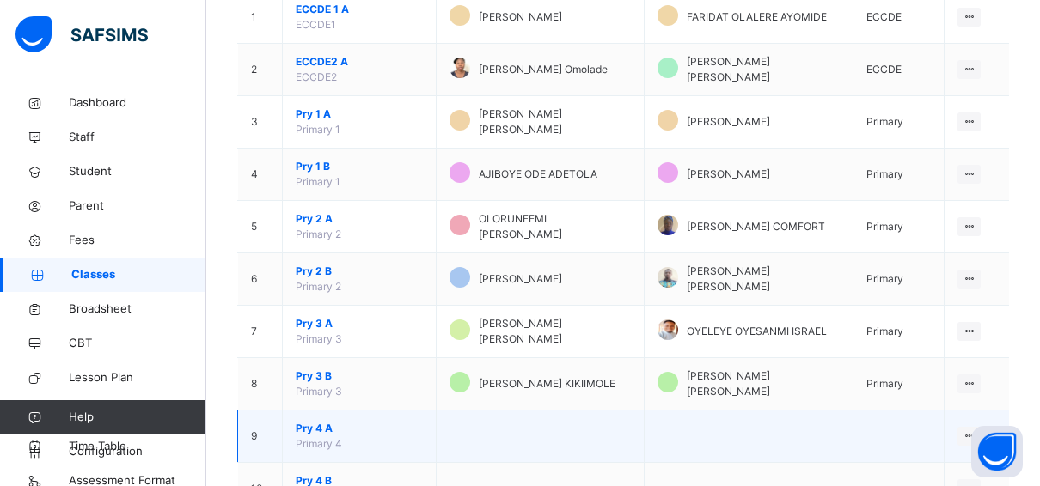
scroll to position [315, 0]
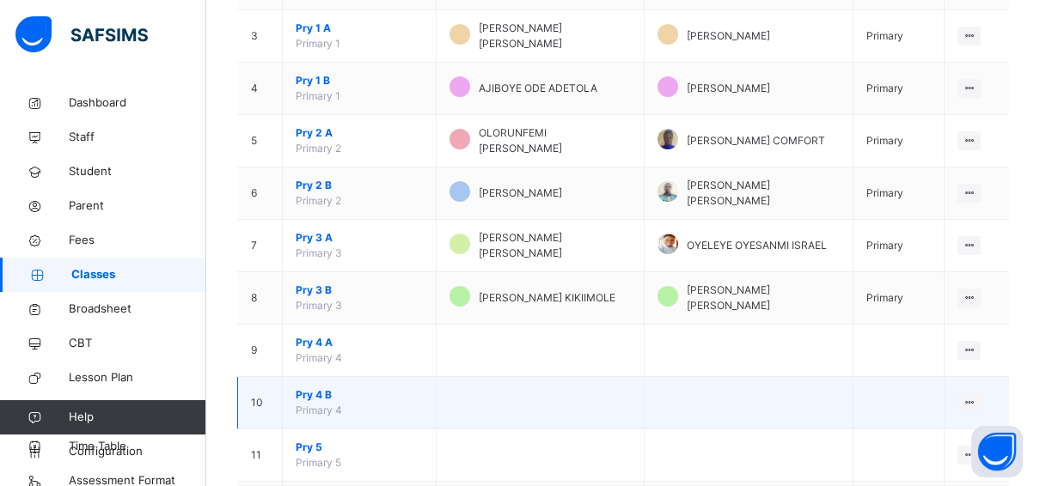
click at [312, 395] on span "Pry 4 B" at bounding box center [359, 395] width 127 height 15
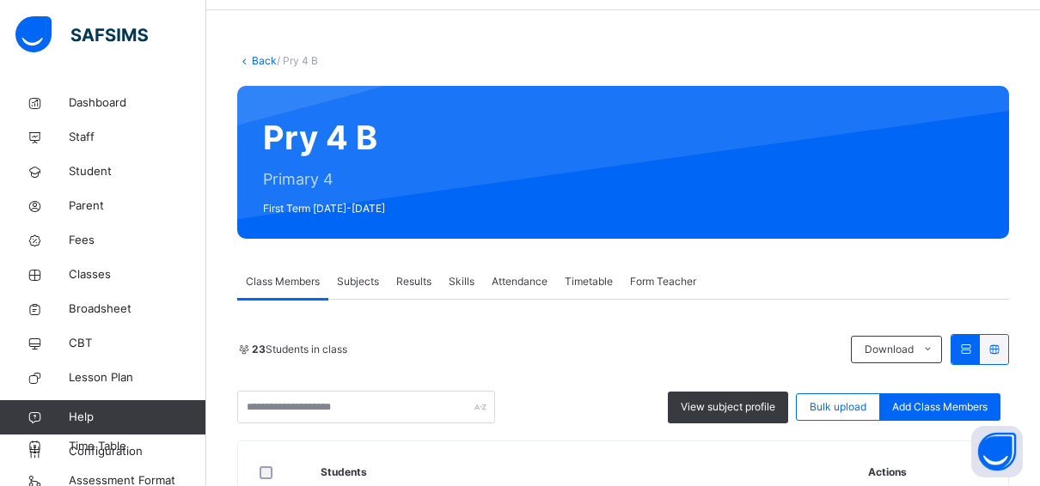
scroll to position [57, 0]
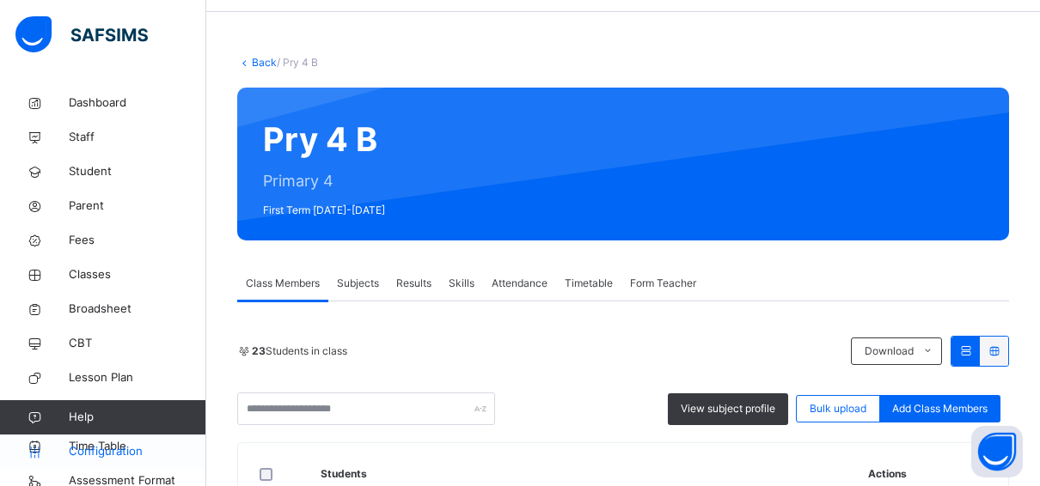
click at [138, 449] on span "Configuration" at bounding box center [137, 451] width 137 height 17
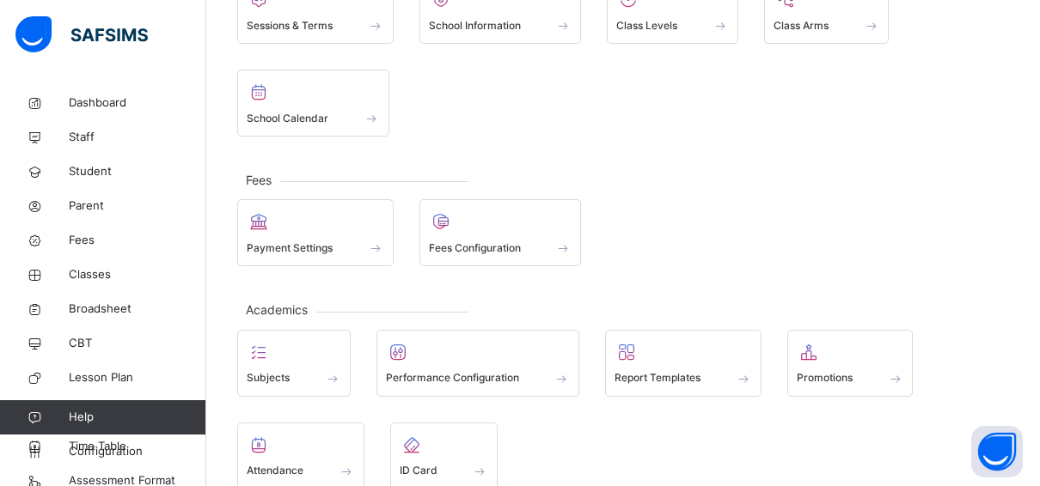
scroll to position [315, 0]
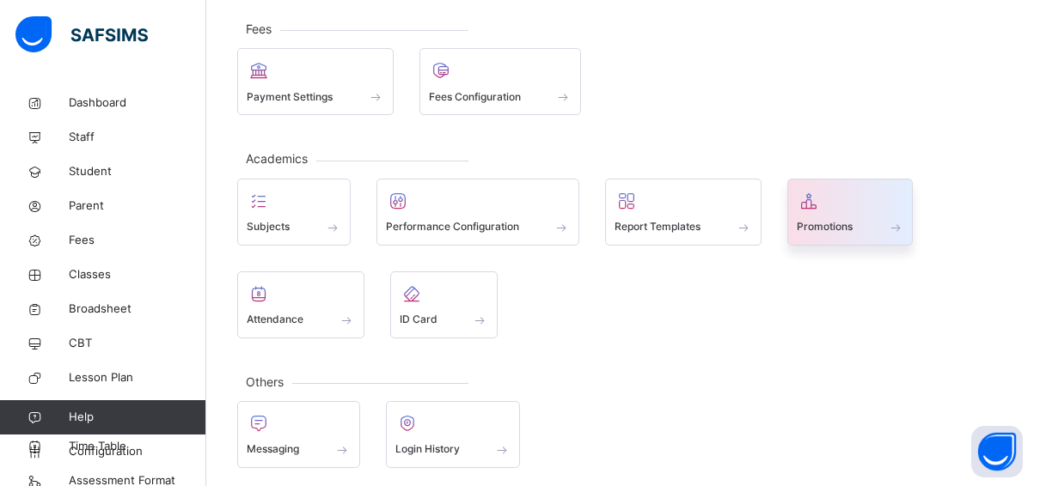
click at [826, 220] on span "Promotions" at bounding box center [825, 226] width 56 height 15
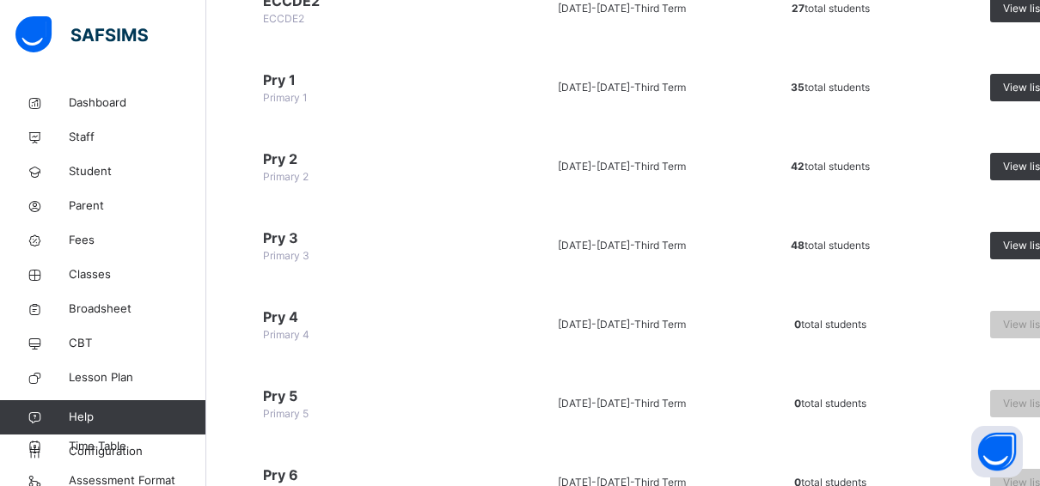
scroll to position [344, 0]
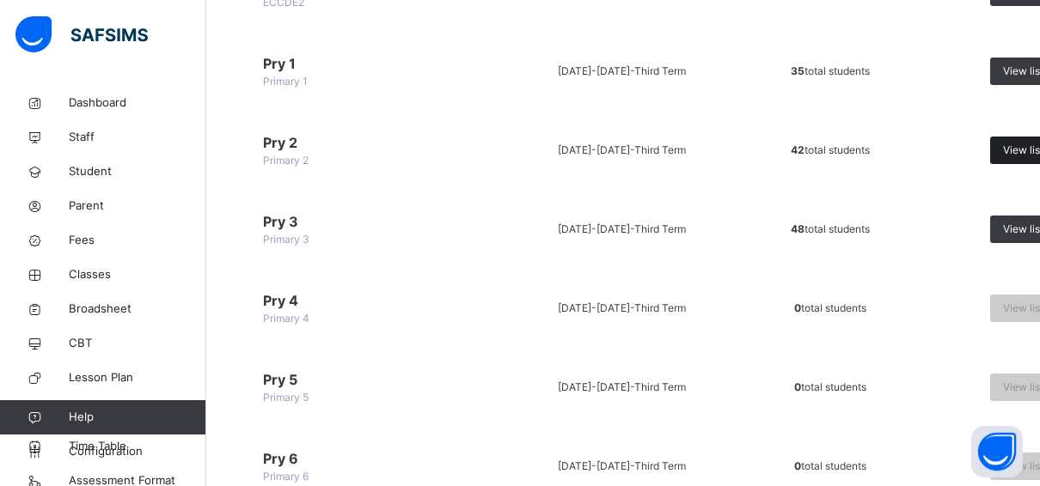
click at [997, 146] on div "View list" at bounding box center [1030, 151] width 81 height 28
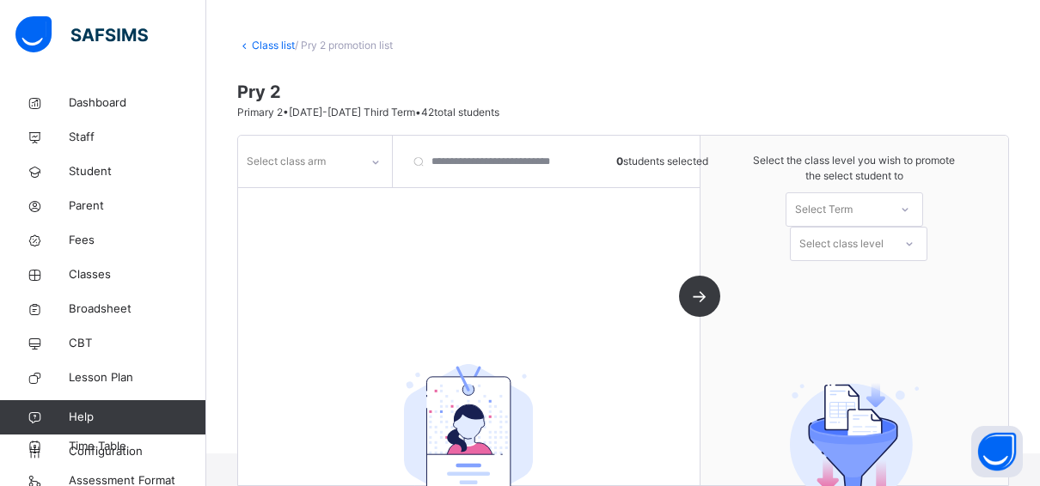
scroll to position [72, 0]
click at [376, 163] on icon at bounding box center [375, 162] width 10 height 17
click at [270, 196] on div "A" at bounding box center [315, 200] width 152 height 29
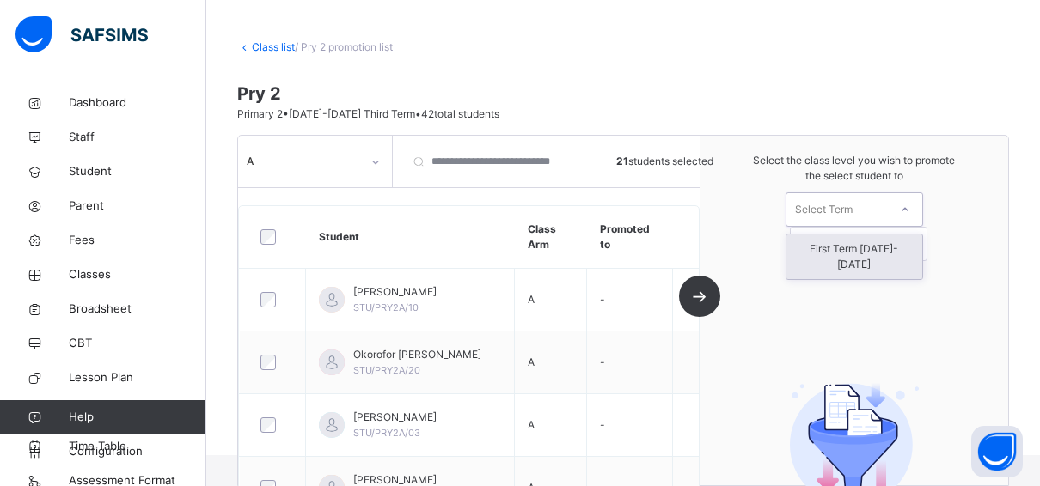
click at [878, 203] on div "Select Term" at bounding box center [836, 210] width 101 height 27
click at [857, 250] on div "First Term 2025-2026" at bounding box center [854, 257] width 136 height 45
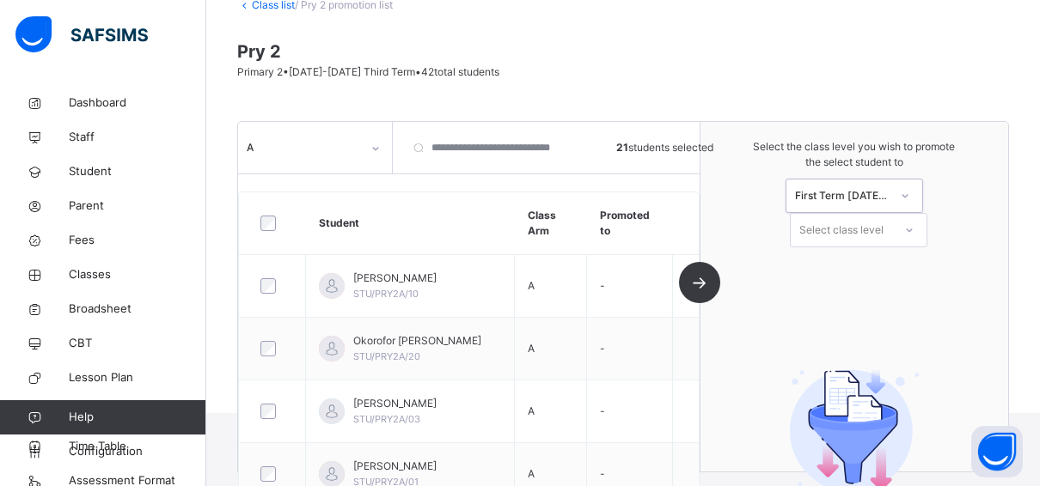
click at [855, 242] on div "Select class level" at bounding box center [859, 230] width 138 height 34
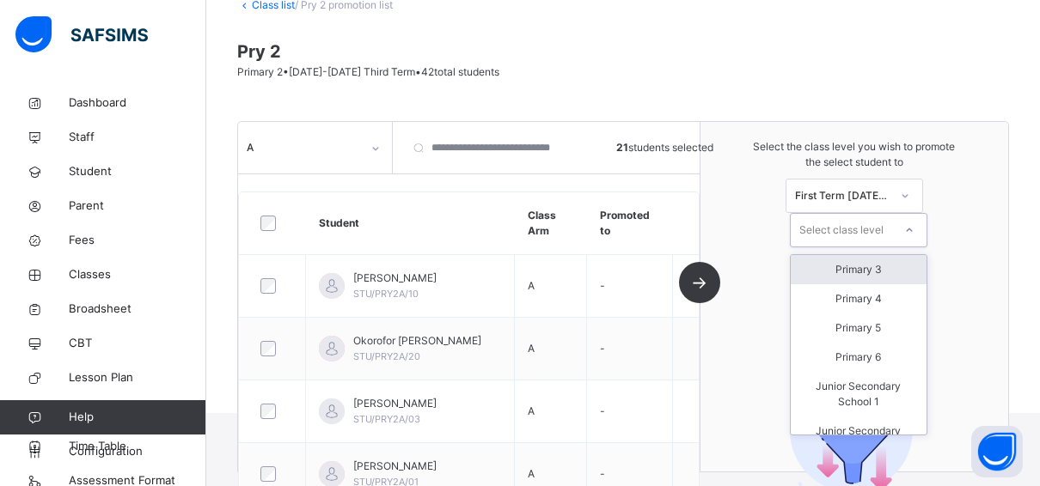
scroll to position [120, 0]
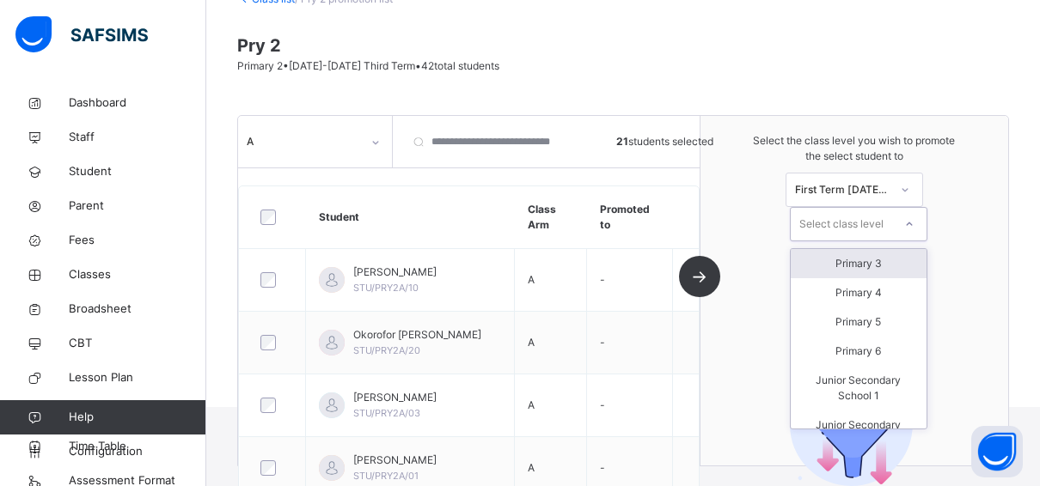
click at [862, 260] on div "Primary 3" at bounding box center [859, 263] width 136 height 29
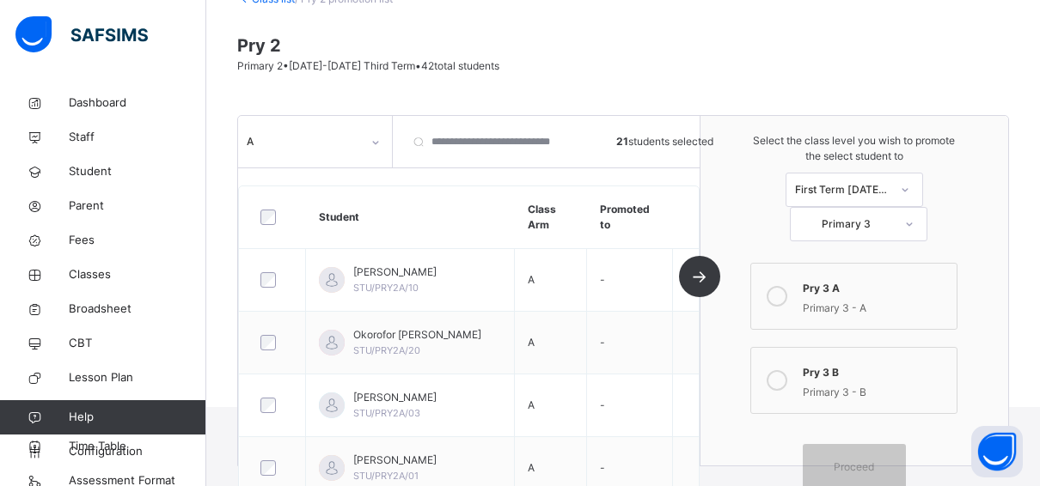
click at [779, 296] on icon at bounding box center [777, 296] width 21 height 21
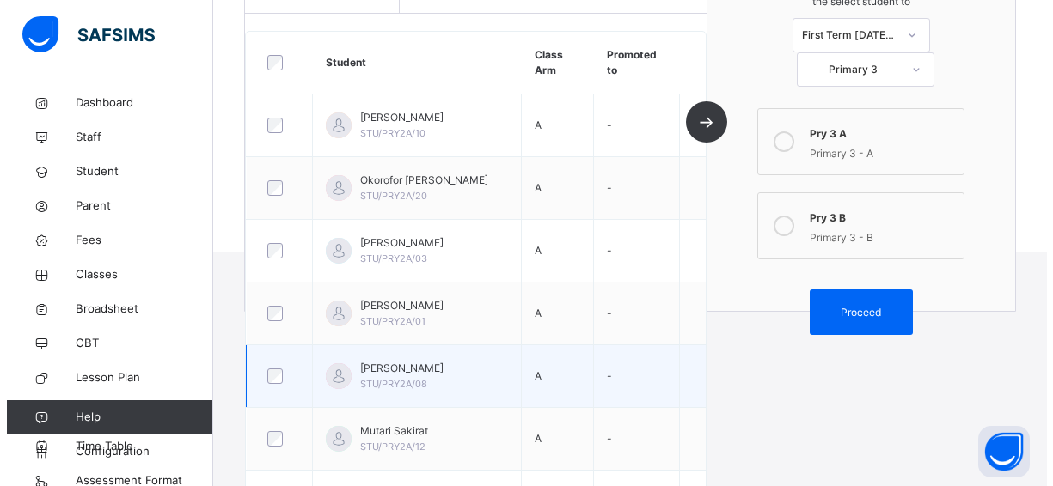
scroll to position [248, 0]
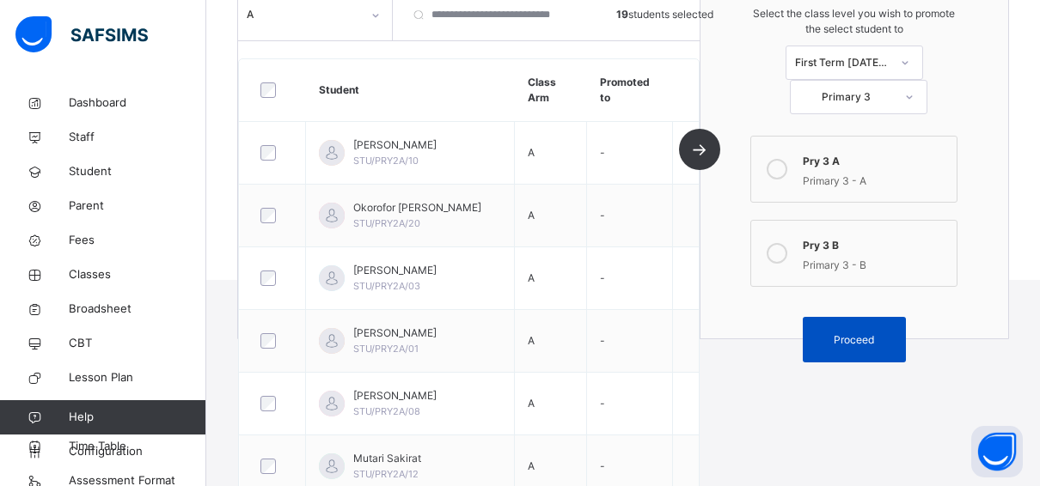
click at [867, 338] on span "Proceed" at bounding box center [854, 340] width 40 height 15
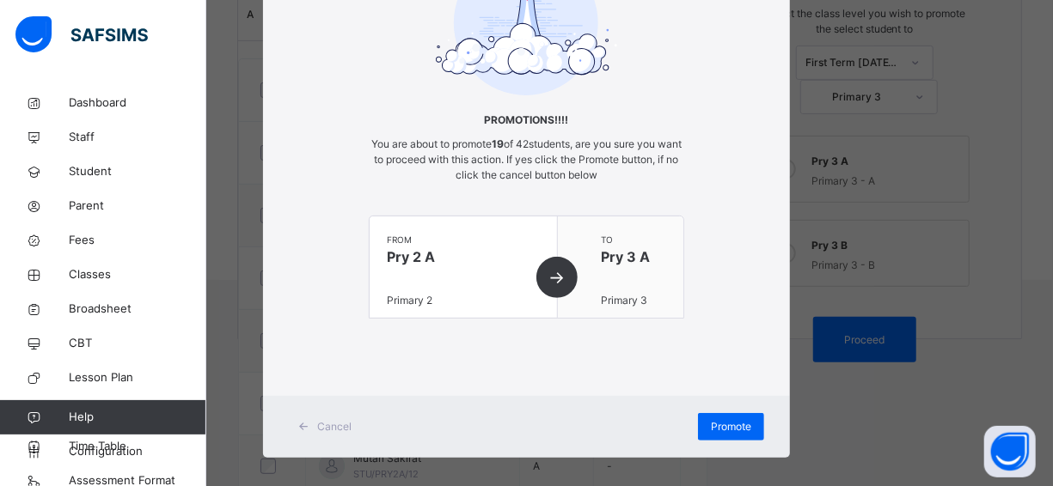
scroll to position [168, 0]
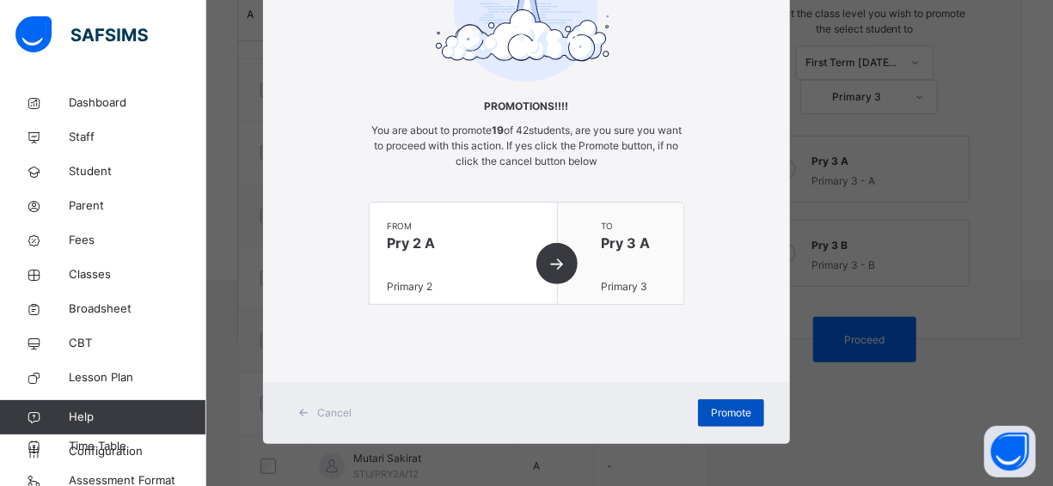
click at [737, 401] on div "Promote" at bounding box center [731, 414] width 66 height 28
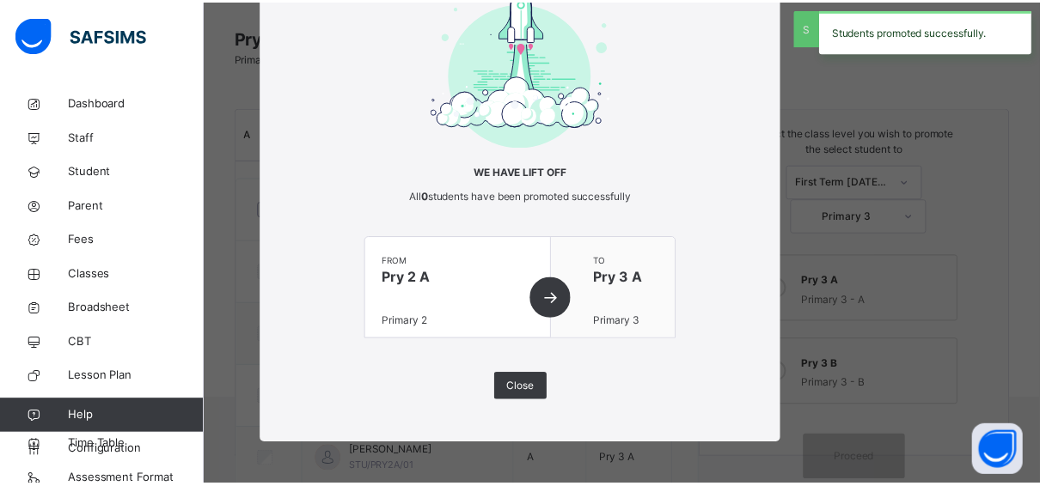
scroll to position [248, 0]
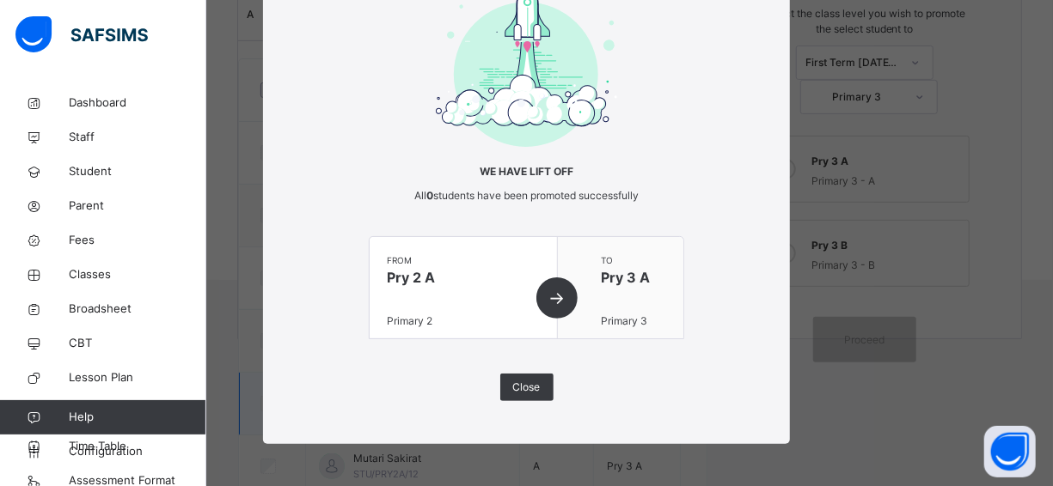
click at [518, 380] on span "Close" at bounding box center [527, 387] width 28 height 15
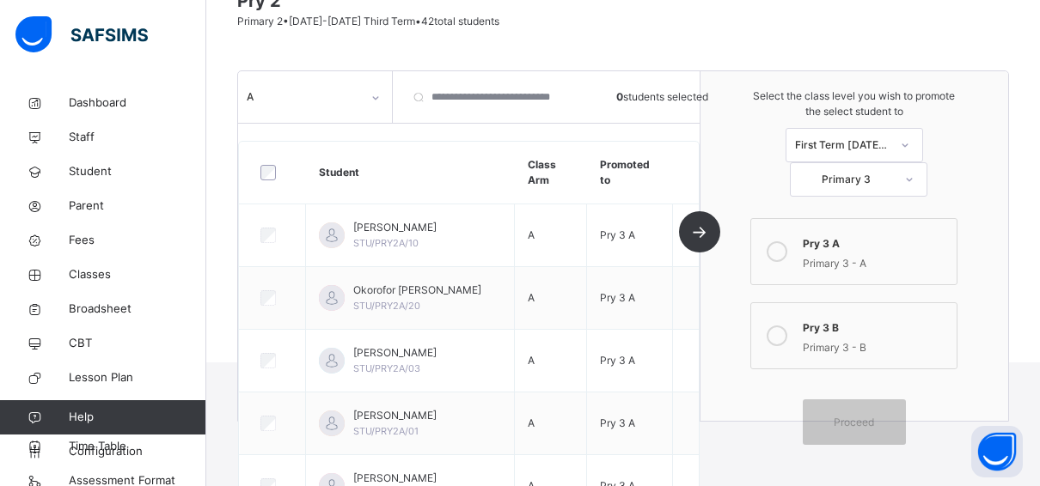
scroll to position [76, 0]
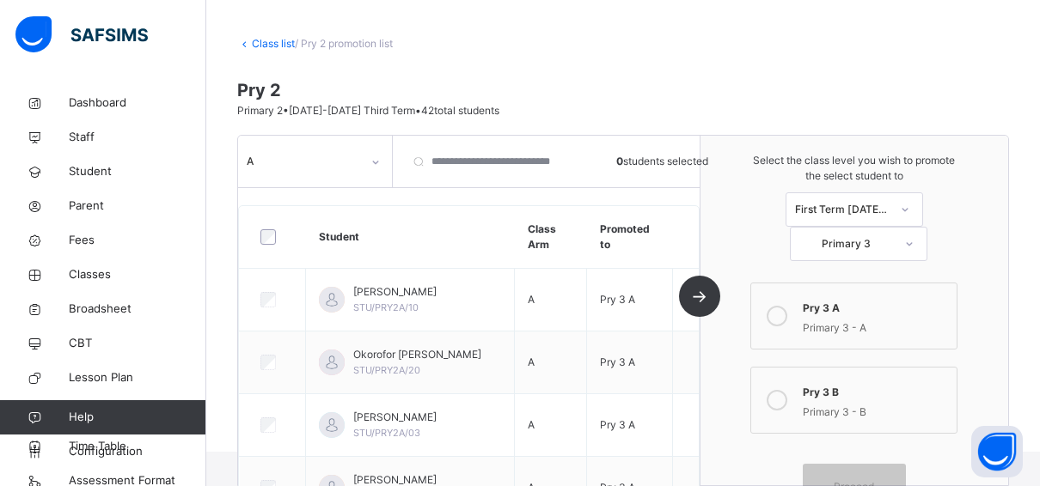
click at [381, 162] on div at bounding box center [375, 163] width 29 height 28
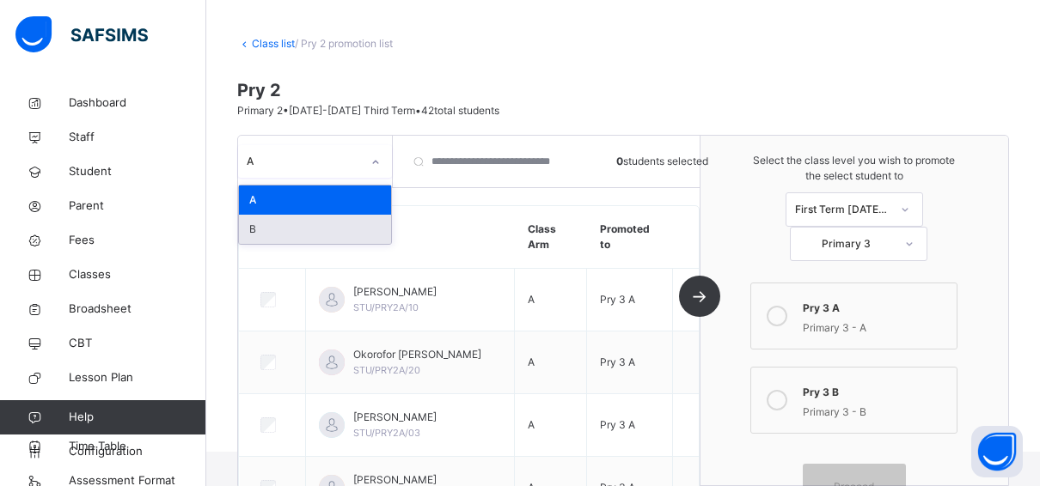
click at [302, 225] on div "B" at bounding box center [315, 229] width 152 height 29
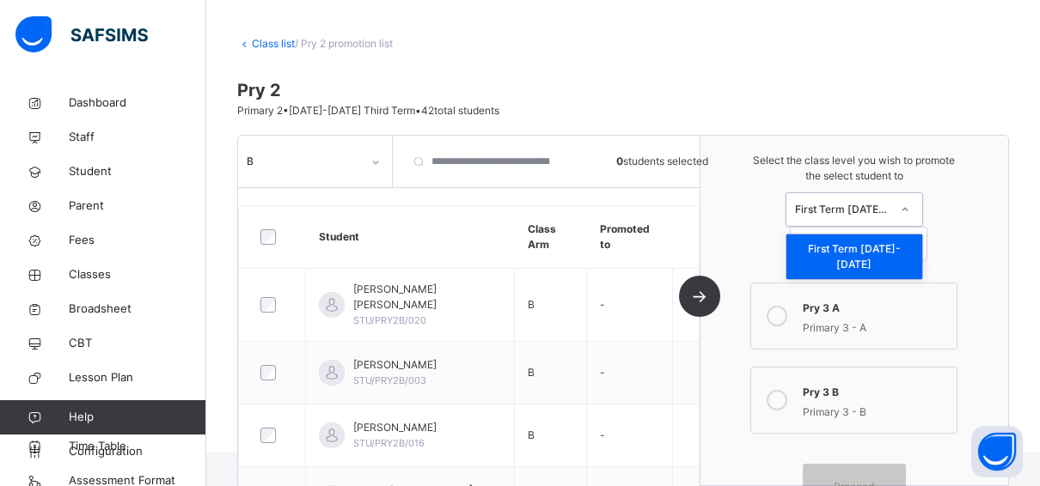
click at [889, 211] on div "First Term 2025-2026" at bounding box center [842, 209] width 95 height 15
click at [882, 246] on div "First Term 2025-2026" at bounding box center [854, 257] width 136 height 45
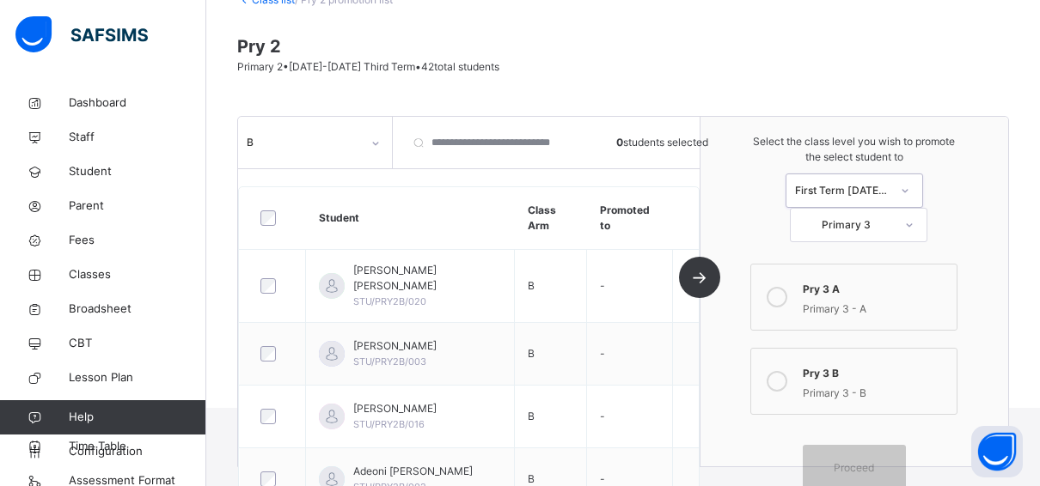
click at [881, 242] on div "Select the class level you wish to promote the select student to option First T…" at bounding box center [854, 188] width 308 height 143
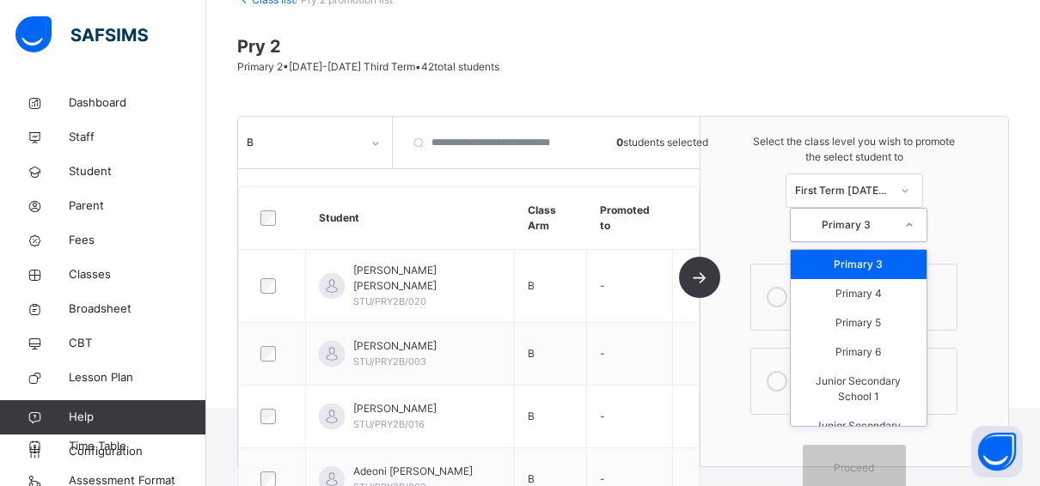
scroll to position [124, 0]
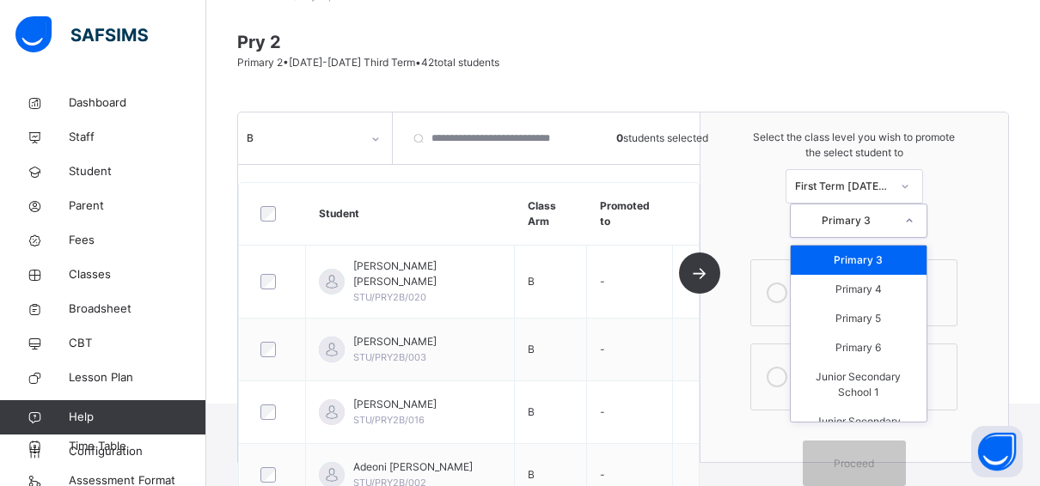
click at [871, 260] on div "Primary 3" at bounding box center [859, 260] width 136 height 29
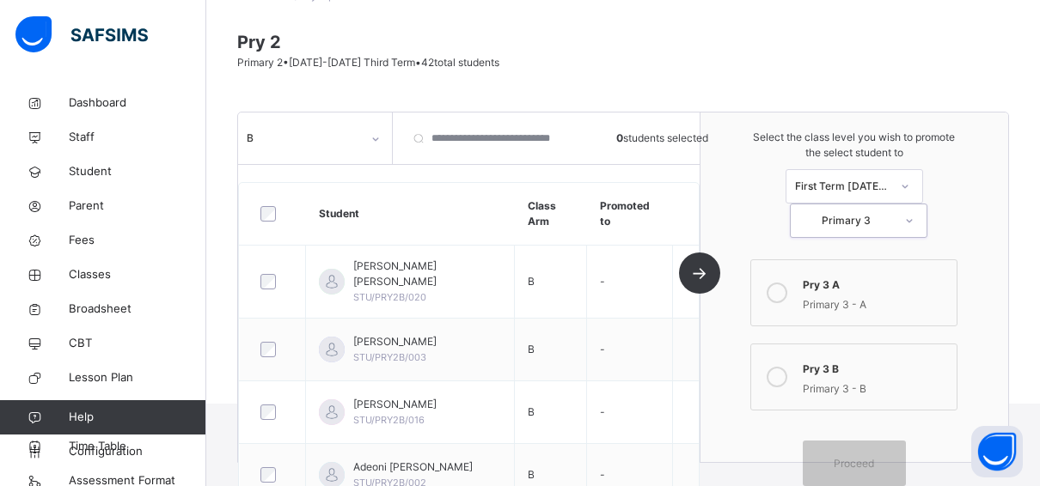
click at [785, 376] on icon at bounding box center [777, 377] width 21 height 21
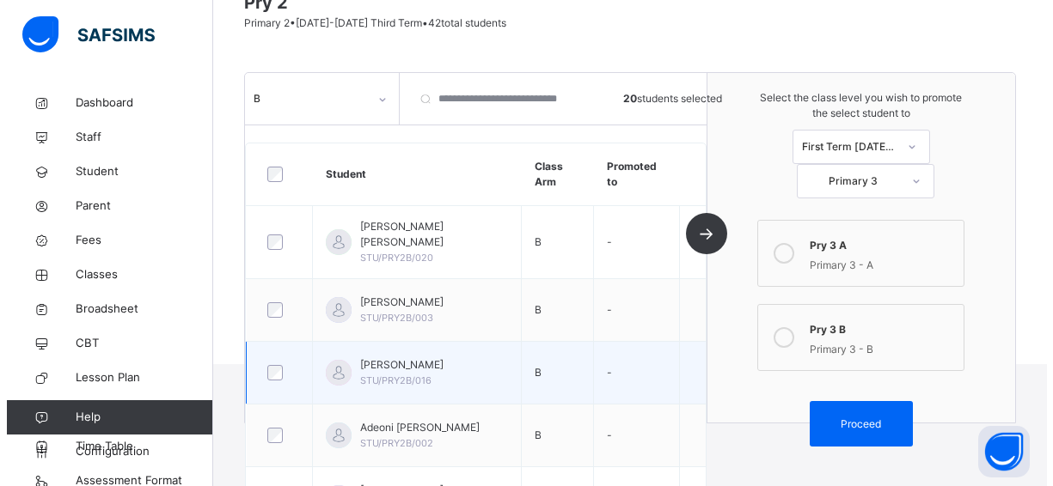
scroll to position [162, 0]
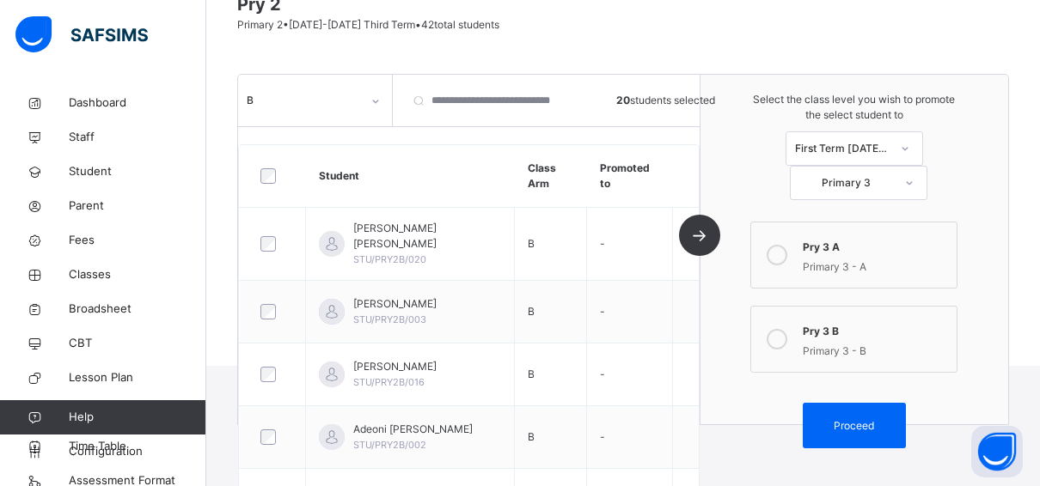
click at [860, 419] on span "Proceed" at bounding box center [854, 426] width 40 height 15
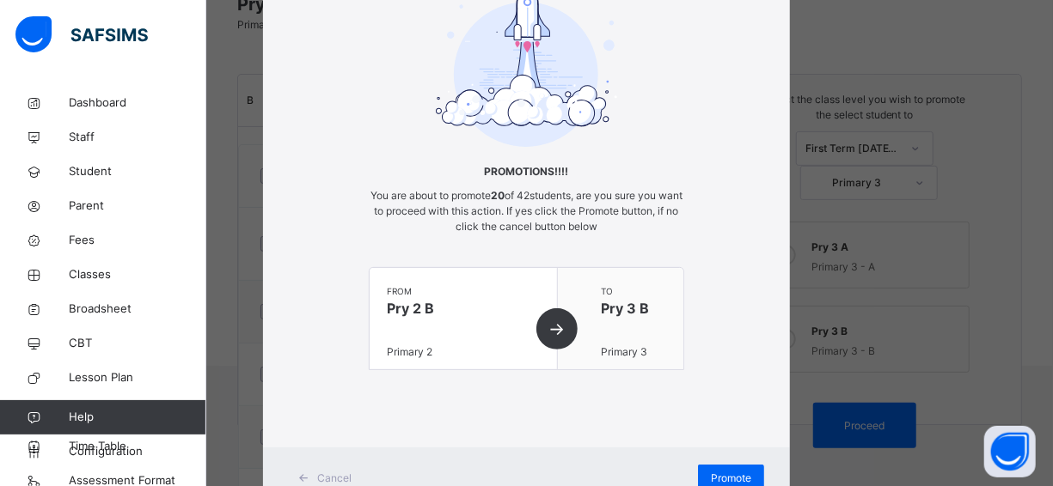
scroll to position [168, 0]
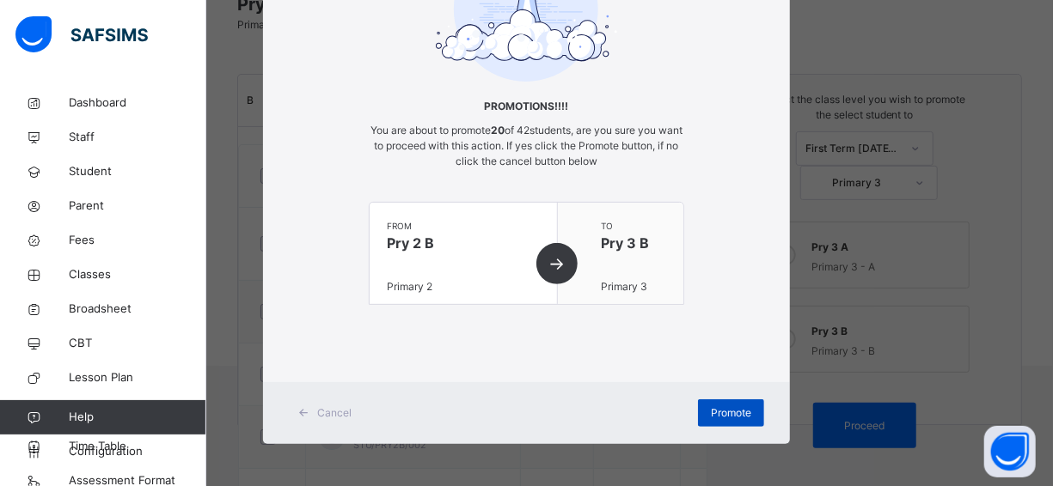
click at [749, 405] on div "Promote" at bounding box center [731, 414] width 66 height 28
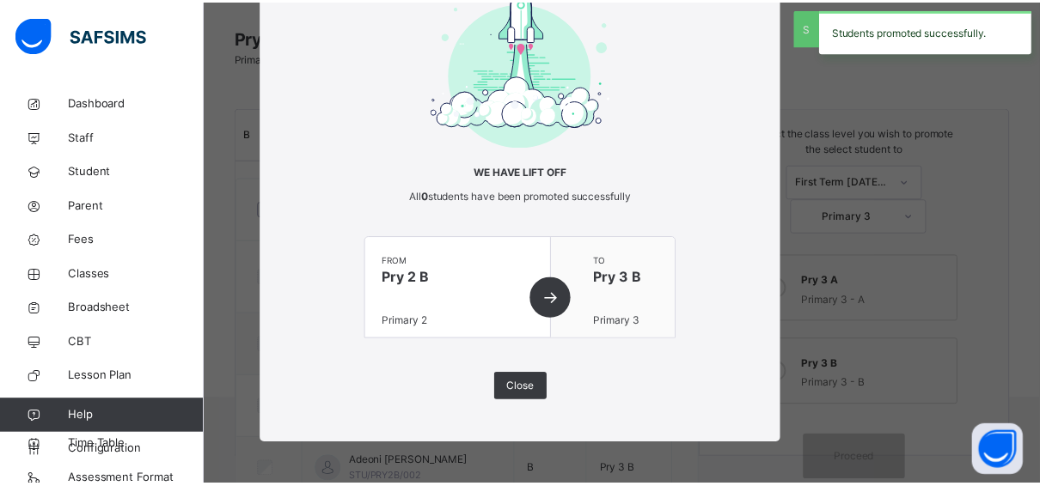
scroll to position [162, 0]
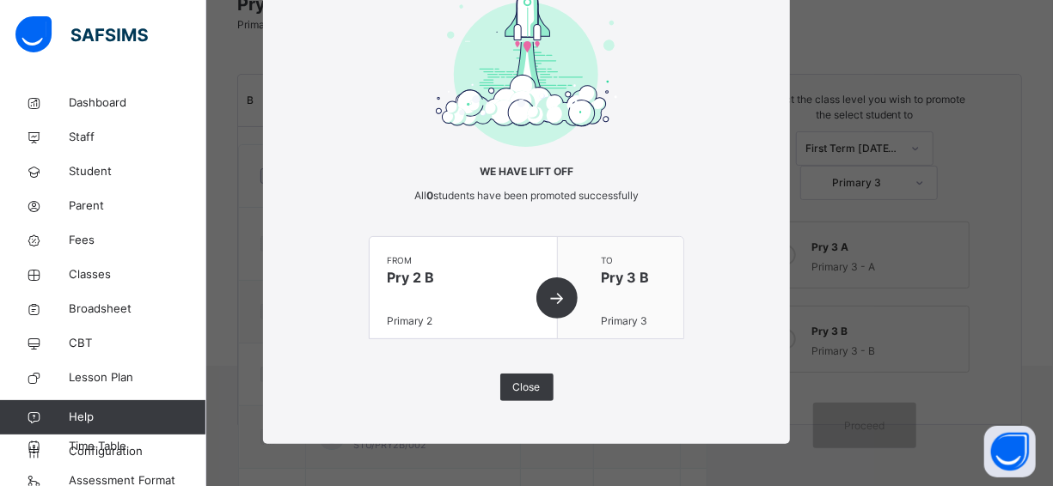
click at [527, 221] on div "We have lift off All 0 students have been promoted successfully from Pry 2 B Pr…" at bounding box center [527, 192] width 316 height 419
drag, startPoint x: 532, startPoint y: 228, endPoint x: 511, endPoint y: 387, distance: 160.4
click at [513, 385] on span "Close" at bounding box center [527, 387] width 28 height 15
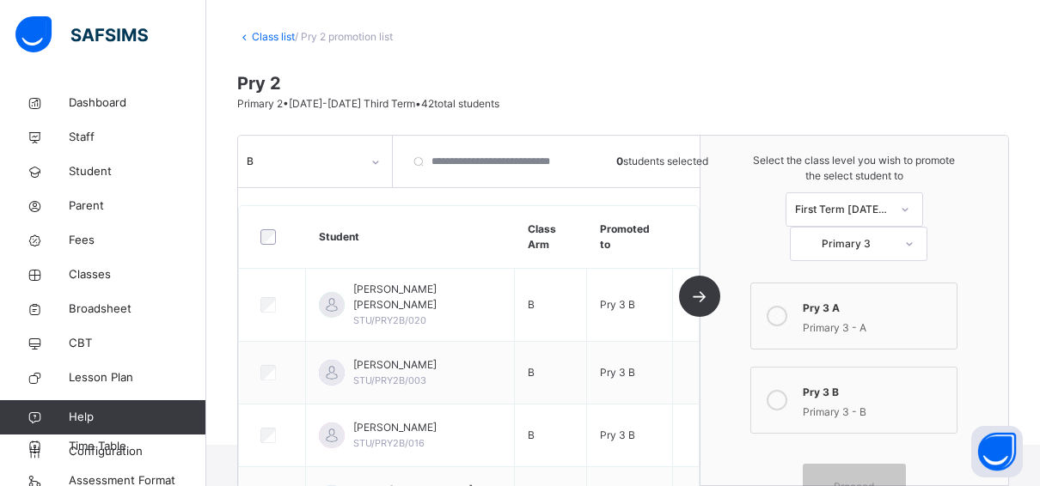
scroll to position [0, 0]
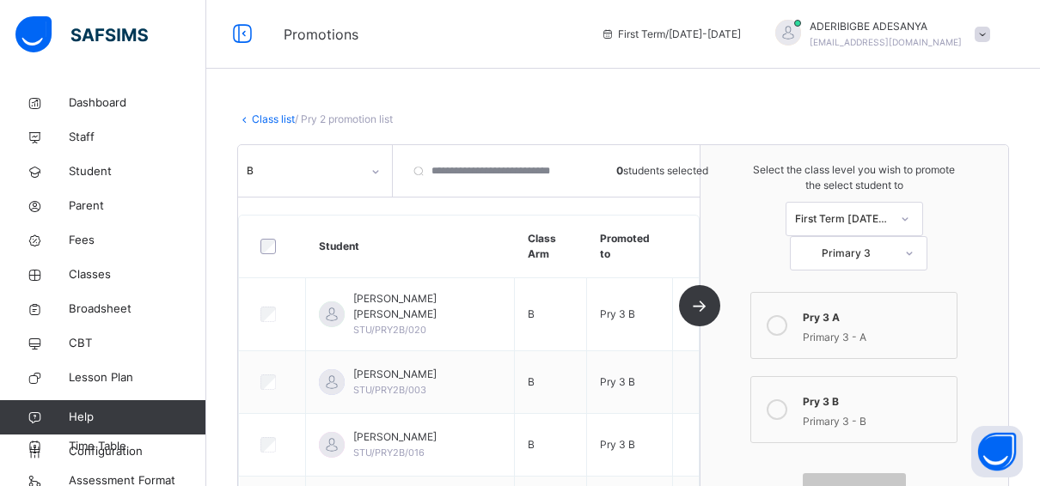
click at [255, 118] on link "Class list" at bounding box center [273, 119] width 43 height 13
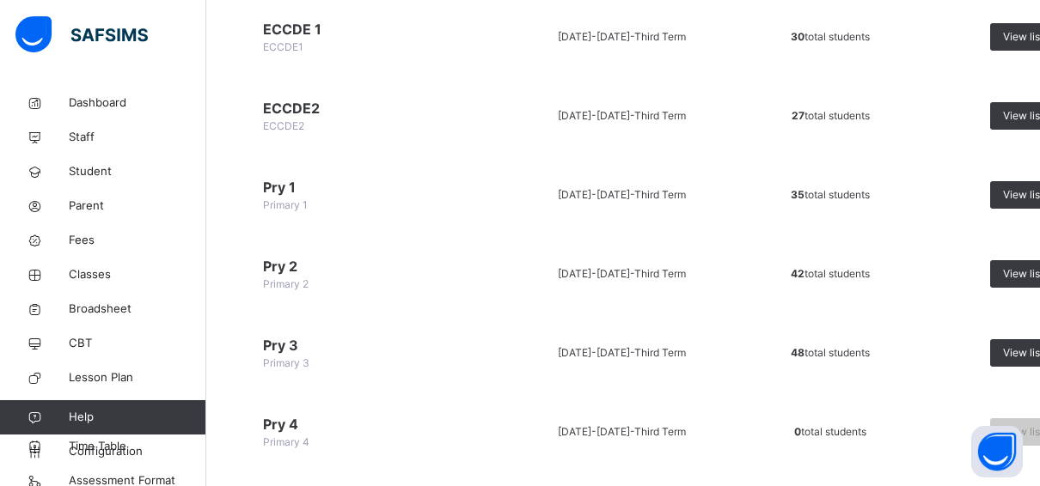
scroll to position [344, 0]
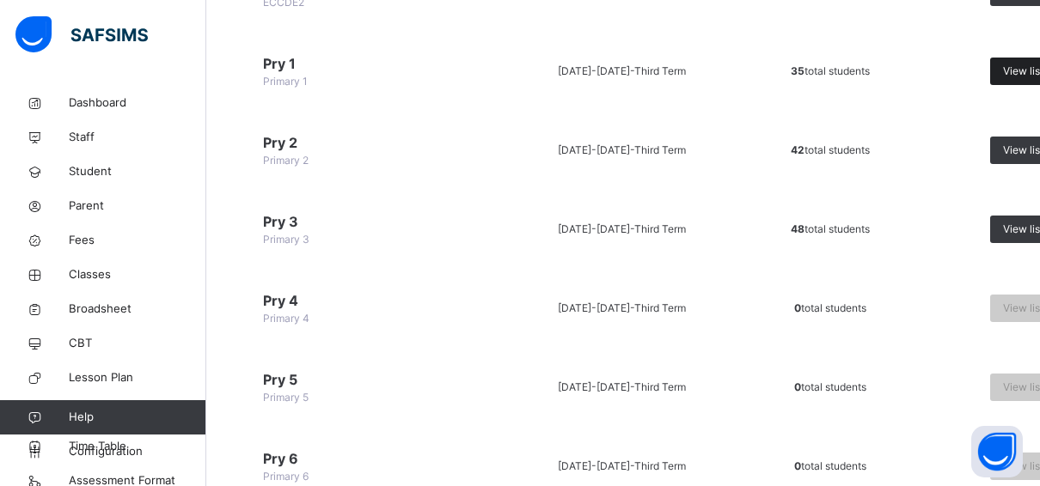
click at [998, 69] on div "View list" at bounding box center [1030, 72] width 81 height 28
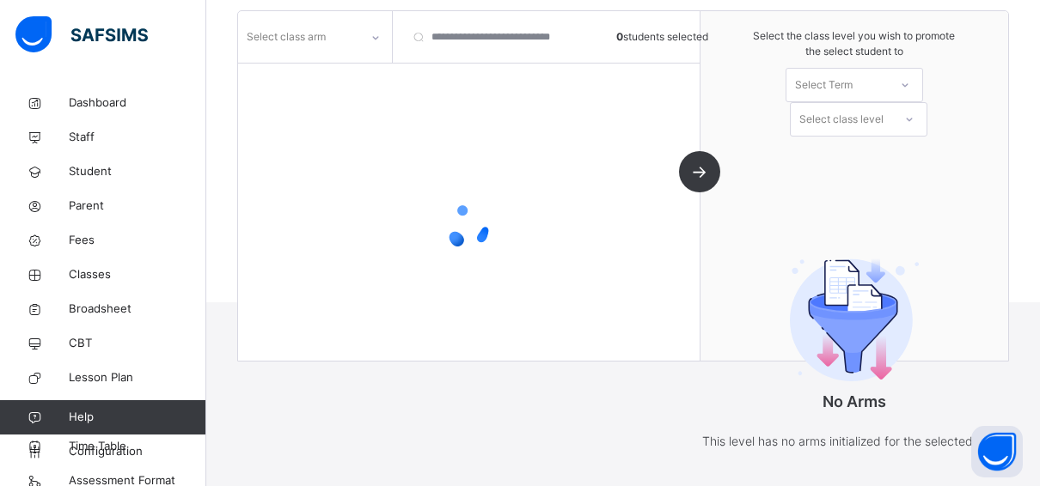
scroll to position [244, 0]
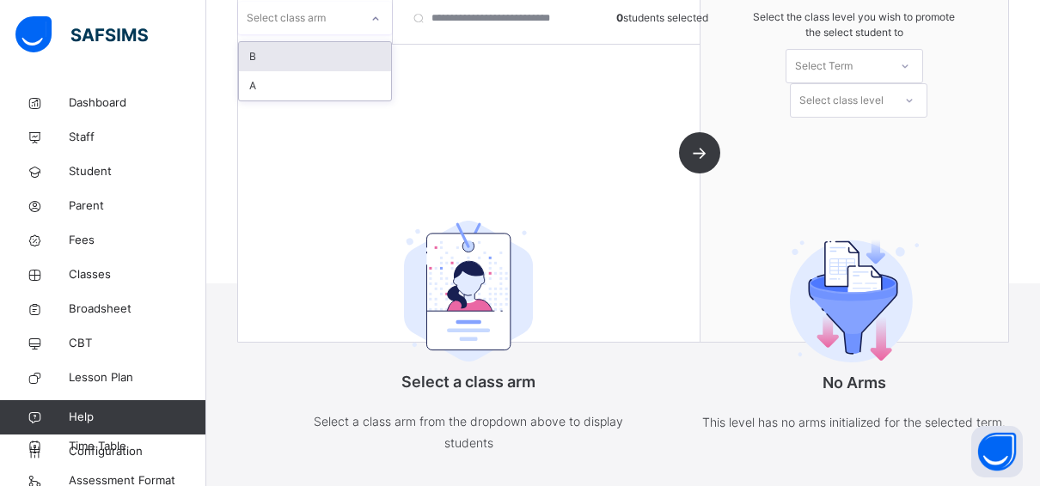
click at [371, 19] on icon at bounding box center [375, 18] width 10 height 17
click at [303, 57] on div "B" at bounding box center [315, 56] width 152 height 29
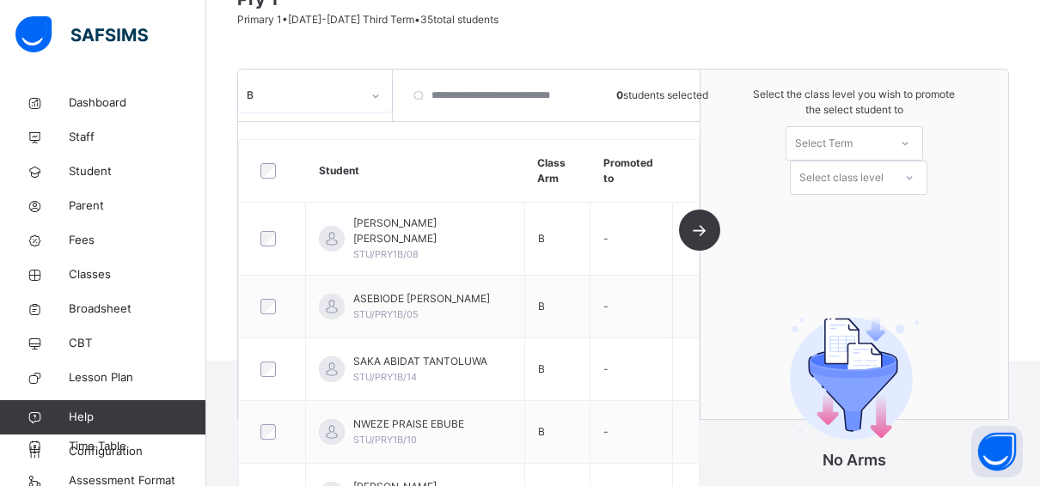
scroll to position [72, 0]
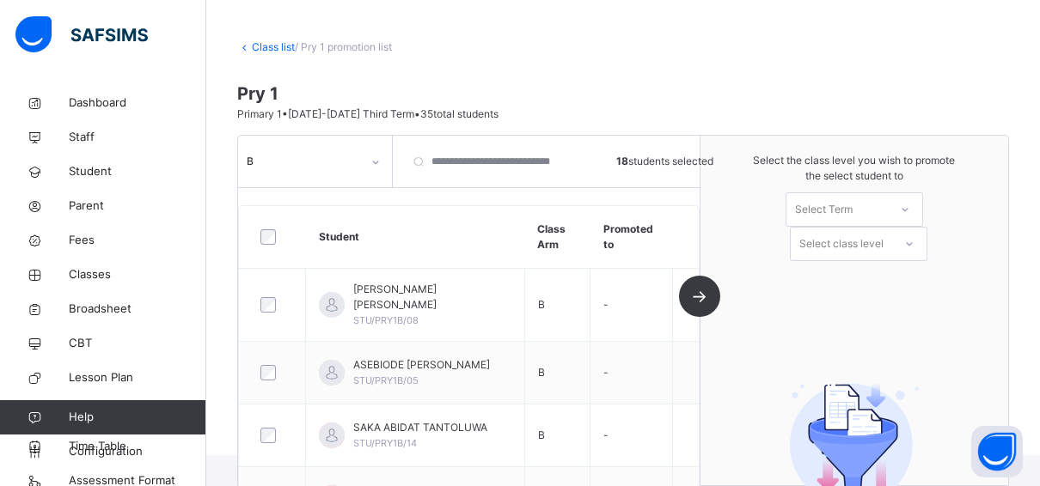
click at [902, 211] on div at bounding box center [905, 209] width 31 height 29
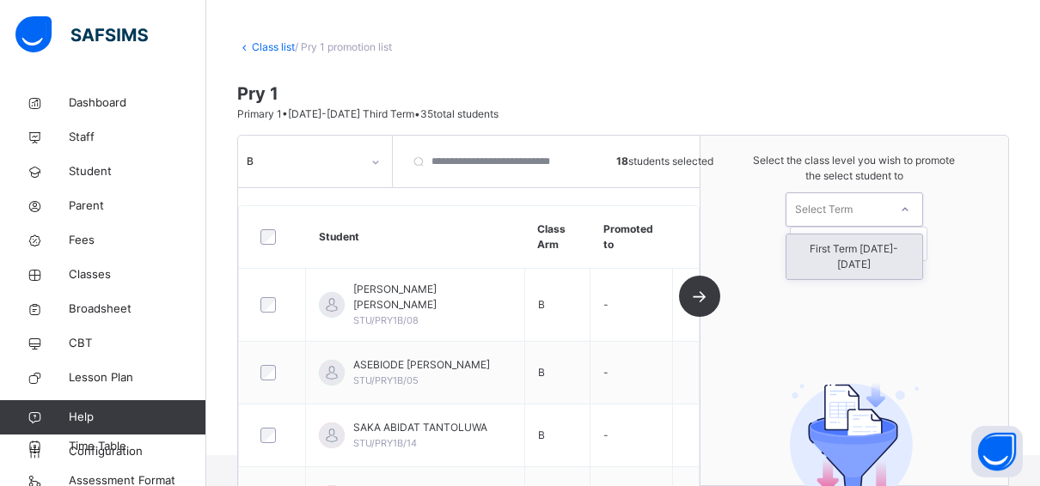
click at [883, 248] on div "First Term 2025-2026" at bounding box center [854, 257] width 136 height 45
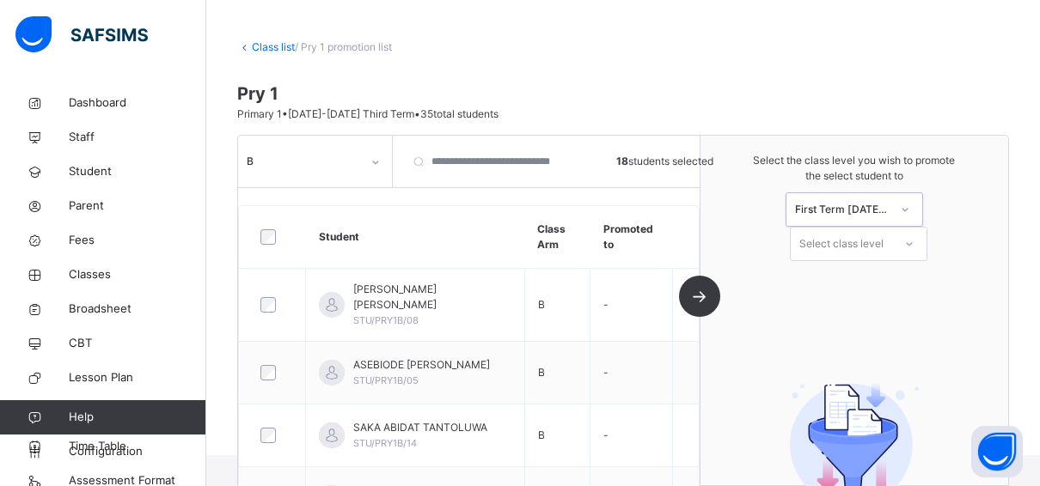
click at [883, 244] on div "Select class level" at bounding box center [841, 244] width 84 height 34
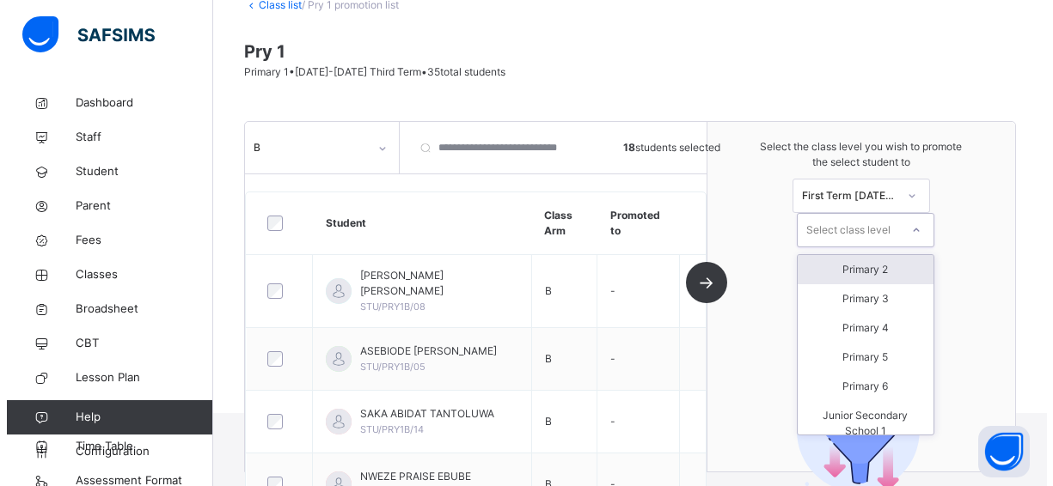
scroll to position [120, 0]
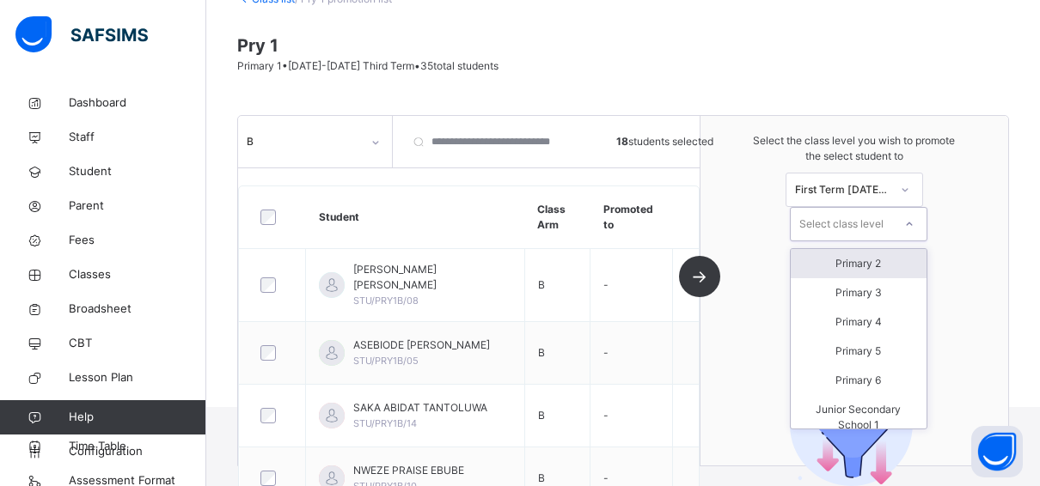
click at [855, 261] on div "Primary 2" at bounding box center [859, 263] width 136 height 29
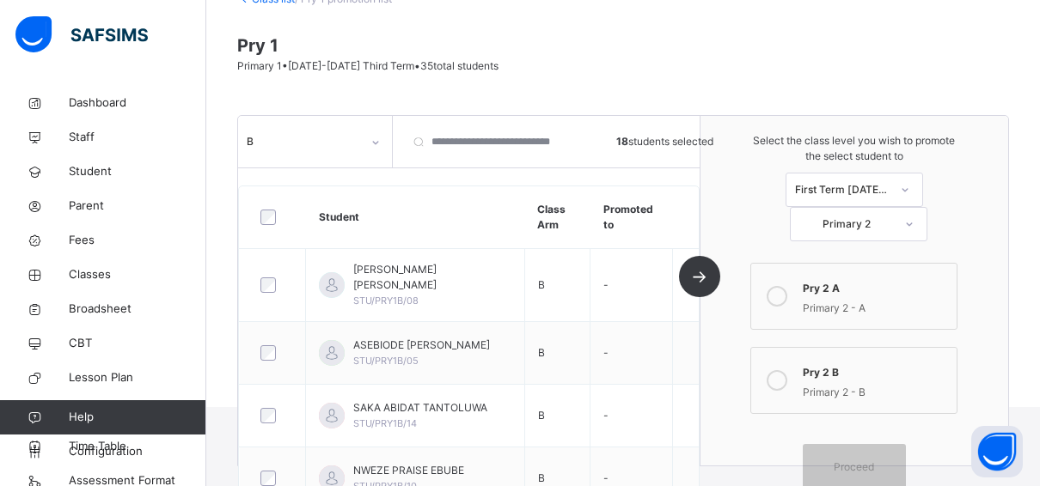
click at [823, 393] on div "Primary 2 - B" at bounding box center [875, 391] width 145 height 20
click at [874, 462] on span "Proceed" at bounding box center [854, 467] width 40 height 15
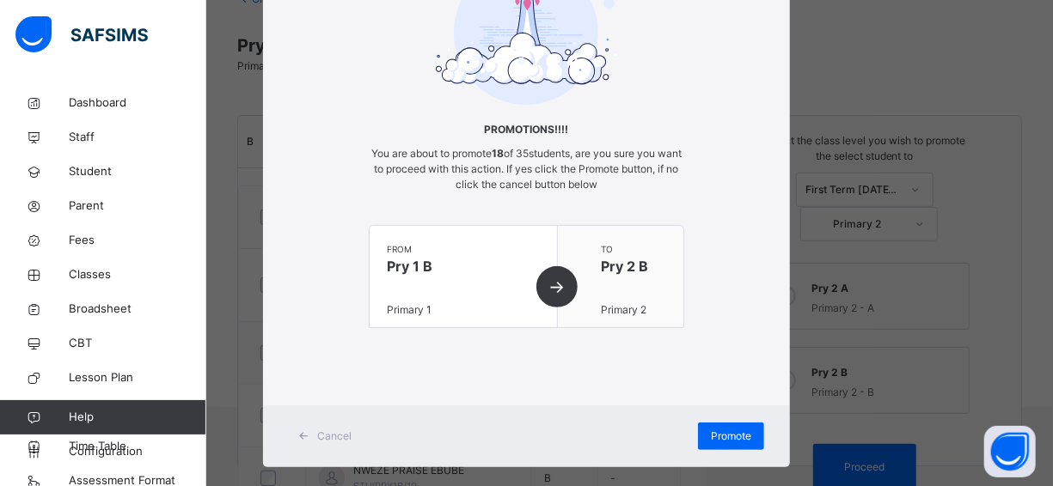
scroll to position [168, 0]
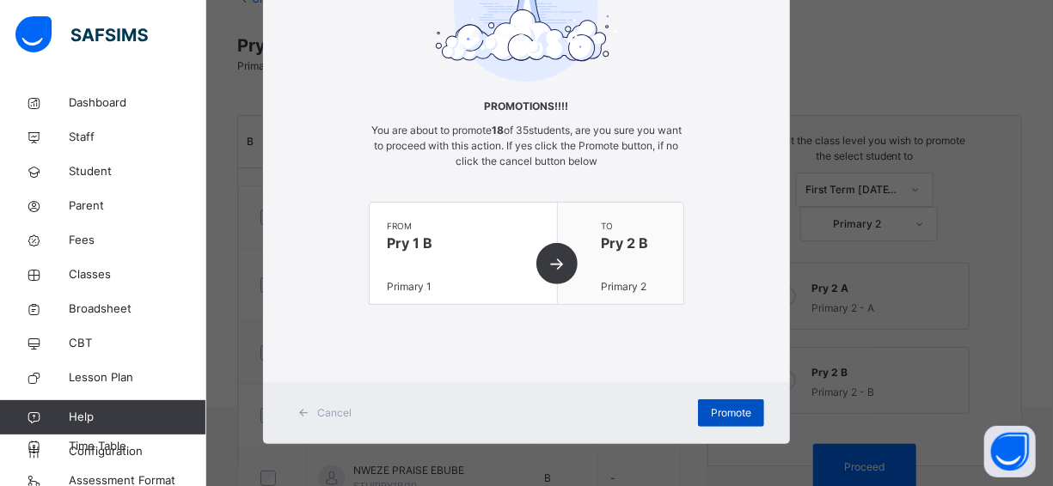
click at [733, 407] on span "Promote" at bounding box center [731, 413] width 40 height 15
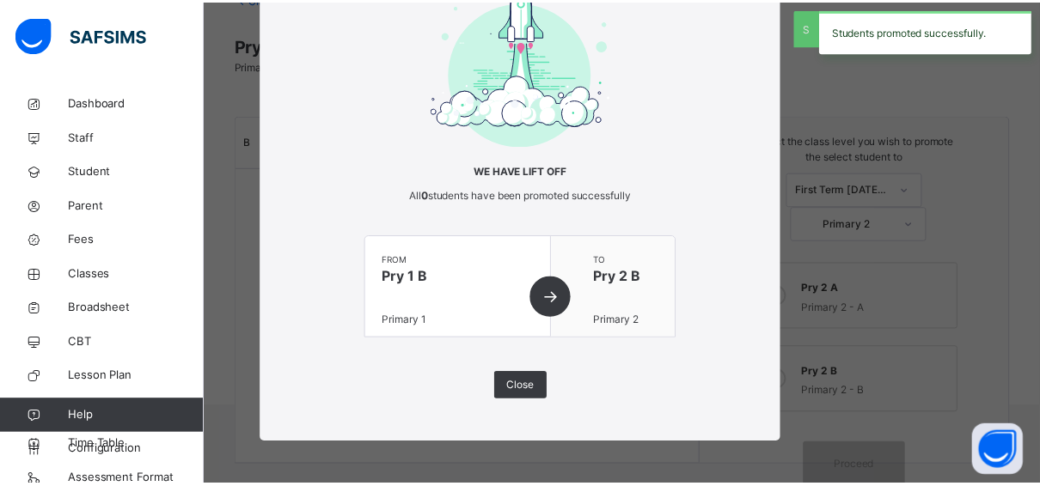
scroll to position [103, 0]
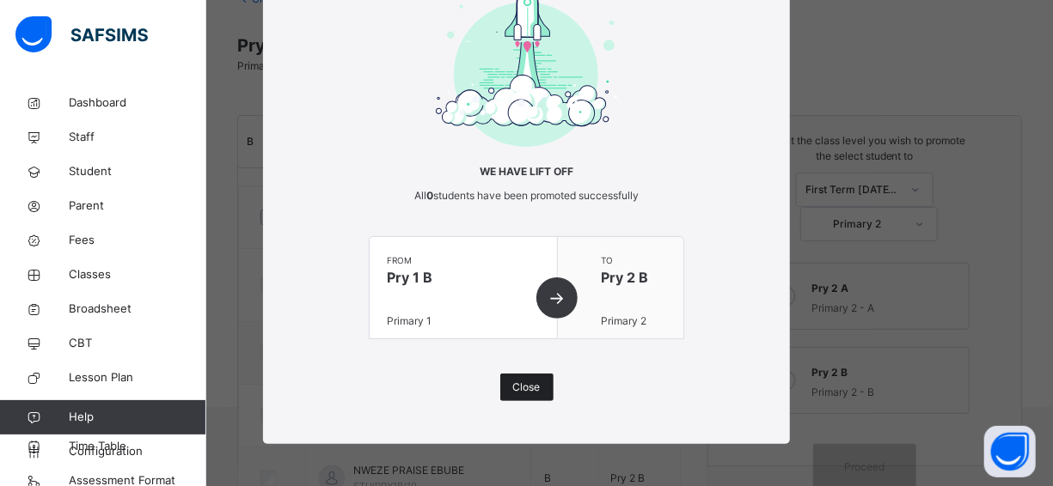
click at [523, 388] on span "Close" at bounding box center [527, 387] width 28 height 15
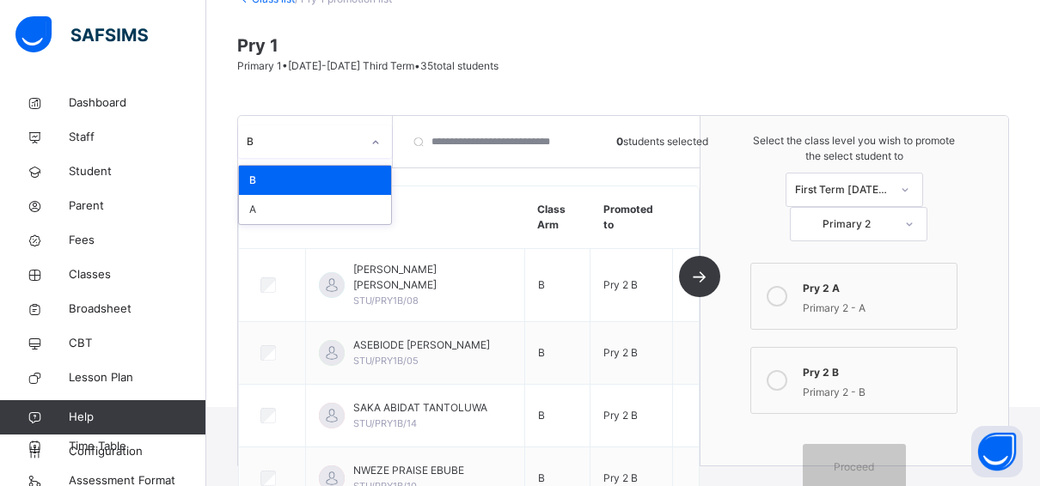
click at [372, 140] on icon at bounding box center [375, 142] width 10 height 17
click at [284, 213] on div "A" at bounding box center [315, 209] width 152 height 29
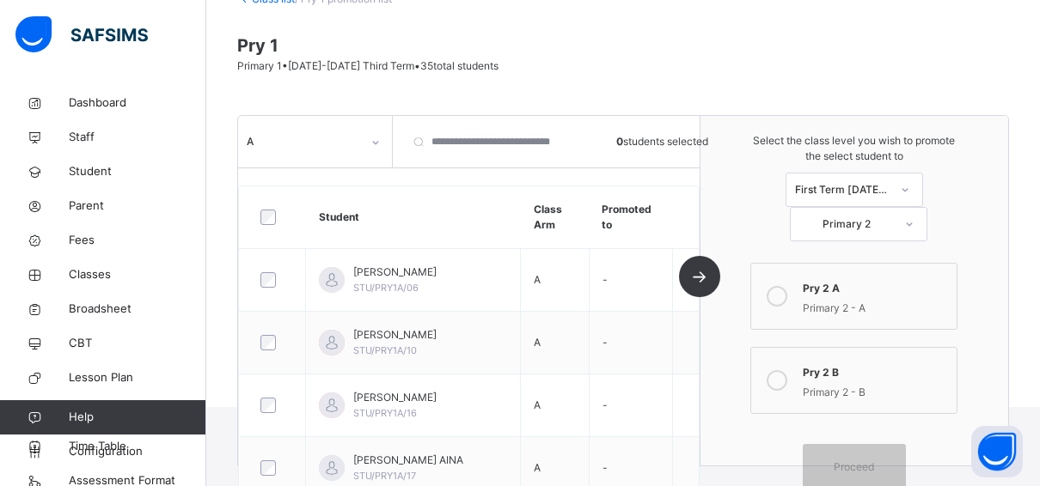
click at [274, 210] on div at bounding box center [273, 217] width 32 height 15
click at [783, 297] on icon at bounding box center [777, 296] width 21 height 21
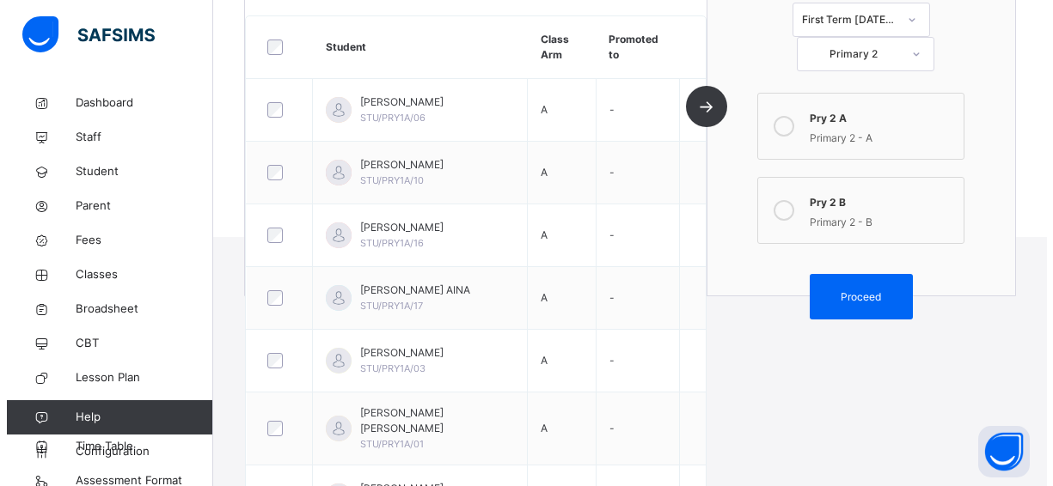
scroll to position [292, 0]
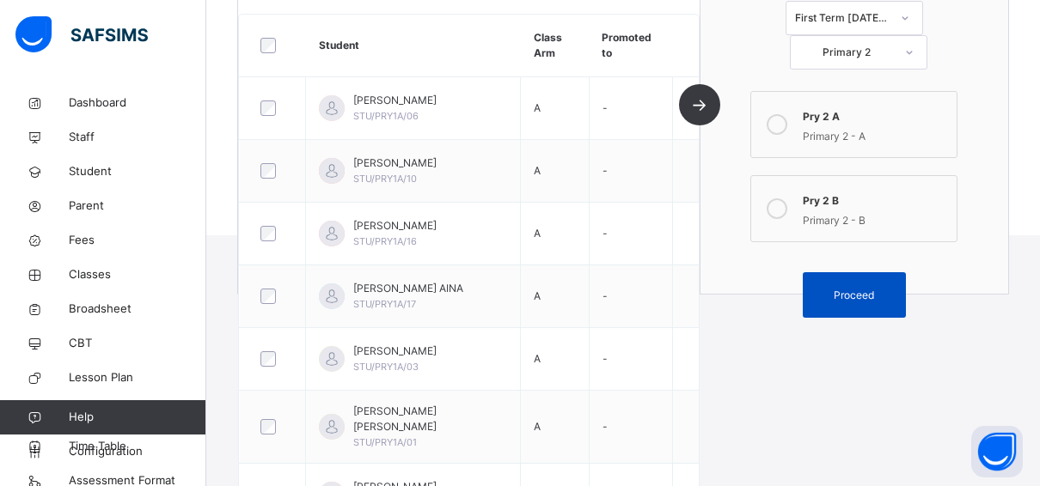
click at [848, 290] on span "Proceed" at bounding box center [854, 295] width 40 height 15
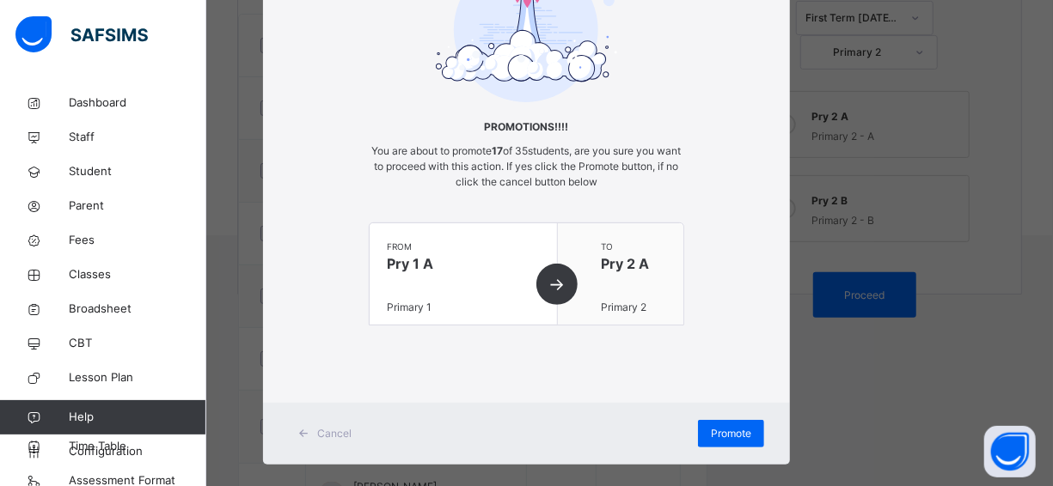
scroll to position [168, 0]
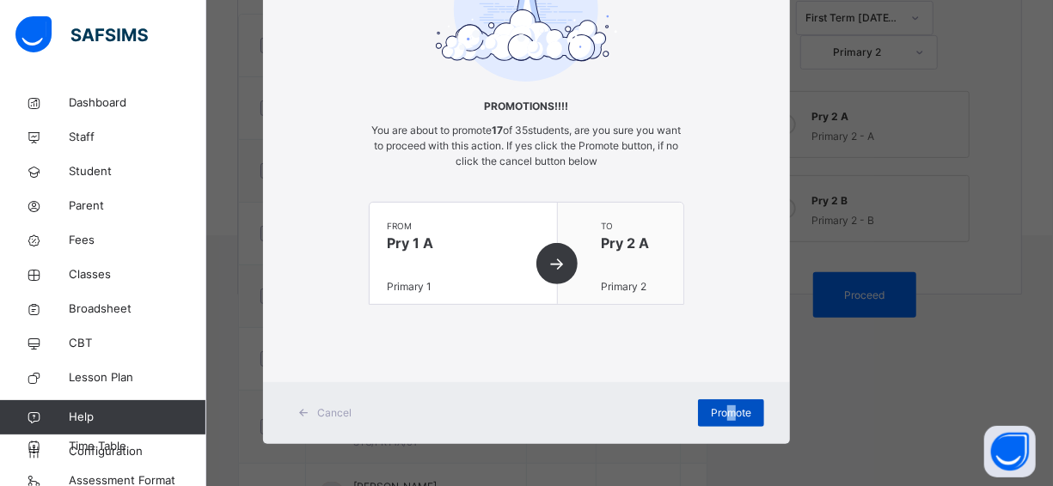
click at [727, 416] on span "Promote" at bounding box center [731, 413] width 40 height 15
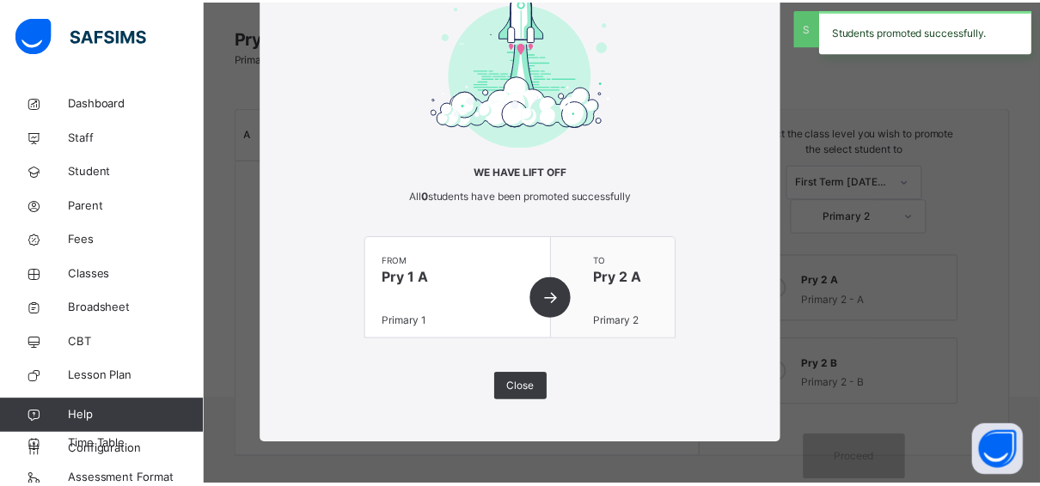
scroll to position [292, 0]
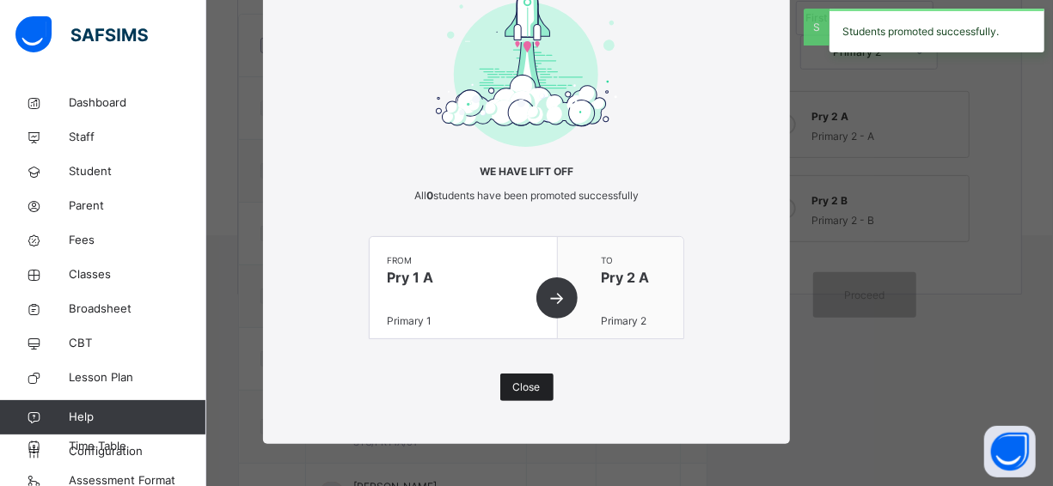
click at [529, 380] on span "Close" at bounding box center [527, 387] width 28 height 15
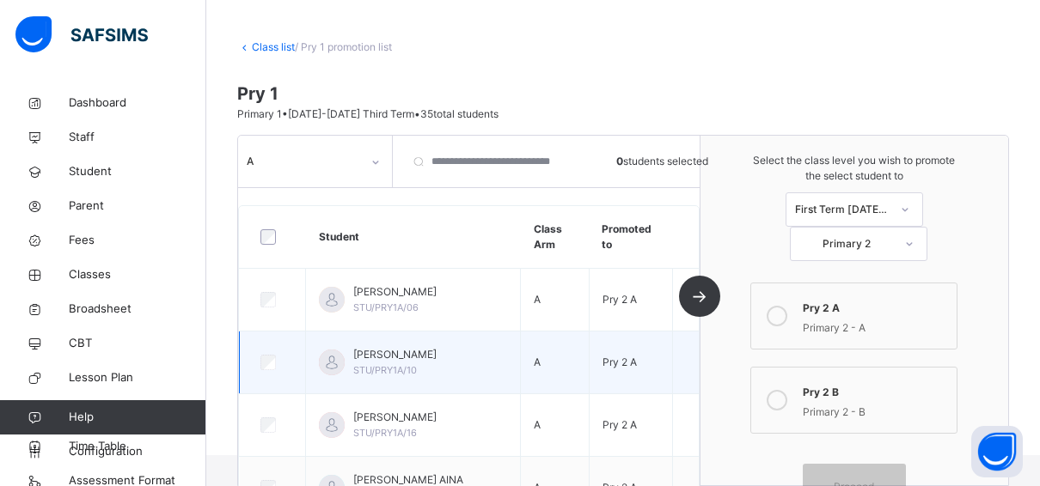
scroll to position [0, 0]
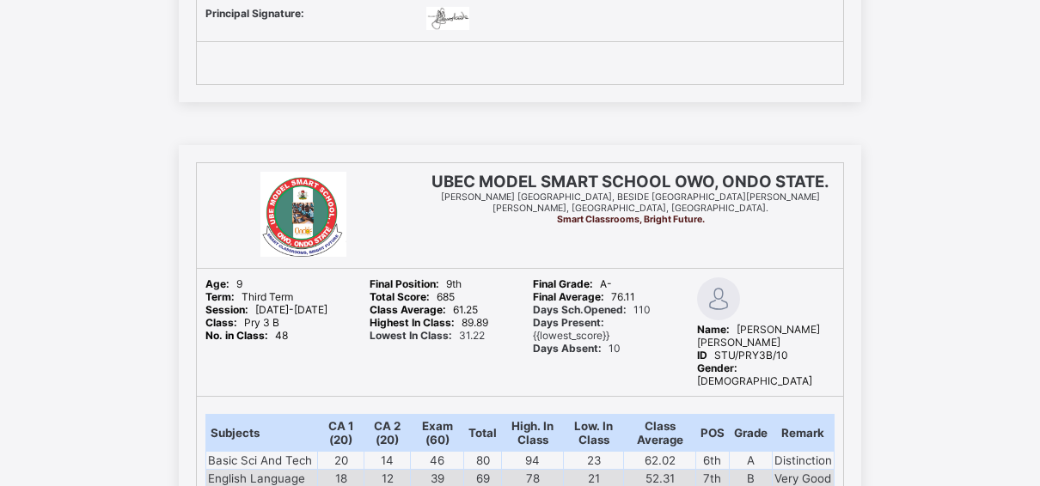
scroll to position [43786, 0]
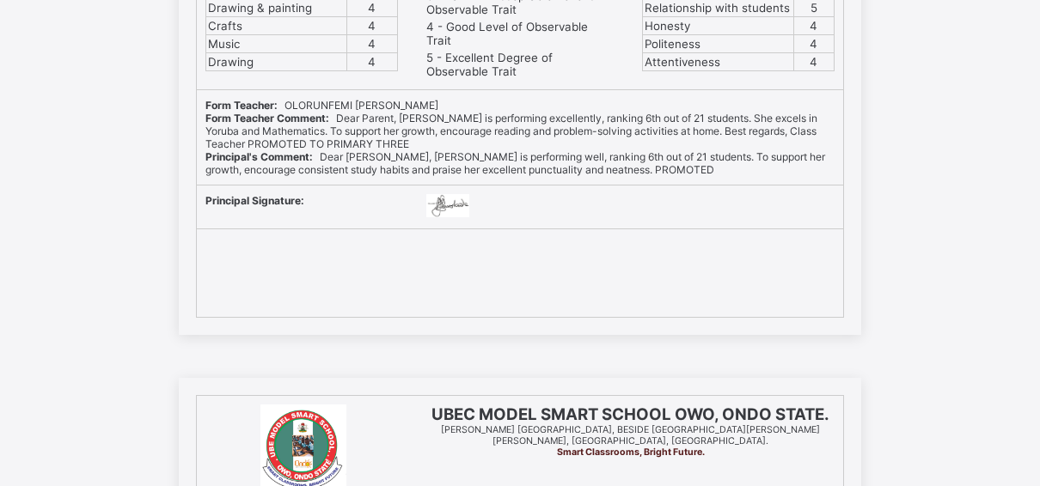
scroll to position [34624, 0]
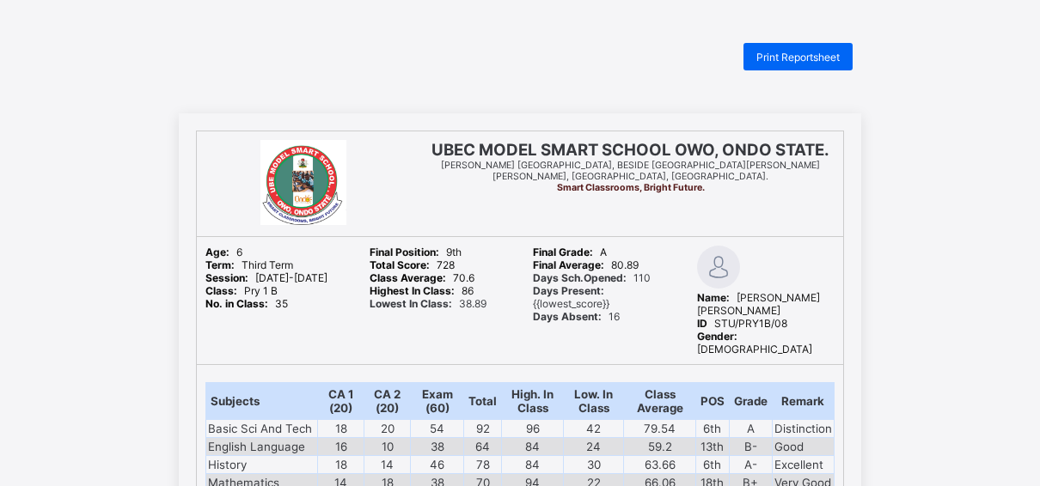
click at [512, 315] on div "Final Position: 9th Total Score: 728 Class Average: 70.6 Highest In Class: 86 L…" at bounding box center [439, 300] width 156 height 127
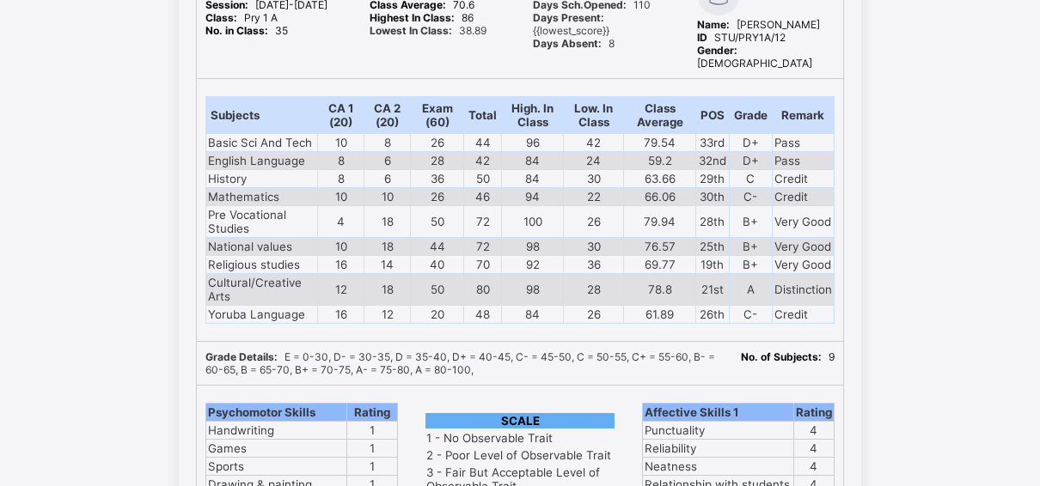
scroll to position [19424, 0]
